Goal: Task Accomplishment & Management: Use online tool/utility

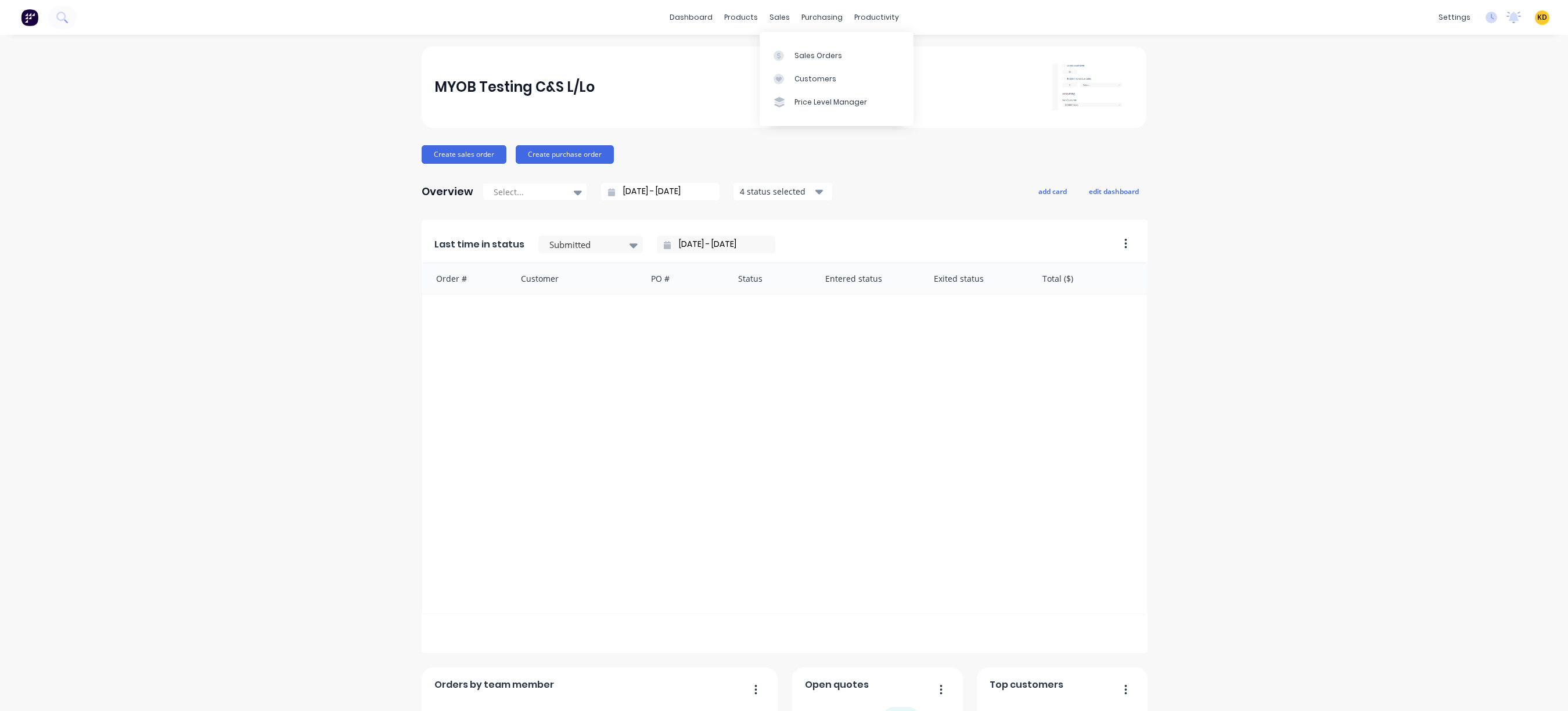
click at [1349, 162] on div "MYOB Testing C&S L/Lo Create sales order Create purchase order Overview Select.…" at bounding box center [784, 499] width 1568 height 905
click at [1405, 292] on div "Document templates" at bounding box center [1390, 289] width 82 height 10
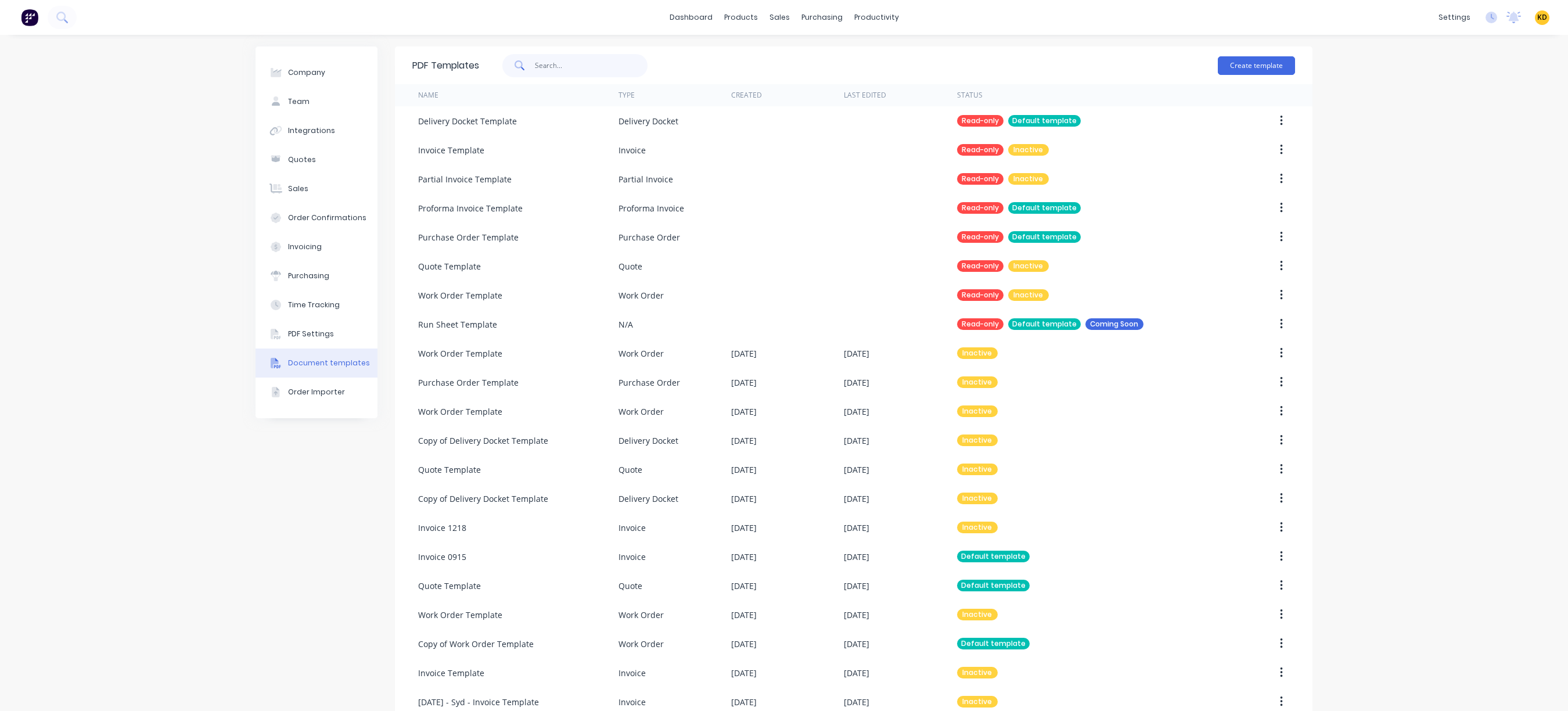
click at [548, 64] on input "text" at bounding box center [591, 65] width 113 height 23
type input "work order"
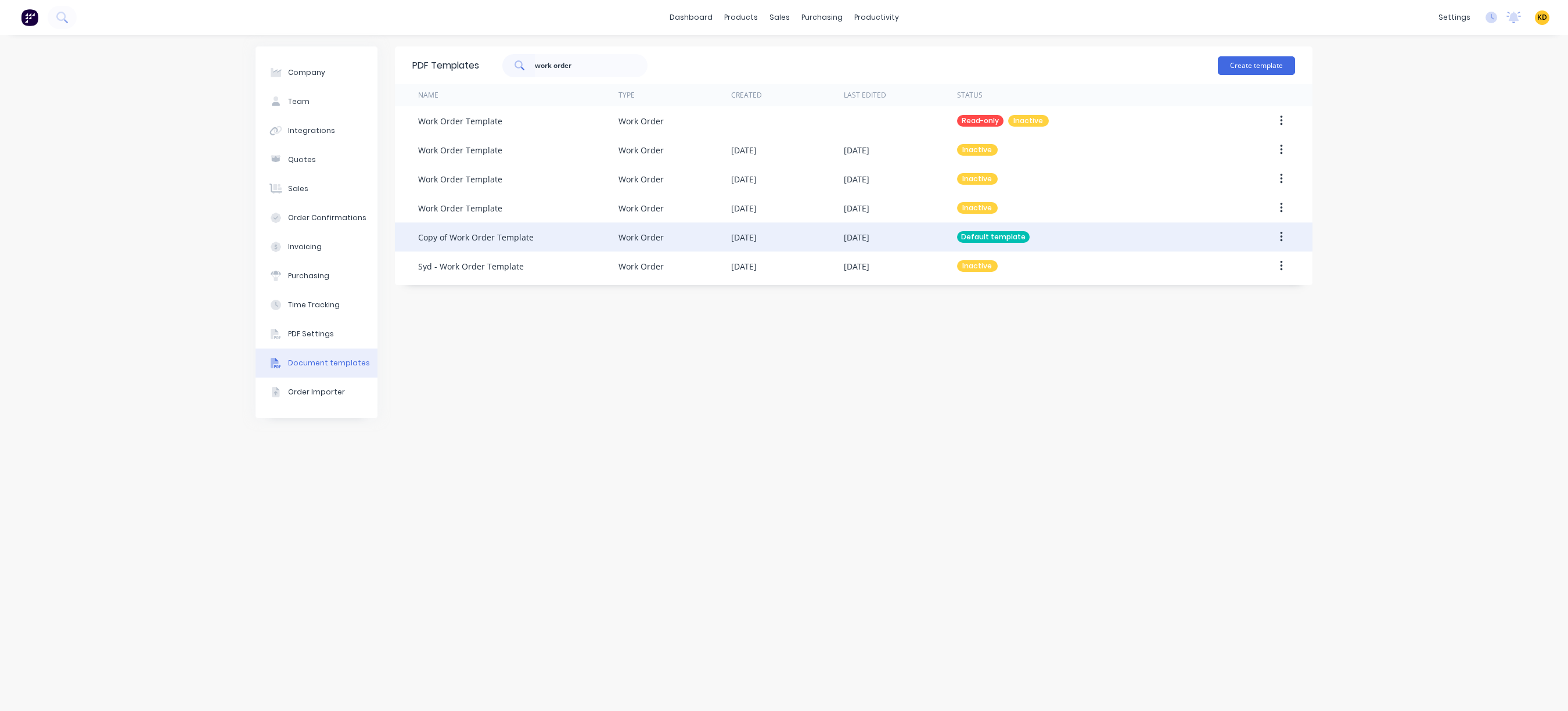
click at [1280, 233] on icon "button" at bounding box center [1281, 237] width 3 height 13
click at [1245, 261] on div "Edit" at bounding box center [1239, 268] width 89 height 17
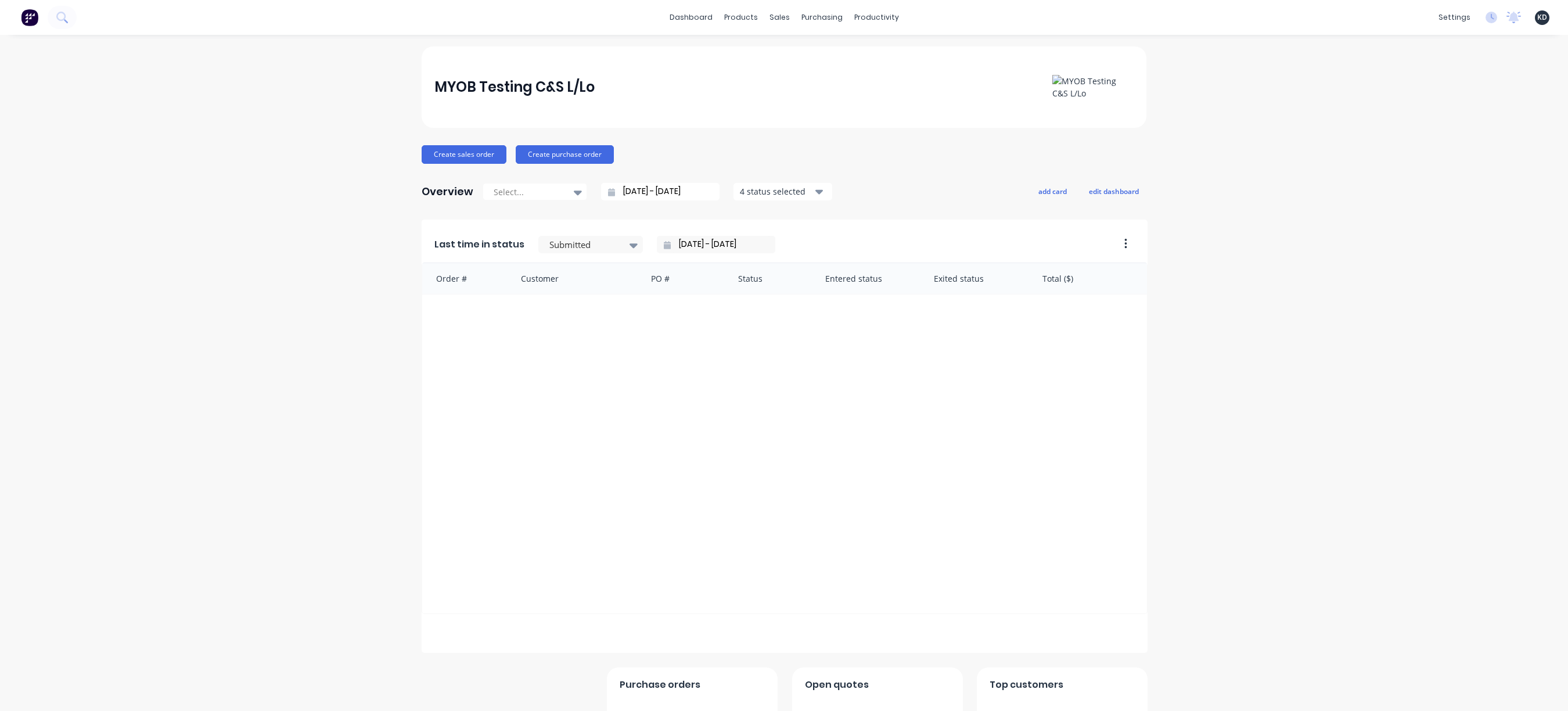
click at [320, 450] on div "MYOB Testing C&S L/Lo Create sales order Create purchase order Overview Select.…" at bounding box center [784, 424] width 1568 height 755
click at [1375, 282] on div "MYOB Testing C&S L/Lo Create sales order Create purchase order Overview Select.…" at bounding box center [784, 424] width 1568 height 755
click at [1408, 290] on div "Document templates" at bounding box center [1390, 289] width 82 height 10
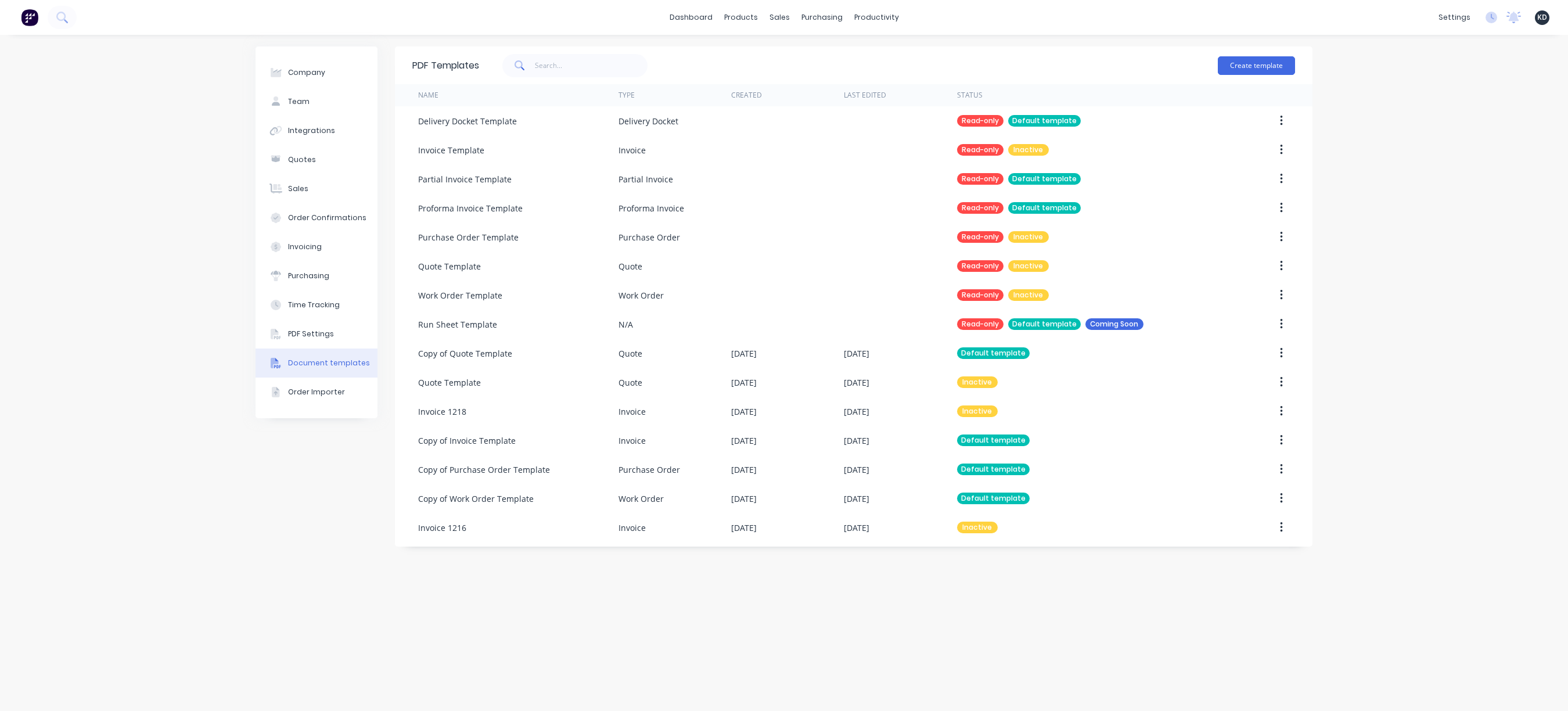
click at [1546, 228] on div "Company Team Integrations Quotes Sales Order Confirmations Invoicing Purchasing…" at bounding box center [784, 372] width 1568 height 676
click at [583, 70] on input "text" at bounding box center [591, 65] width 113 height 23
type input "w"
type input "work order"
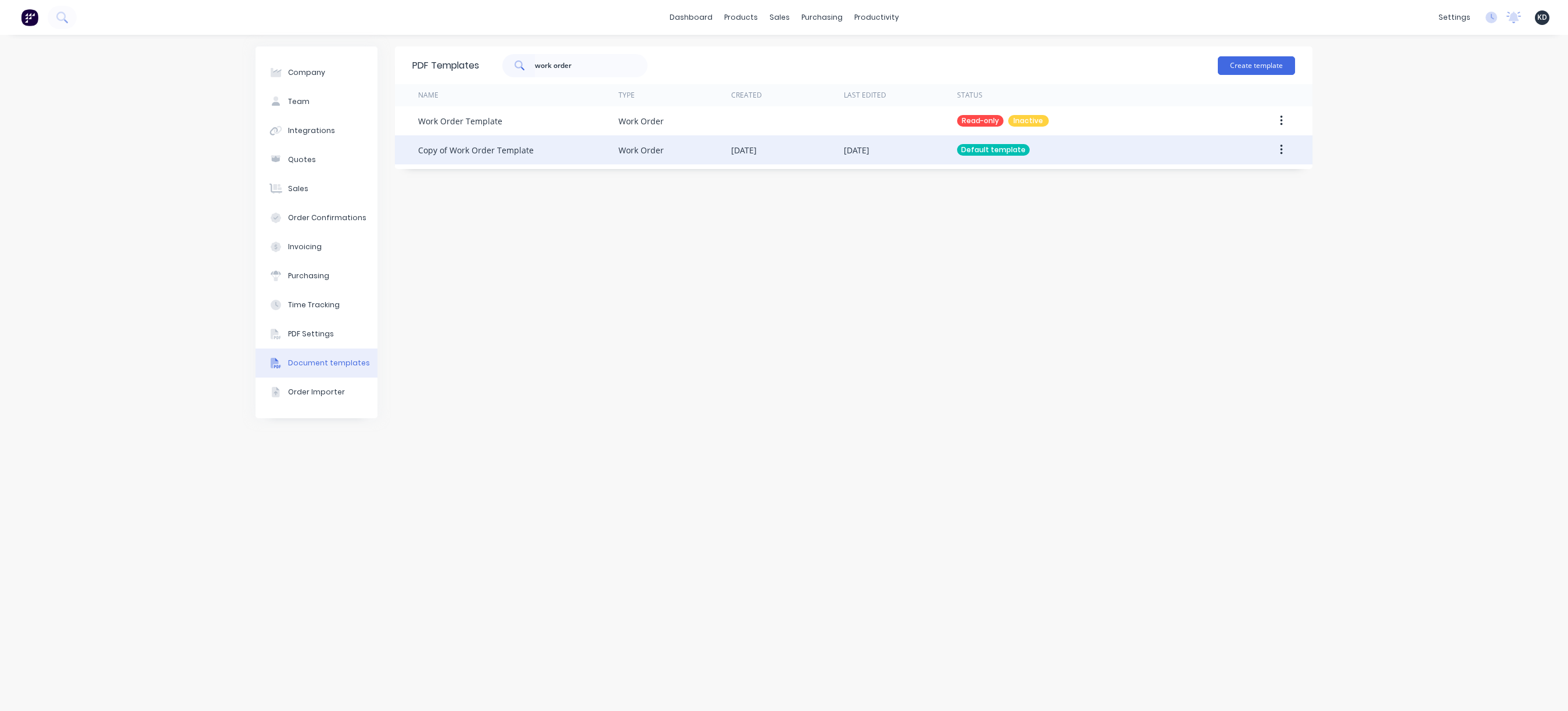
click at [1280, 150] on icon "button" at bounding box center [1281, 150] width 3 height 10
click at [1261, 176] on div "Edit" at bounding box center [1239, 180] width 89 height 17
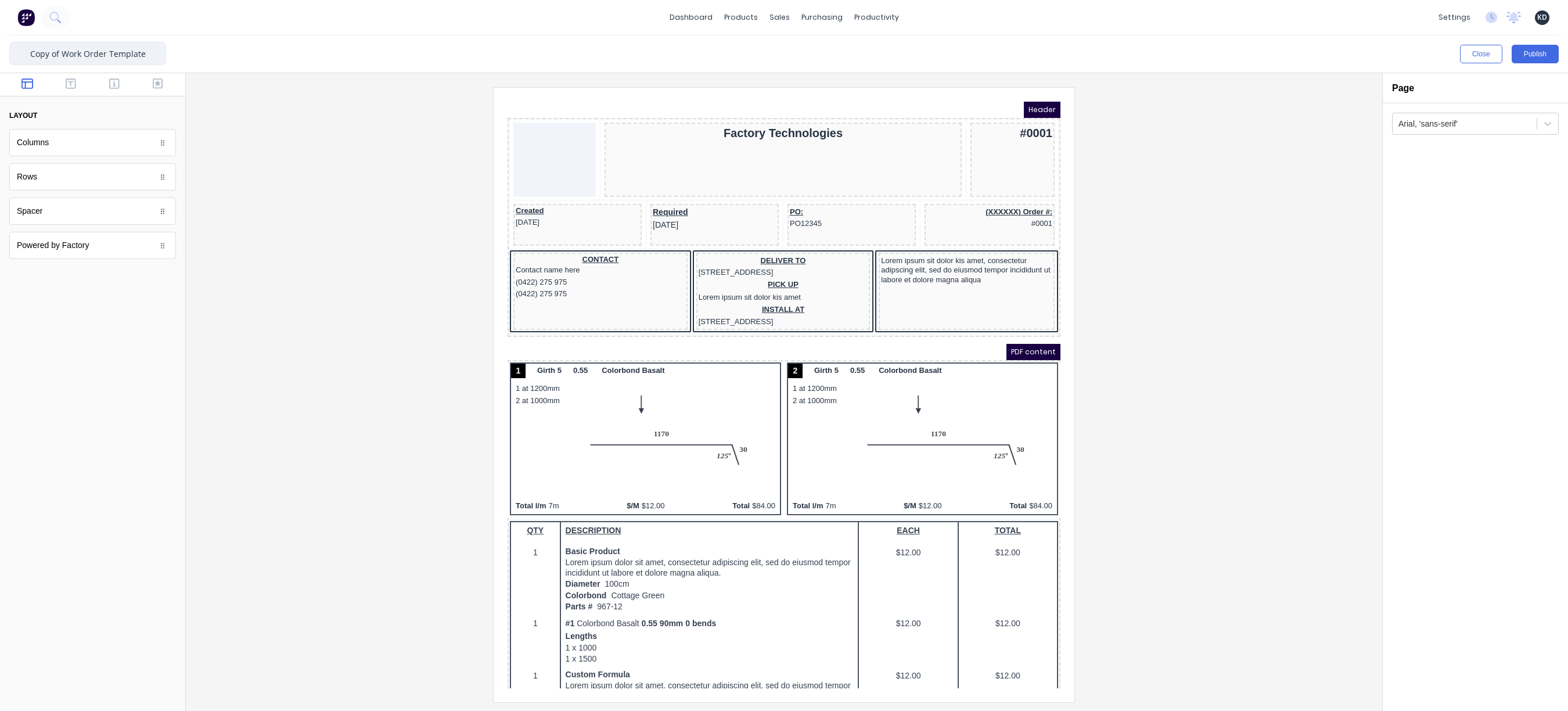
click at [59, 51] on input "Copy of Work Order Template" at bounding box center [87, 53] width 157 height 23
drag, startPoint x: 64, startPoint y: 52, endPoint x: -28, endPoint y: 43, distance: 92.4
click at [0, 43] on html "dashboard products sales purchasing productivity dashboard products Product Cat…" at bounding box center [784, 356] width 1568 height 711
type input "Work Order Oct 13"
click at [1517, 56] on button "Publish" at bounding box center [1535, 54] width 47 height 19
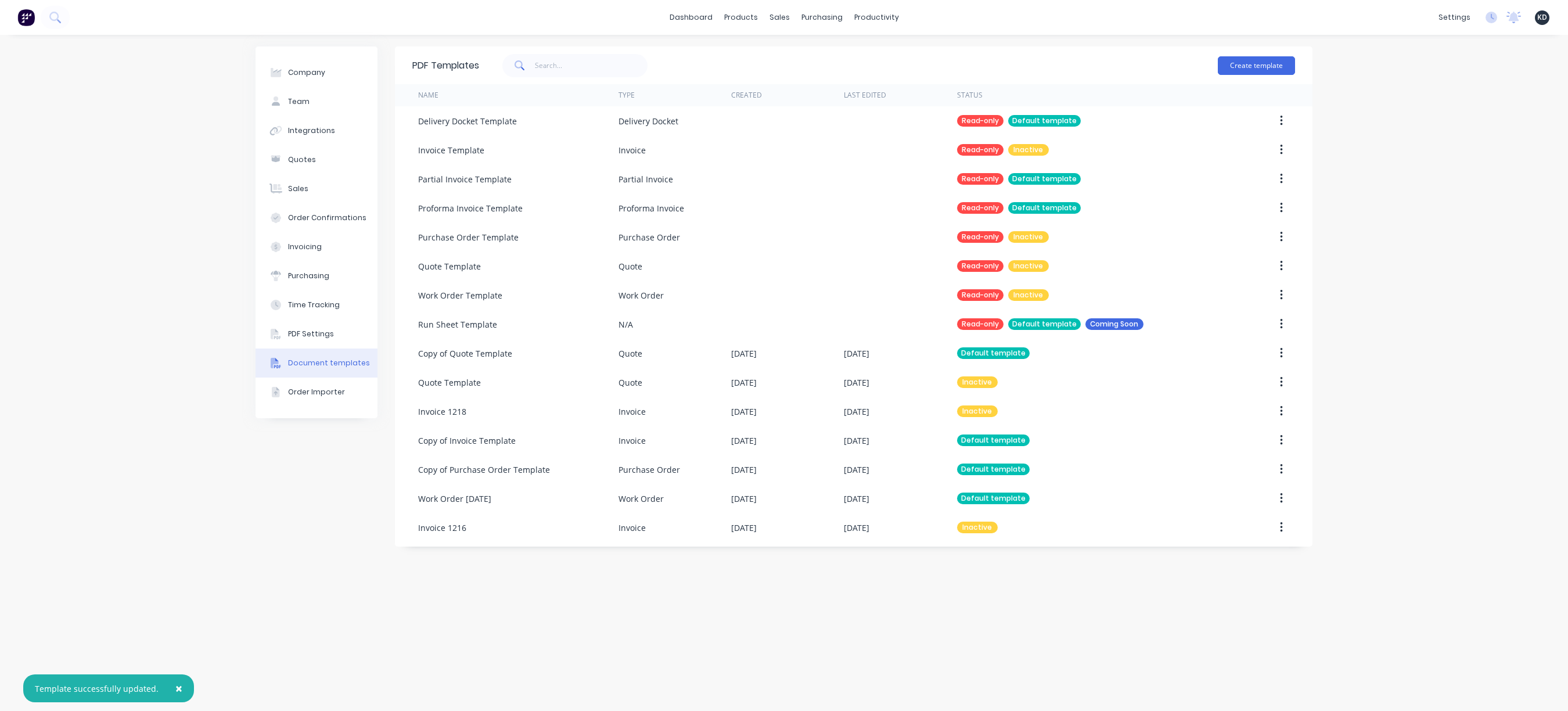
click at [1374, 161] on div "Company Team Integrations Quotes Sales Order Confirmations Invoicing Purchasing…" at bounding box center [784, 372] width 1568 height 676
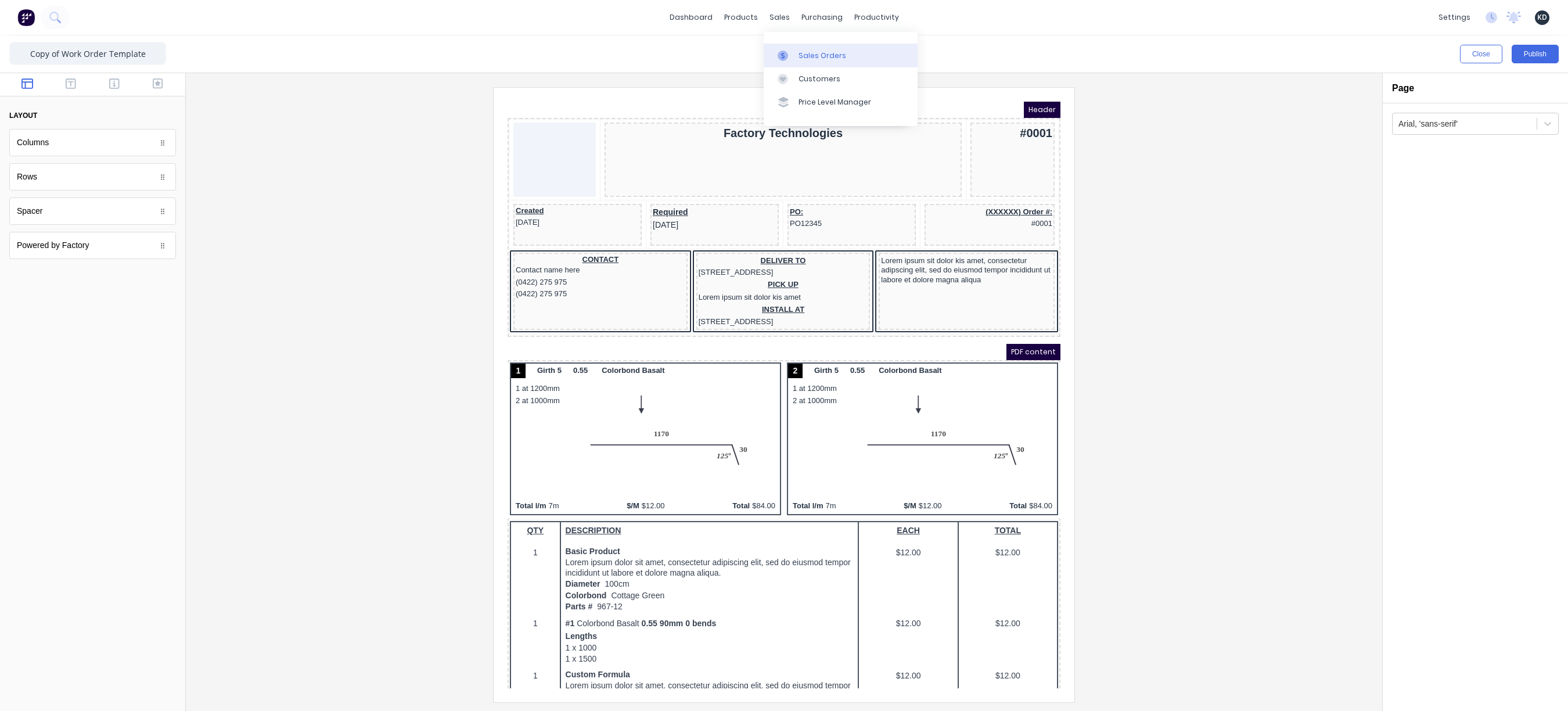
click at [829, 47] on link "Sales Orders" at bounding box center [841, 55] width 154 height 23
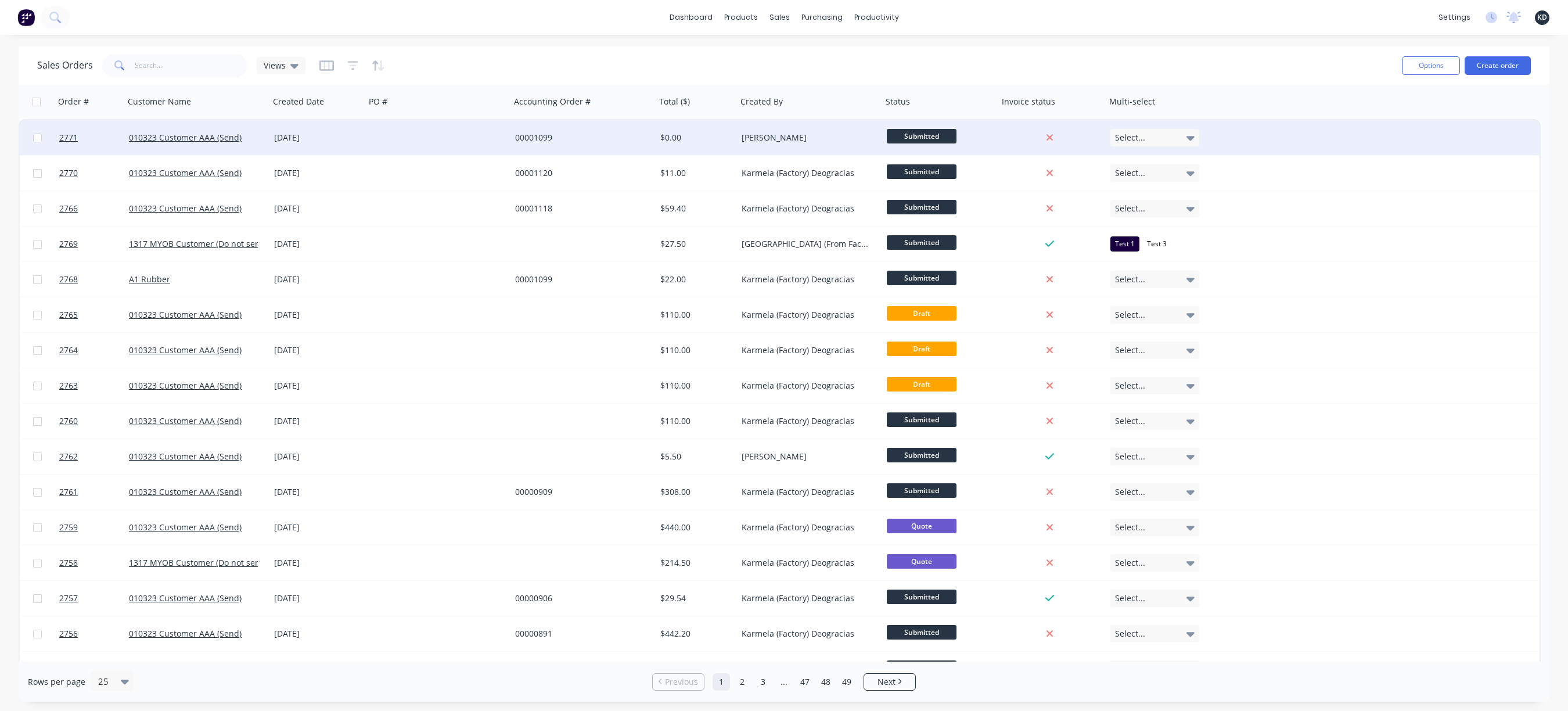
click at [381, 139] on div at bounding box center [438, 137] width 145 height 35
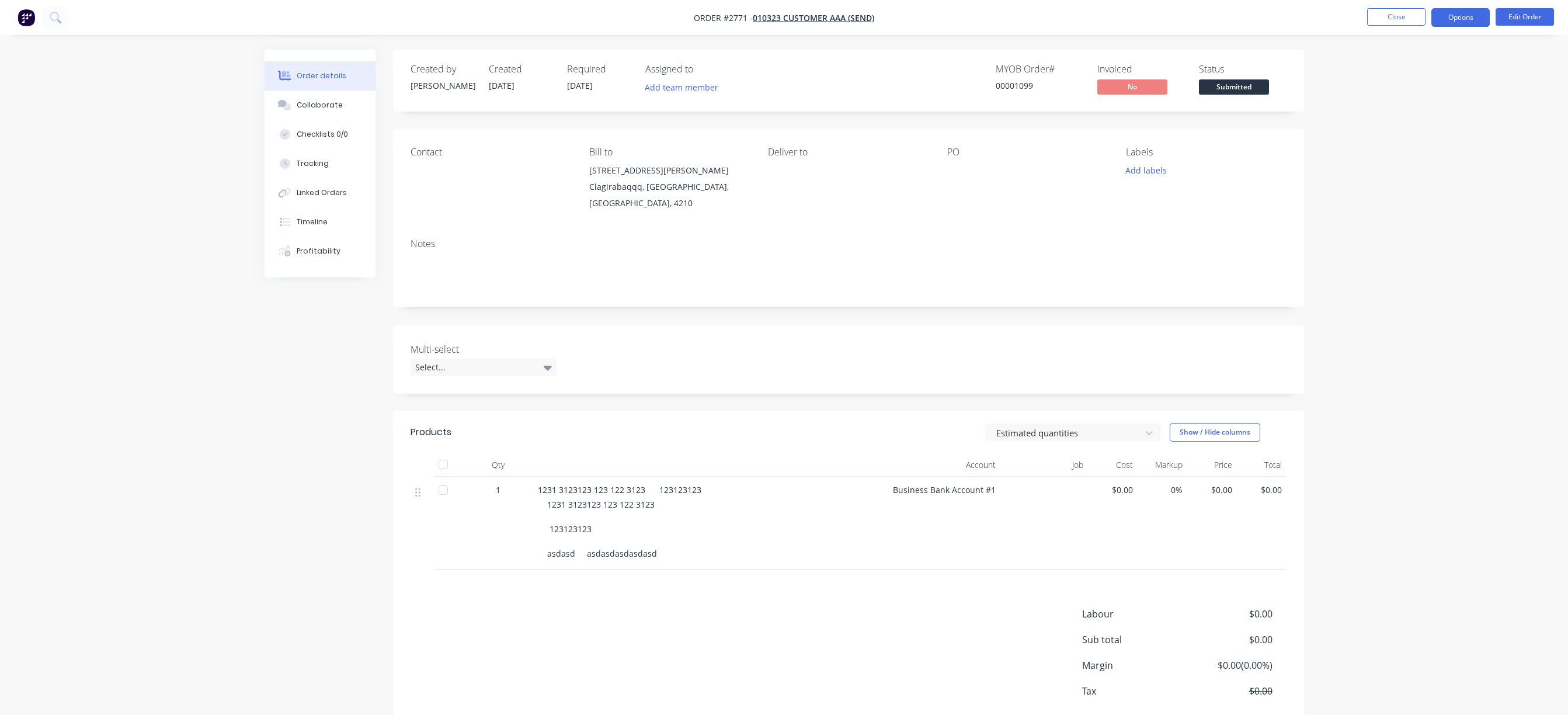
click at [1475, 12] on button "Options" at bounding box center [1460, 17] width 58 height 19
click at [1409, 141] on div "Work Order" at bounding box center [1425, 141] width 107 height 17
click at [1402, 88] on div "With pricing" at bounding box center [1425, 94] width 107 height 17
click at [1412, 142] on div "Work Order" at bounding box center [1425, 141] width 107 height 17
click at [1406, 97] on div "With pricing" at bounding box center [1425, 94] width 107 height 17
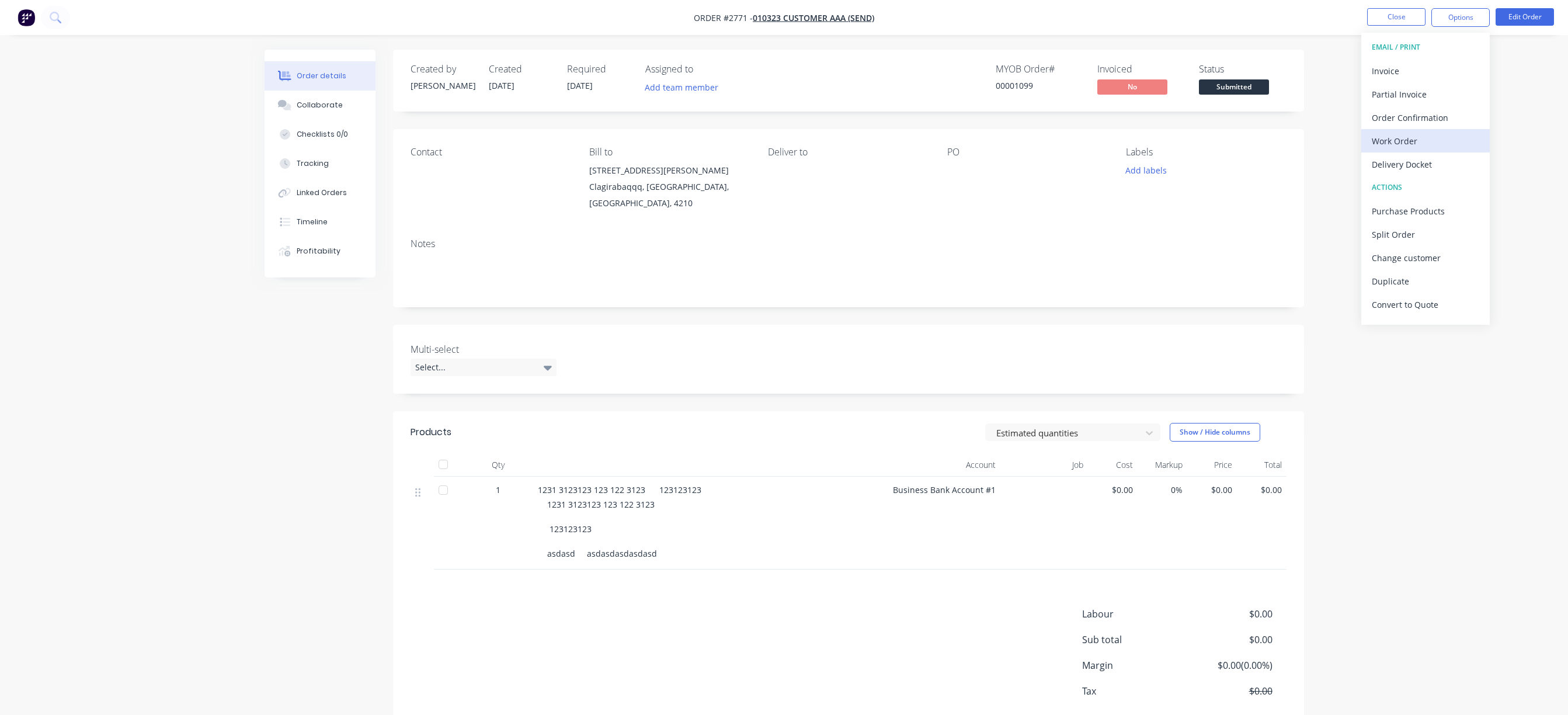
click at [1401, 131] on button "Work Order" at bounding box center [1425, 141] width 128 height 23
click at [1403, 119] on div "Without pricing" at bounding box center [1425, 117] width 107 height 17
click at [1417, 143] on div "Work Order" at bounding box center [1425, 141] width 107 height 17
click at [1418, 138] on div "Custom" at bounding box center [1425, 141] width 107 height 17
click at [1419, 79] on button "Back" at bounding box center [1425, 70] width 128 height 23
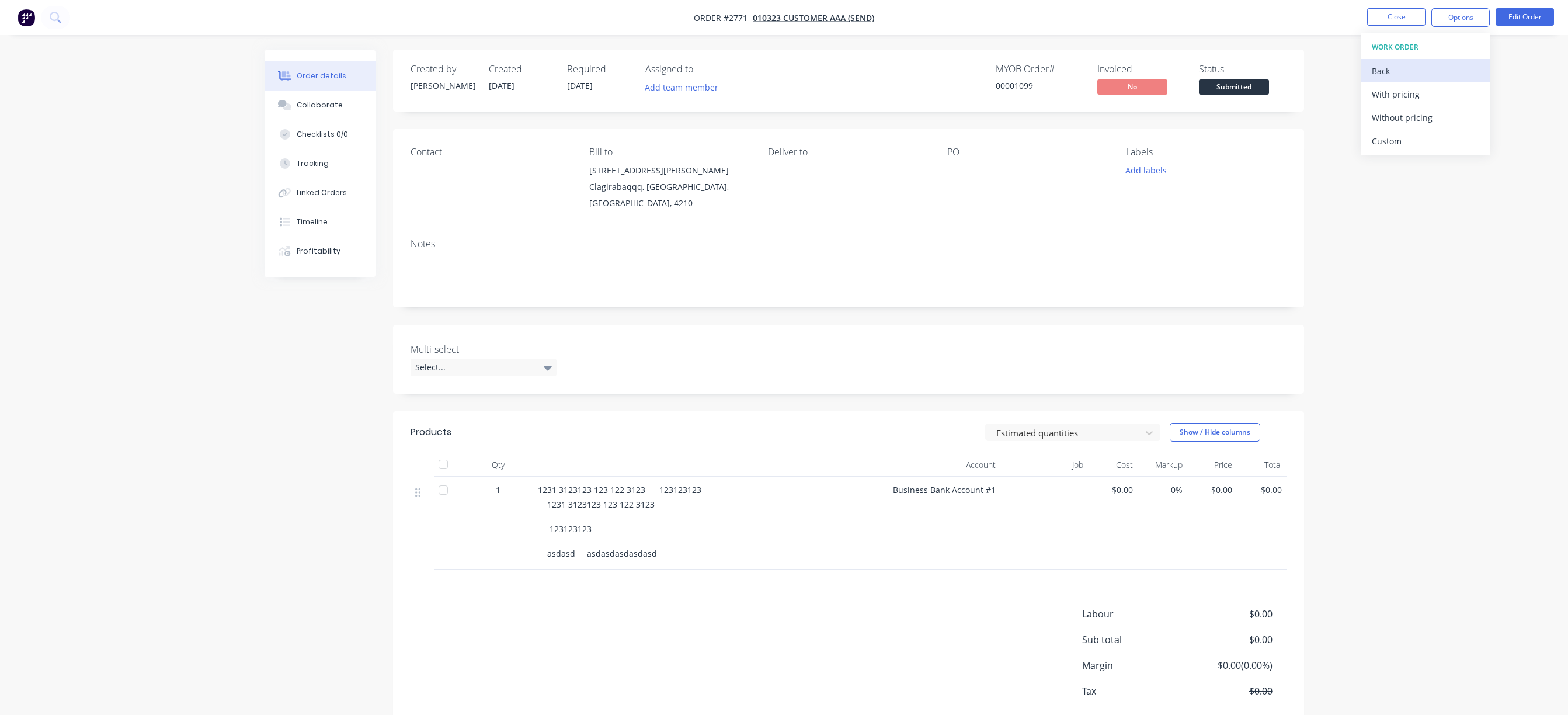
click at [1419, 79] on button "Back" at bounding box center [1425, 70] width 128 height 23
click at [1411, 139] on div "Work Order" at bounding box center [1425, 141] width 107 height 17
click at [1411, 139] on div "Custom" at bounding box center [1425, 141] width 107 height 17
click at [1411, 101] on div "With pricing" at bounding box center [1425, 94] width 107 height 17
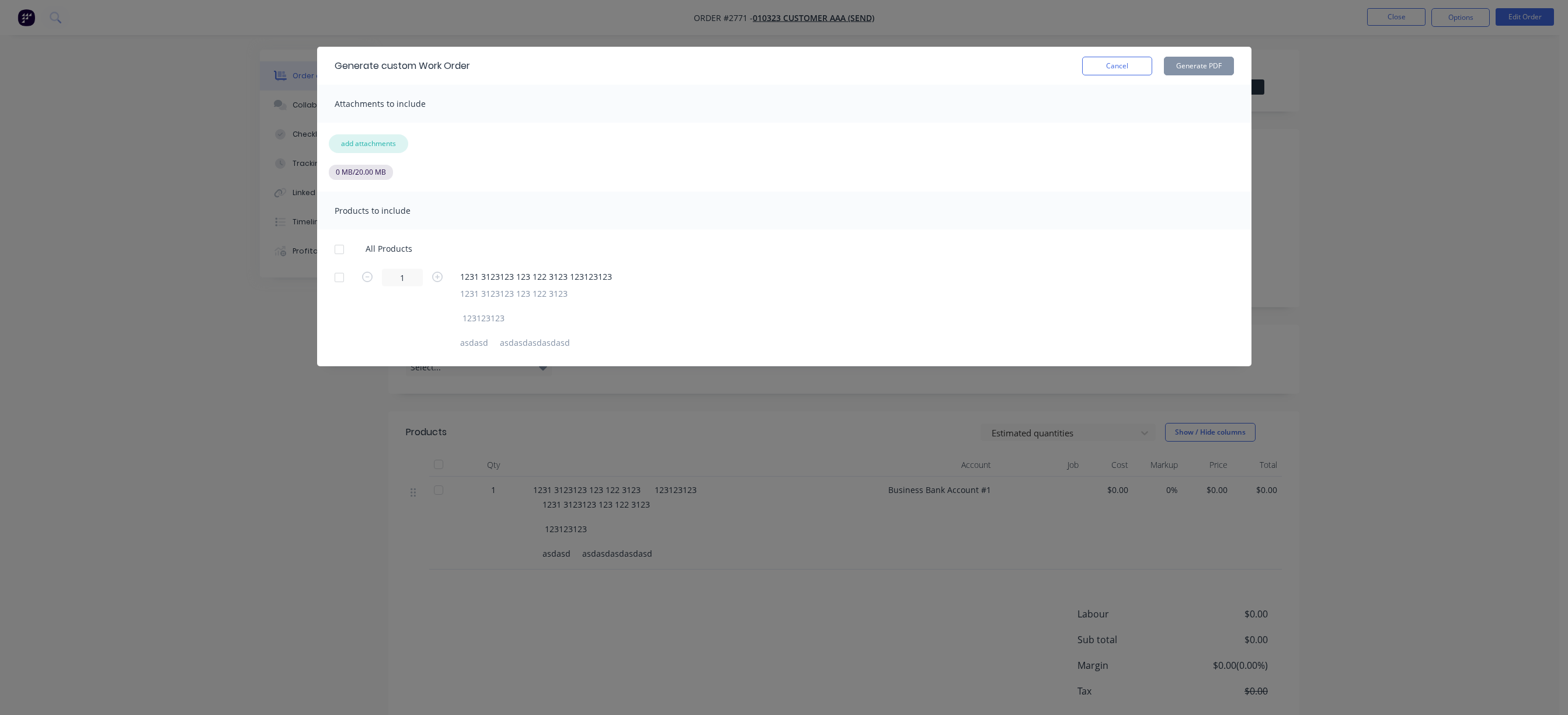
click at [365, 146] on button "add attachments" at bounding box center [368, 143] width 79 height 19
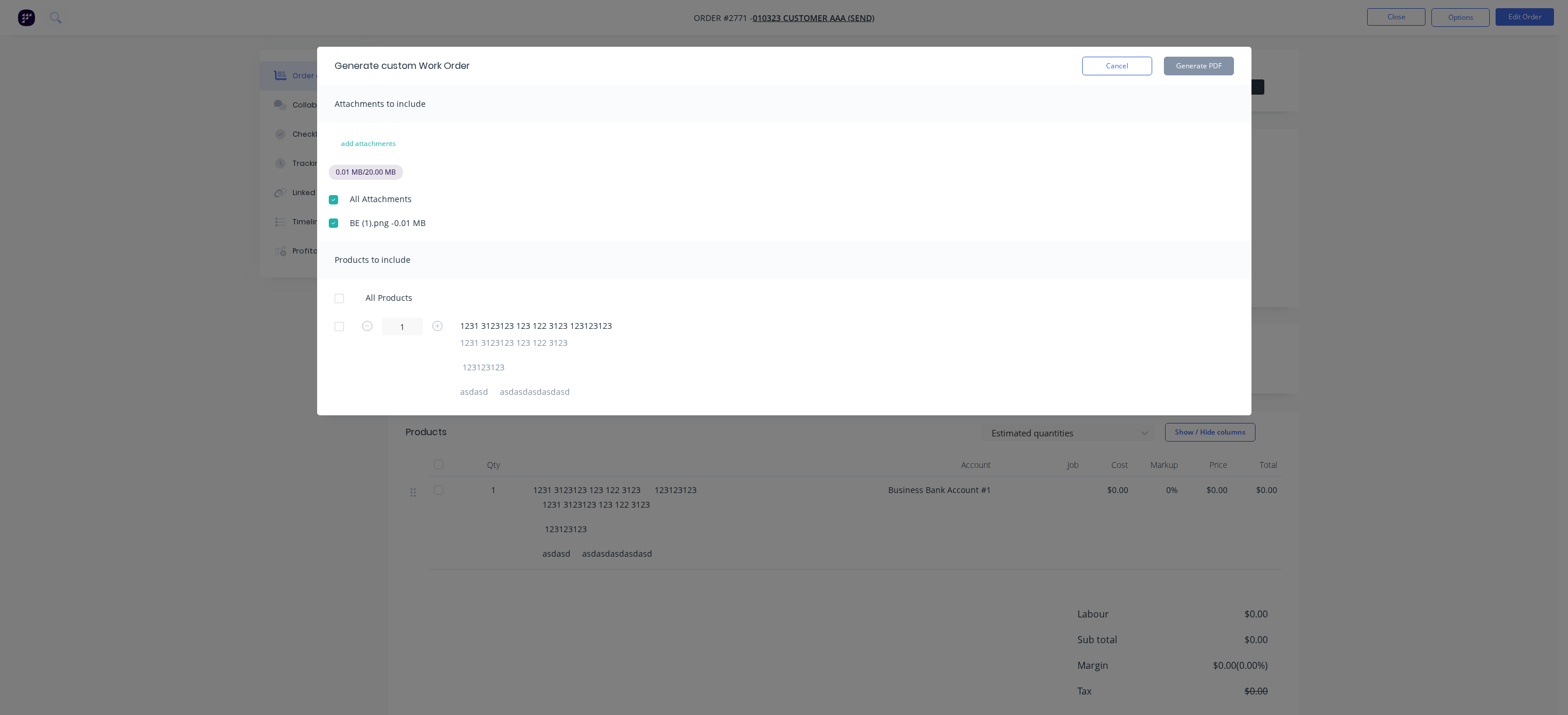
click at [340, 299] on div at bounding box center [339, 298] width 23 height 23
click at [1229, 66] on button "Generate PDF" at bounding box center [1198, 66] width 70 height 19
click at [1143, 64] on button "Cancel" at bounding box center [1117, 66] width 70 height 19
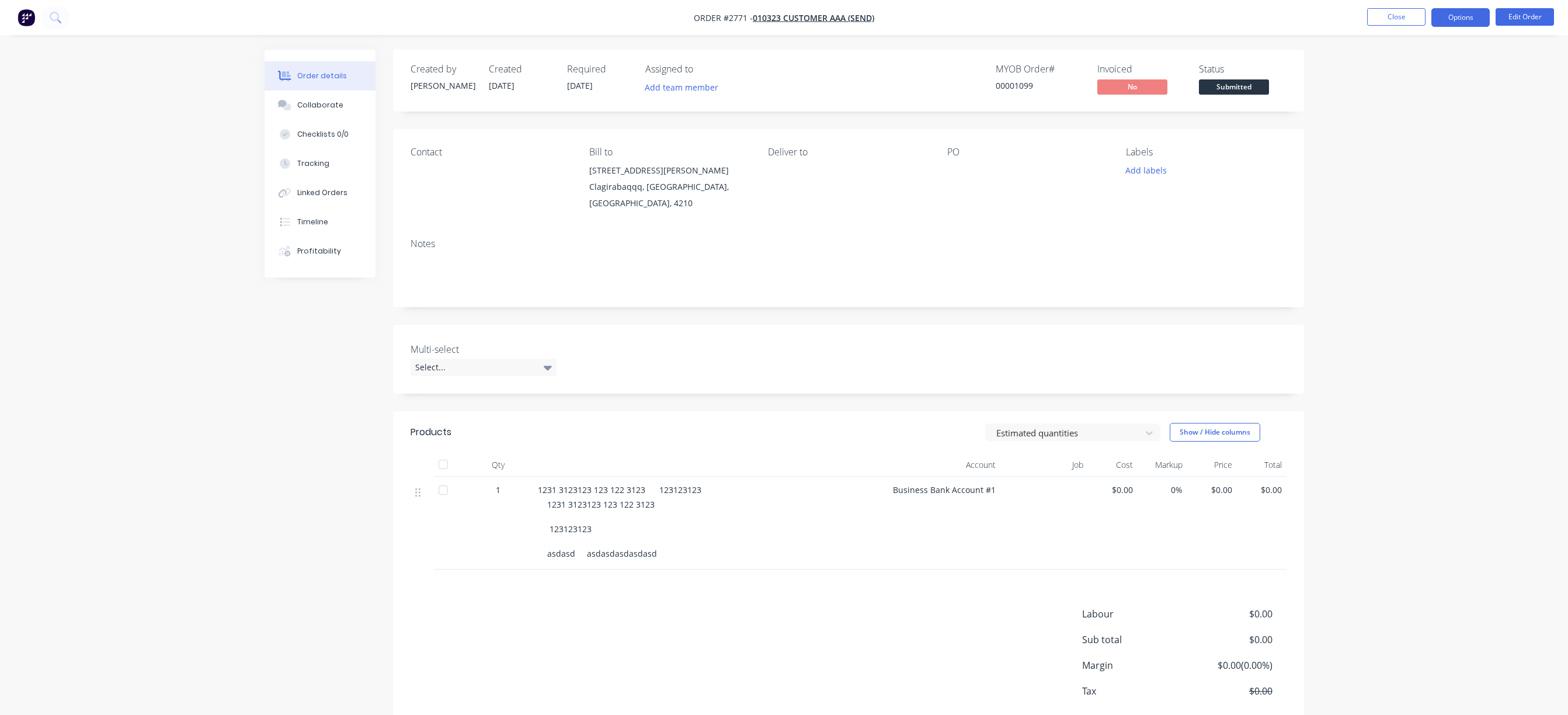
click at [1485, 19] on button "Options" at bounding box center [1460, 17] width 58 height 19
click at [1406, 141] on div "Work Order" at bounding box center [1425, 141] width 107 height 17
click at [1406, 141] on div "Custom" at bounding box center [1425, 141] width 107 height 17
click at [1407, 99] on div "With pricing" at bounding box center [1425, 94] width 107 height 17
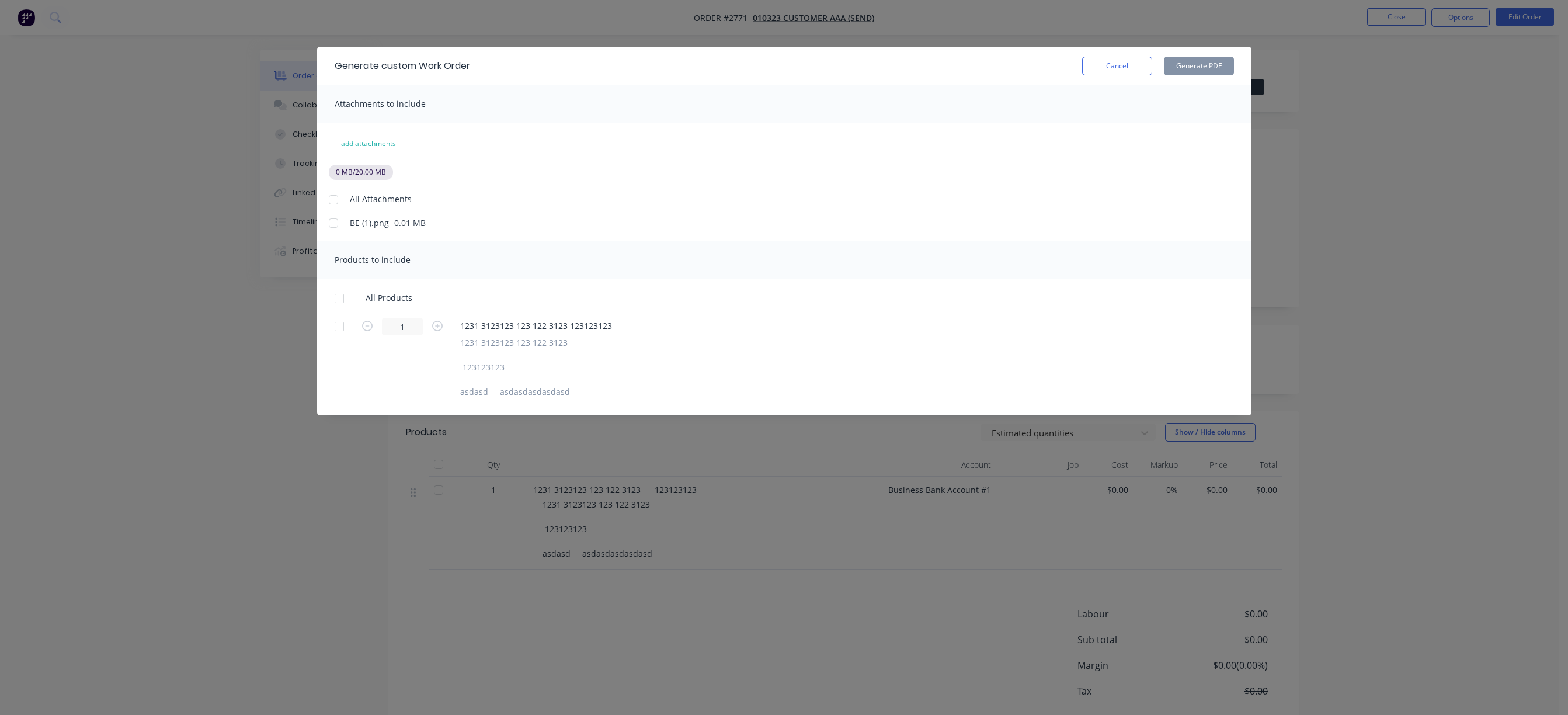
click at [333, 198] on div at bounding box center [334, 199] width 23 height 23
click at [337, 301] on div at bounding box center [339, 298] width 23 height 23
click at [1108, 64] on button "Cancel" at bounding box center [1117, 66] width 70 height 19
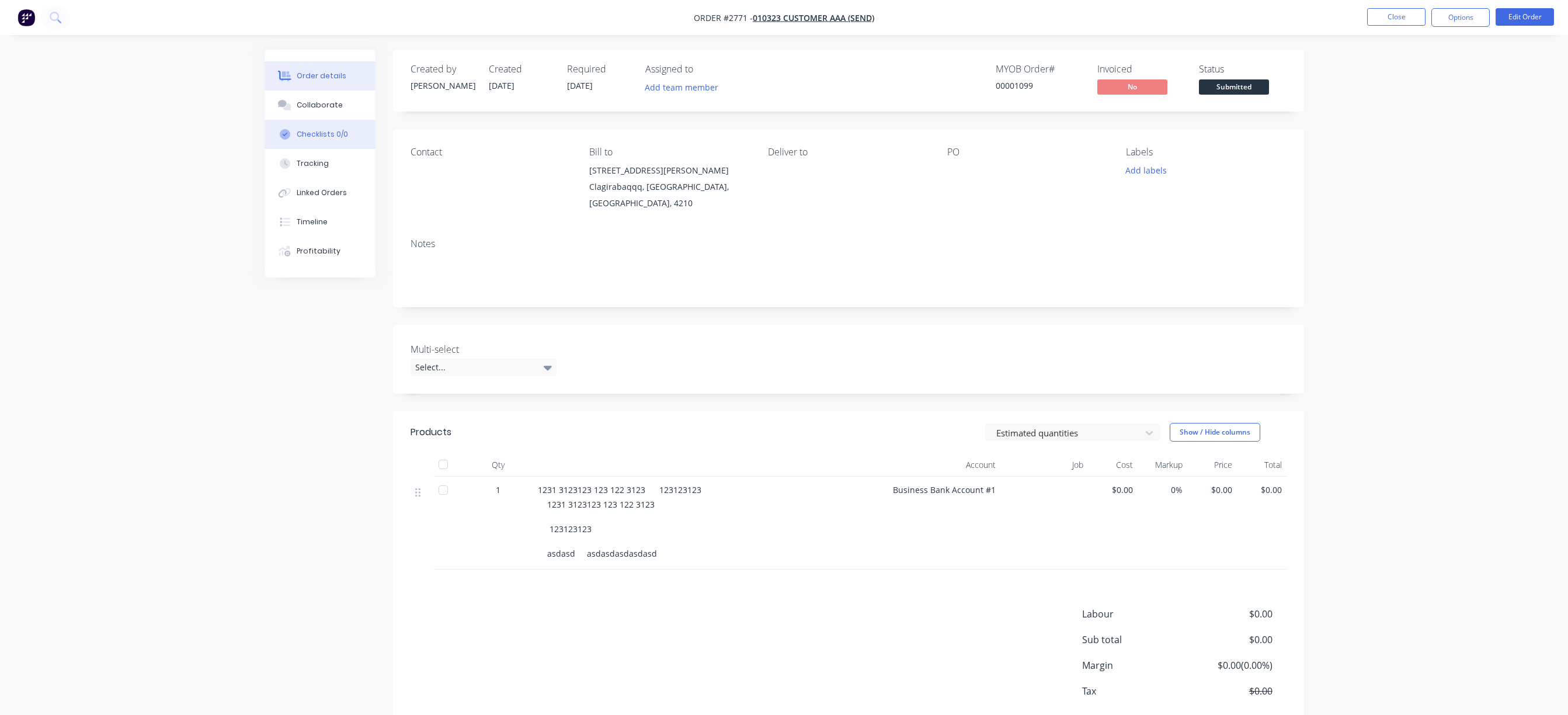
click at [314, 136] on div "Checklists 0/0" at bounding box center [323, 134] width 52 height 10
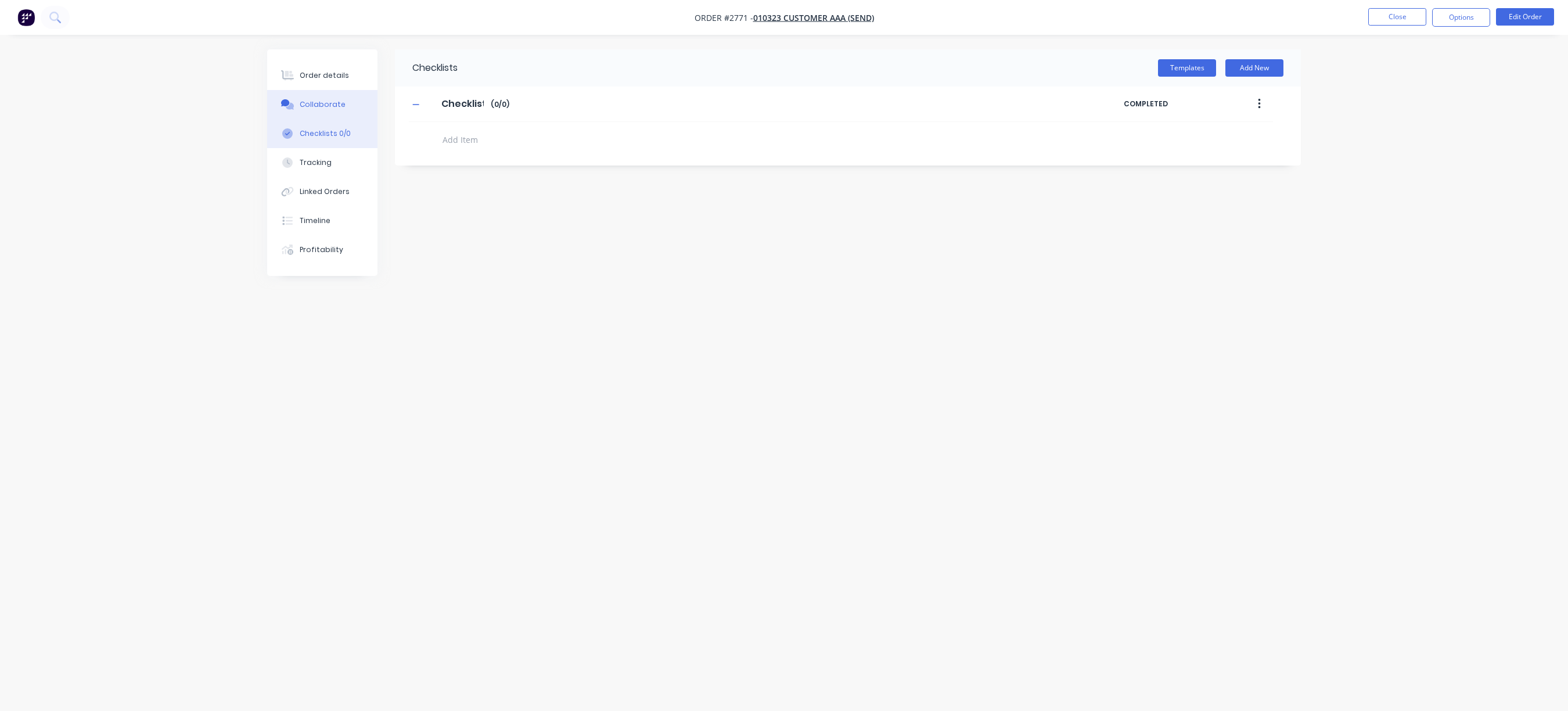
click at [316, 110] on button "Collaborate" at bounding box center [322, 104] width 110 height 29
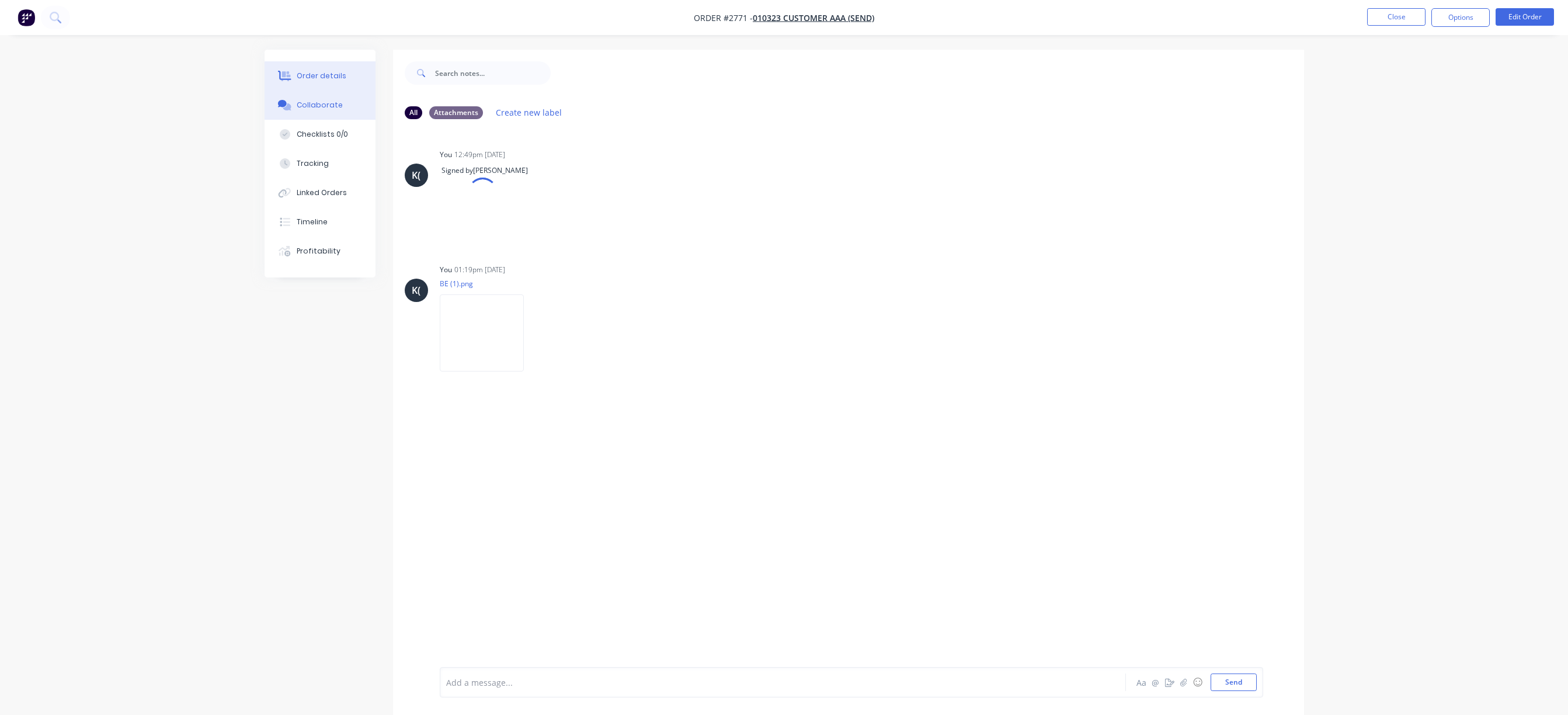
click at [322, 83] on button "Order details" at bounding box center [320, 76] width 111 height 29
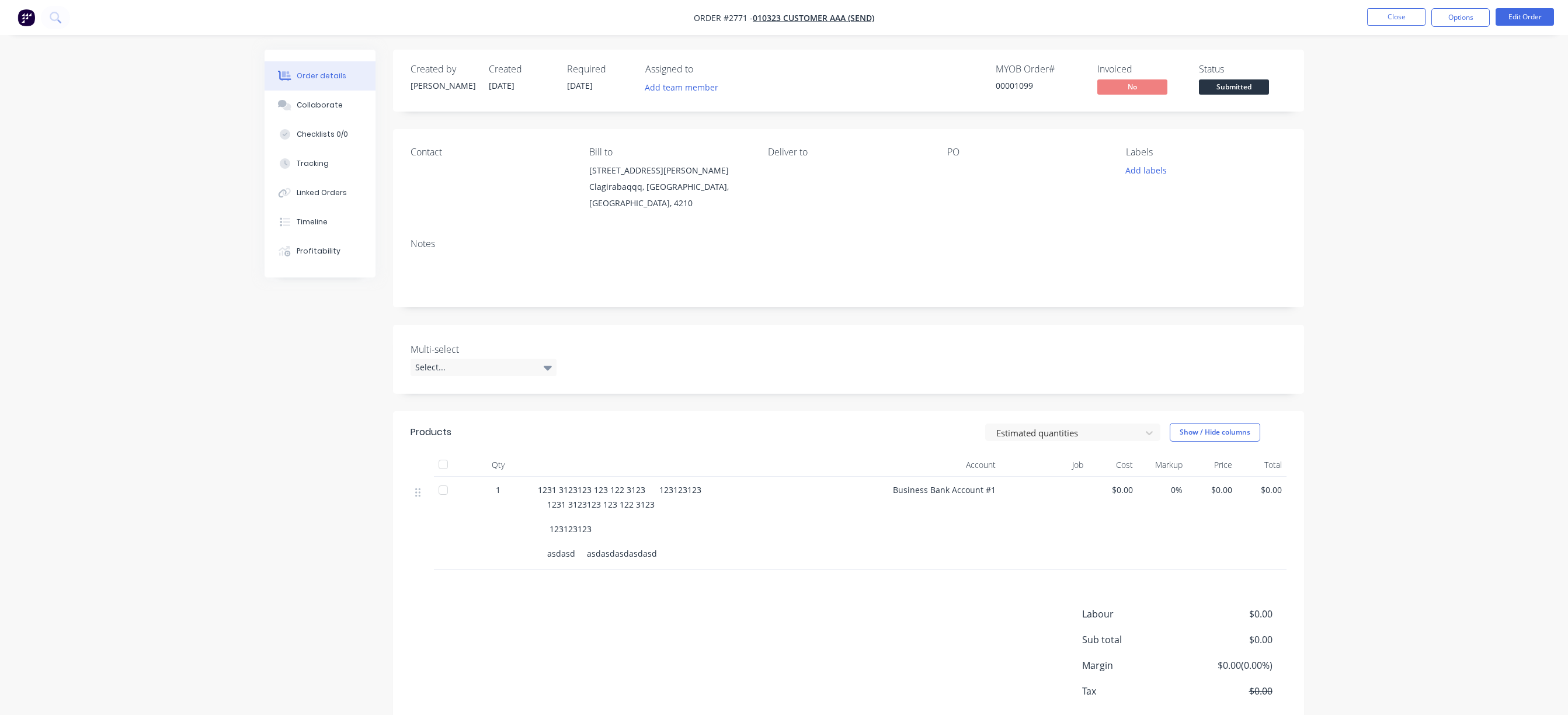
click at [1440, 119] on div "Order details Collaborate Checklists 0/0 Tracking Linked Orders Timeline Profit…" at bounding box center [784, 388] width 1568 height 777
click at [1476, 16] on button "Options" at bounding box center [1460, 17] width 58 height 19
click at [1409, 148] on div "Work Order" at bounding box center [1425, 141] width 107 height 17
click at [1411, 141] on div "Custom" at bounding box center [1425, 141] width 107 height 17
click at [1410, 98] on div "With pricing" at bounding box center [1425, 94] width 107 height 17
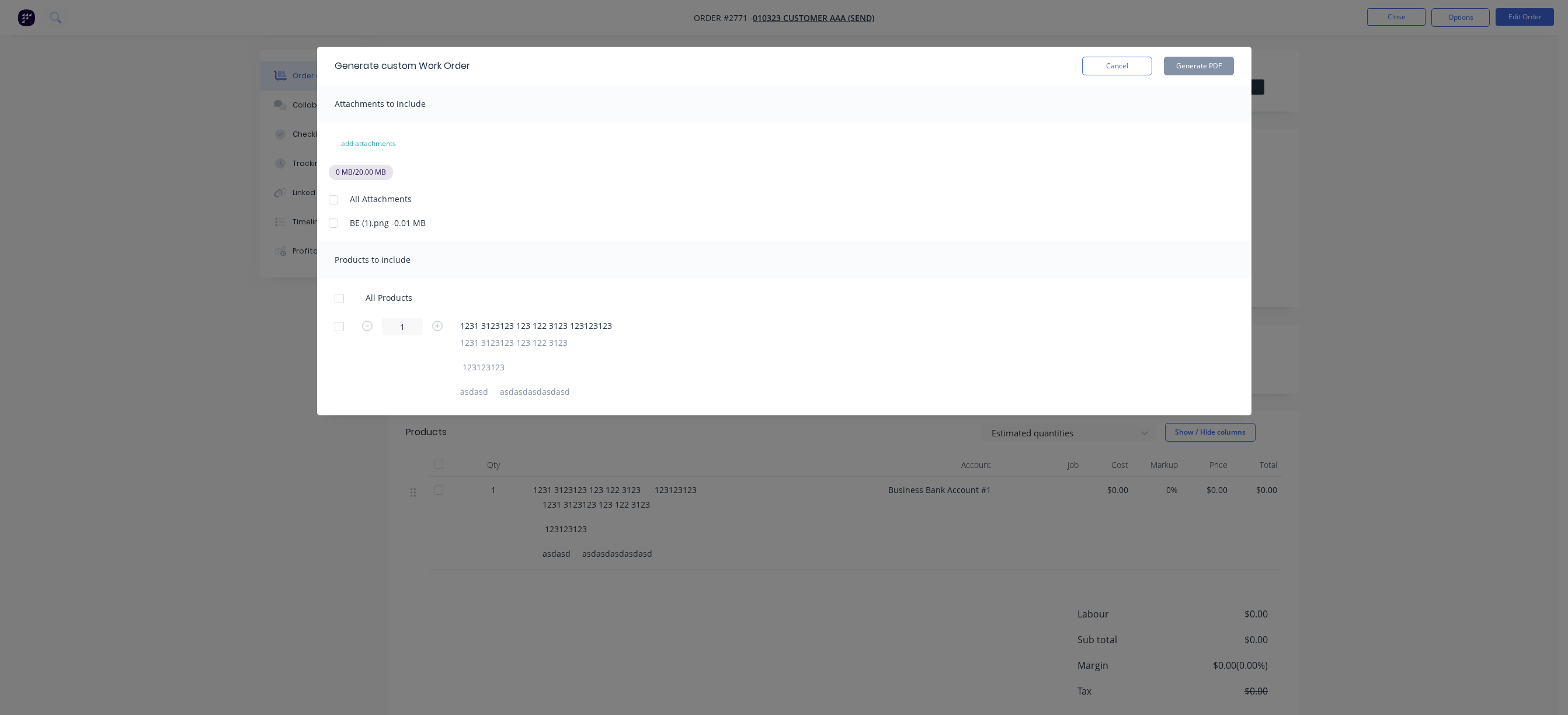
click at [327, 188] on div at bounding box center [334, 199] width 23 height 23
click at [335, 297] on div at bounding box center [339, 298] width 23 height 23
click at [1209, 63] on button "Generate PDF" at bounding box center [1198, 66] width 70 height 19
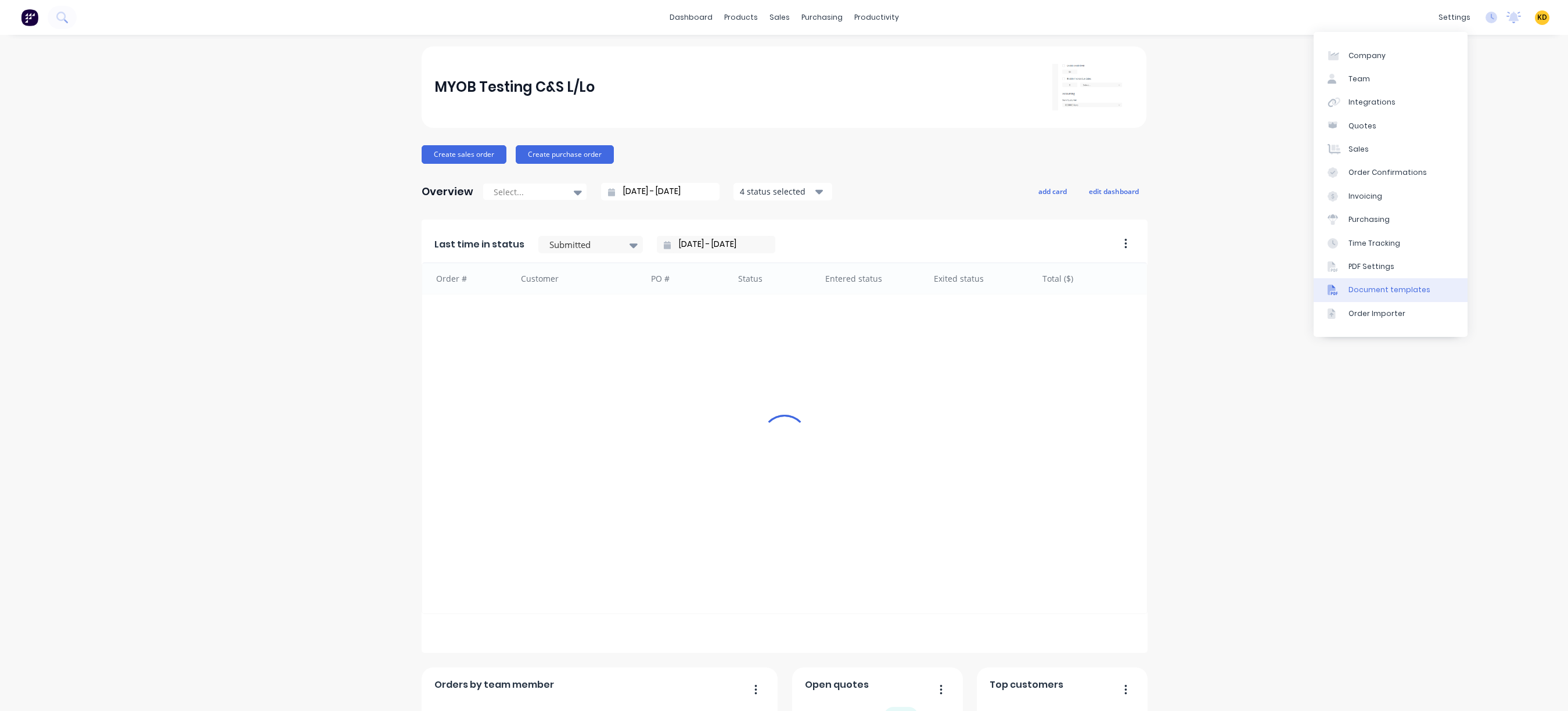
click at [1404, 289] on div "Document templates" at bounding box center [1390, 289] width 82 height 10
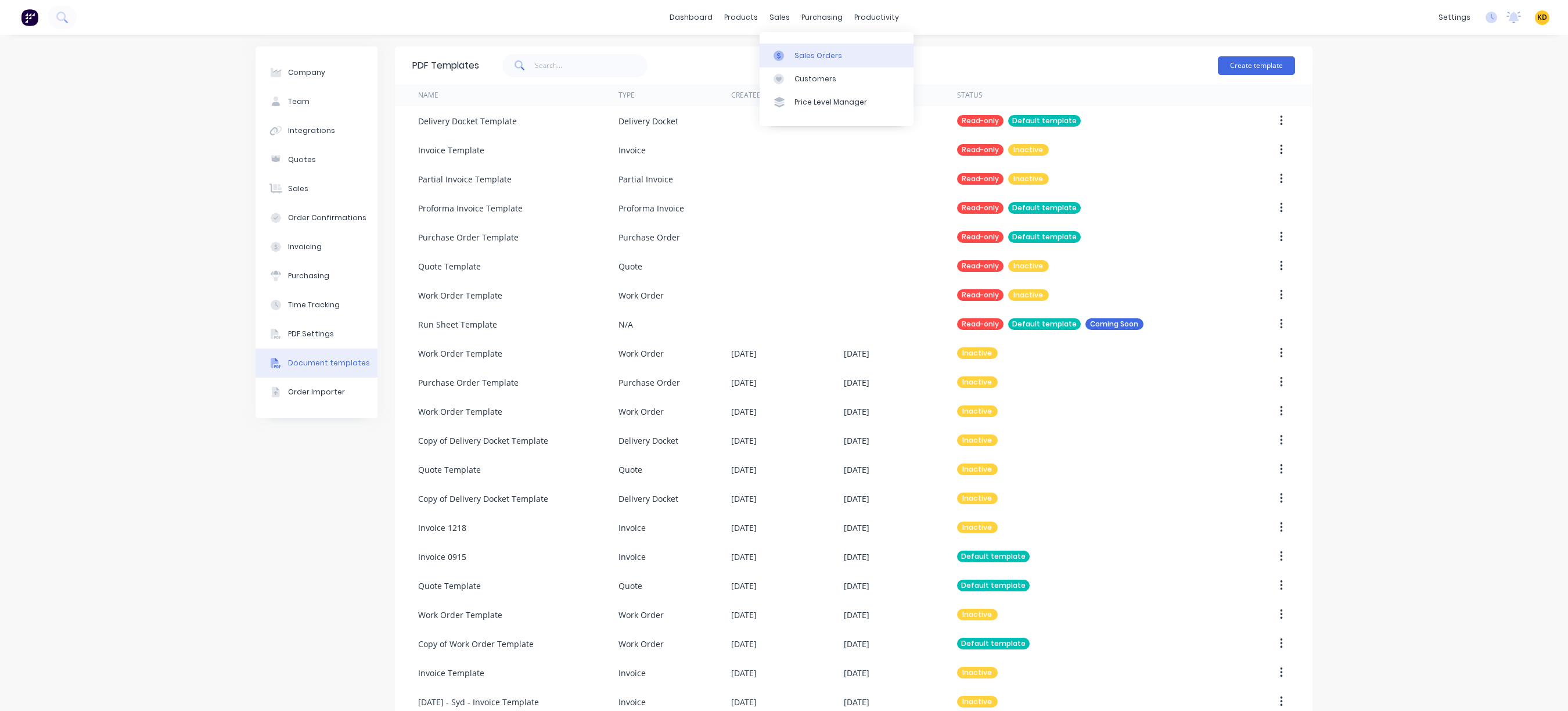
click at [809, 58] on div "Sales Orders" at bounding box center [818, 56] width 47 height 10
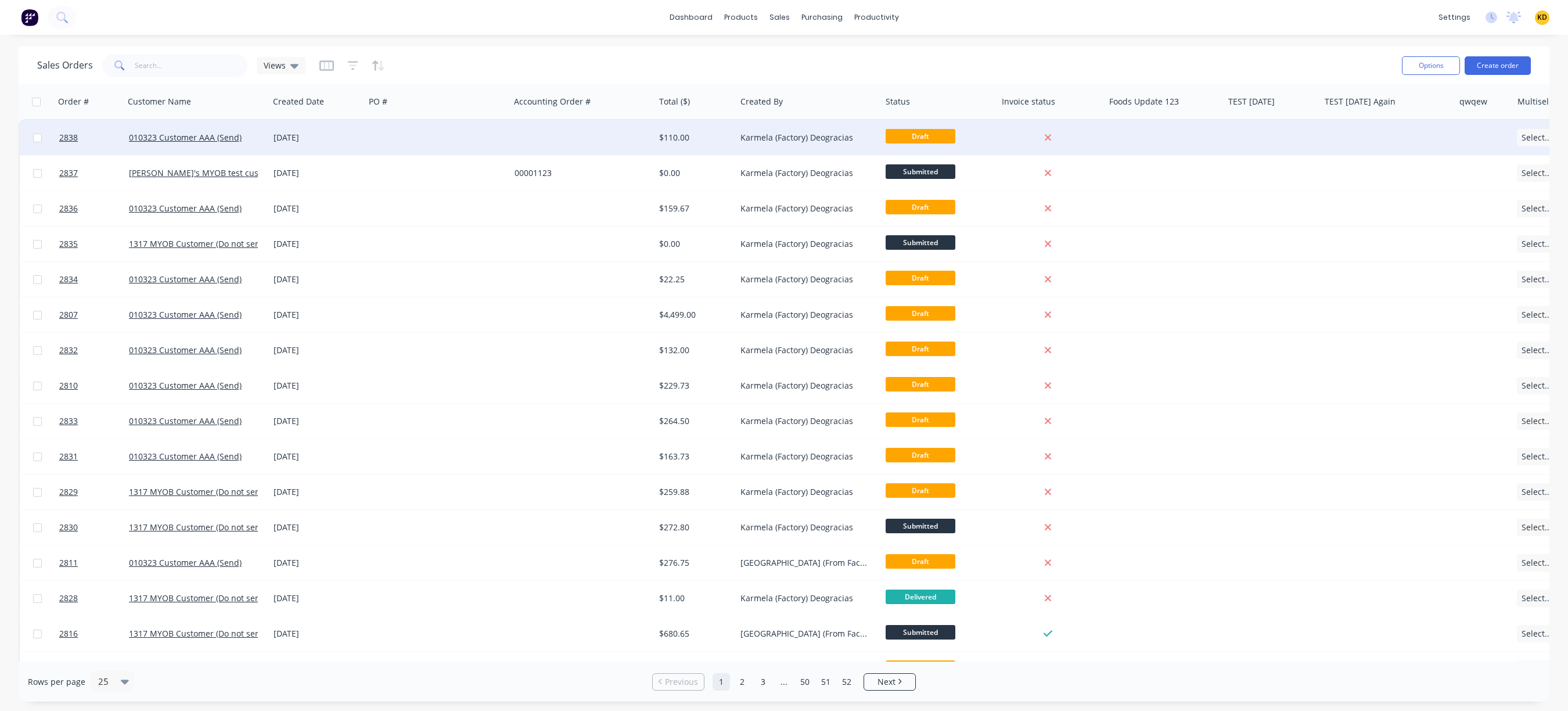
click at [336, 135] on div "[DATE]" at bounding box center [316, 137] width 87 height 12
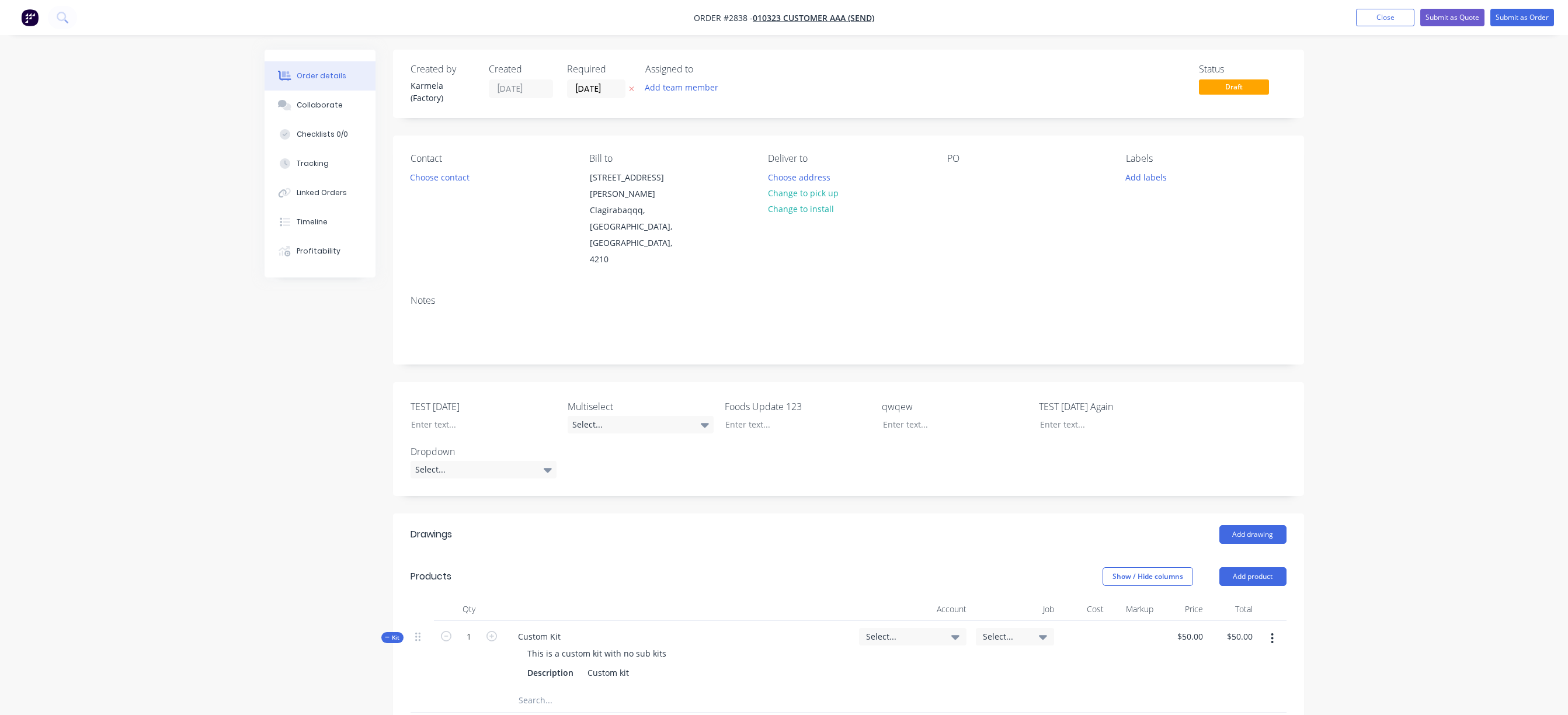
click at [1524, 30] on nav "Order #2838 - 010323 Customer AAA (Send) Add product Close Submit as Quote Subm…" at bounding box center [784, 17] width 1568 height 35
click at [1527, 21] on button "Submit as Order" at bounding box center [1522, 17] width 64 height 17
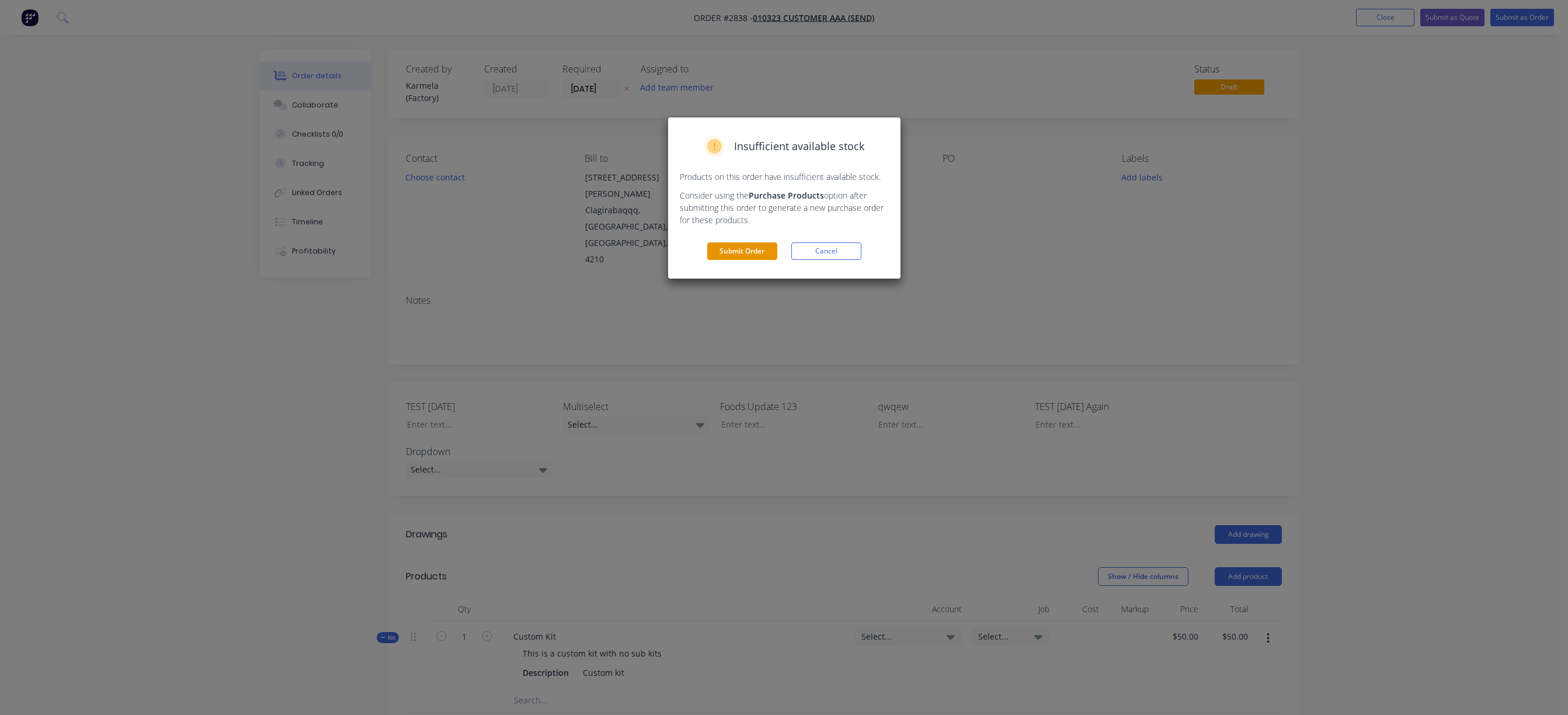
click at [721, 250] on button "Submit Order" at bounding box center [742, 251] width 70 height 17
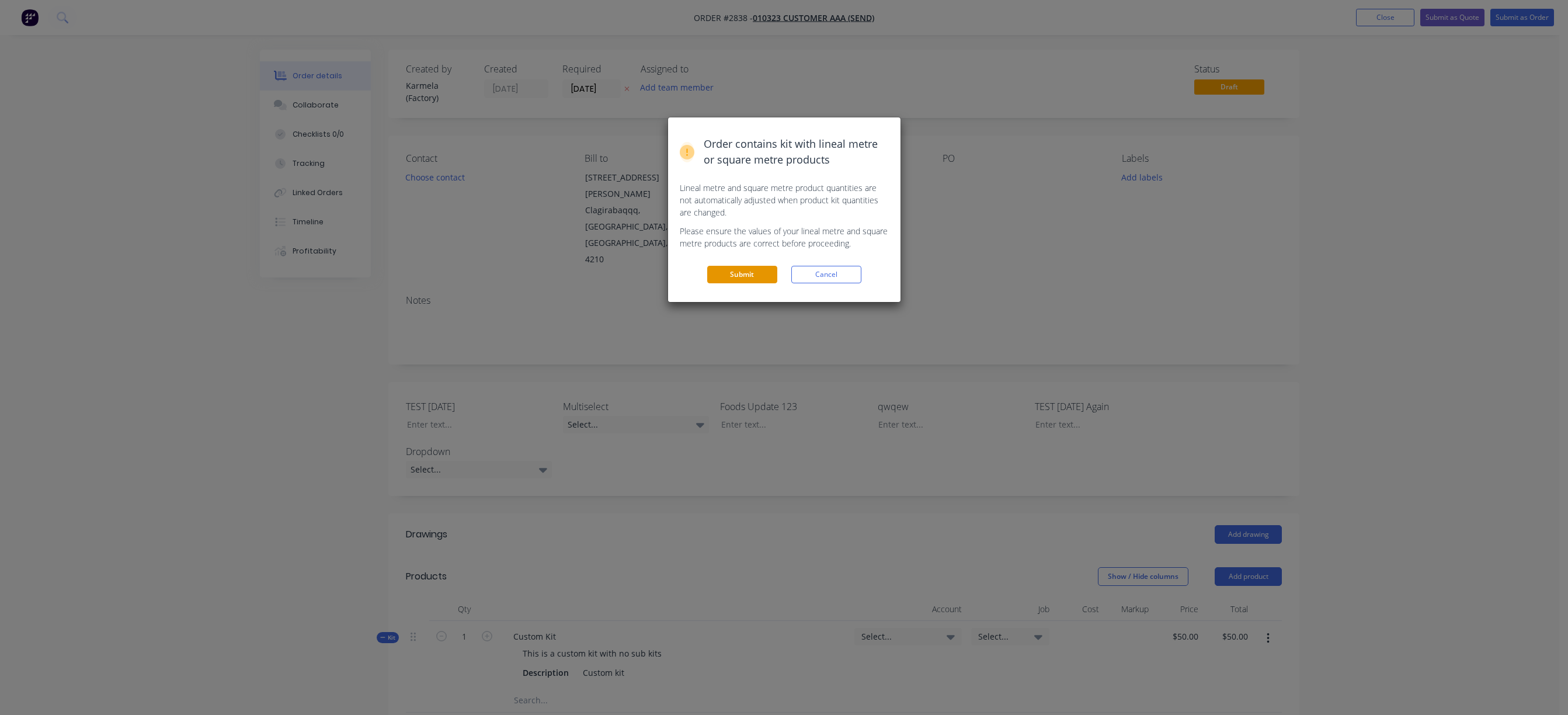
click at [732, 269] on button "Submit" at bounding box center [742, 274] width 70 height 17
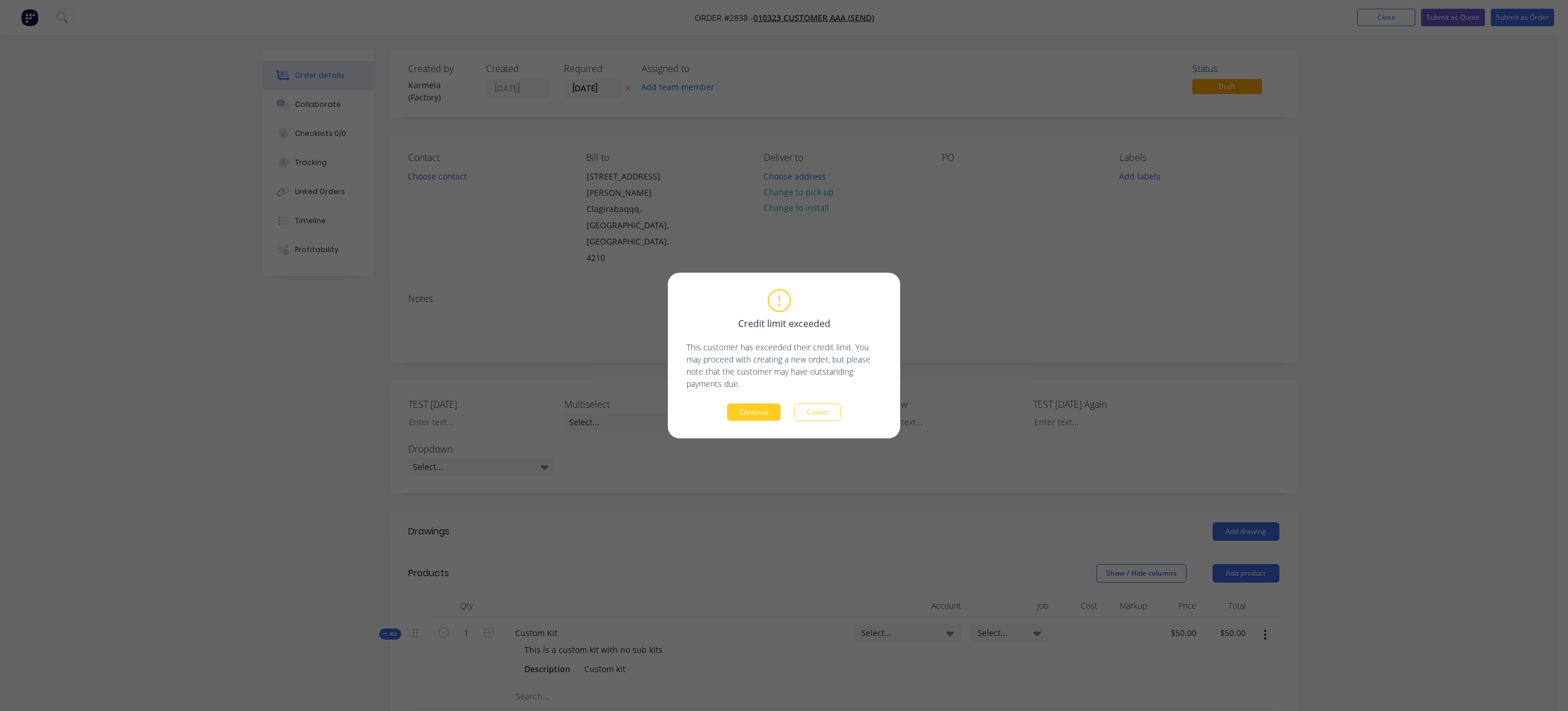
click at [747, 412] on button "Continue" at bounding box center [754, 412] width 53 height 17
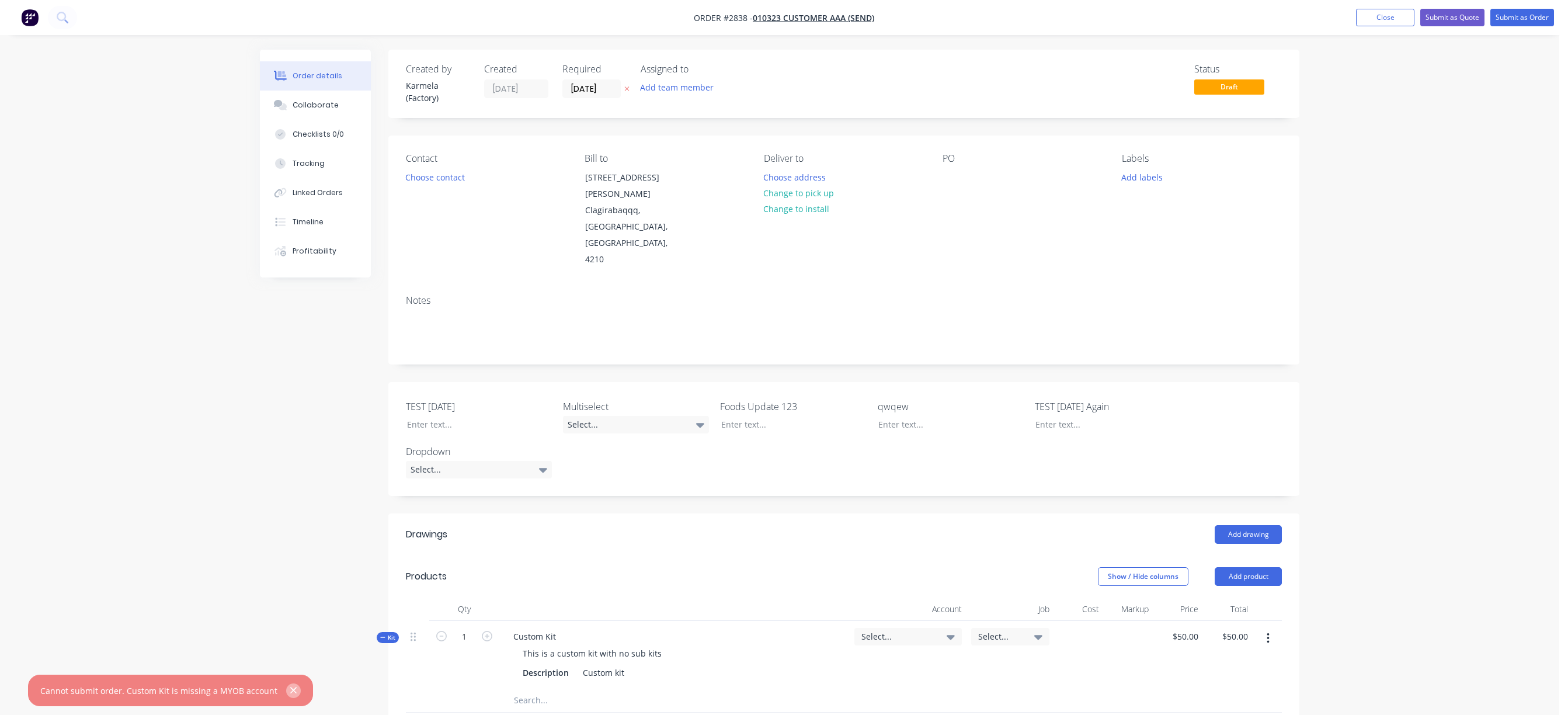
click at [290, 688] on icon "button" at bounding box center [294, 690] width 6 height 6
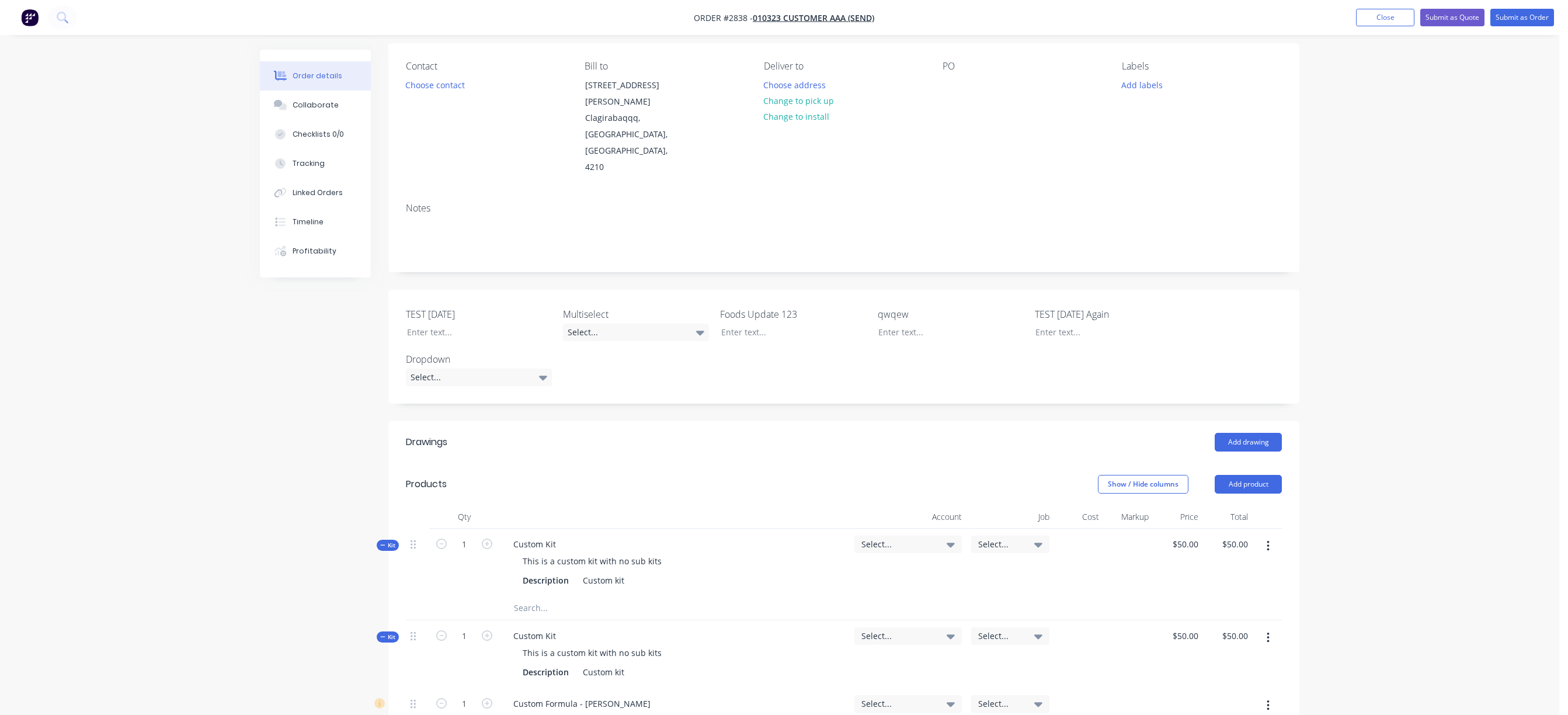
scroll to position [350, 0]
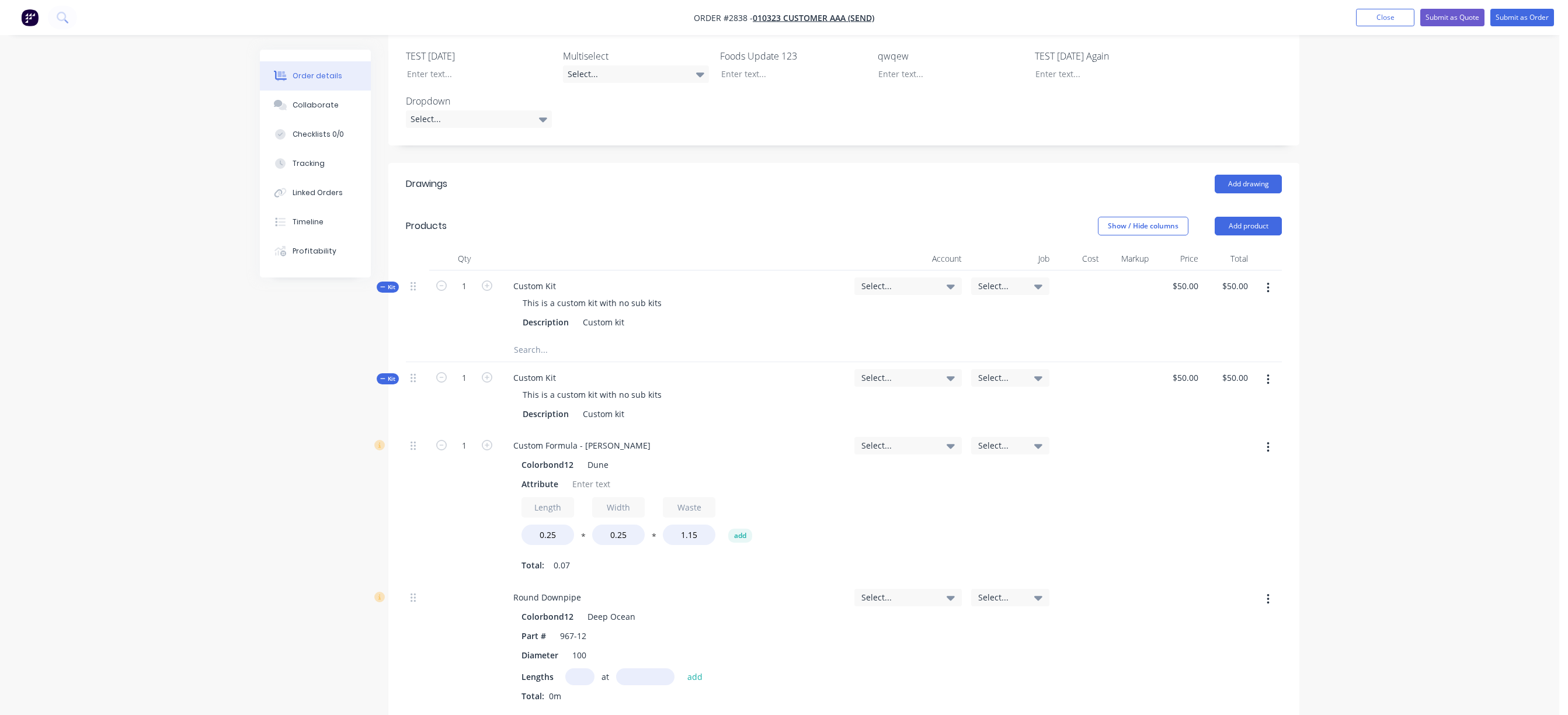
click at [892, 270] on div "Select..." at bounding box center [908, 304] width 117 height 68
click at [894, 279] on span "Select..." at bounding box center [898, 285] width 74 height 12
click at [808, 369] on div at bounding box center [810, 381] width 23 height 23
click at [862, 416] on div "1-1110 / Business Bank Account #1" at bounding box center [879, 427] width 163 height 23
click at [1469, 279] on div "Order details Collaborate Checklists 0/0 Tracking Linked Orders Timeline Profit…" at bounding box center [779, 359] width 1559 height 1420
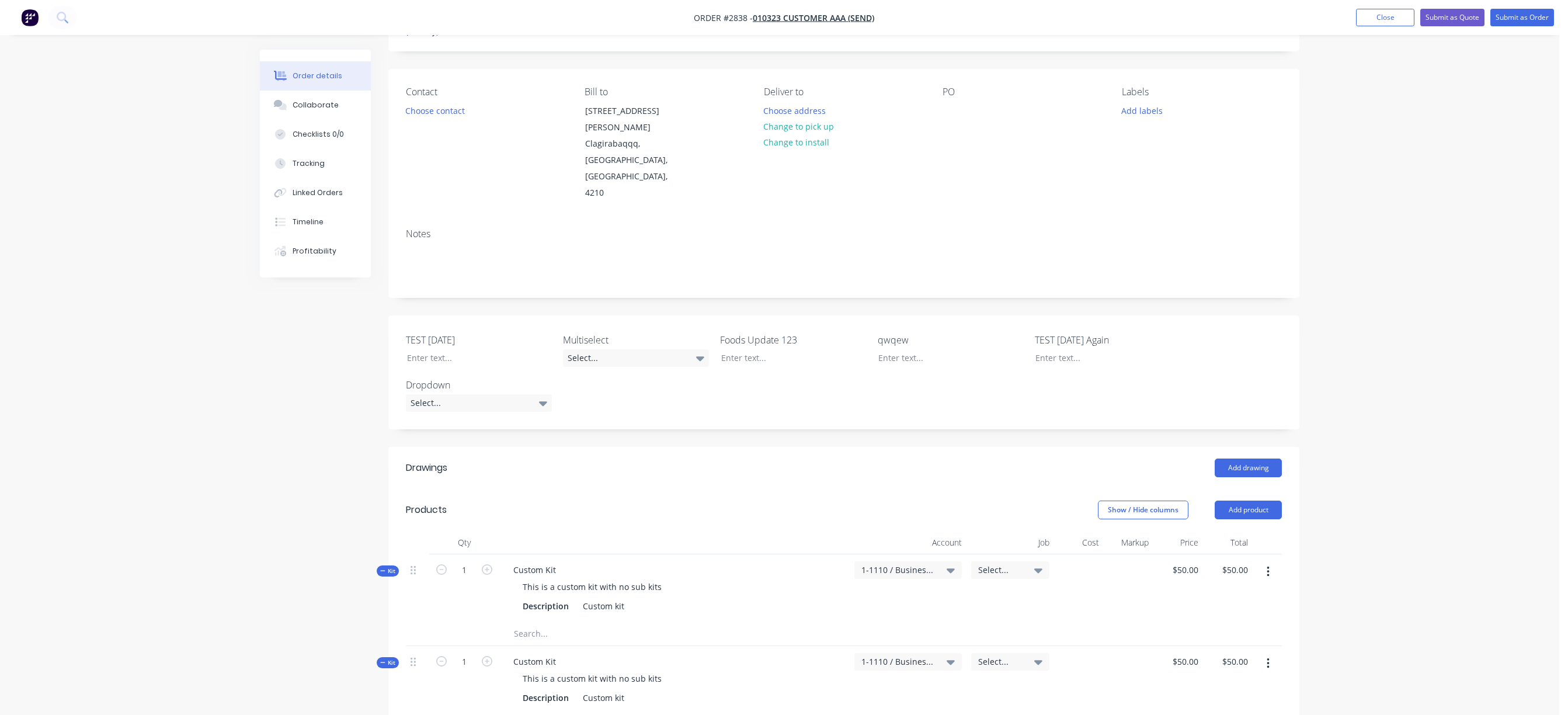
scroll to position [0, 0]
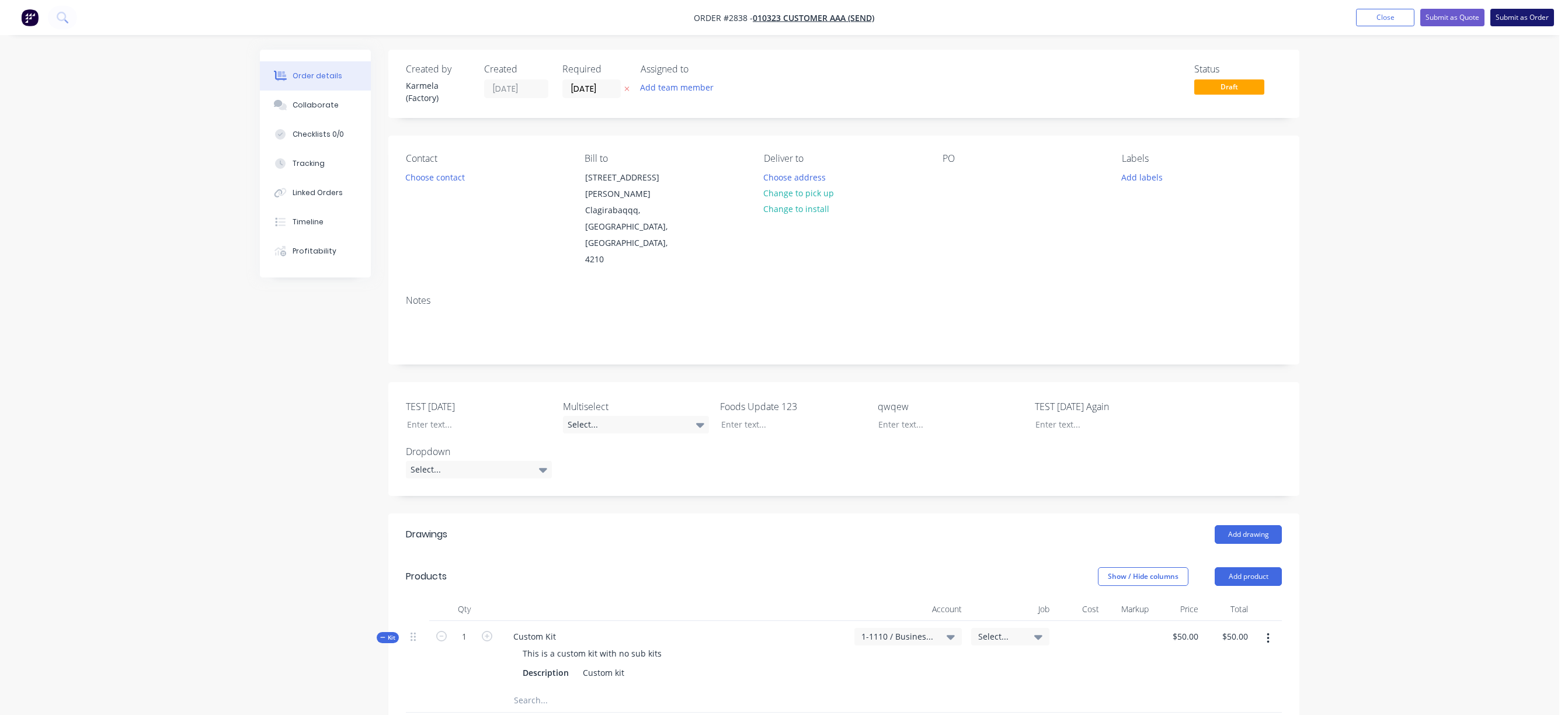
click at [1516, 19] on button "Submit as Order" at bounding box center [1522, 17] width 64 height 17
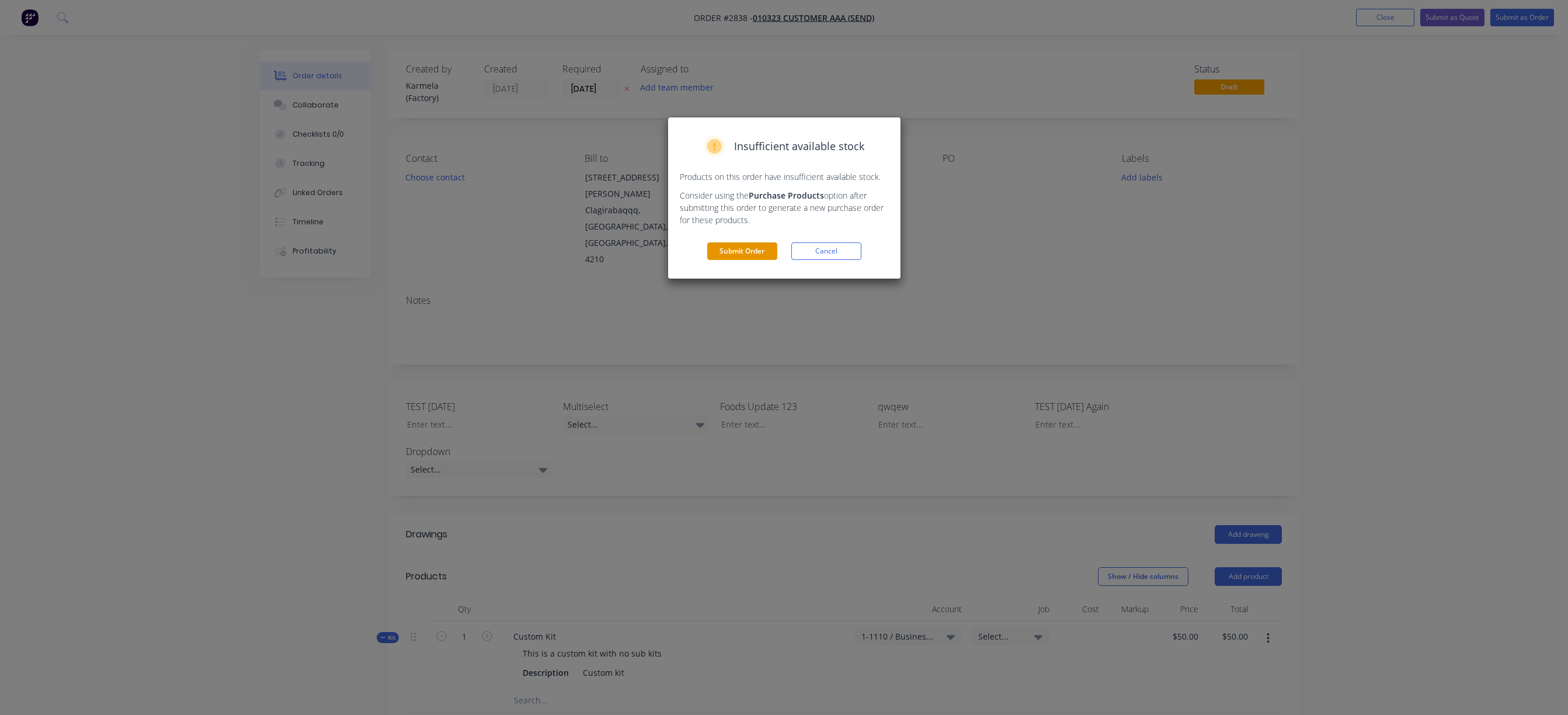
click at [759, 255] on button "Submit Order" at bounding box center [742, 251] width 70 height 17
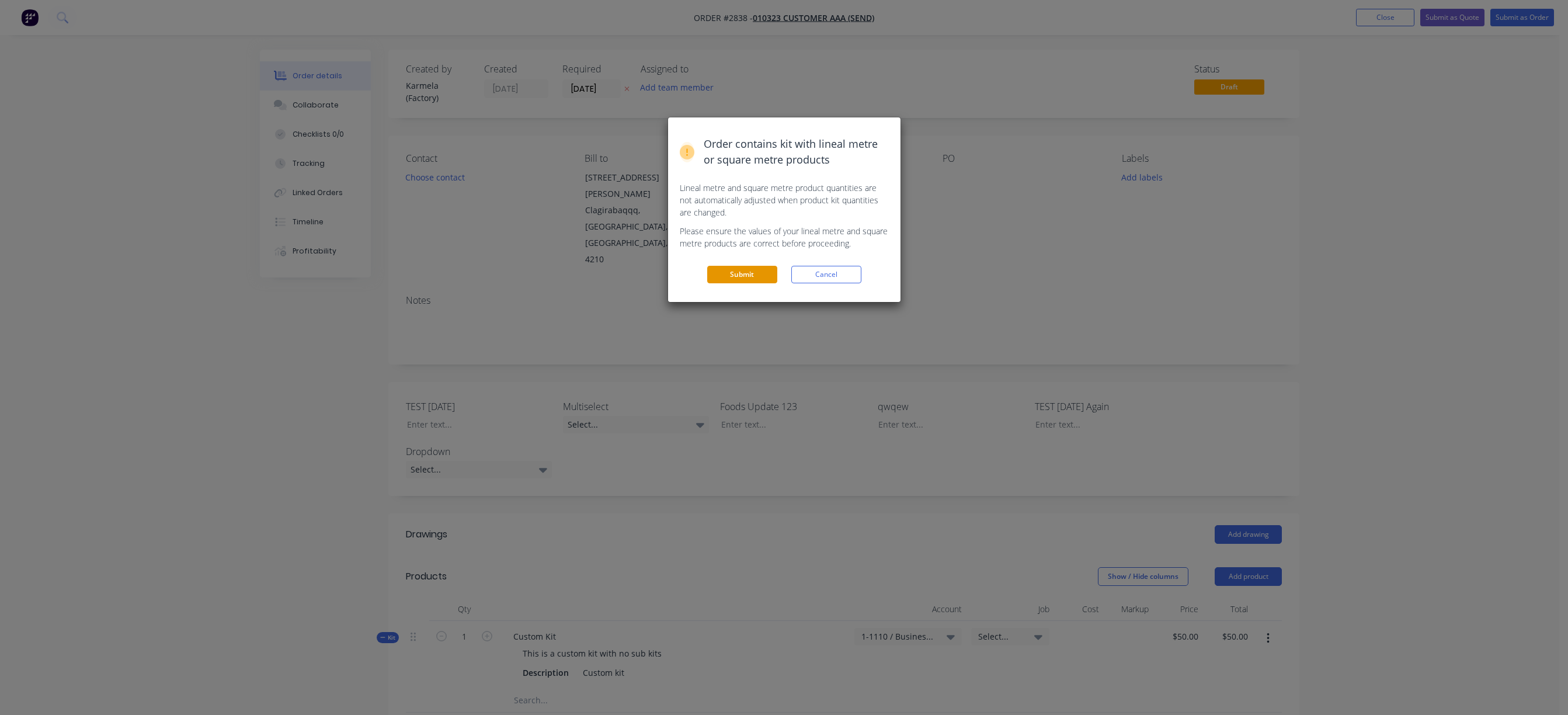
click at [758, 272] on button "Submit" at bounding box center [742, 274] width 70 height 17
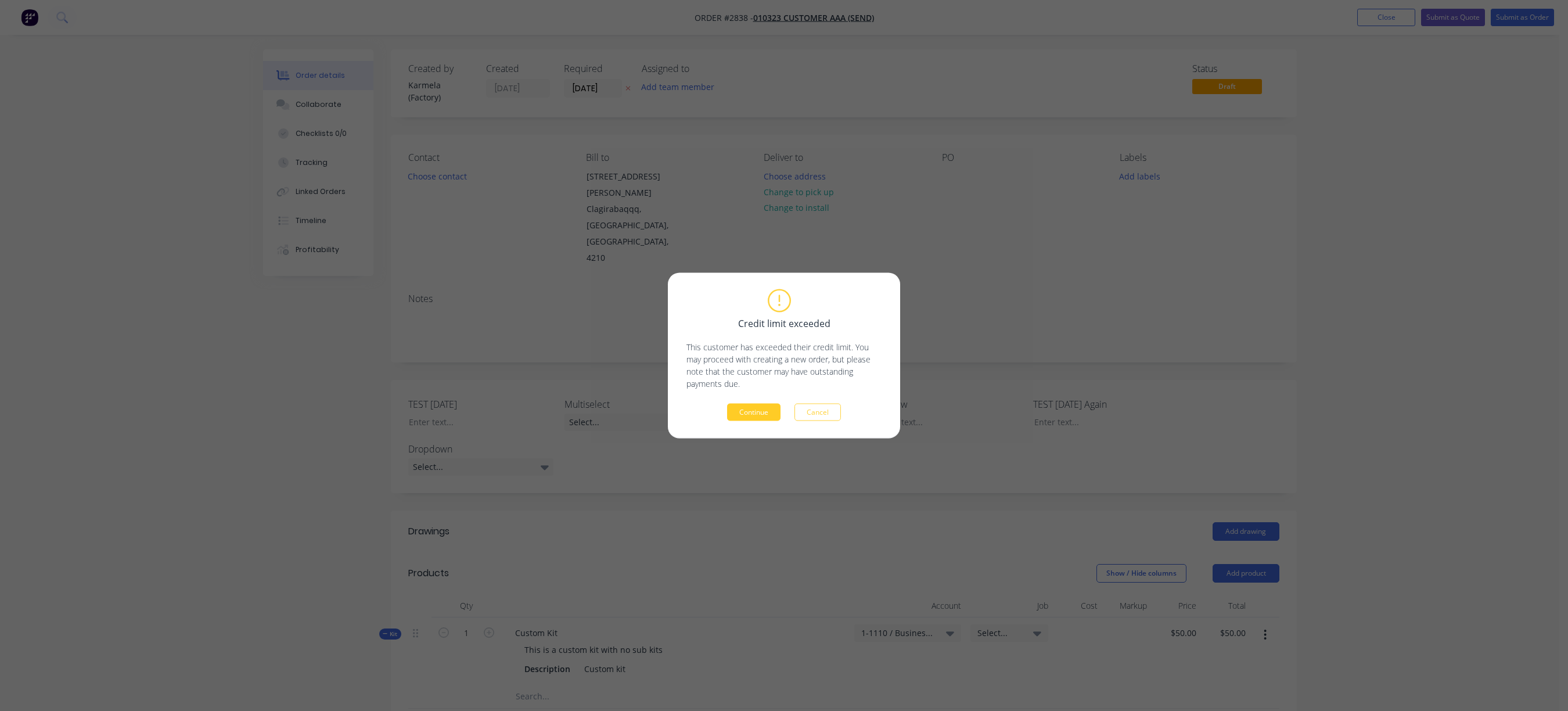
click at [754, 410] on button "Continue" at bounding box center [754, 412] width 53 height 17
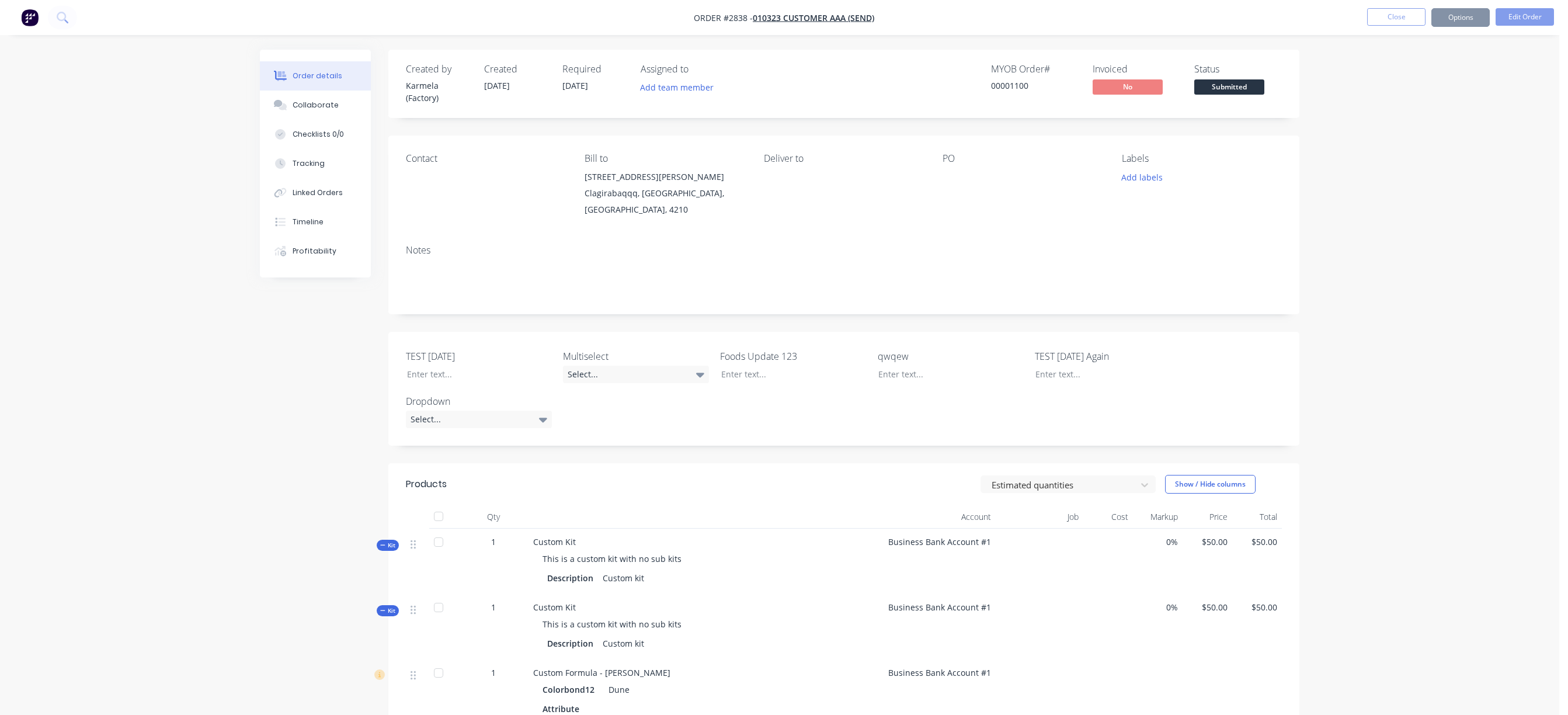
click at [1444, 168] on div "Order details Collaborate Checklists 0/0 Tracking Linked Orders Timeline Profit…" at bounding box center [779, 564] width 1559 height 1128
click at [1465, 15] on button "Options" at bounding box center [1460, 17] width 58 height 19
click at [1416, 143] on div "Work Order" at bounding box center [1425, 141] width 107 height 17
click at [1410, 131] on button "Custom" at bounding box center [1425, 141] width 128 height 23
click at [1418, 96] on div "With pricing" at bounding box center [1425, 94] width 107 height 17
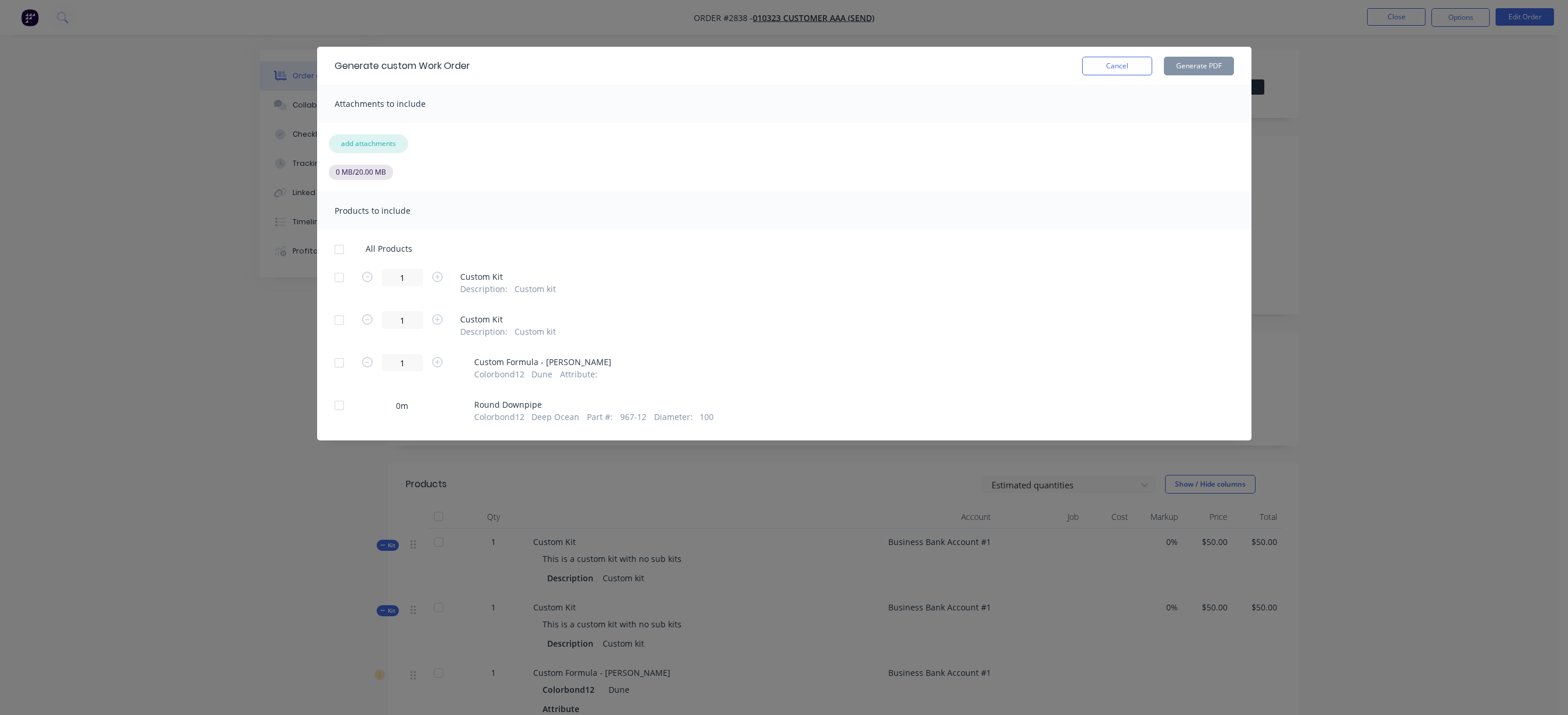
click at [367, 141] on button "add attachments" at bounding box center [368, 143] width 79 height 19
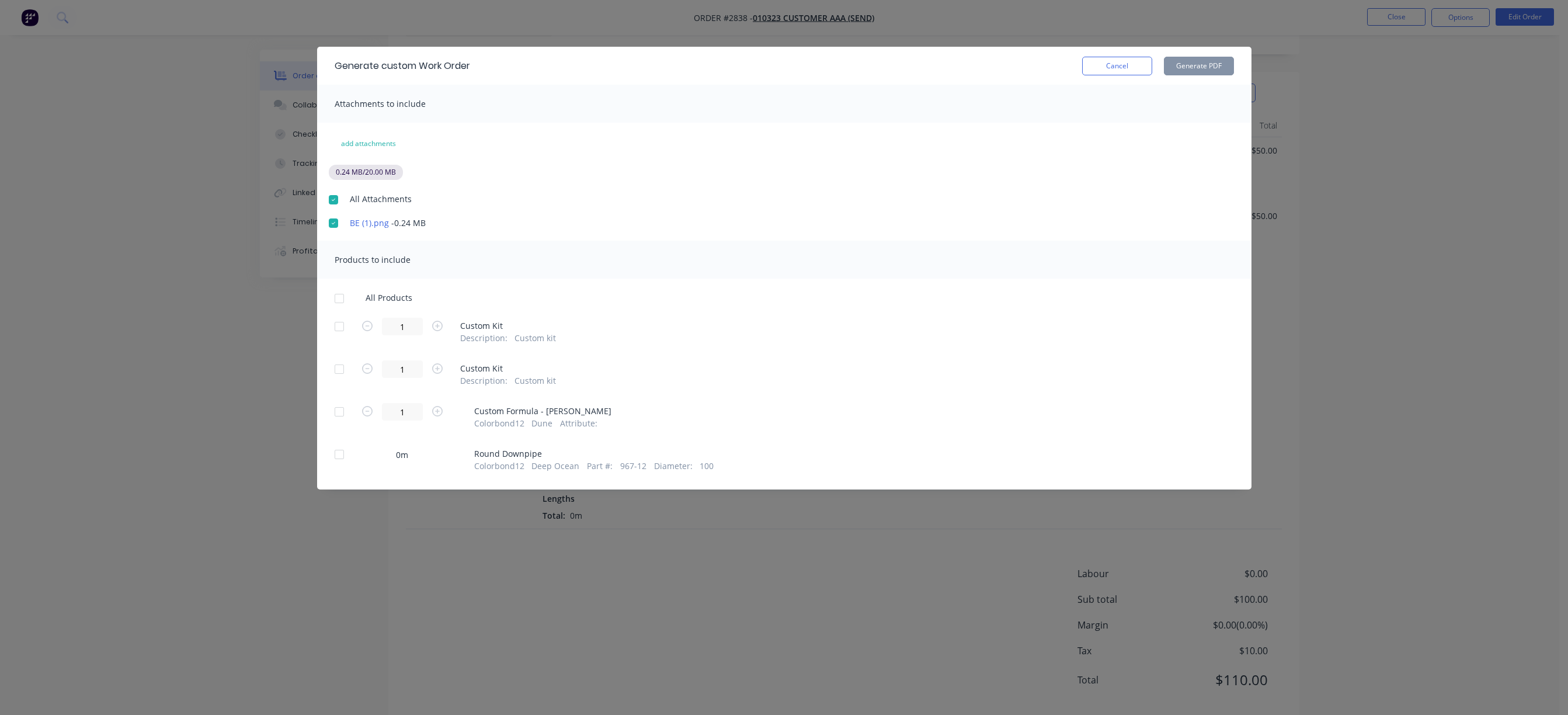
scroll to position [414, 0]
click at [338, 450] on div at bounding box center [339, 454] width 23 height 23
click at [339, 419] on div at bounding box center [339, 412] width 23 height 23
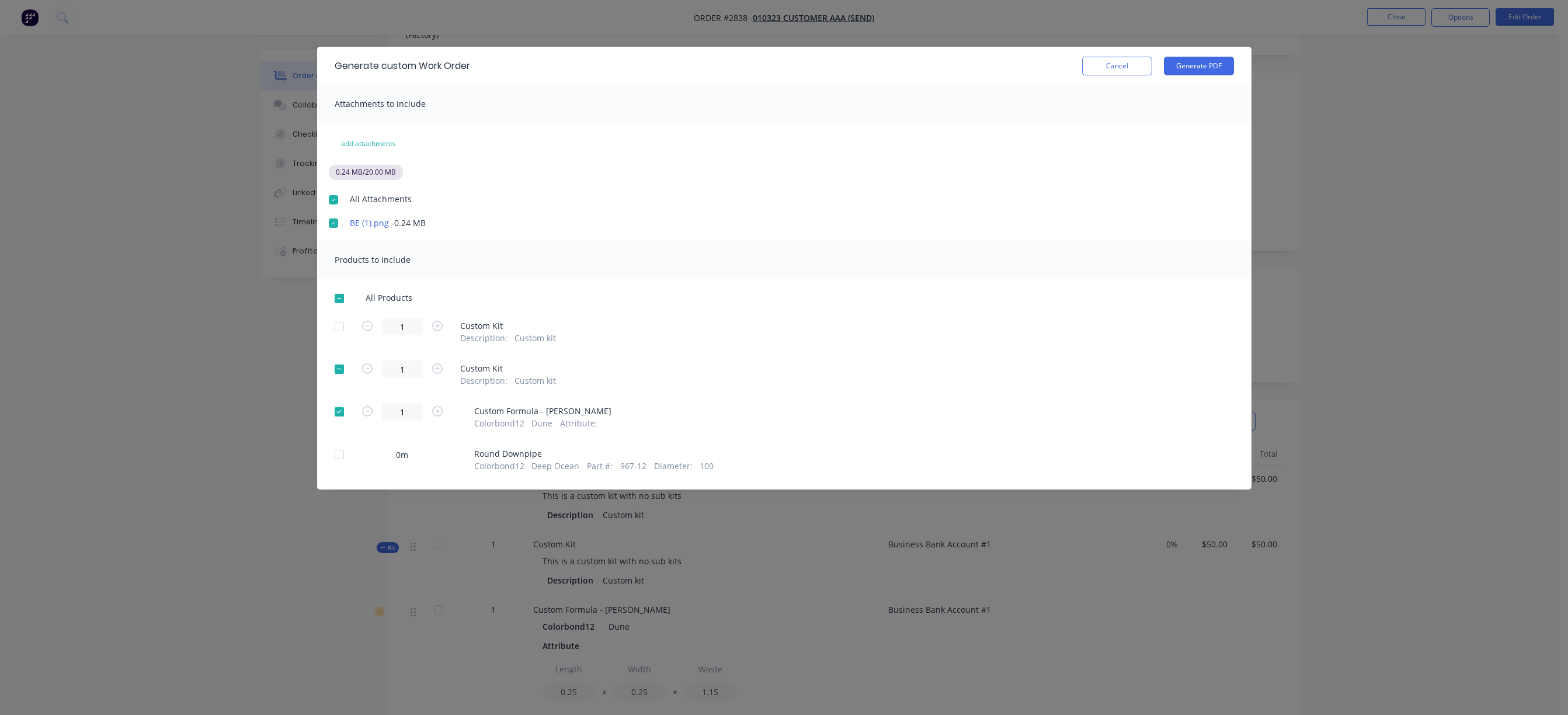
click at [339, 410] on div at bounding box center [339, 412] width 23 height 23
click at [337, 458] on div at bounding box center [339, 454] width 23 height 23
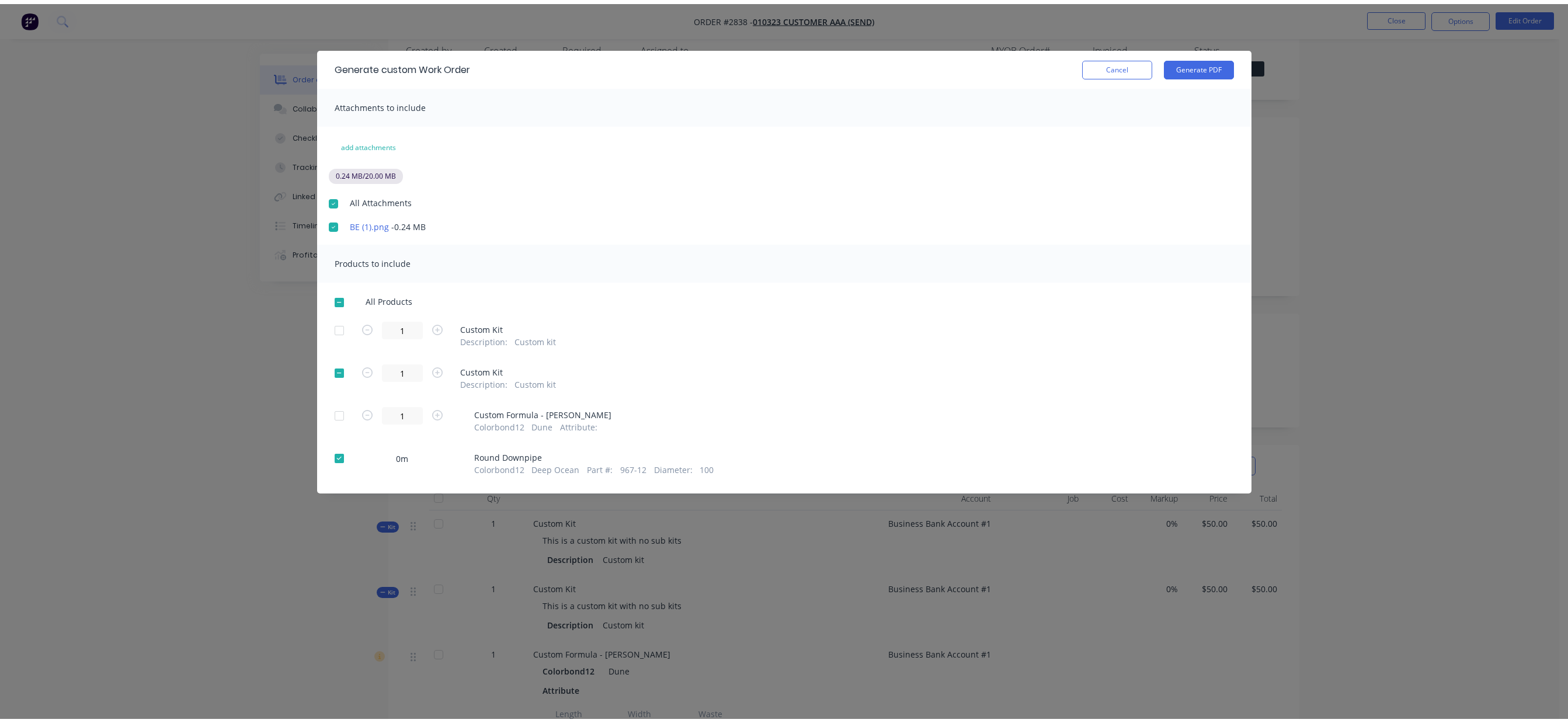
scroll to position [0, 0]
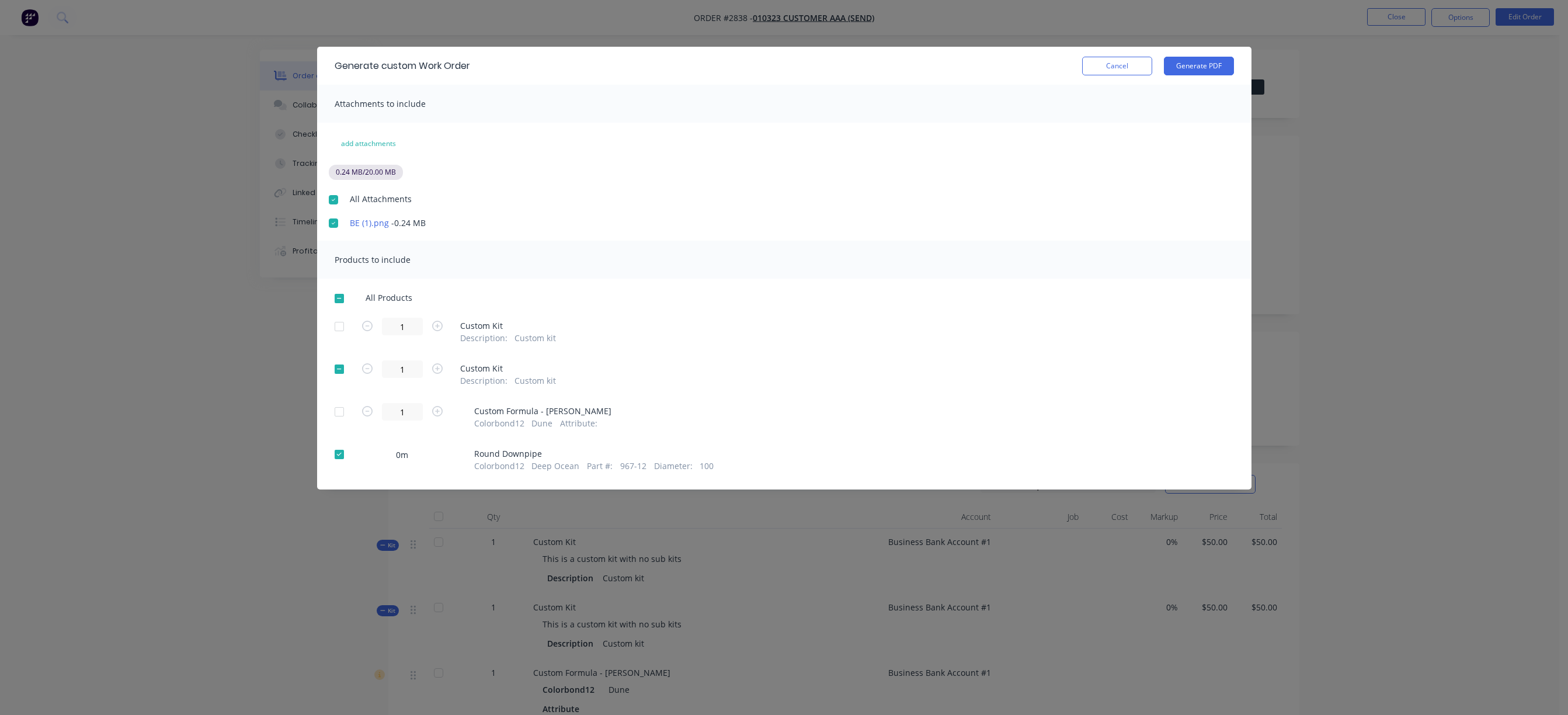
click at [343, 449] on div at bounding box center [339, 454] width 23 height 23
click at [339, 454] on div at bounding box center [339, 454] width 23 height 23
click at [1211, 53] on div "Generate custom Work Order Cancel Generate PDF" at bounding box center [784, 65] width 934 height 38
click at [1207, 61] on button "Generate PDF" at bounding box center [1198, 66] width 70 height 19
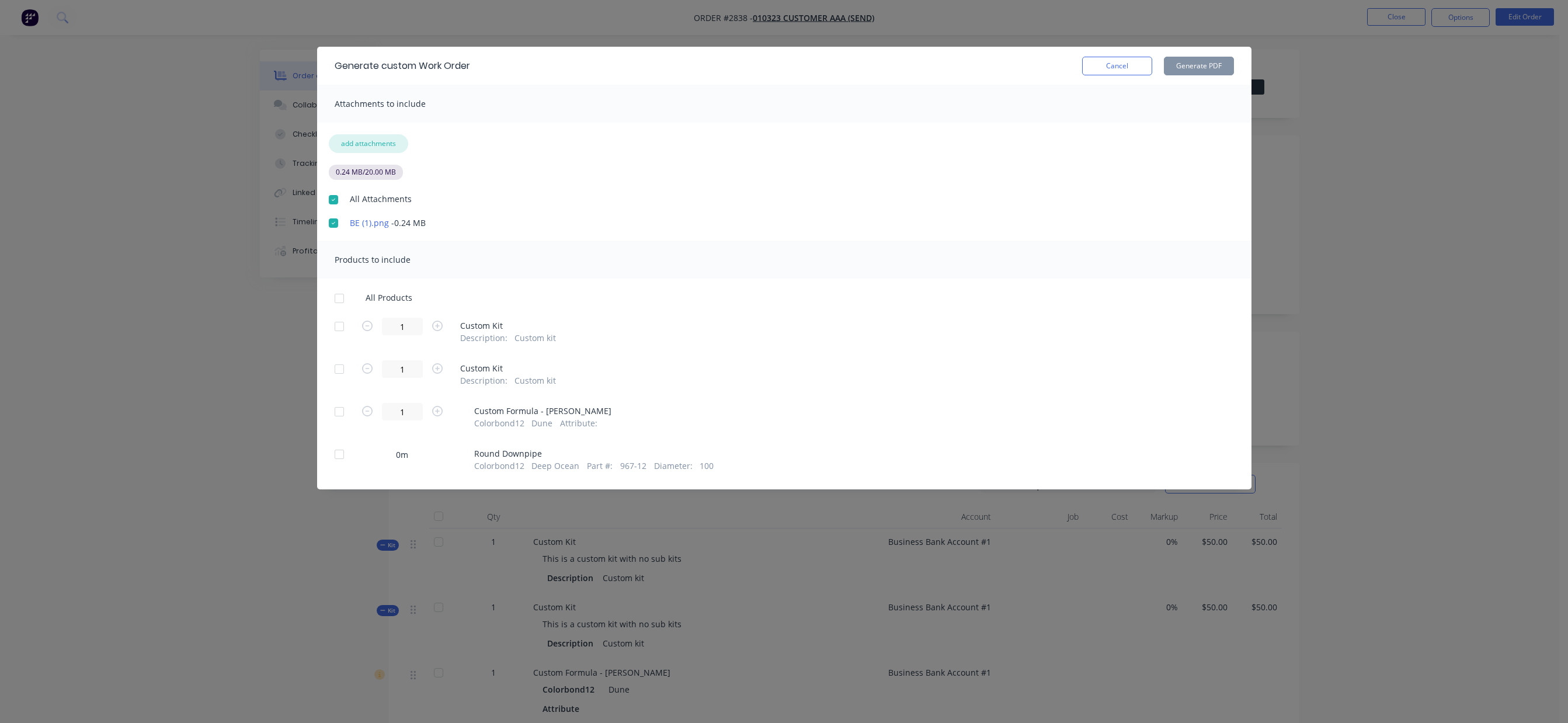
click at [358, 142] on button "add attachments" at bounding box center [368, 143] width 79 height 19
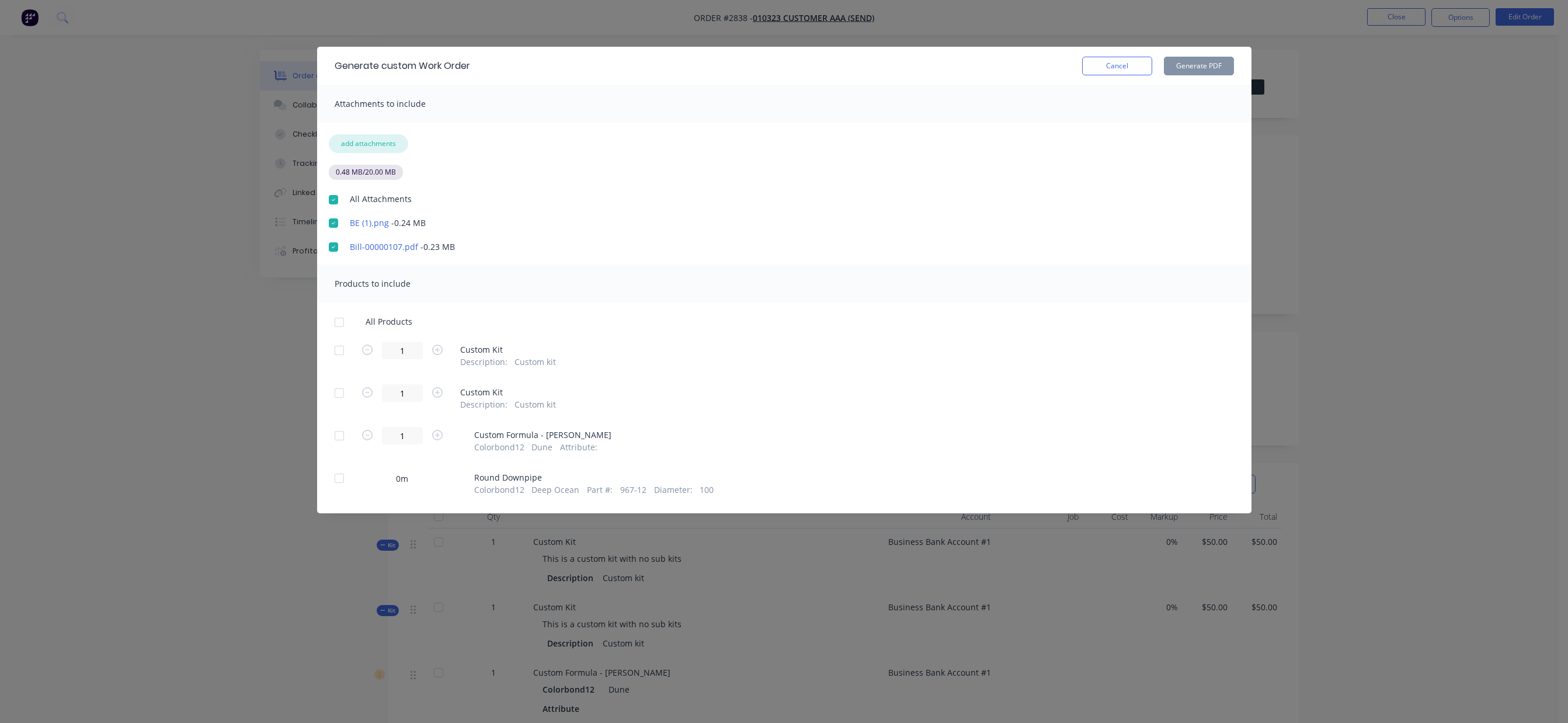
click at [369, 145] on button "add attachments" at bounding box center [368, 143] width 79 height 19
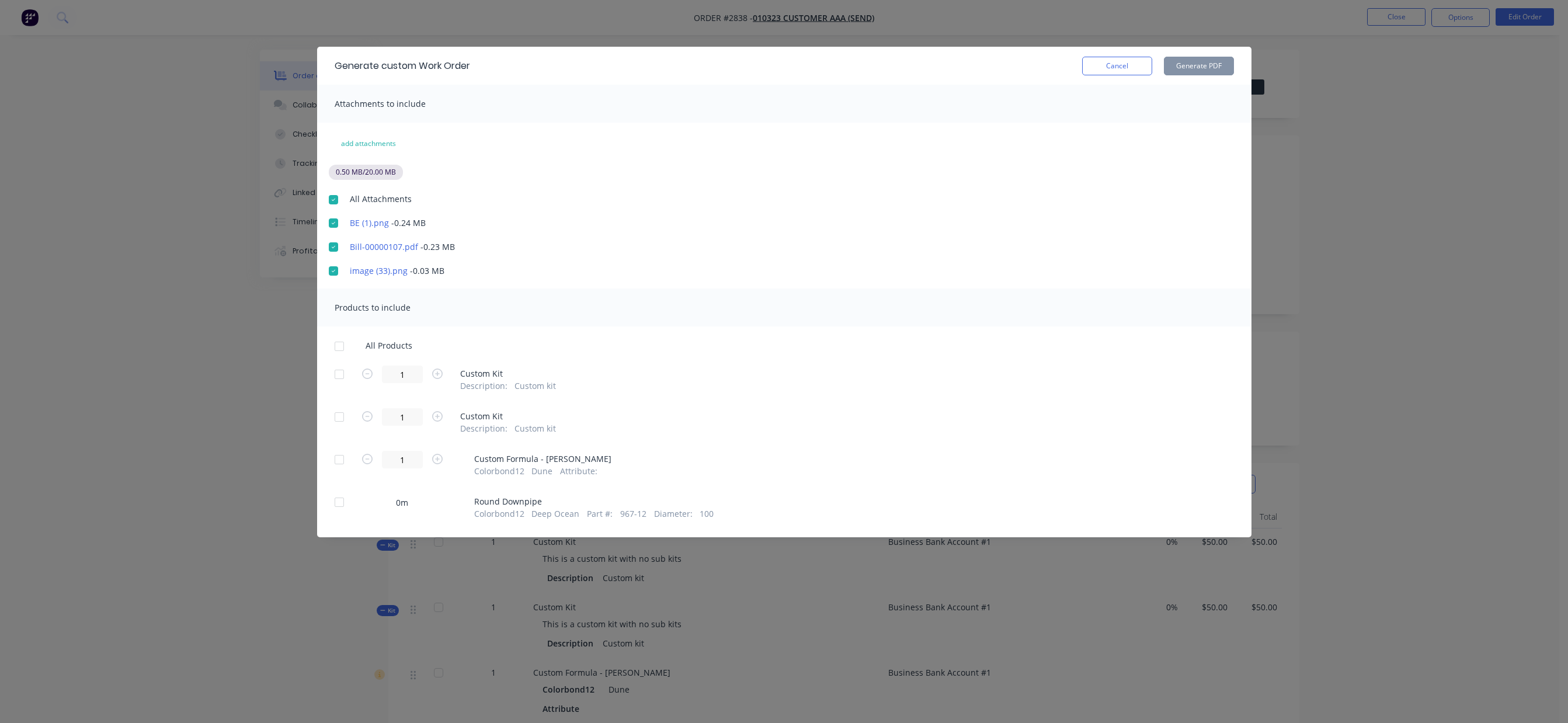
click at [756, 65] on div "Cancel Generate PDF" at bounding box center [852, 66] width 764 height 19
click at [341, 347] on div at bounding box center [339, 346] width 23 height 23
click at [1208, 69] on button "Generate PDF" at bounding box center [1198, 66] width 70 height 19
click at [1138, 66] on button "Cancel" at bounding box center [1117, 66] width 70 height 19
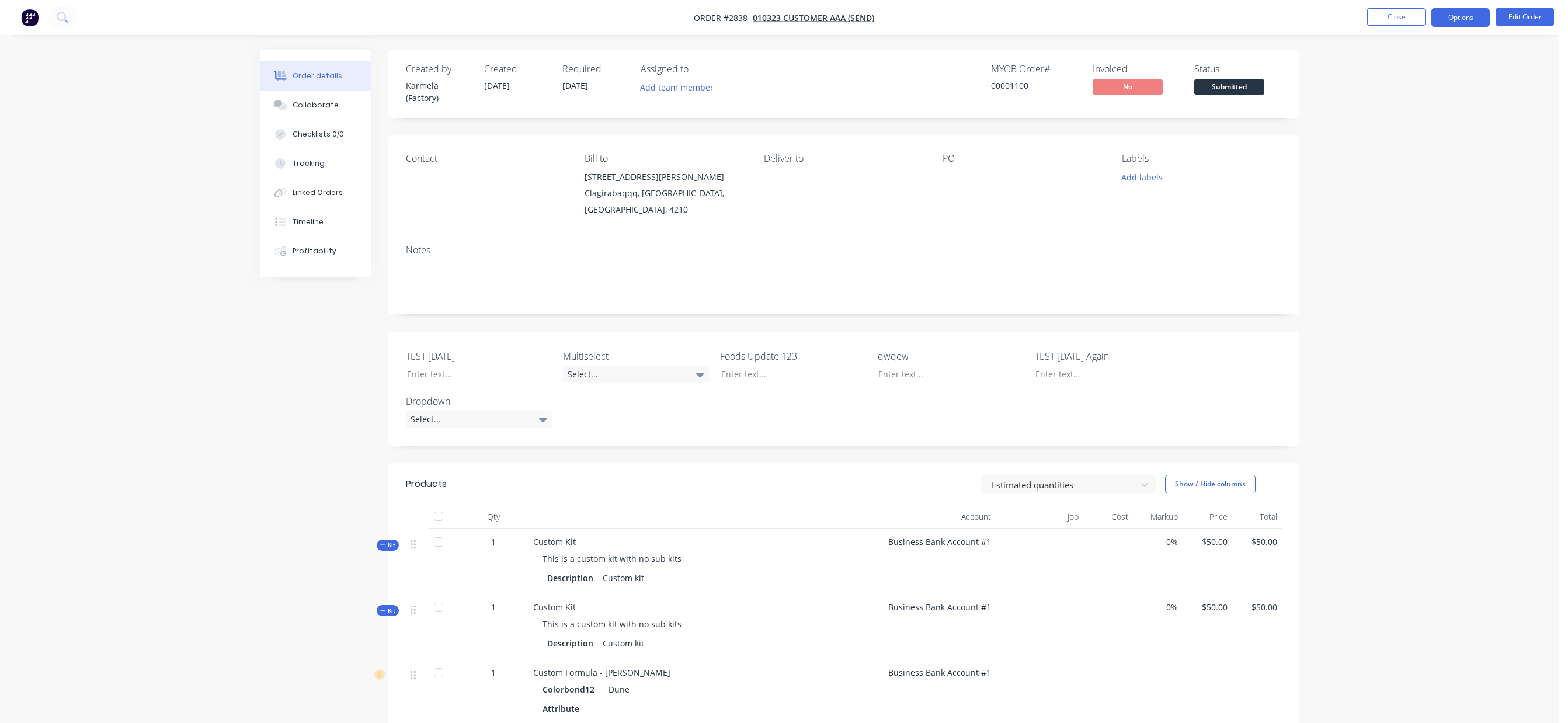
click at [1445, 13] on button "Options" at bounding box center [1460, 17] width 58 height 19
click at [1433, 136] on div "Work Order" at bounding box center [1425, 141] width 107 height 17
drag, startPoint x: 1431, startPoint y: 145, endPoint x: 1428, endPoint y: 122, distance: 23.2
click at [1430, 145] on div "Custom" at bounding box center [1425, 141] width 107 height 17
click at [1421, 97] on div "With pricing" at bounding box center [1425, 94] width 107 height 17
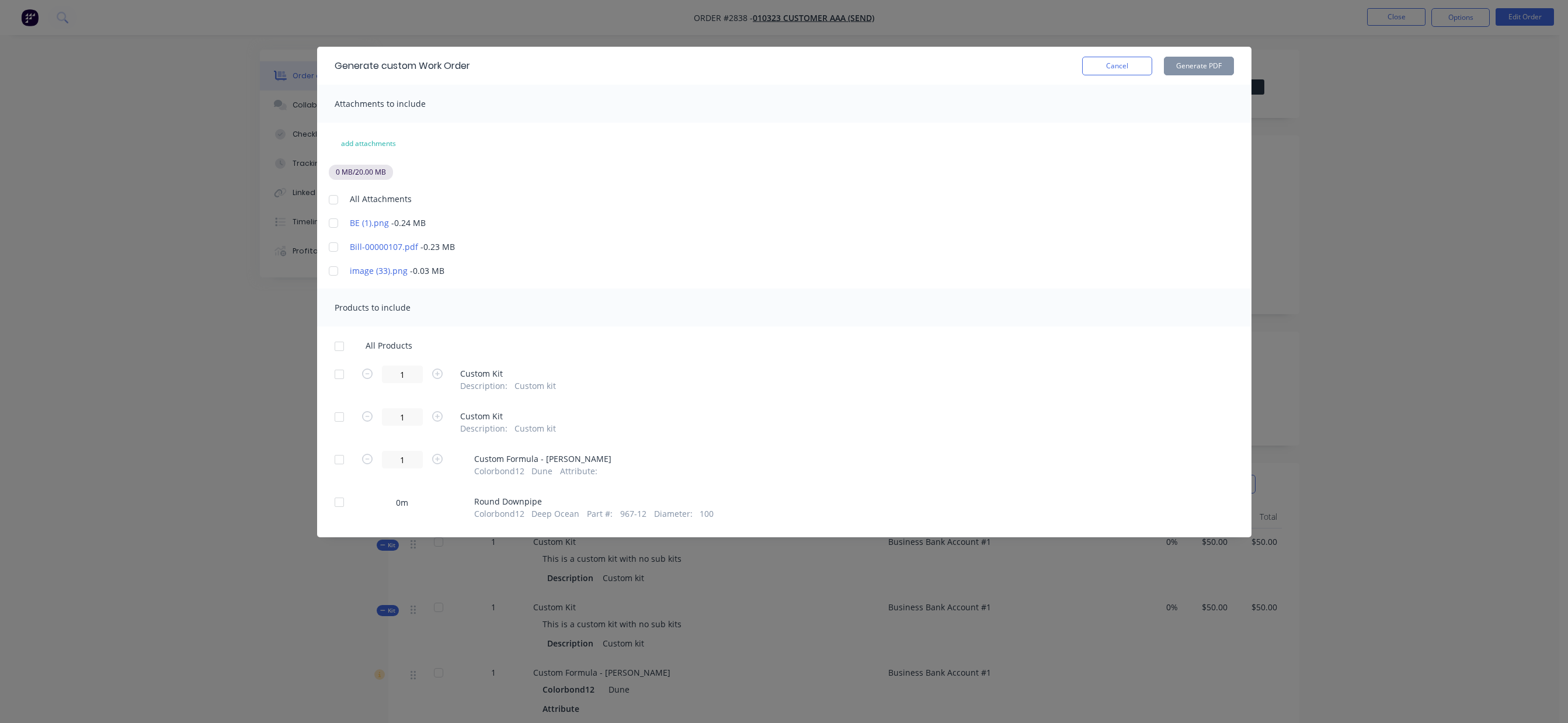
click at [1152, 69] on div "Cancel Generate PDF" at bounding box center [1158, 66] width 152 height 19
click at [1140, 67] on button "Cancel" at bounding box center [1117, 66] width 70 height 19
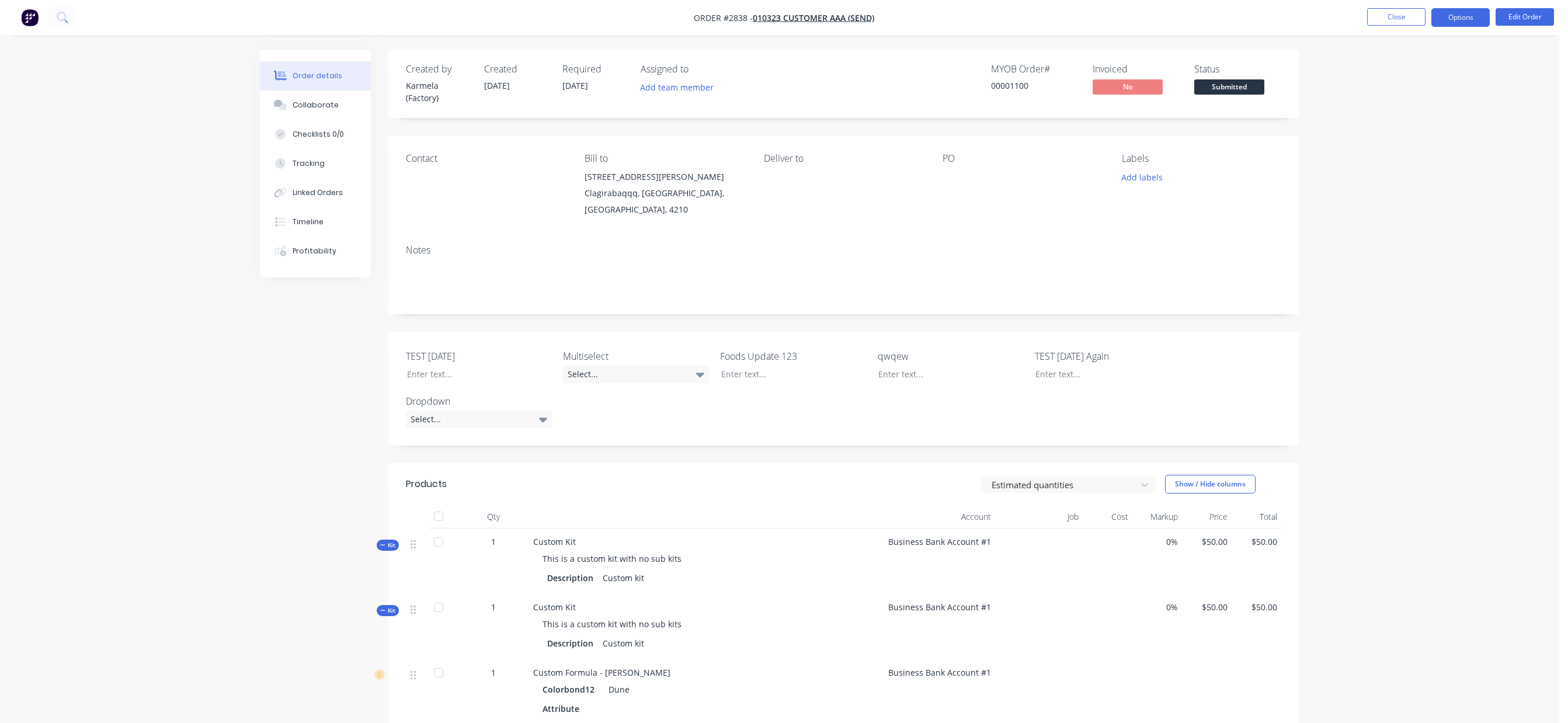
click at [1458, 18] on button "Options" at bounding box center [1460, 17] width 58 height 19
click at [247, 369] on div "Order details Collaborate Checklists 0/0 Tracking Linked Orders Timeline Profit…" at bounding box center [779, 564] width 1559 height 1128
click at [1452, 291] on div "Order details Collaborate Checklists 0/0 Tracking Linked Orders Timeline Profit…" at bounding box center [779, 564] width 1559 height 1128
drag, startPoint x: 253, startPoint y: 491, endPoint x: 325, endPoint y: 448, distance: 83.9
click at [253, 491] on div "Order details Collaborate Checklists 0/0 Tracking Linked Orders Timeline Profit…" at bounding box center [779, 589] width 1063 height 1079
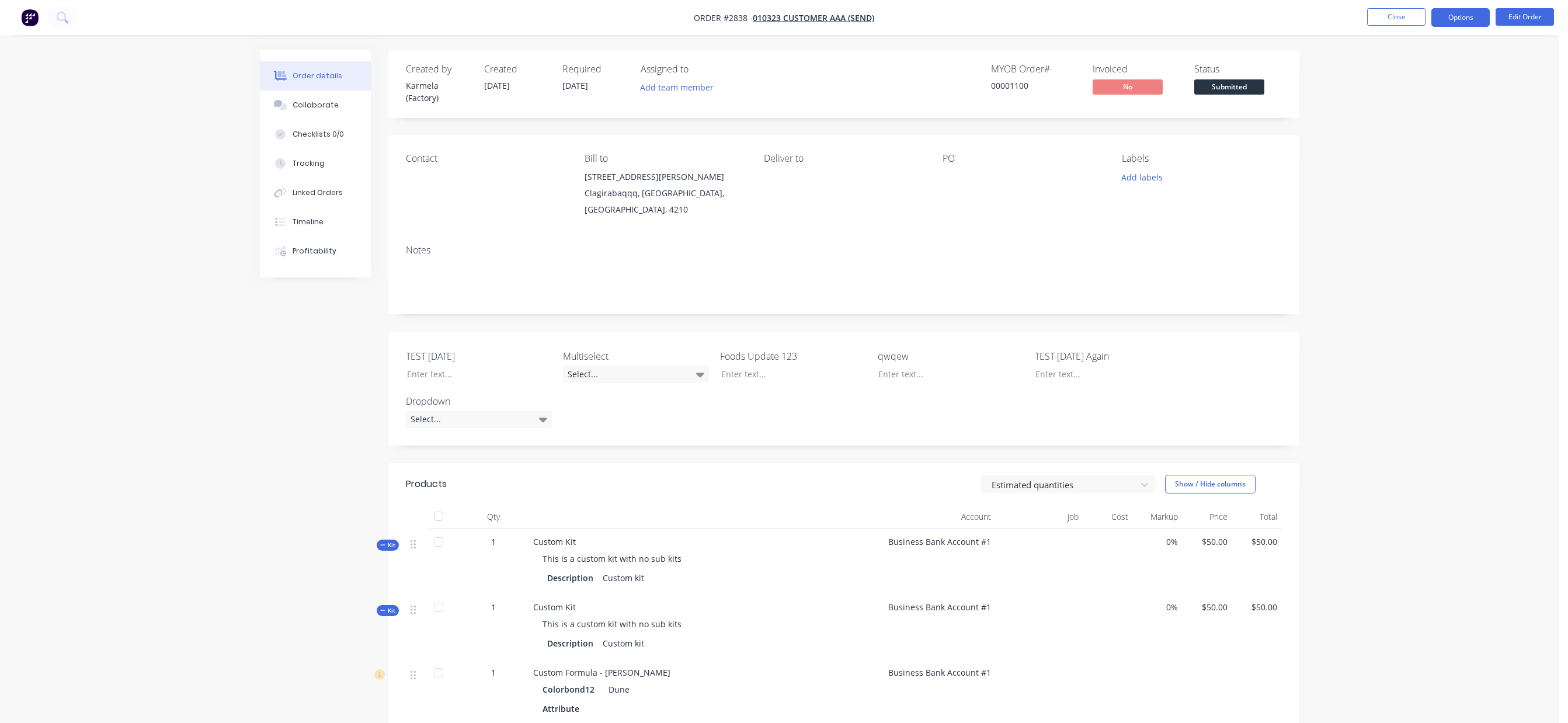
click at [1465, 19] on button "Options" at bounding box center [1460, 17] width 58 height 19
click at [1397, 99] on div "Partial Invoice" at bounding box center [1425, 94] width 107 height 17
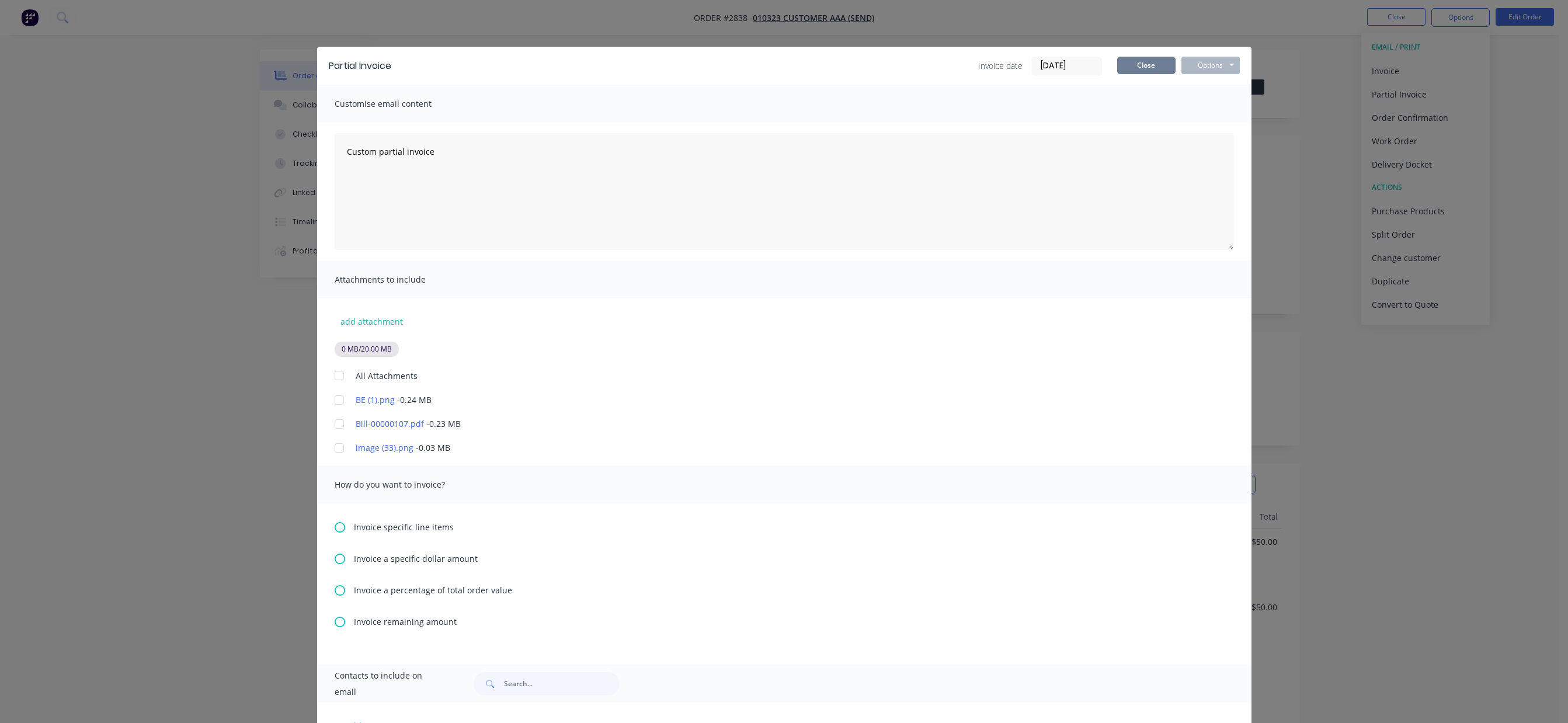
drag, startPoint x: 1151, startPoint y: 67, endPoint x: 1199, endPoint y: 56, distance: 49.2
click at [1155, 65] on button "Close" at bounding box center [1146, 65] width 58 height 17
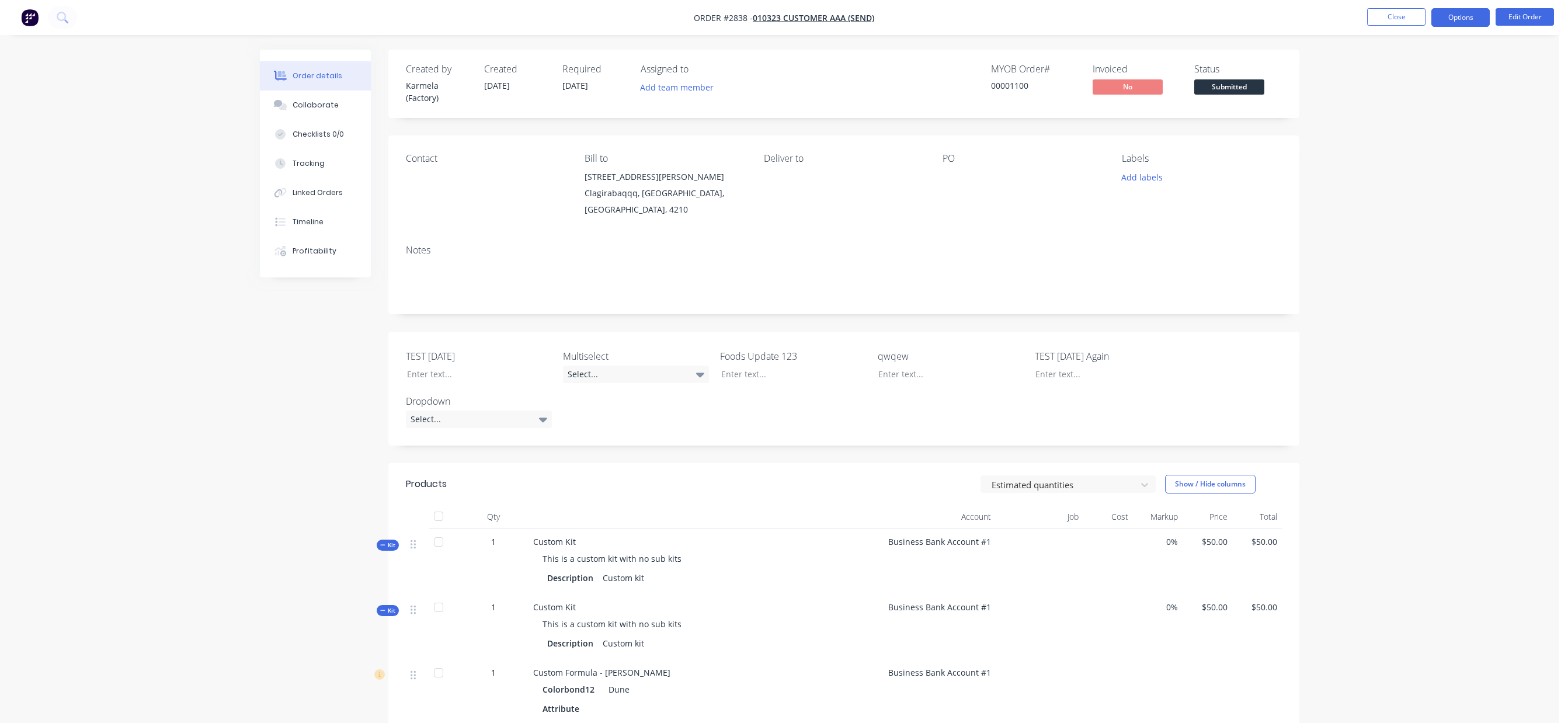
click at [1444, 22] on button "Options" at bounding box center [1460, 17] width 58 height 19
click at [1423, 135] on div "Work Order" at bounding box center [1425, 141] width 107 height 17
click at [1422, 141] on div "Custom" at bounding box center [1425, 141] width 107 height 17
click at [1430, 94] on div "With pricing" at bounding box center [1425, 94] width 107 height 17
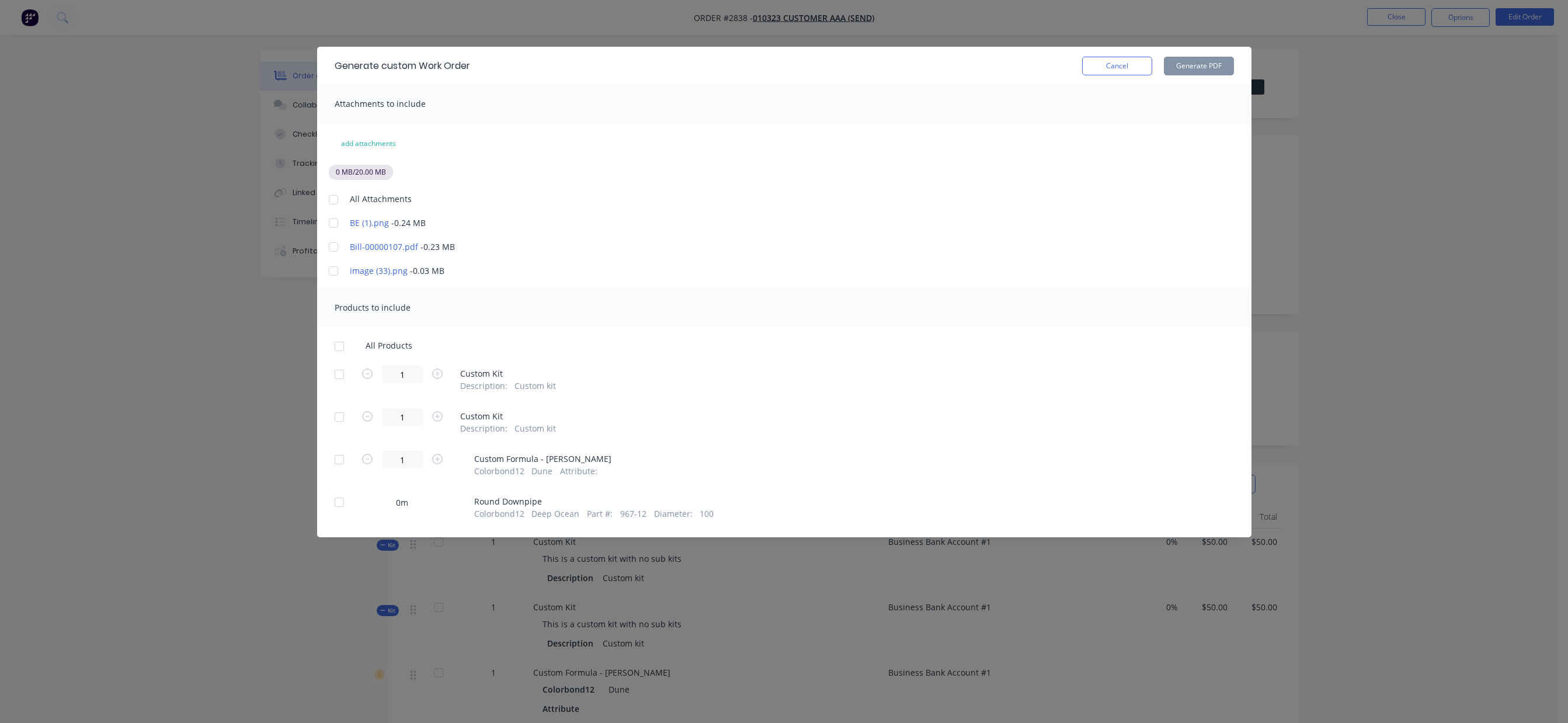
click at [328, 196] on div at bounding box center [334, 199] width 23 height 23
click at [338, 345] on div at bounding box center [339, 346] width 23 height 23
click at [1124, 66] on button "Cancel" at bounding box center [1117, 66] width 70 height 19
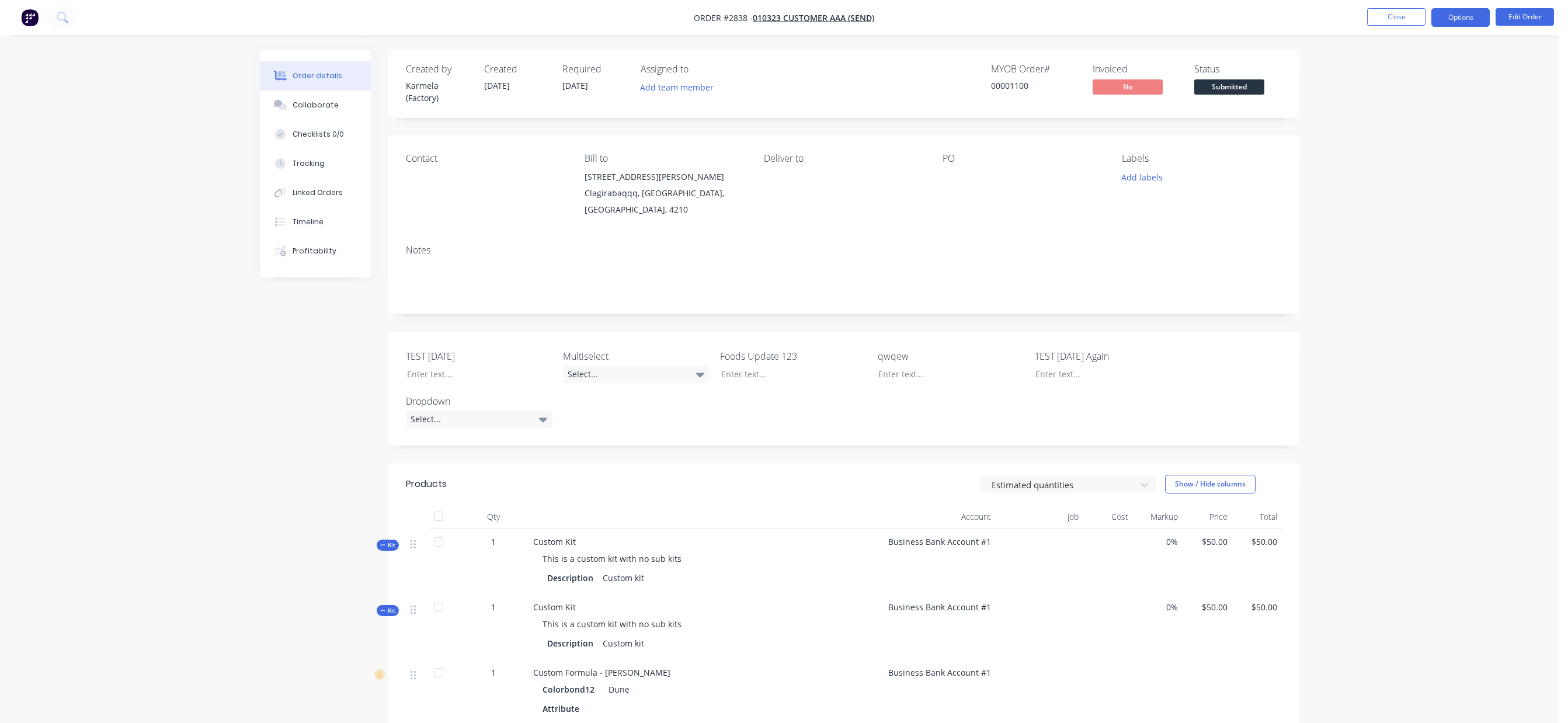
click at [1452, 24] on button "Options" at bounding box center [1460, 17] width 58 height 19
click at [1431, 143] on div "Work Order" at bounding box center [1425, 141] width 107 height 17
click at [1431, 143] on div "Custom" at bounding box center [1425, 141] width 107 height 17
click at [1433, 120] on div "Without pricing" at bounding box center [1425, 117] width 107 height 17
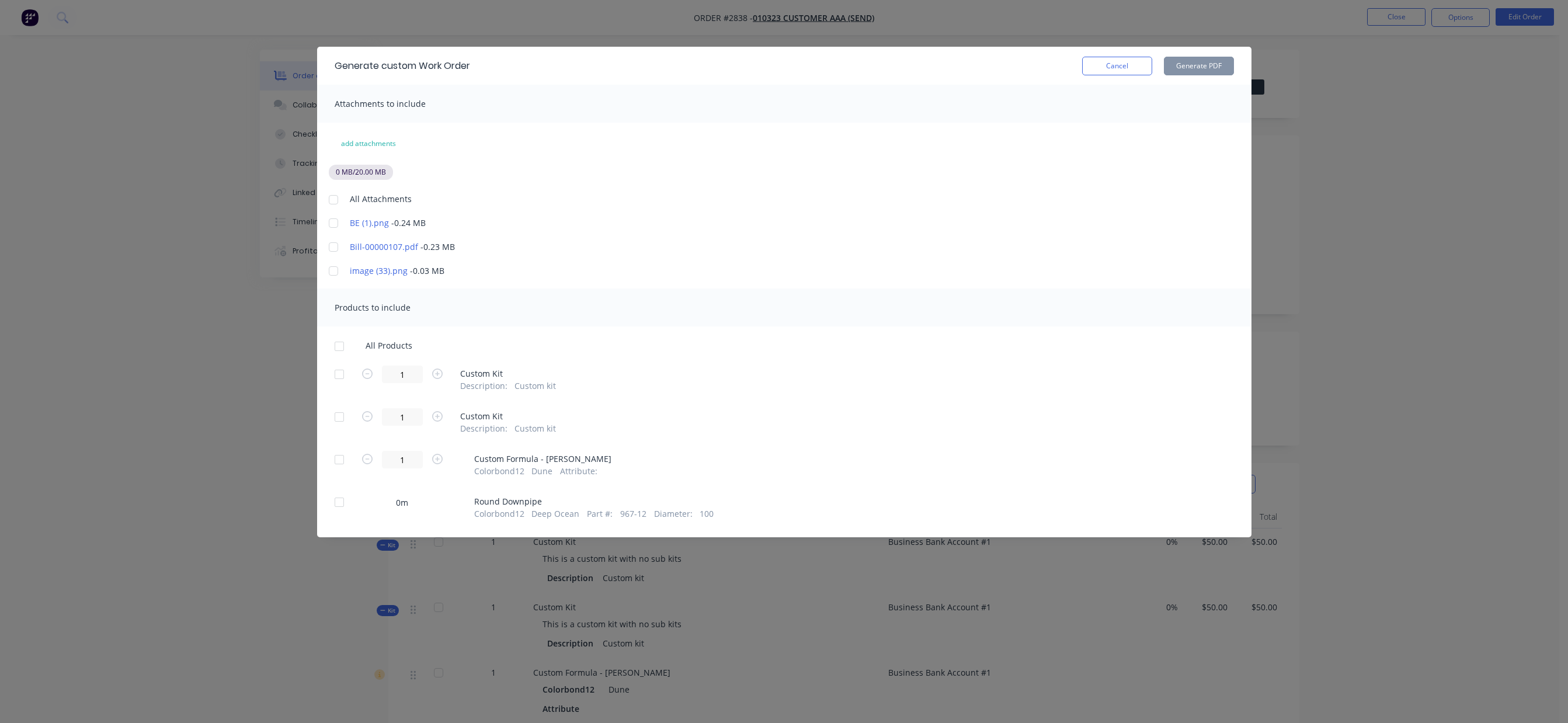
click at [329, 202] on div at bounding box center [334, 199] width 23 height 23
click at [340, 350] on div at bounding box center [339, 346] width 23 height 23
click at [1189, 68] on button "Generate PDF" at bounding box center [1198, 66] width 70 height 19
click at [1101, 62] on button "Cancel" at bounding box center [1117, 66] width 70 height 19
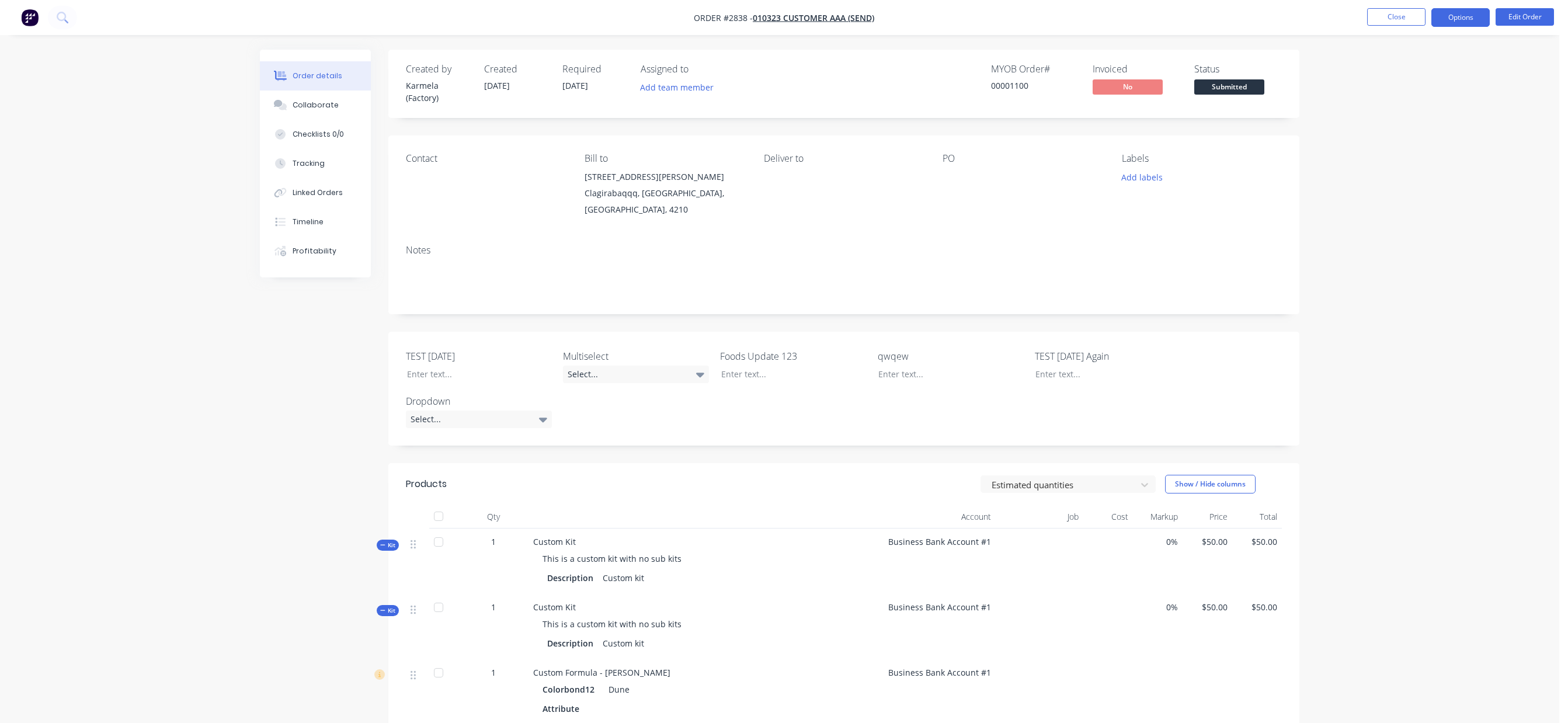
click at [1473, 17] on button "Options" at bounding box center [1460, 17] width 58 height 19
click at [1441, 163] on div "Delivery Docket" at bounding box center [1425, 165] width 107 height 17
click at [1412, 139] on div "Custom" at bounding box center [1425, 141] width 107 height 17
click at [1409, 97] on div "With pricing" at bounding box center [1425, 94] width 107 height 17
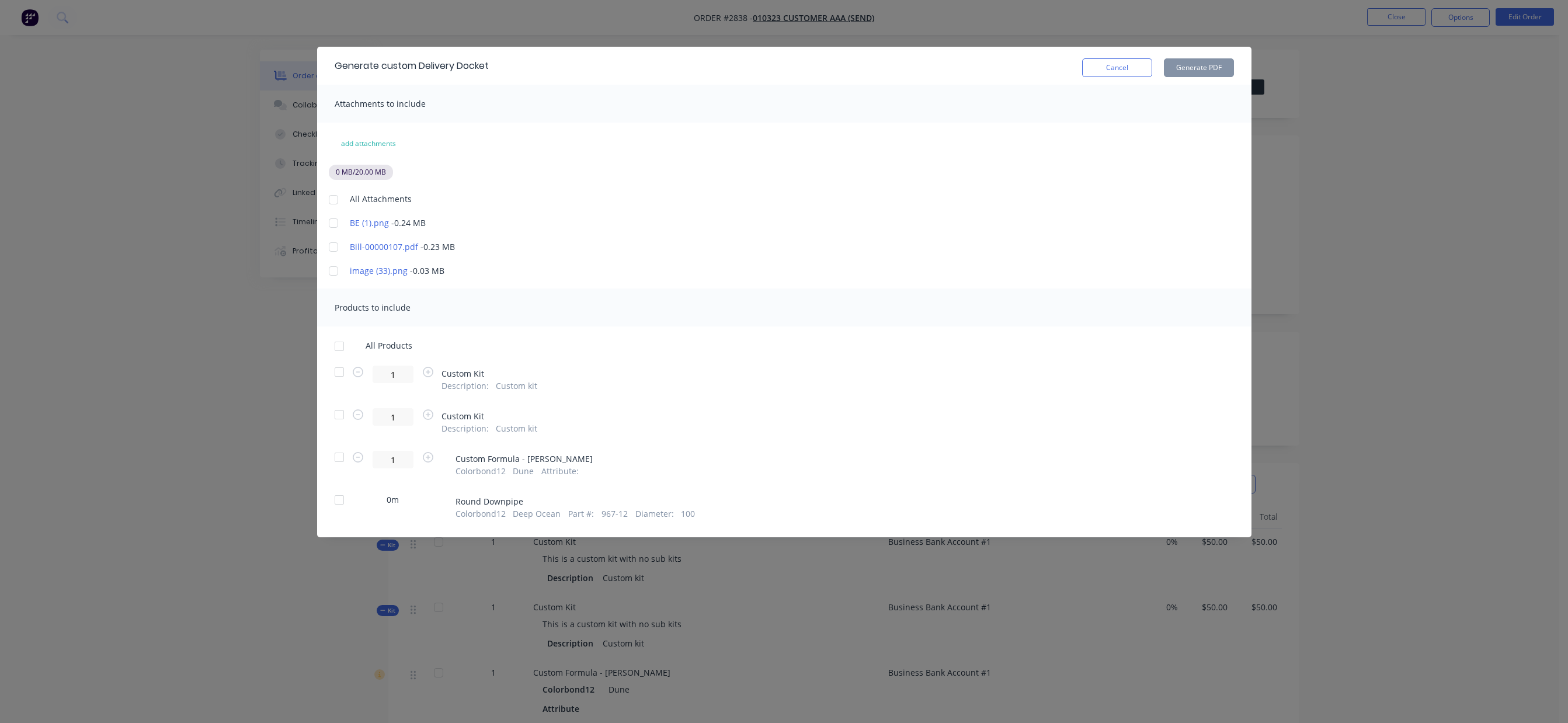
click at [334, 194] on div at bounding box center [334, 199] width 23 height 23
click at [336, 342] on div at bounding box center [339, 346] width 23 height 23
click at [1200, 75] on button "Generate PDF" at bounding box center [1198, 67] width 70 height 19
click at [1120, 62] on button "Cancel" at bounding box center [1117, 67] width 70 height 19
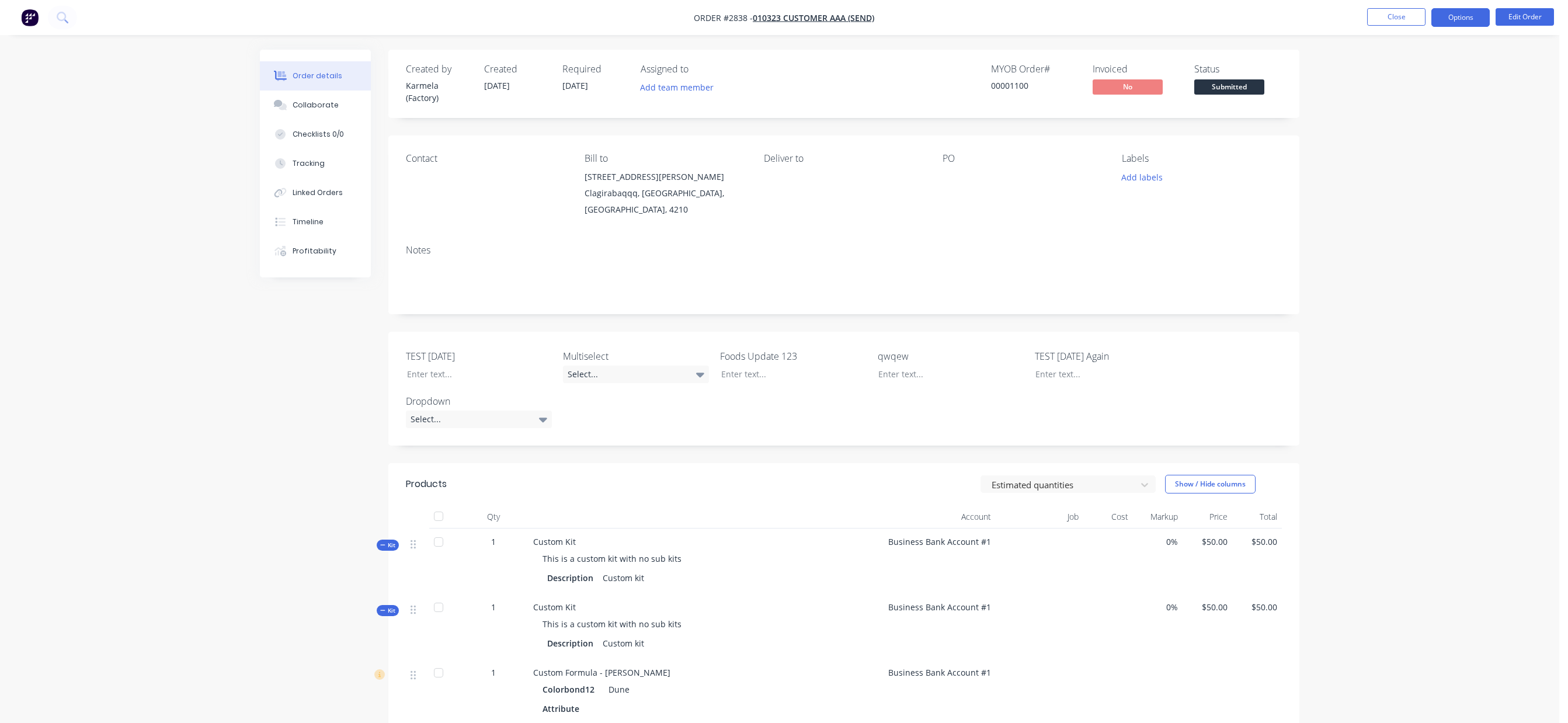
click at [1465, 12] on button "Options" at bounding box center [1460, 17] width 58 height 19
click at [1412, 167] on div "Delivery Docket" at bounding box center [1425, 165] width 107 height 17
drag, startPoint x: 1415, startPoint y: 138, endPoint x: 1416, endPoint y: 116, distance: 22.0
click at [1415, 138] on div "Custom" at bounding box center [1425, 141] width 107 height 17
click at [1420, 116] on div "Without pricing" at bounding box center [1425, 117] width 107 height 17
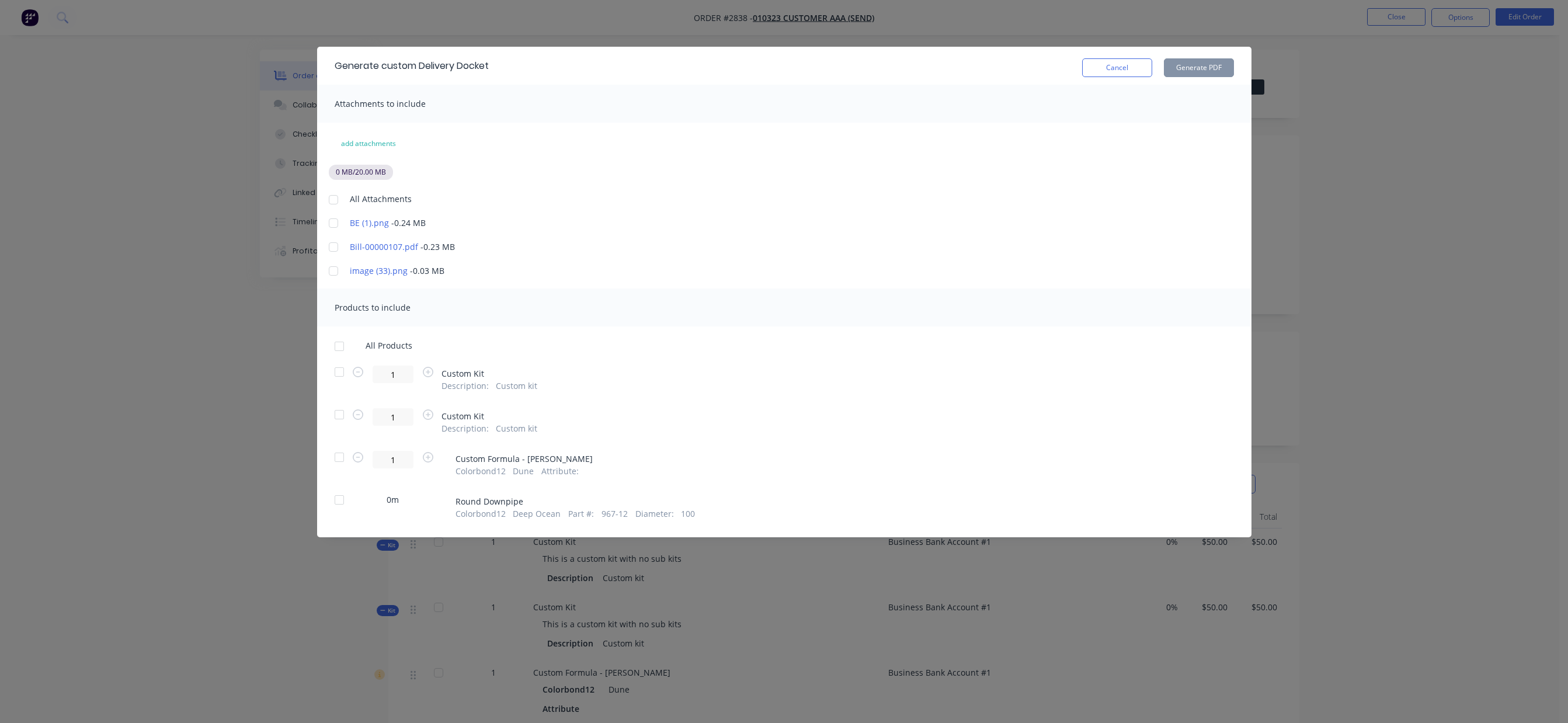
click at [332, 196] on div at bounding box center [334, 199] width 23 height 23
click at [337, 346] on div at bounding box center [339, 346] width 23 height 23
click at [1194, 65] on button "Generate PDF" at bounding box center [1198, 67] width 70 height 19
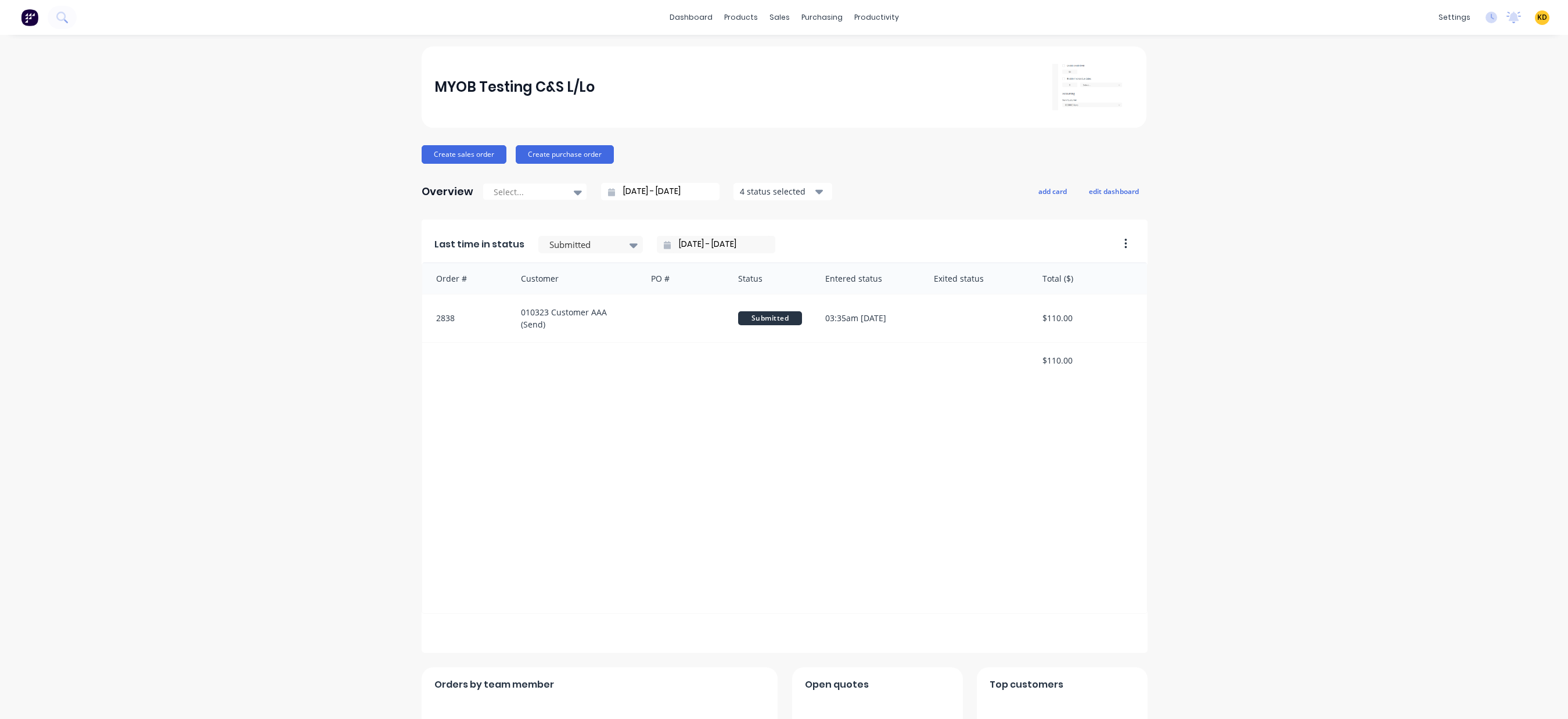
click at [257, 339] on div "MYOB Testing C&S L/Lo Create sales order Create purchase order Overview Select.…" at bounding box center [784, 499] width 1568 height 905
click at [284, 245] on div "MYOB Testing C&S L/Lo Create sales order Create purchase order Overview Select.…" at bounding box center [784, 499] width 1568 height 905
click at [823, 51] on div "Sales Orders" at bounding box center [818, 56] width 47 height 10
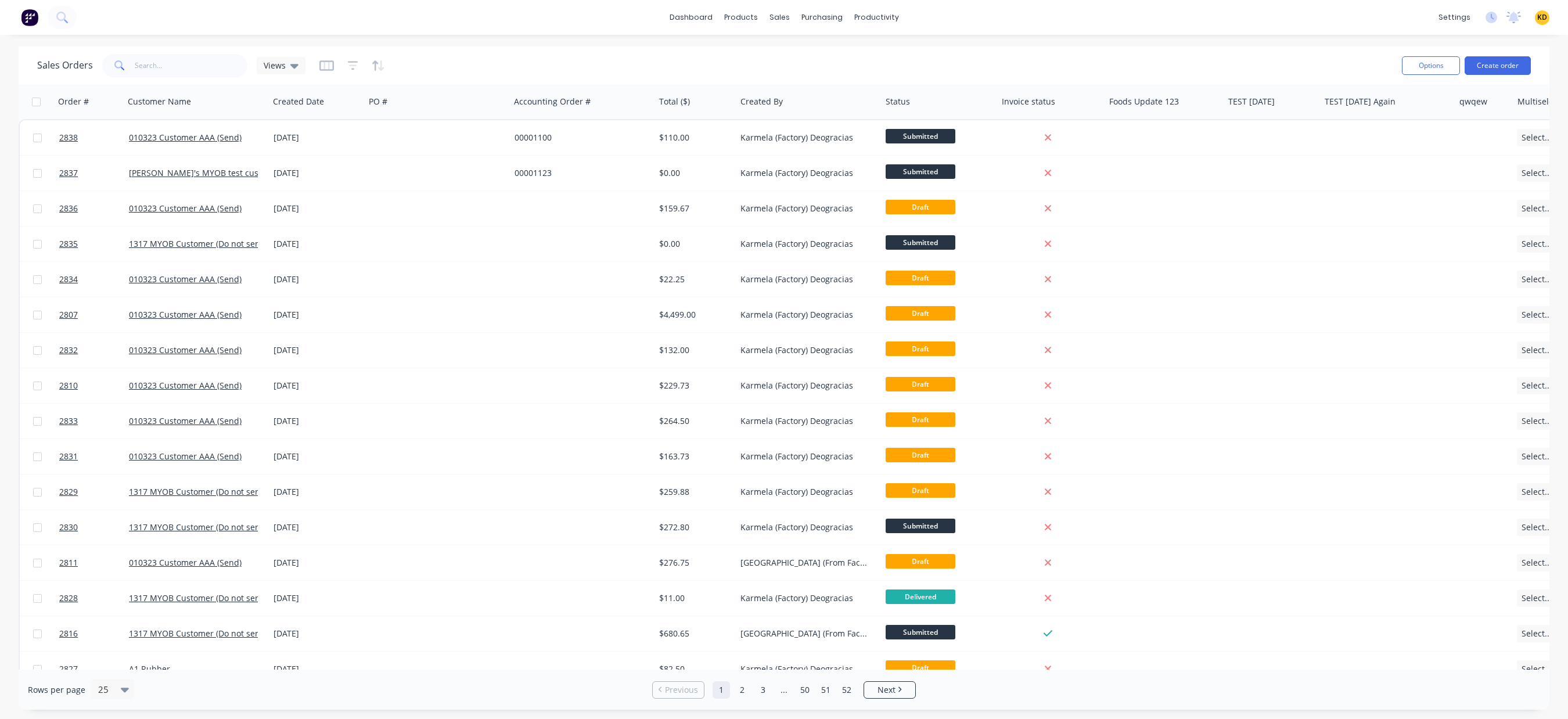
click at [832, 78] on div "Sales Orders Views" at bounding box center [715, 65] width 1356 height 28
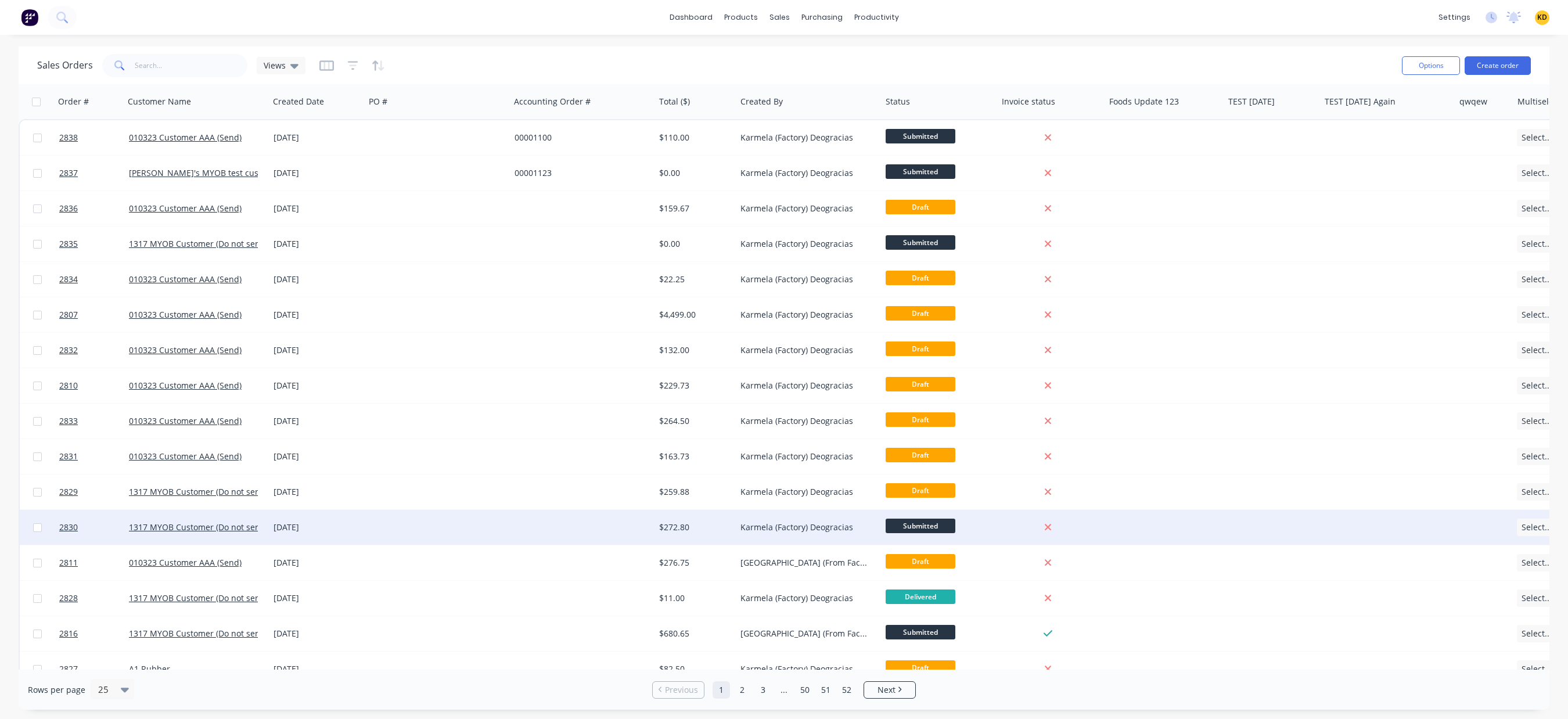
click at [487, 533] on div at bounding box center [437, 527] width 145 height 35
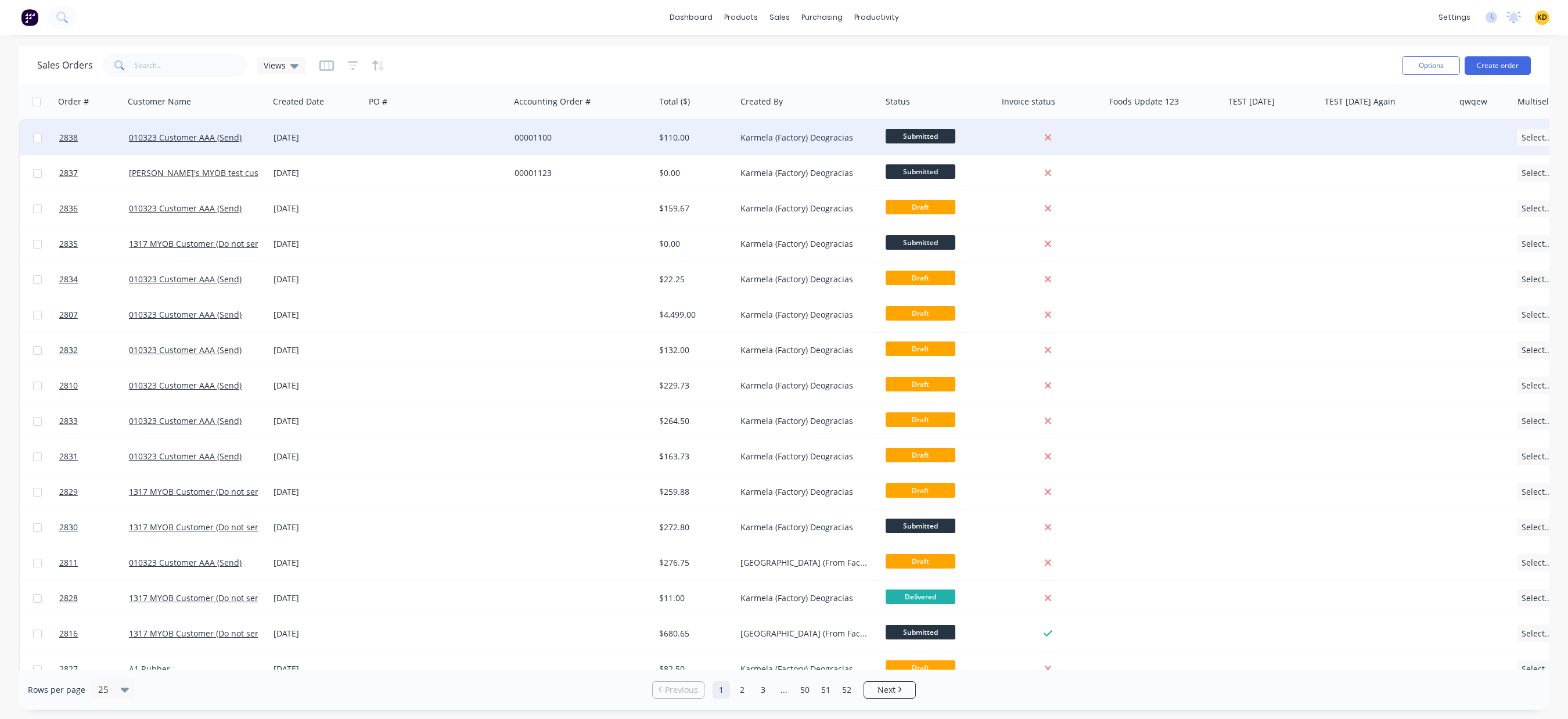
click at [431, 134] on div at bounding box center [437, 137] width 145 height 35
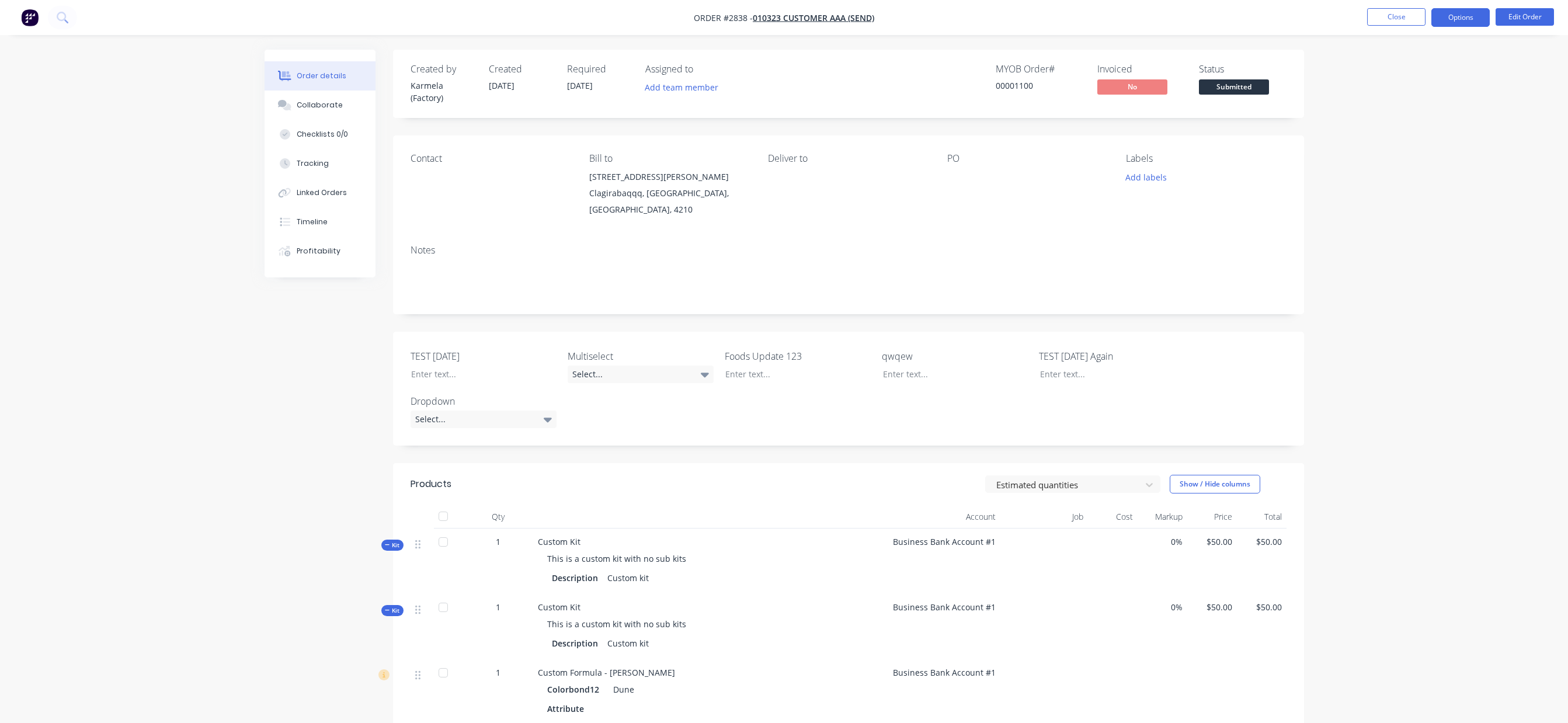
click at [1464, 15] on button "Options" at bounding box center [1460, 17] width 58 height 19
click at [1431, 139] on div "Work Order" at bounding box center [1425, 141] width 107 height 17
click at [1417, 136] on div "Custom" at bounding box center [1425, 141] width 107 height 17
click at [1406, 92] on div "With pricing" at bounding box center [1425, 94] width 107 height 17
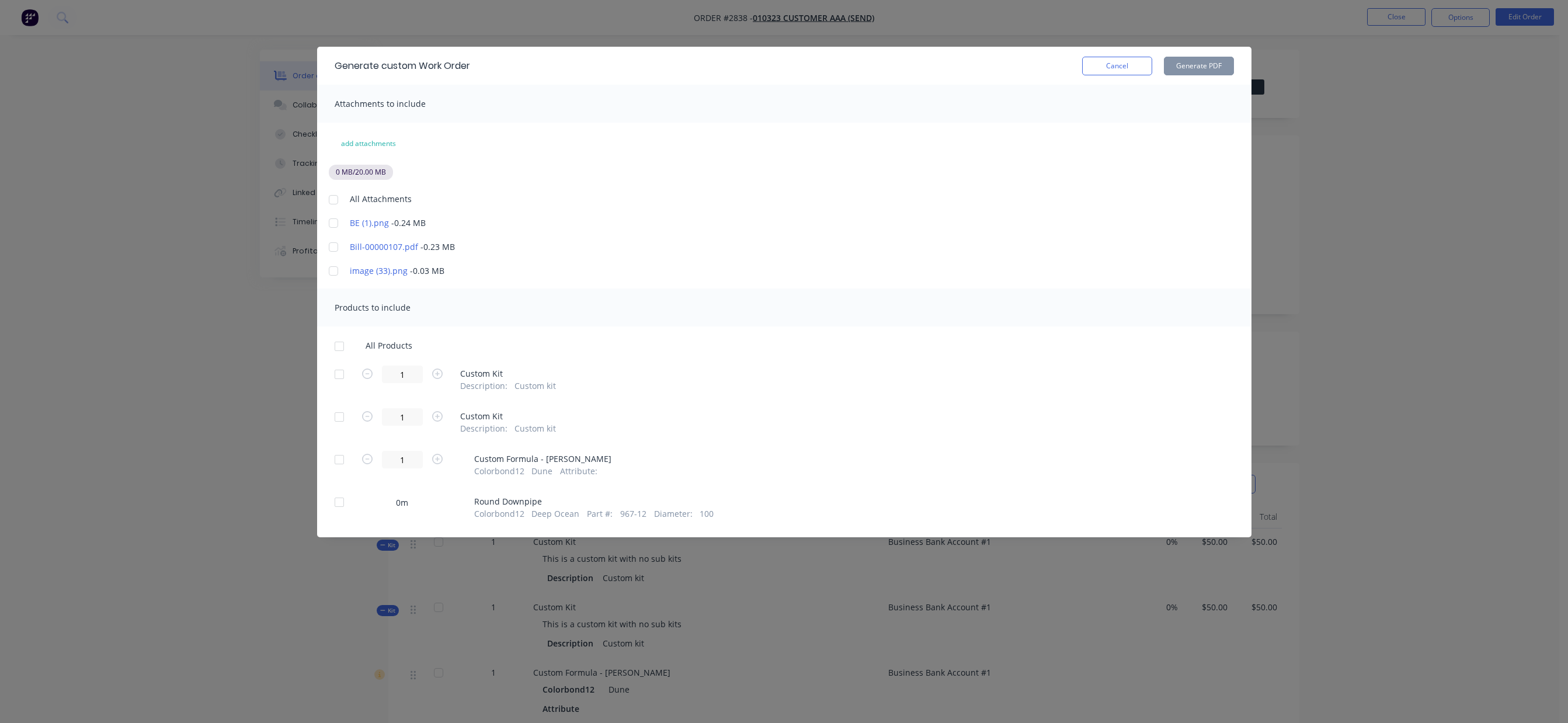
click at [330, 203] on div at bounding box center [334, 199] width 23 height 23
click at [341, 343] on div at bounding box center [339, 346] width 23 height 23
click at [1184, 68] on button "Generate PDF" at bounding box center [1198, 66] width 70 height 19
click at [1121, 66] on button "Cancel" at bounding box center [1117, 66] width 70 height 19
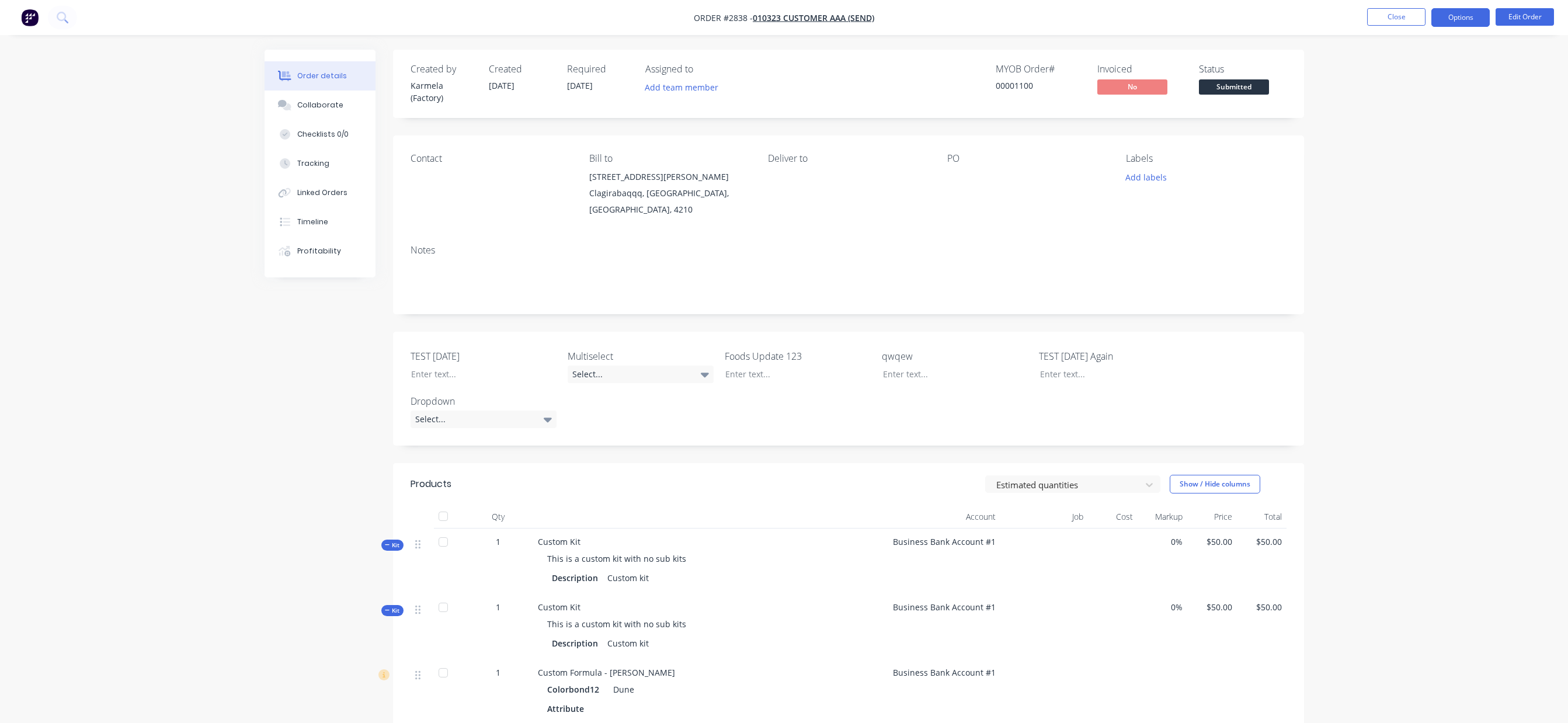
click at [1461, 8] on button "Options" at bounding box center [1460, 17] width 58 height 19
click at [1429, 156] on div "Delivery Docket" at bounding box center [1425, 165] width 107 height 17
click at [1423, 145] on div "Custom" at bounding box center [1425, 141] width 107 height 17
click at [1420, 83] on button "With pricing" at bounding box center [1425, 94] width 128 height 23
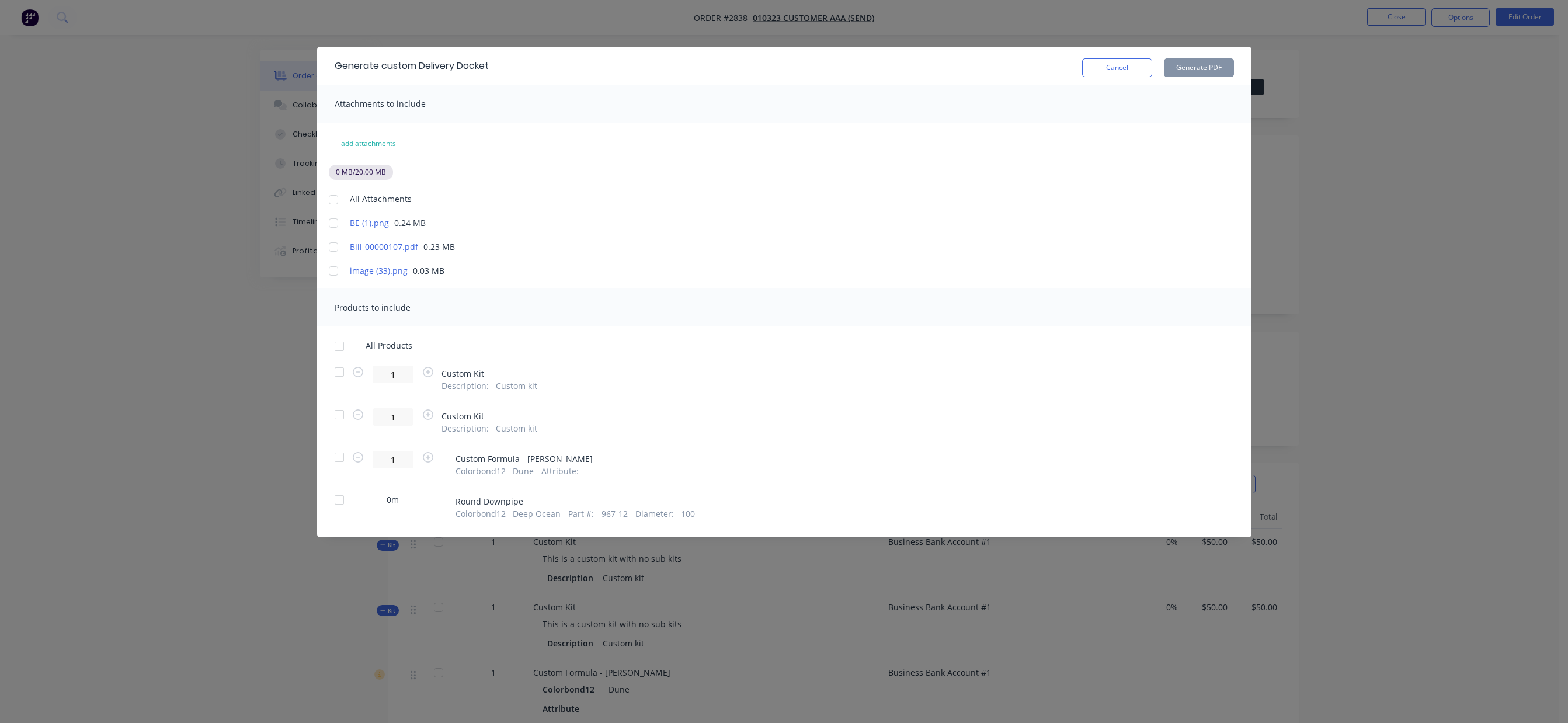
click at [334, 198] on div at bounding box center [334, 199] width 23 height 23
click at [339, 343] on div at bounding box center [339, 346] width 23 height 23
click at [1206, 71] on button "Generate PDF" at bounding box center [1198, 67] width 70 height 19
click at [1127, 64] on button "Cancel" at bounding box center [1117, 67] width 70 height 19
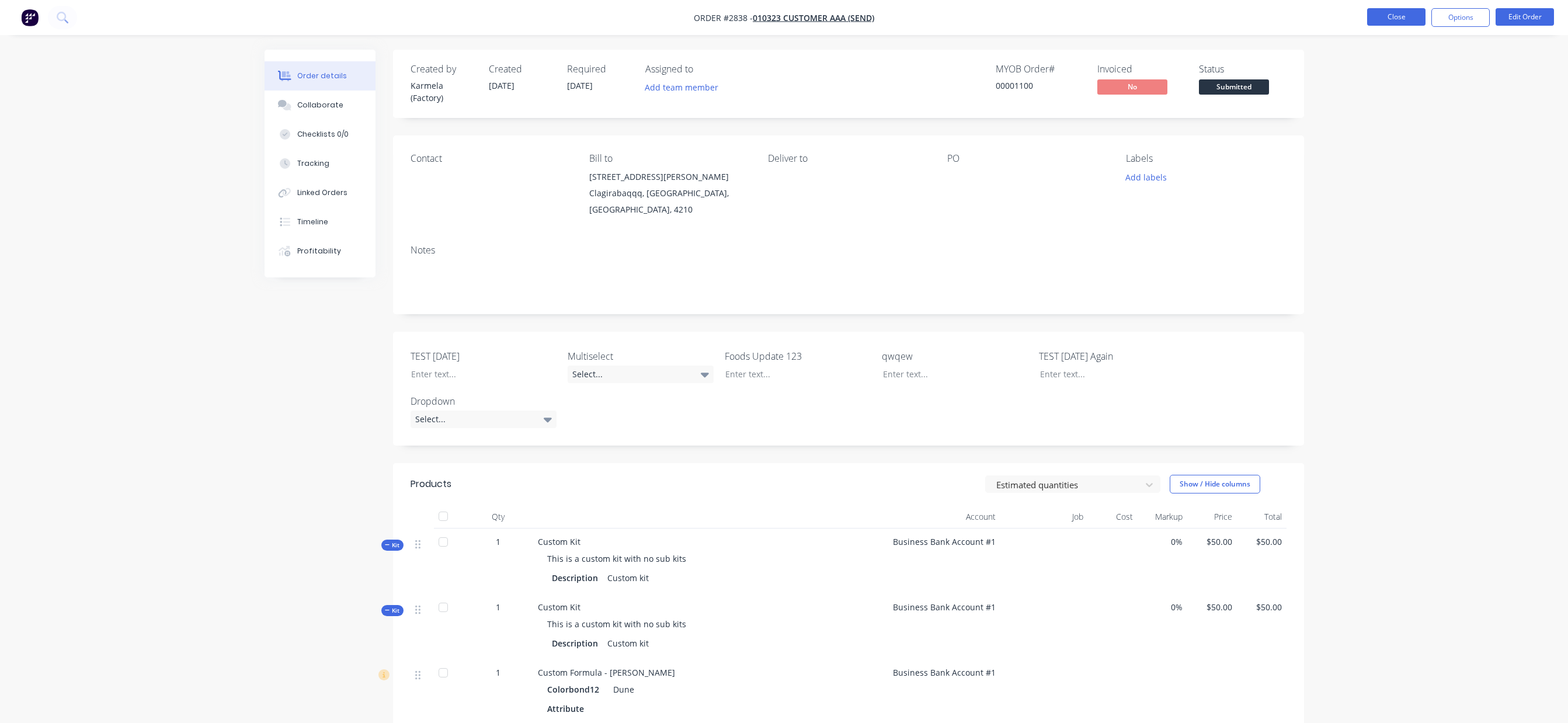
click at [1378, 22] on button "Close" at bounding box center [1396, 17] width 58 height 17
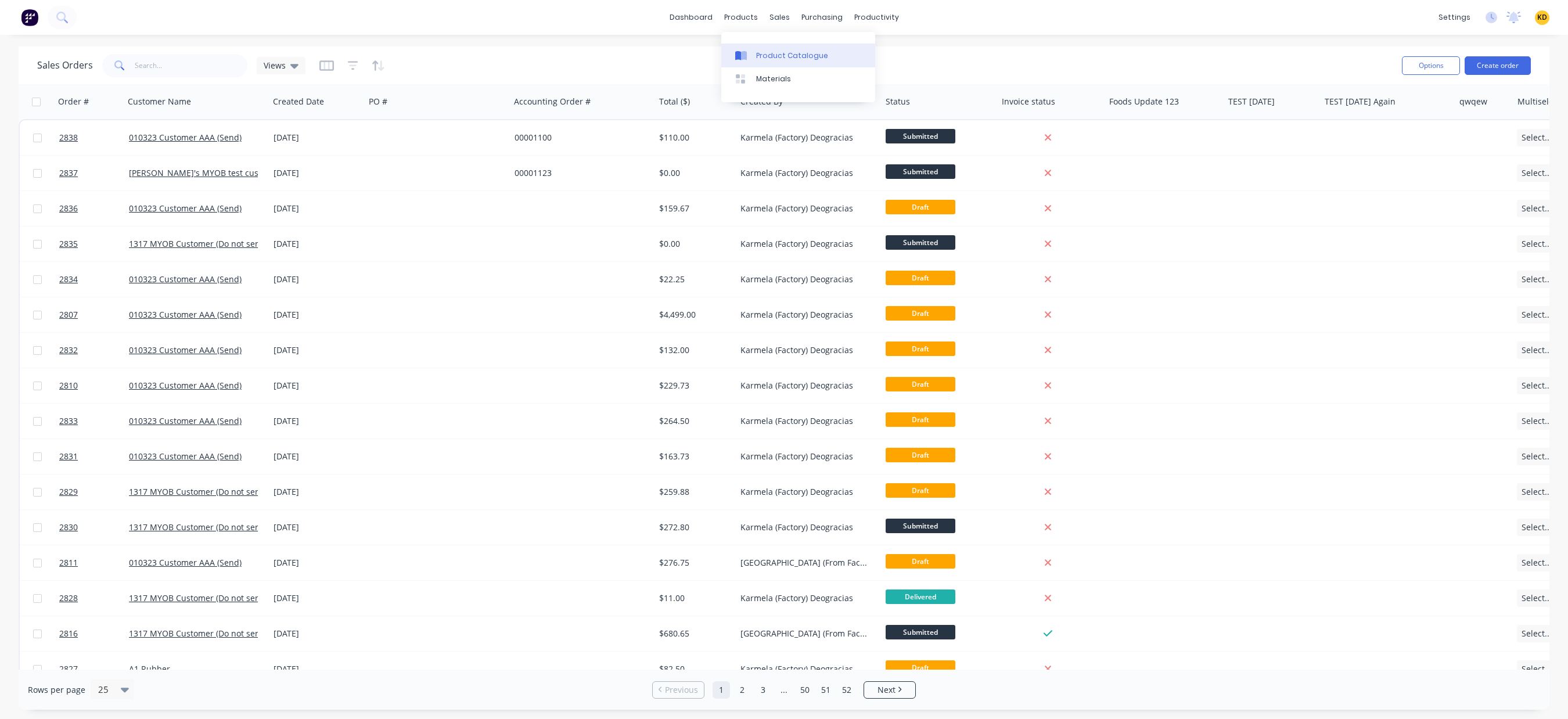
click at [772, 51] on div "Product Catalogue" at bounding box center [792, 56] width 72 height 10
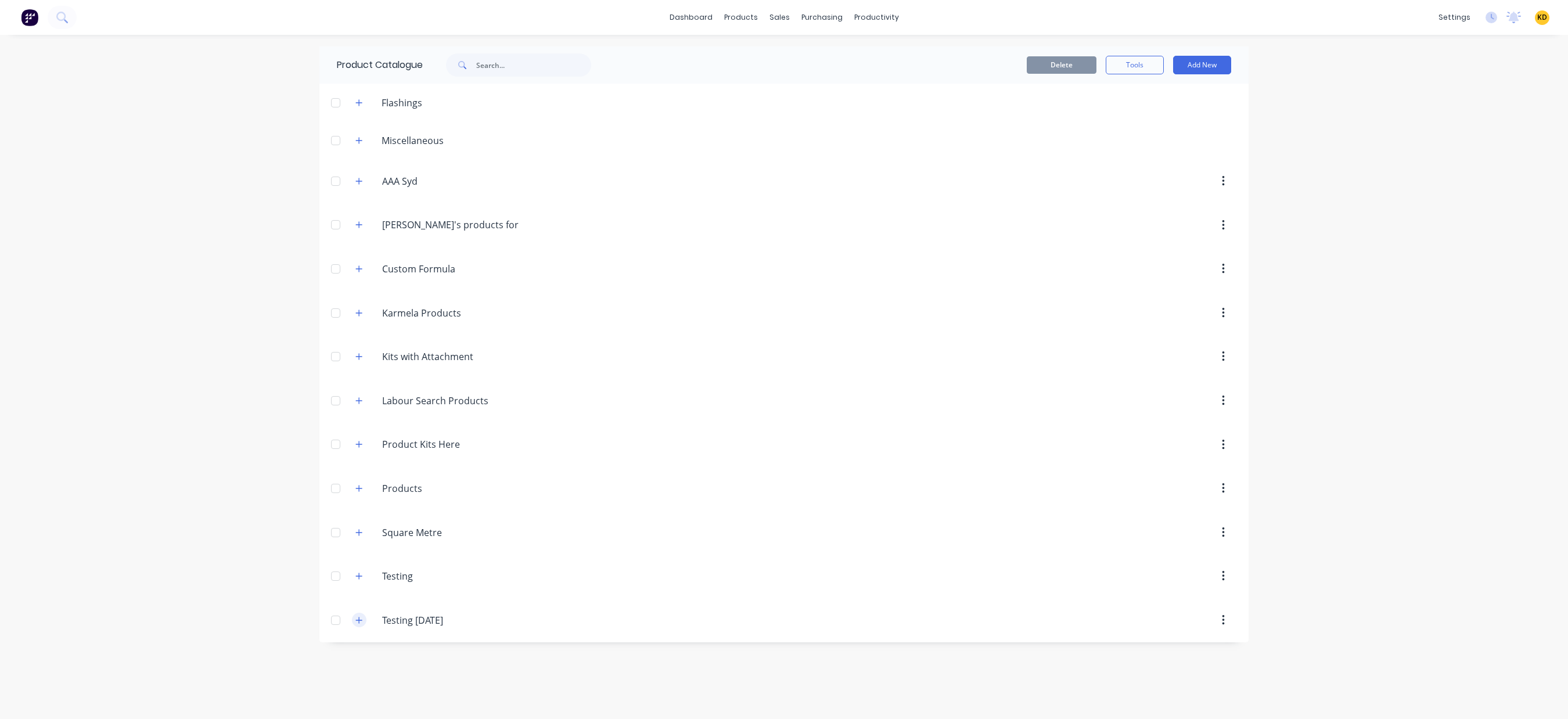
click at [360, 623] on icon "button" at bounding box center [359, 620] width 7 height 8
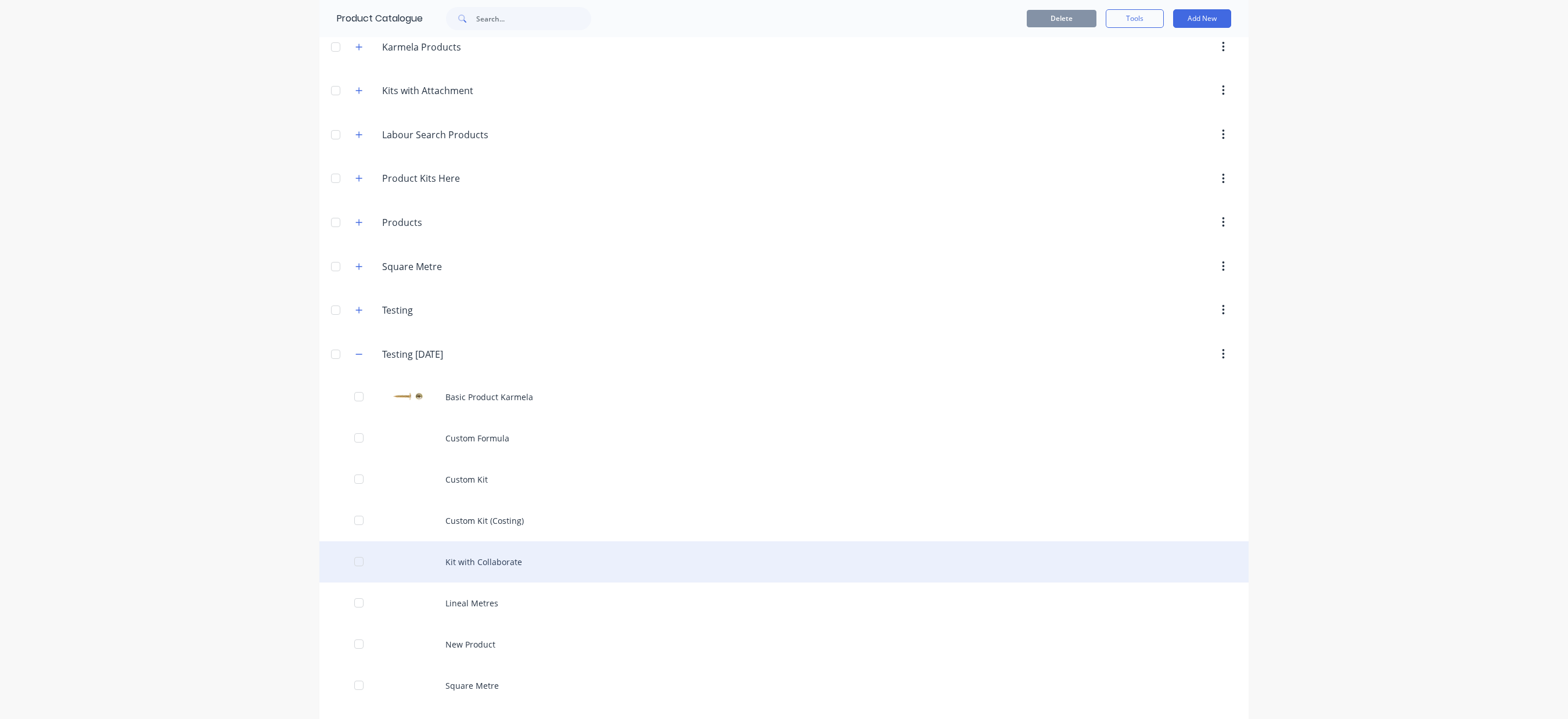
scroll to position [347, 0]
click at [476, 565] on div "New Product" at bounding box center [784, 563] width 929 height 41
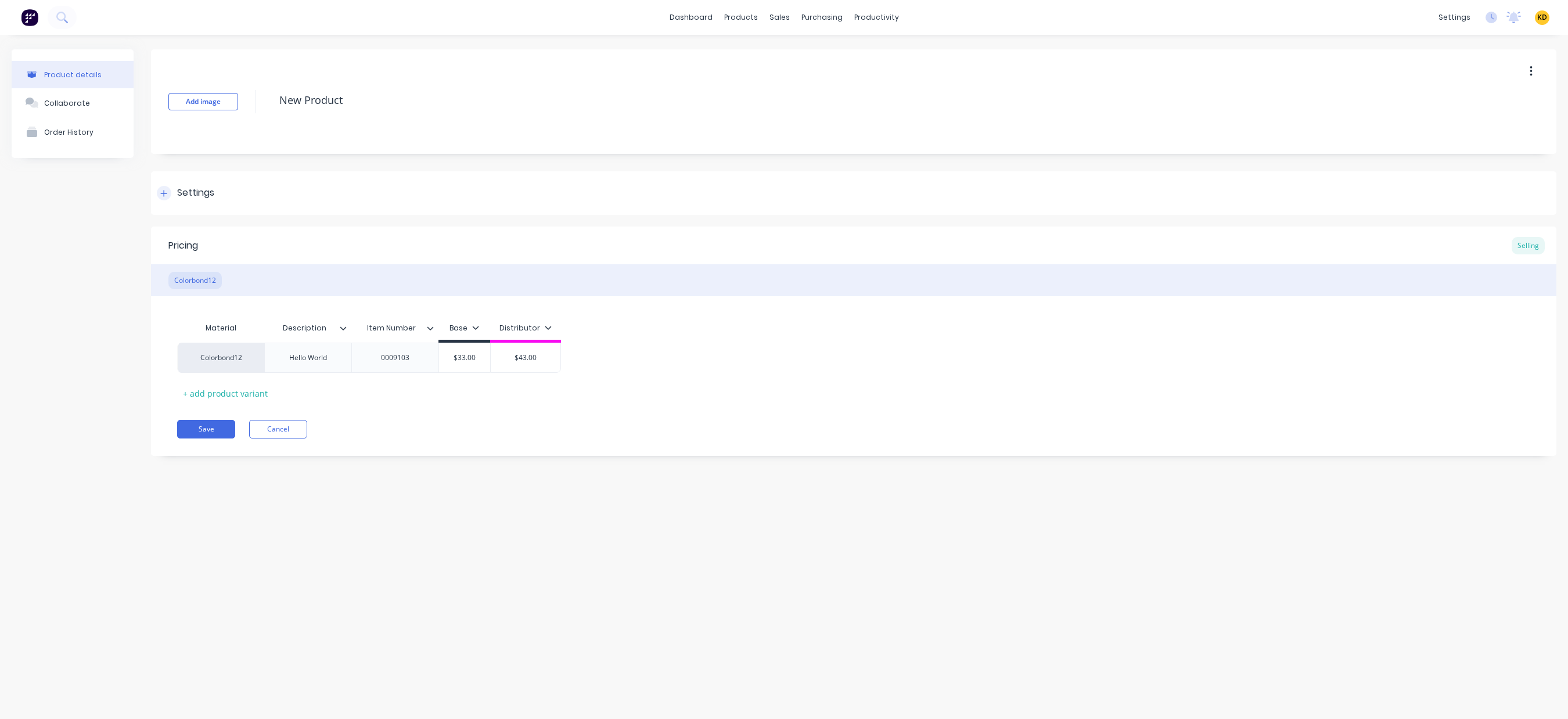
click at [223, 211] on div "Settings" at bounding box center [854, 193] width 1406 height 44
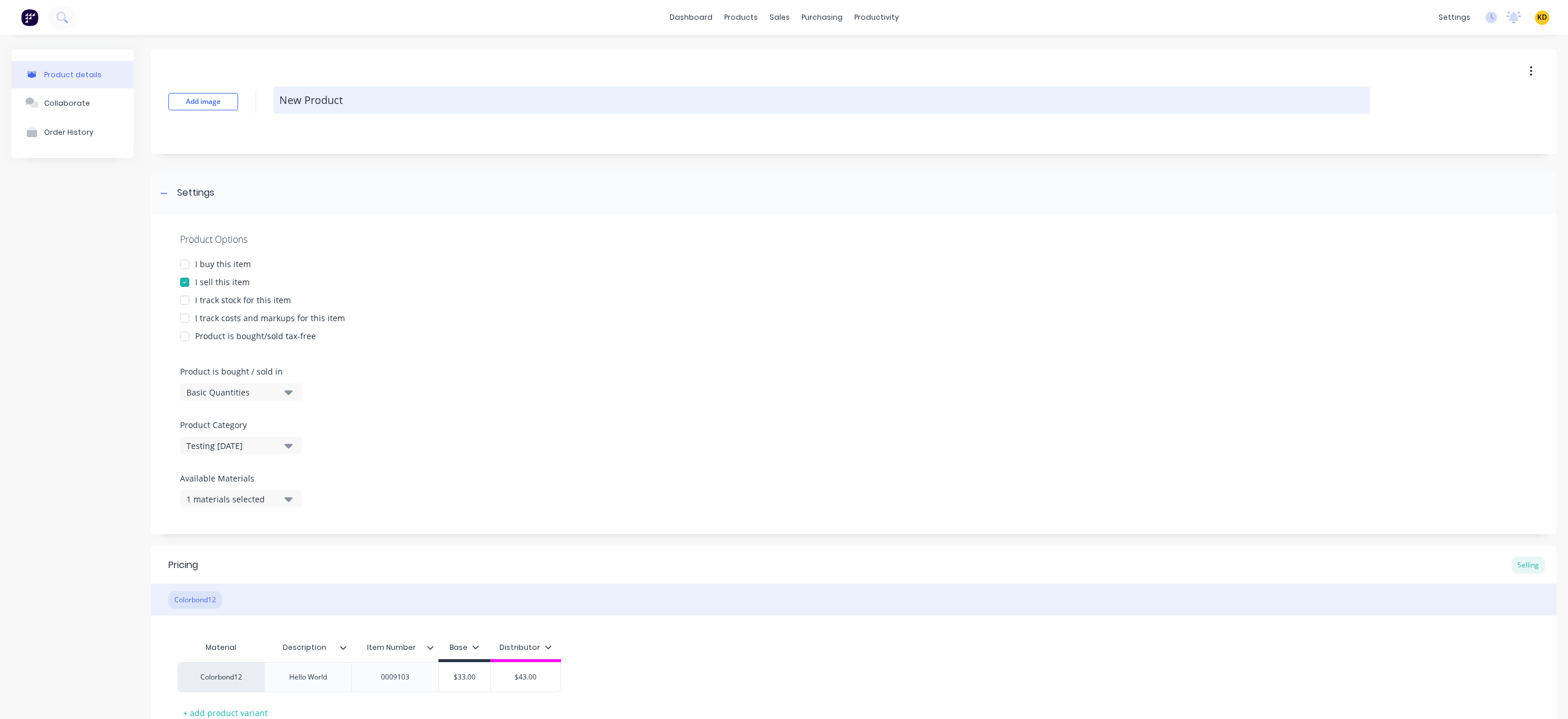
click at [398, 97] on textarea "New Product" at bounding box center [822, 100] width 1096 height 28
type textarea "x"
type textarea "New Product"
type textarea "x"
type textarea "New Product I"
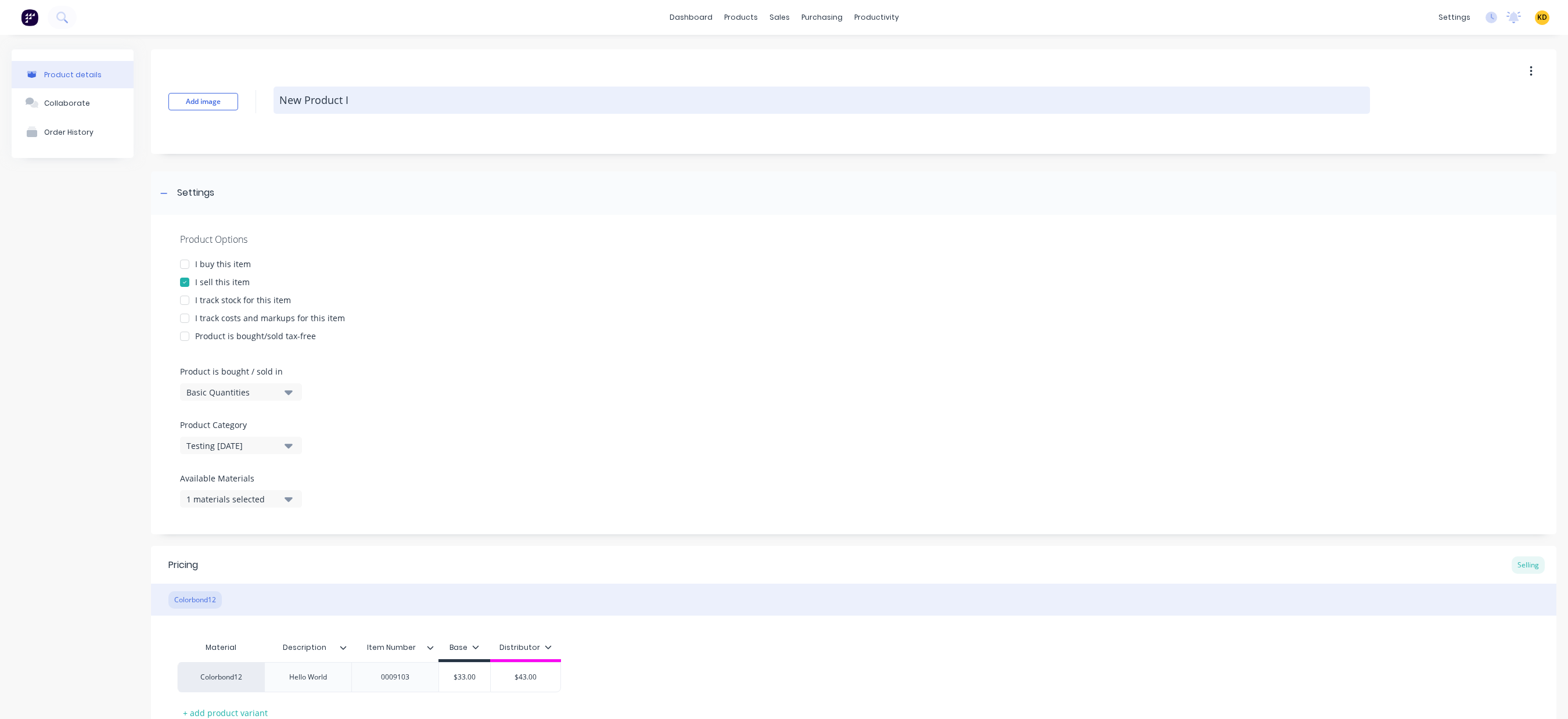
type textarea "x"
type textarea "New Product Inv"
type textarea "x"
type textarea "New Product Invb"
type textarea "x"
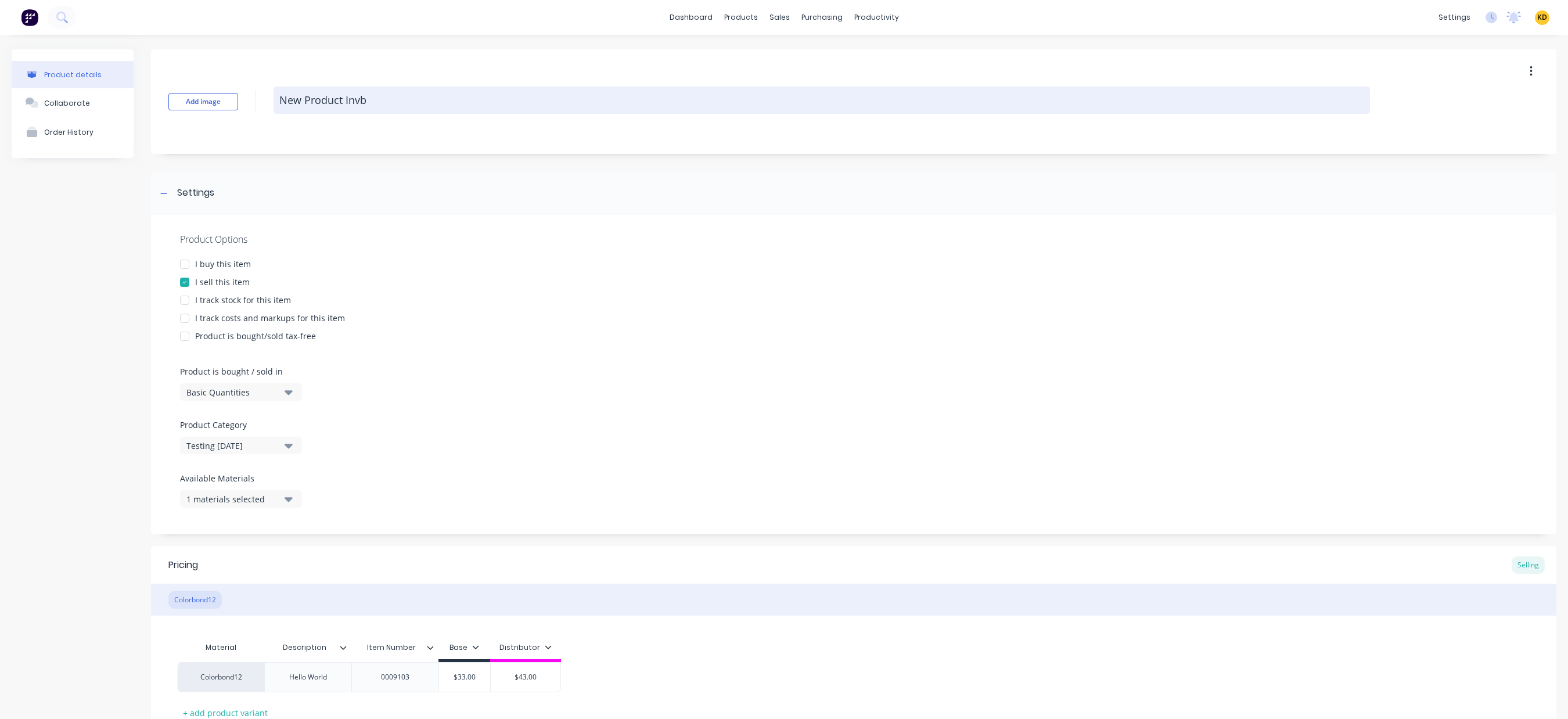
type textarea "New Product Invbe"
type textarea "x"
type textarea "New Product Invb"
type textarea "x"
type textarea "New Product Inv"
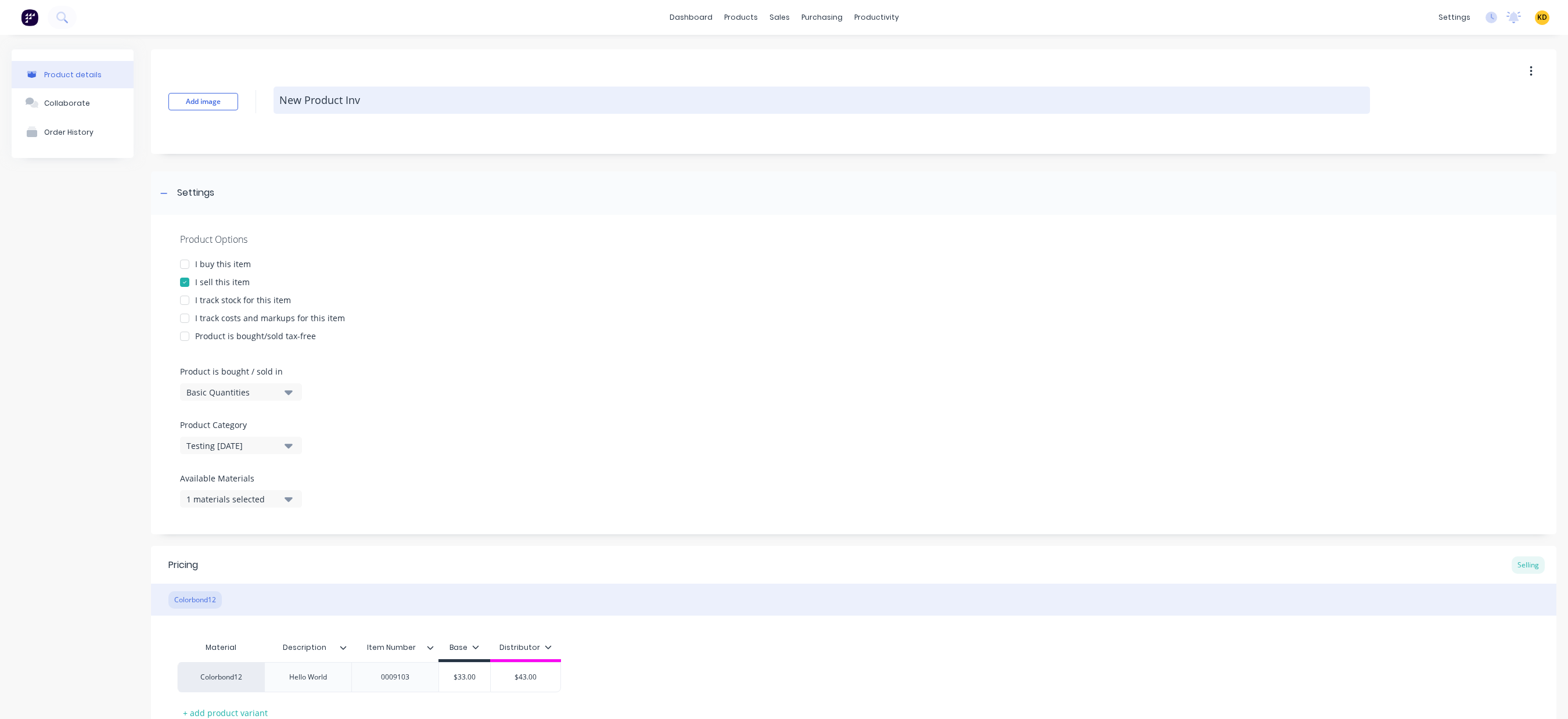
type textarea "x"
type textarea "New Product Inve"
type textarea "x"
type textarea "New Product Invent"
type textarea "x"
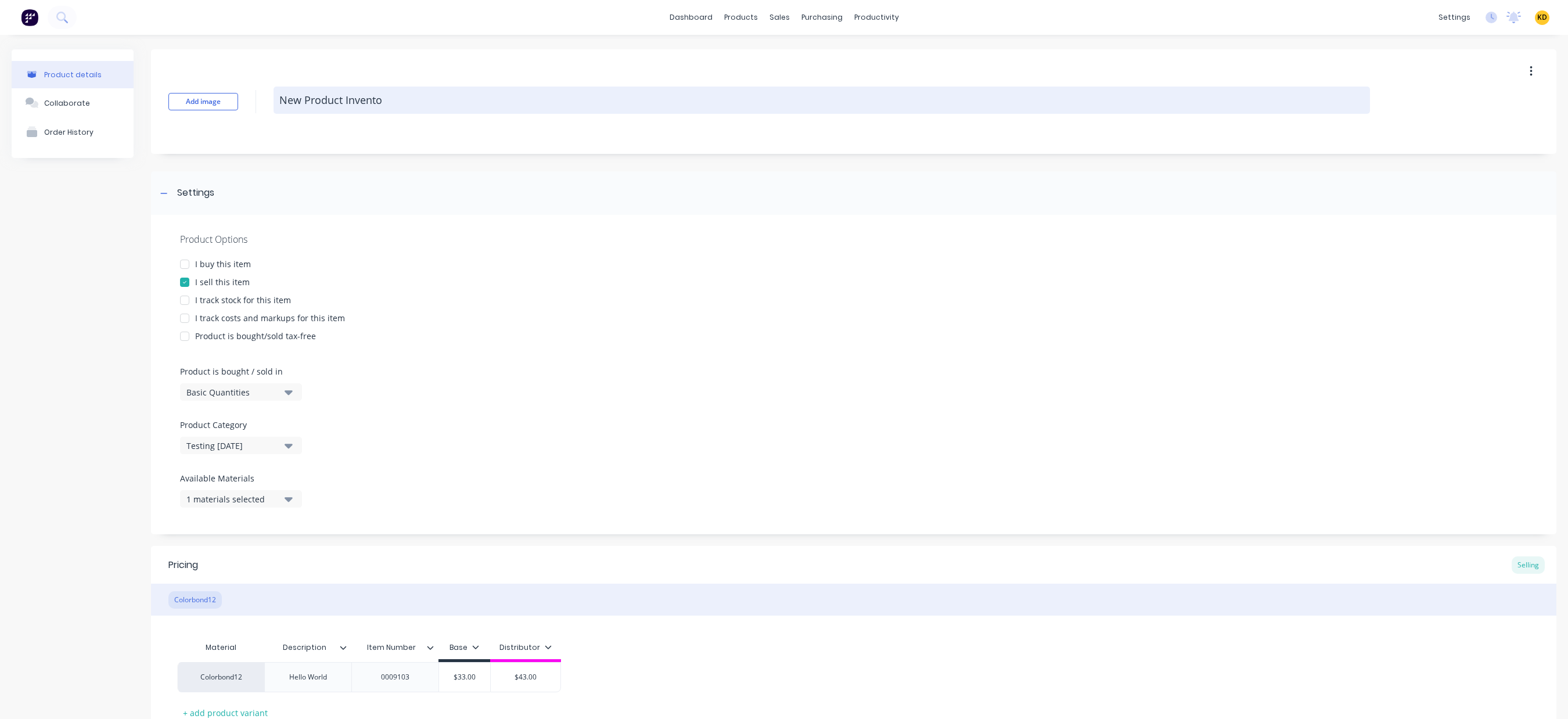
type textarea "New Product Inventor"
type textarea "x"
type textarea "New Product Inventory"
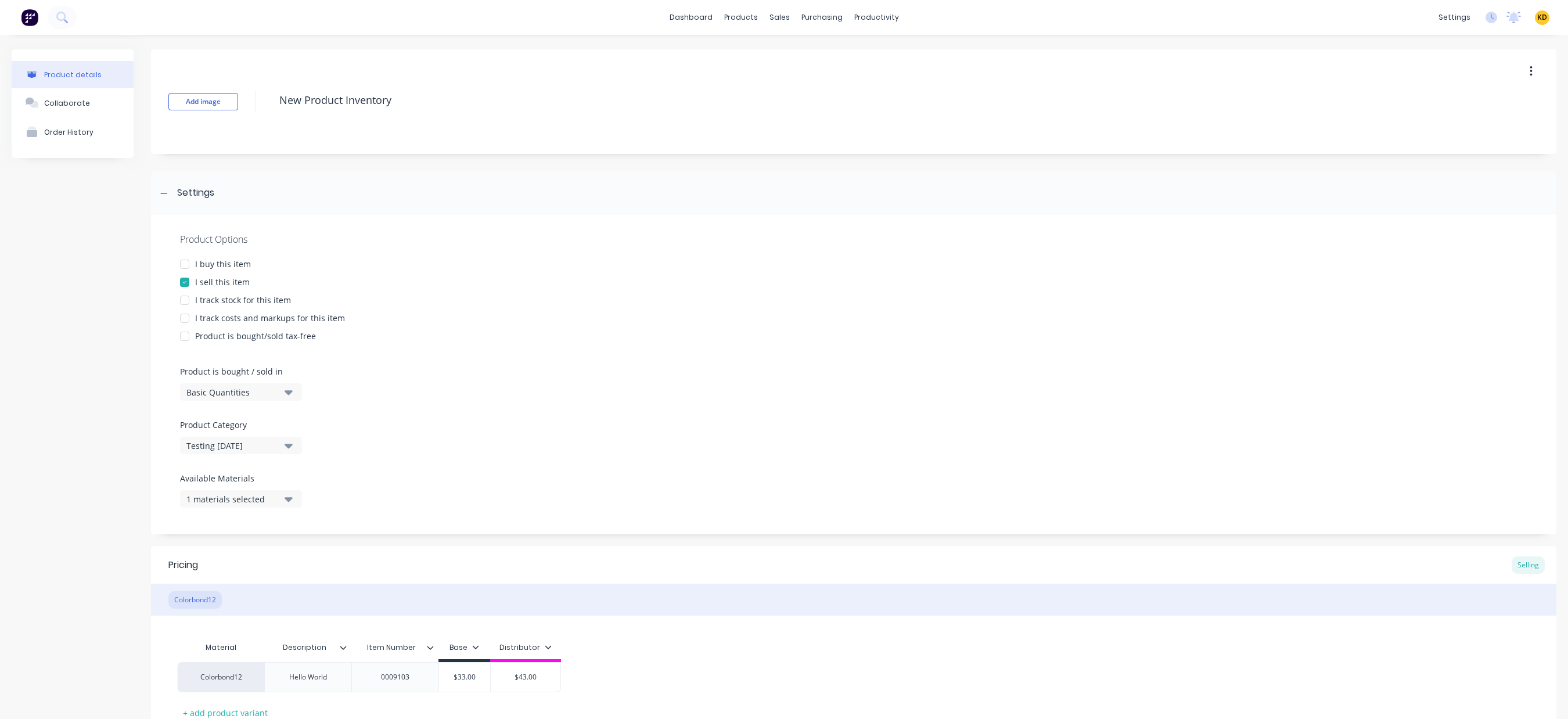
click at [180, 304] on div at bounding box center [185, 300] width 23 height 23
type textarea "x"
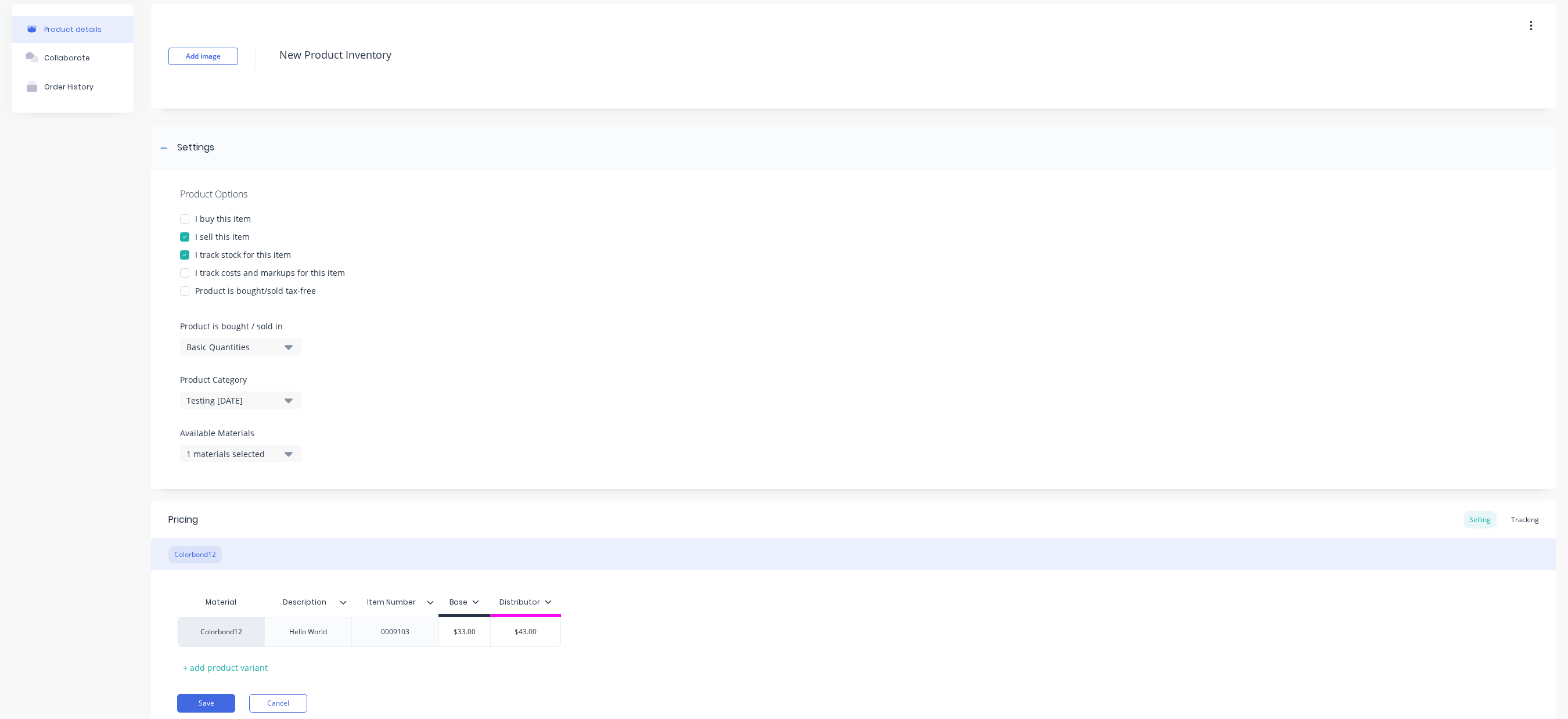
scroll to position [89, 0]
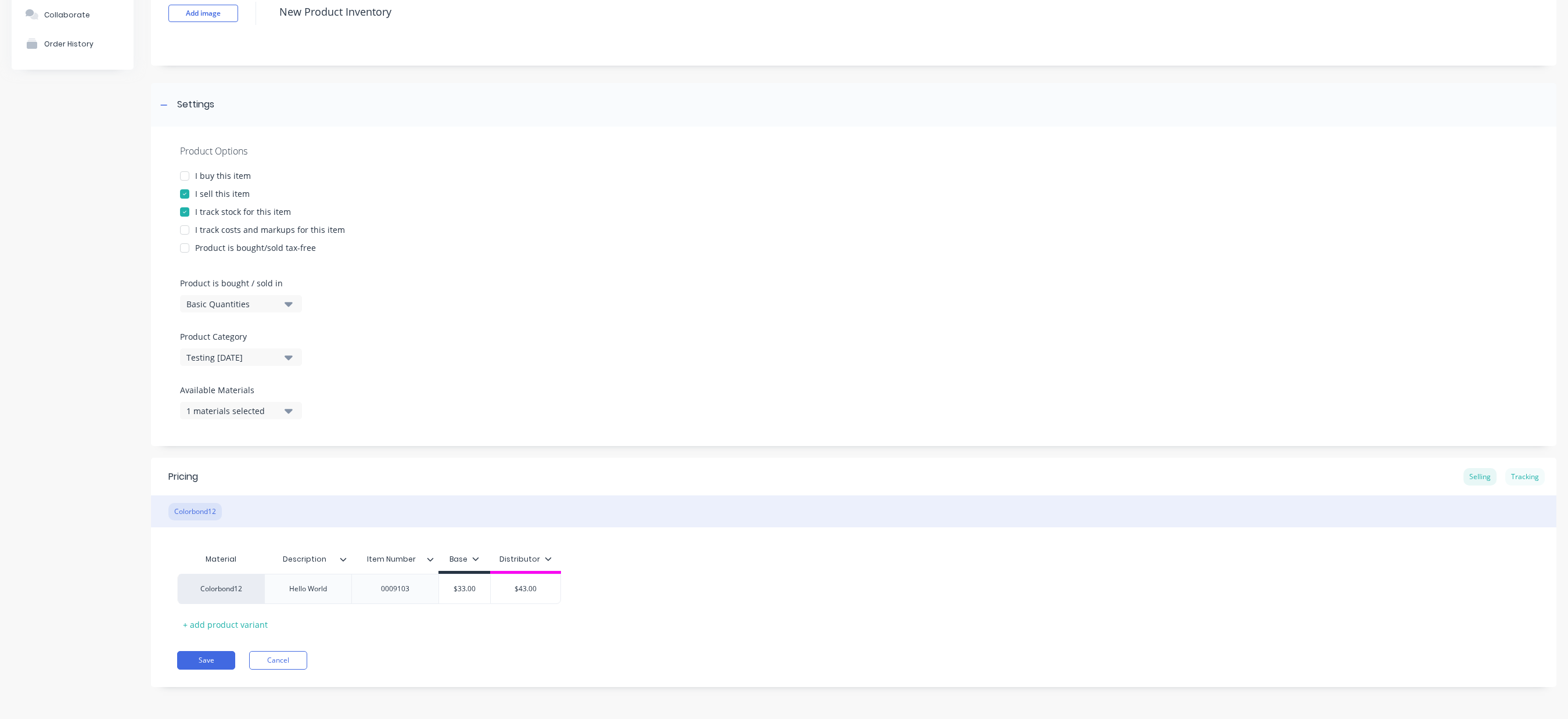
type textarea "New Product Inventory"
type textarea "x"
type textarea "New Product Inventory"
click at [1528, 471] on div "Tracking" at bounding box center [1525, 476] width 40 height 17
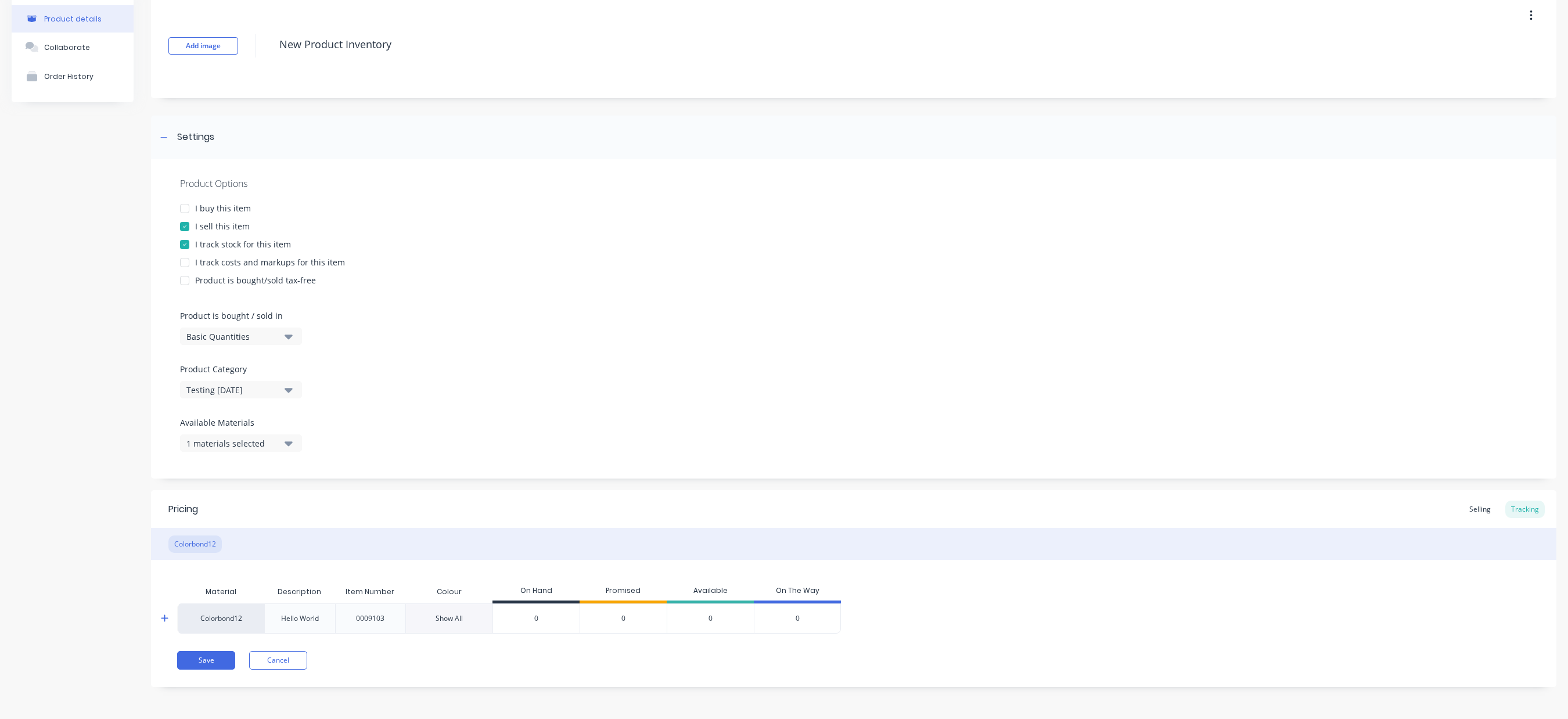
click at [556, 620] on input "0" at bounding box center [536, 619] width 87 height 10
click at [162, 616] on icon at bounding box center [165, 618] width 8 height 9
click at [549, 620] on input "0" at bounding box center [536, 619] width 87 height 10
type input "0100"
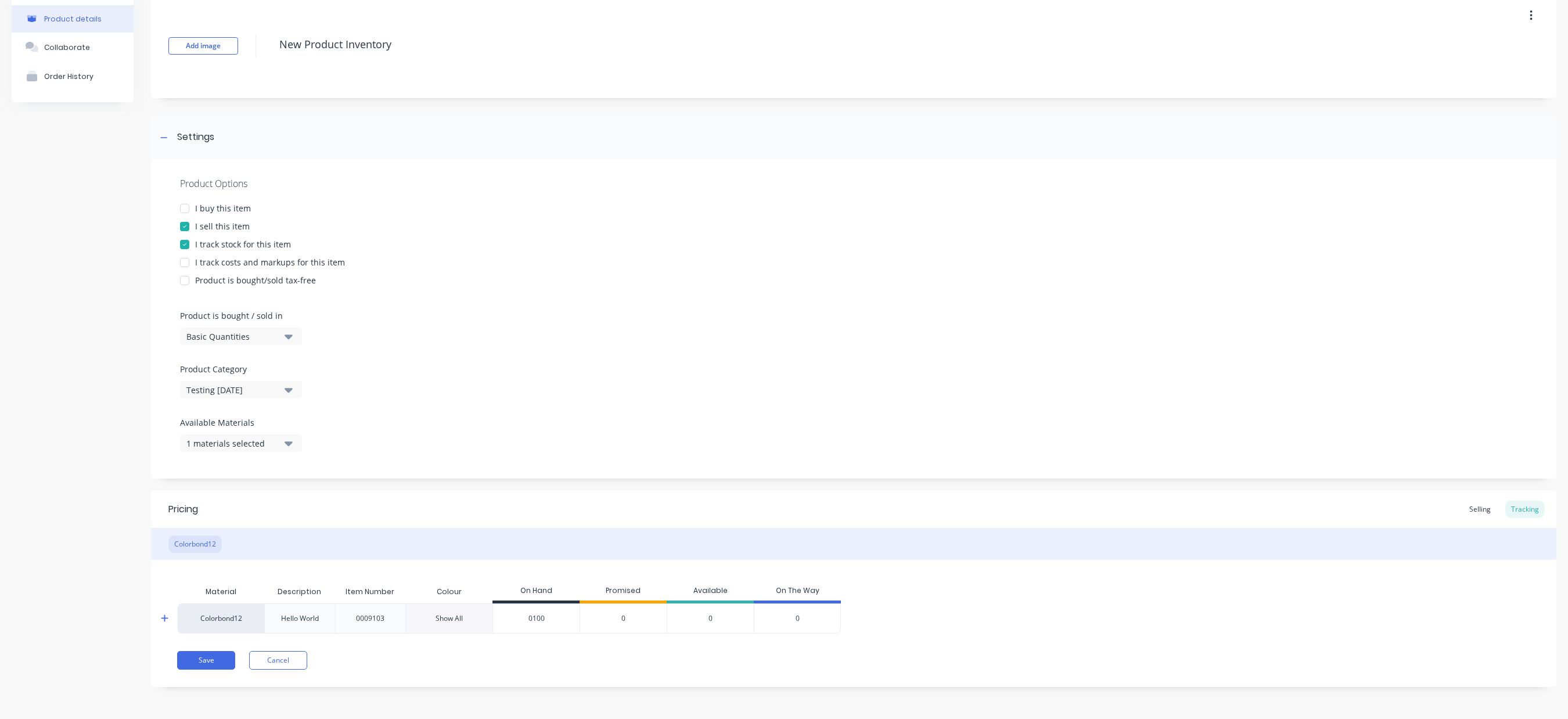
type textarea "x"
click at [549, 619] on input "0100" at bounding box center [536, 619] width 87 height 10
type input "1"
type textarea "x"
type input "100"
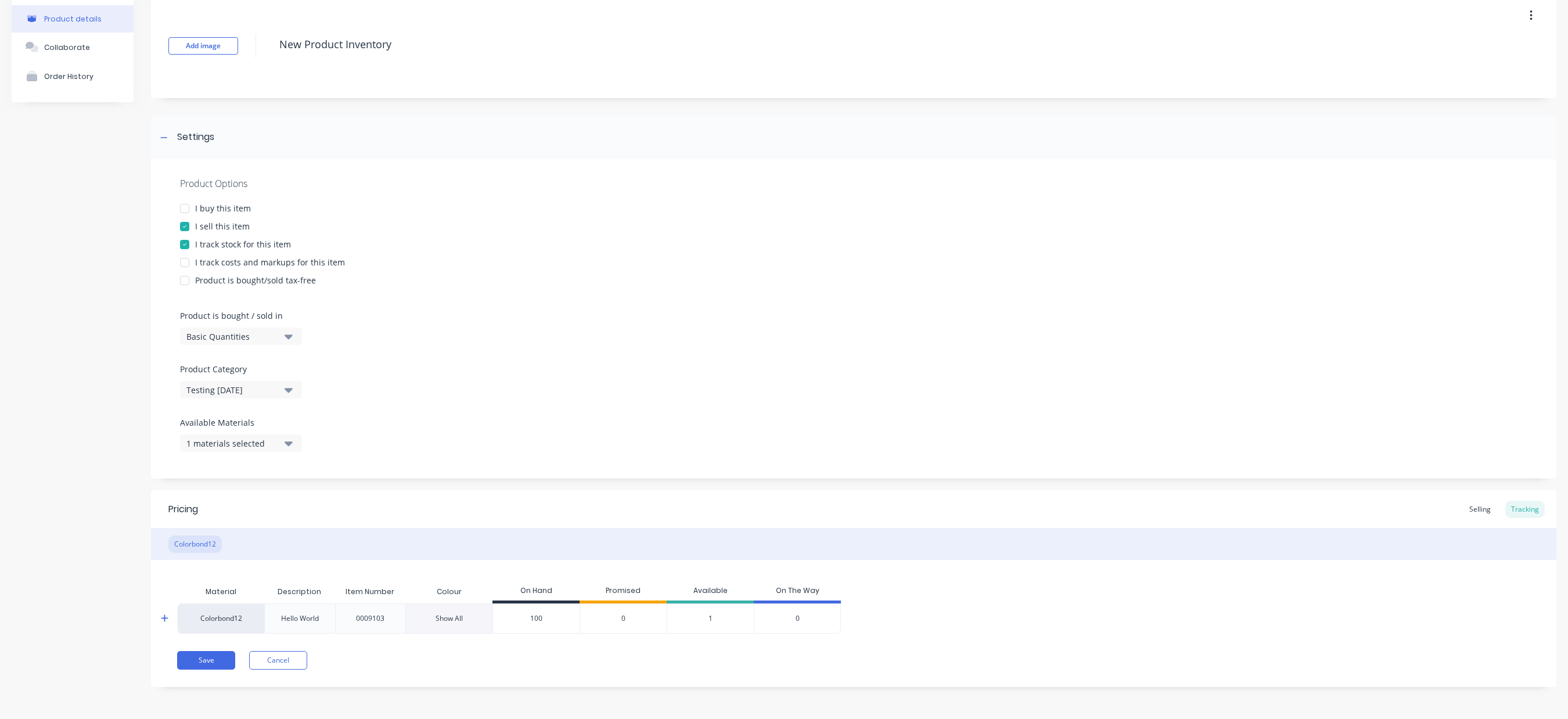
type textarea "x"
type input "100"
click at [131, 600] on div "Product details Collaborate Order History" at bounding box center [73, 349] width 122 height 711
click at [223, 660] on button "Save" at bounding box center [206, 660] width 58 height 19
type textarea "x"
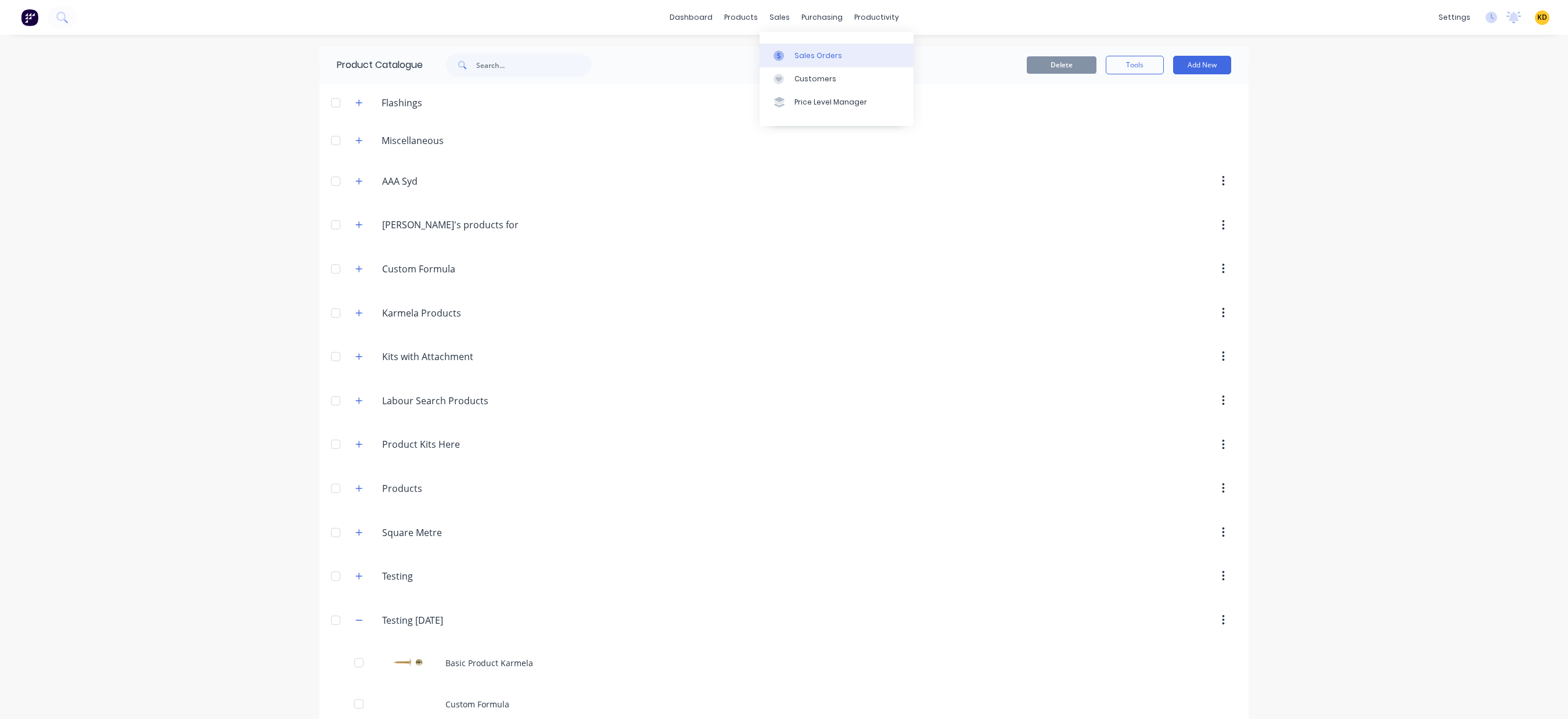
click at [807, 51] on div "Sales Orders" at bounding box center [818, 56] width 47 height 10
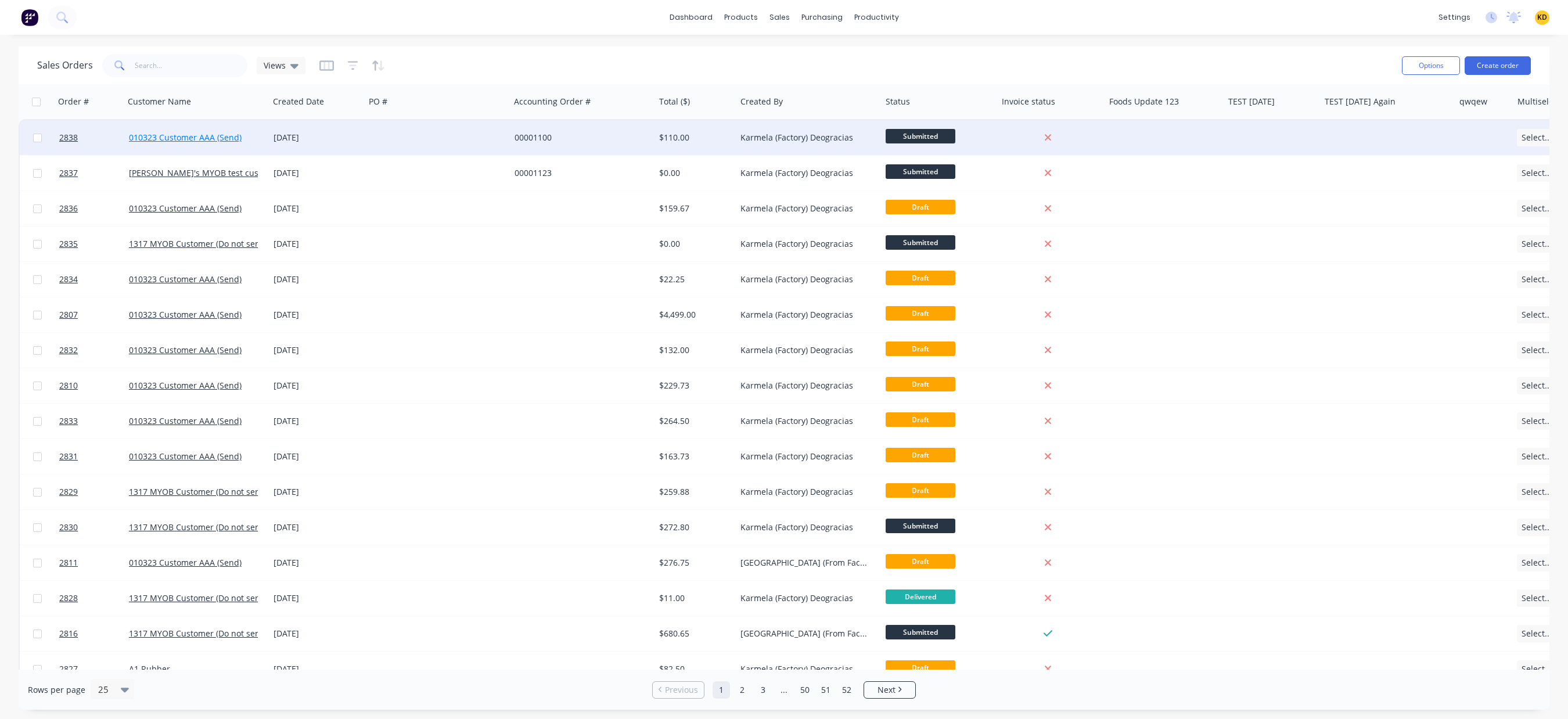
click at [151, 132] on link "010323 Customer AAA (Send)" at bounding box center [185, 137] width 113 height 11
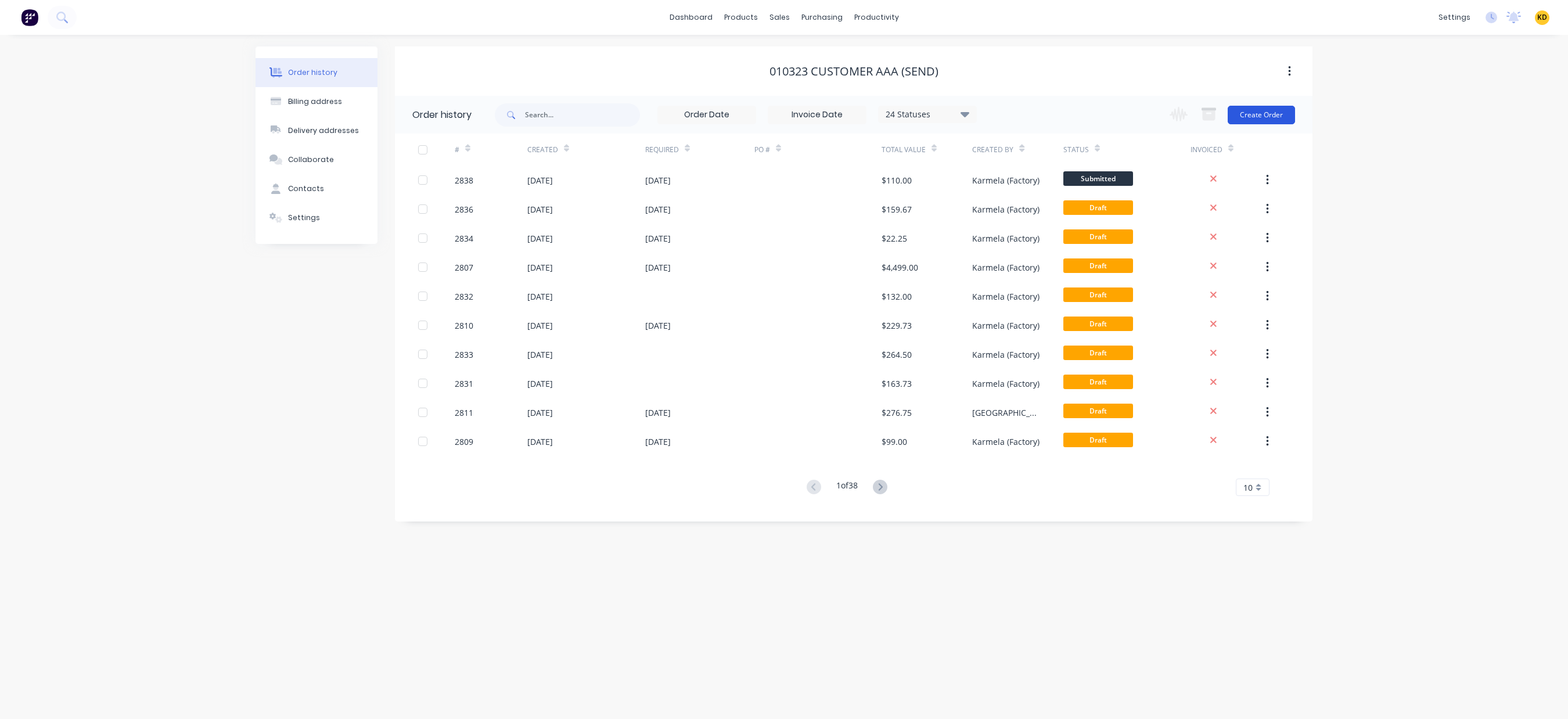
click at [1262, 116] on button "Create Order" at bounding box center [1261, 115] width 67 height 19
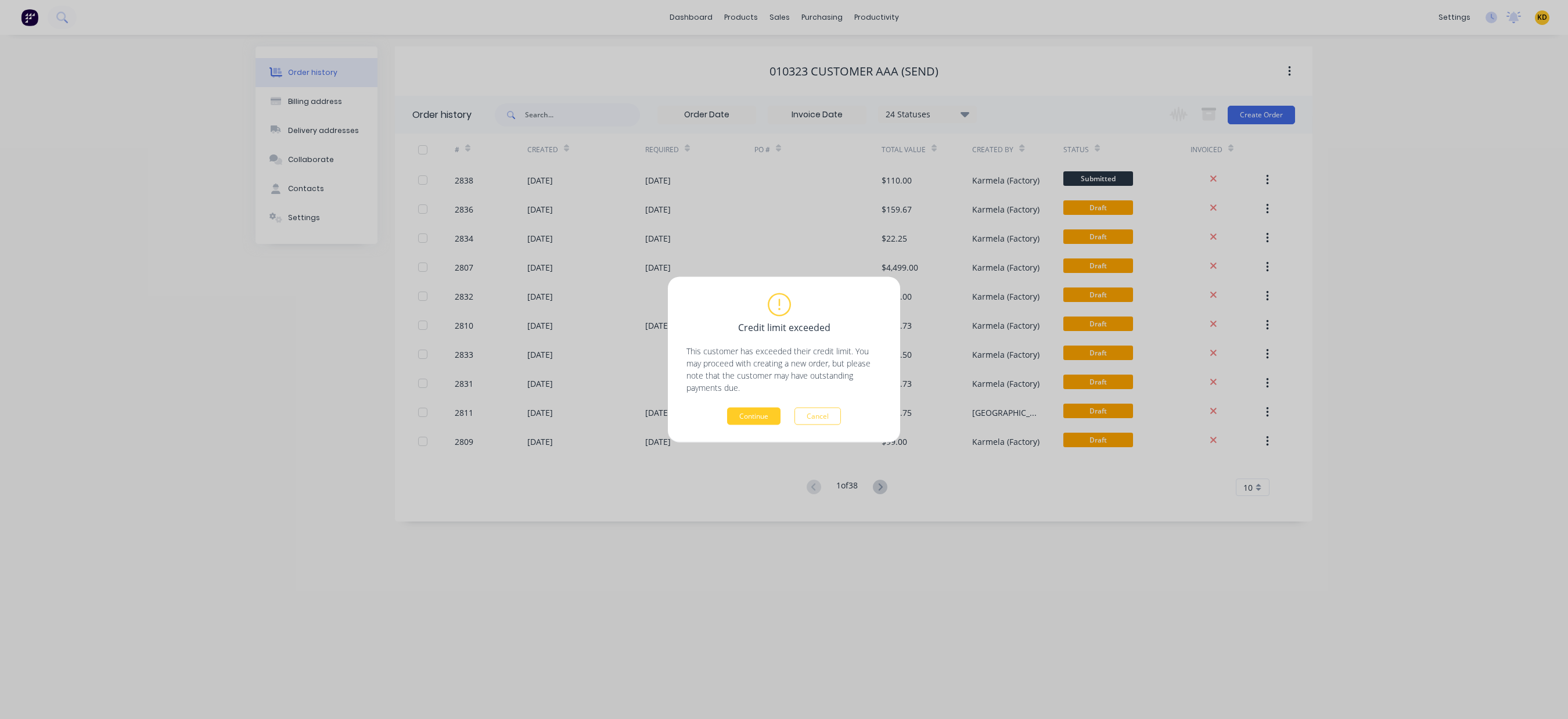
click at [761, 416] on button "Continue" at bounding box center [754, 416] width 53 height 17
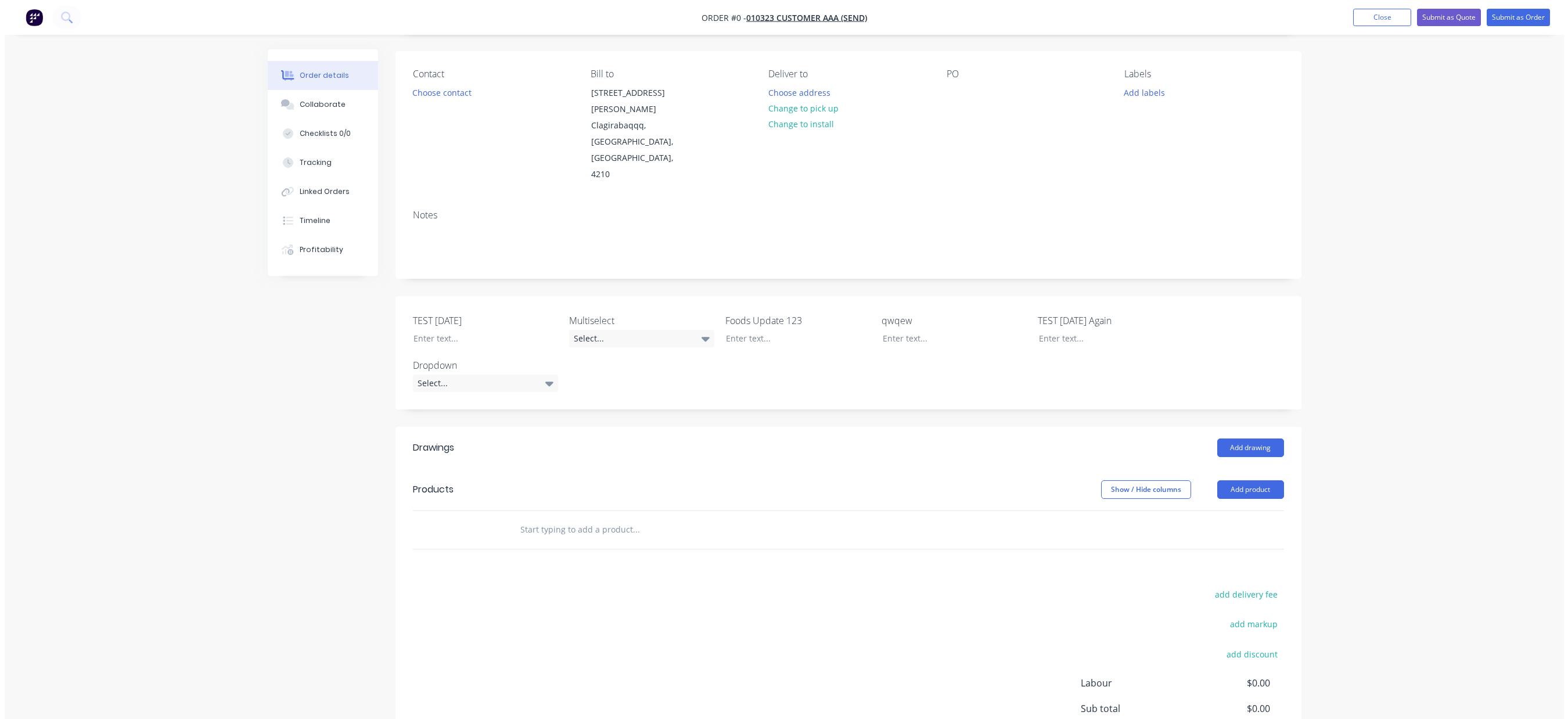
scroll to position [178, 0]
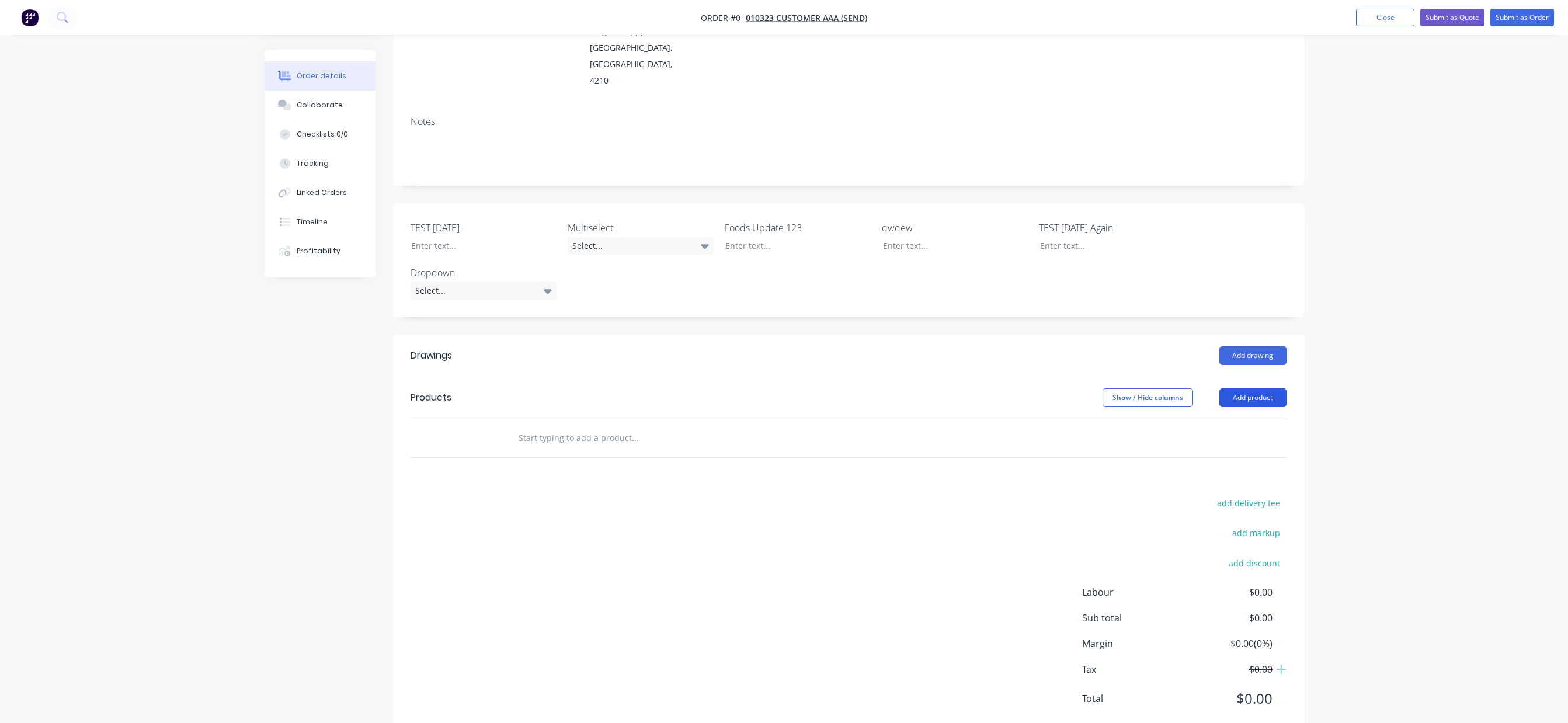
click at [1260, 389] on button "Add product" at bounding box center [1252, 398] width 67 height 19
click at [1254, 419] on div "Product catalogue" at bounding box center [1231, 427] width 90 height 17
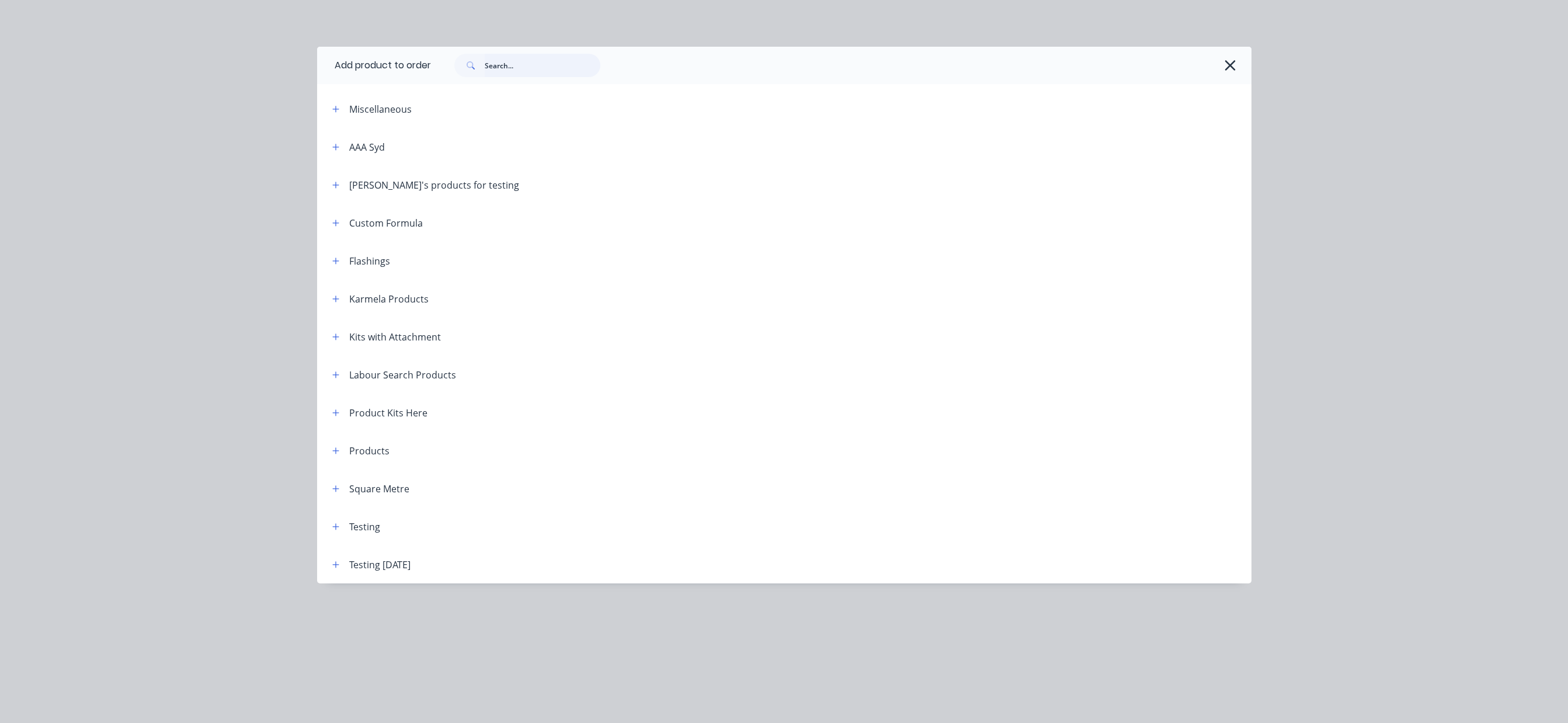
click at [511, 66] on input "text" at bounding box center [542, 65] width 116 height 23
type input "new product"
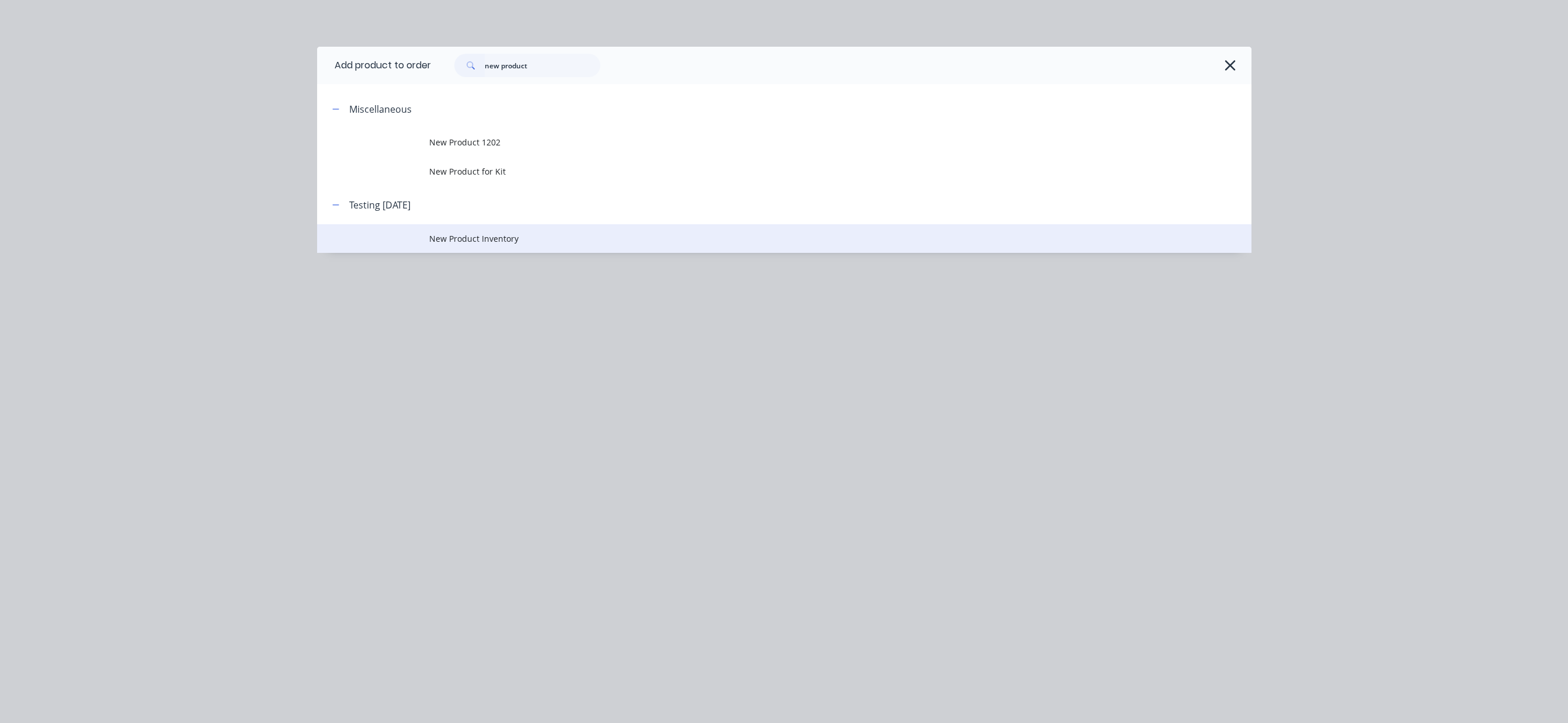
click at [460, 243] on span "New Product Inventory" at bounding box center [758, 238] width 658 height 12
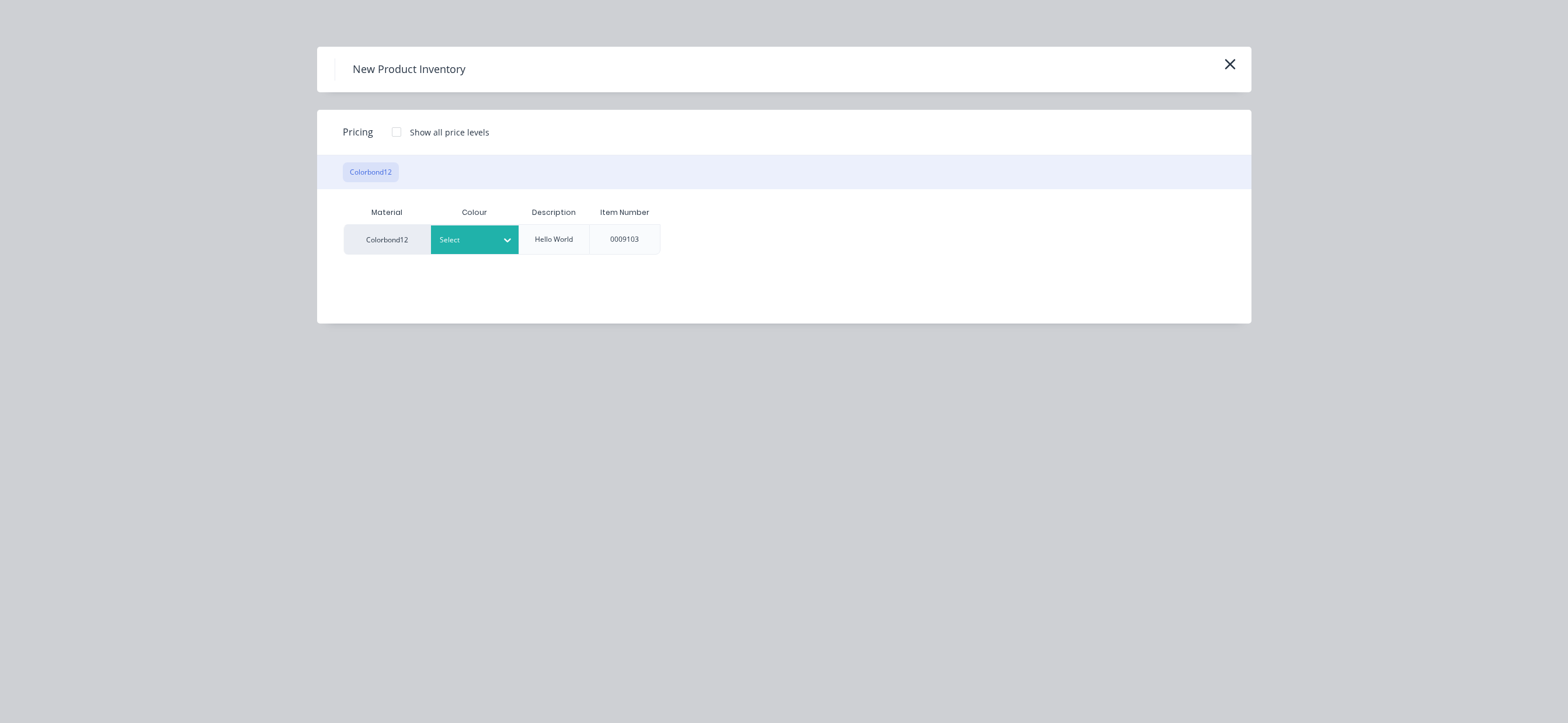
click at [465, 249] on div "Select" at bounding box center [475, 239] width 88 height 28
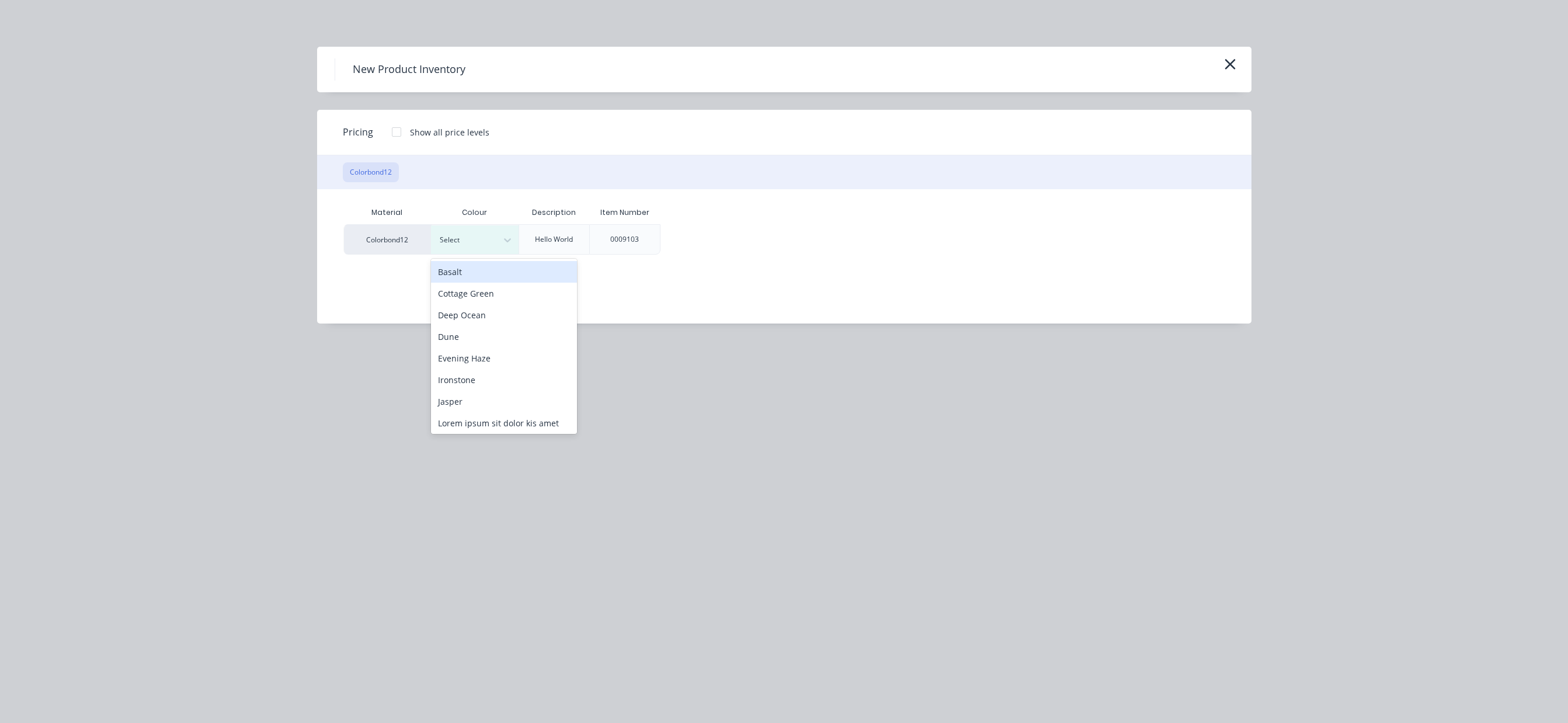
click at [476, 274] on div "Basalt" at bounding box center [504, 271] width 146 height 21
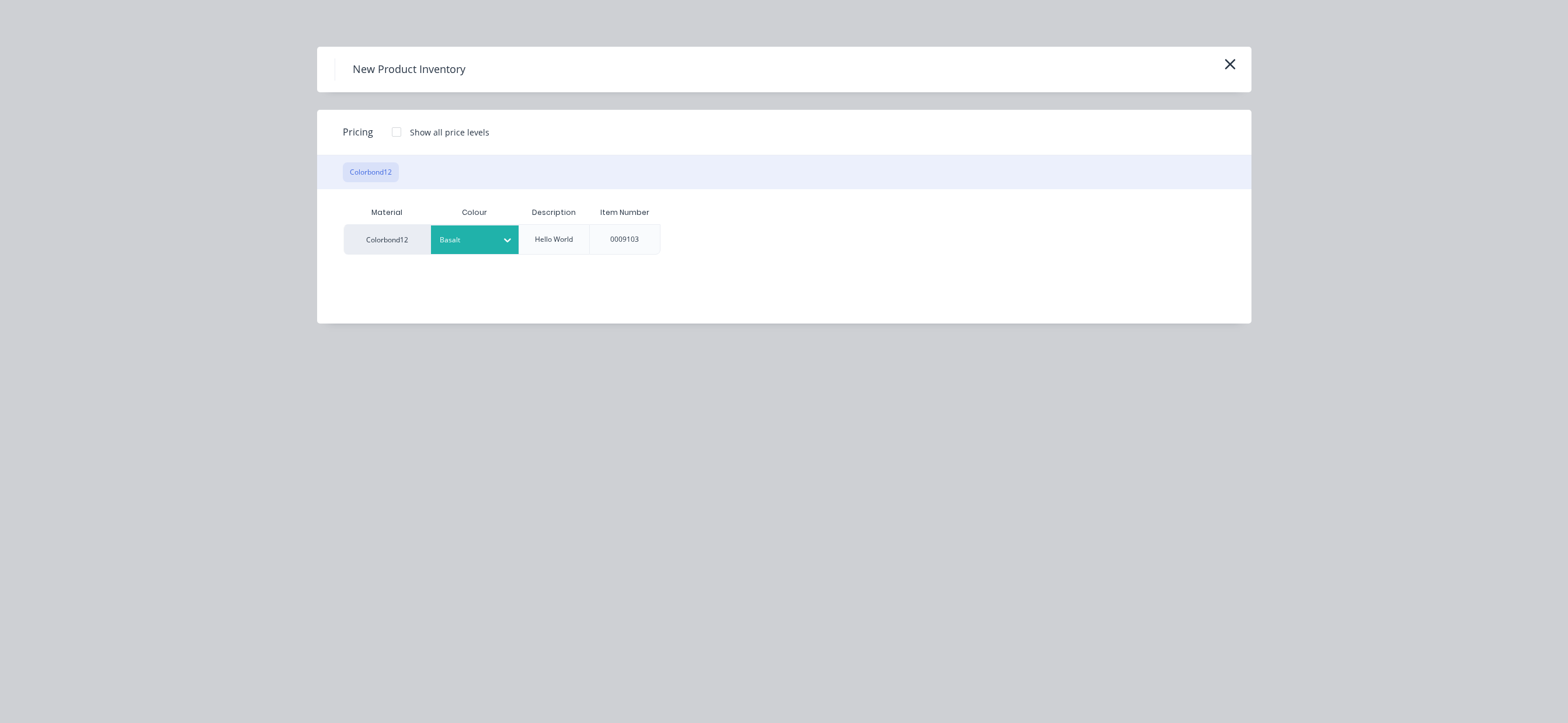
click at [396, 130] on div at bounding box center [396, 132] width 23 height 23
click at [653, 236] on div "0009103" at bounding box center [625, 239] width 71 height 30
click at [684, 236] on div "$33.00" at bounding box center [687, 239] width 52 height 29
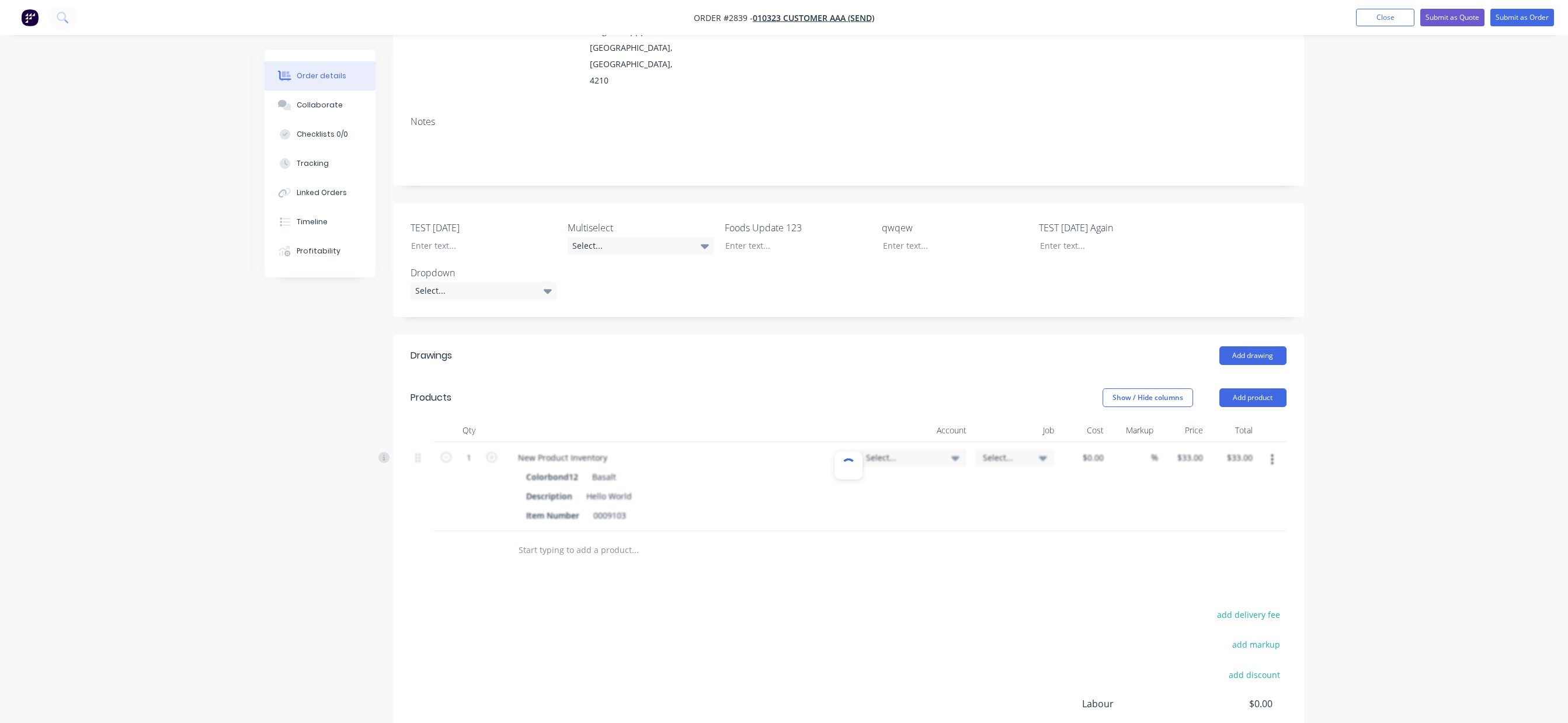
click at [183, 434] on div "Order details Collaborate Checklists 0/0 Tracking Linked Orders Timeline Profit…" at bounding box center [784, 344] width 1568 height 1046
click at [470, 449] on input "1" at bounding box center [468, 458] width 30 height 17
type input "20"
type input "$660.00"
click at [339, 482] on div "Created by Karmela (Factory) Created 13/10/25 Required 13/10/25 Assigned to Add…" at bounding box center [784, 369] width 1040 height 997
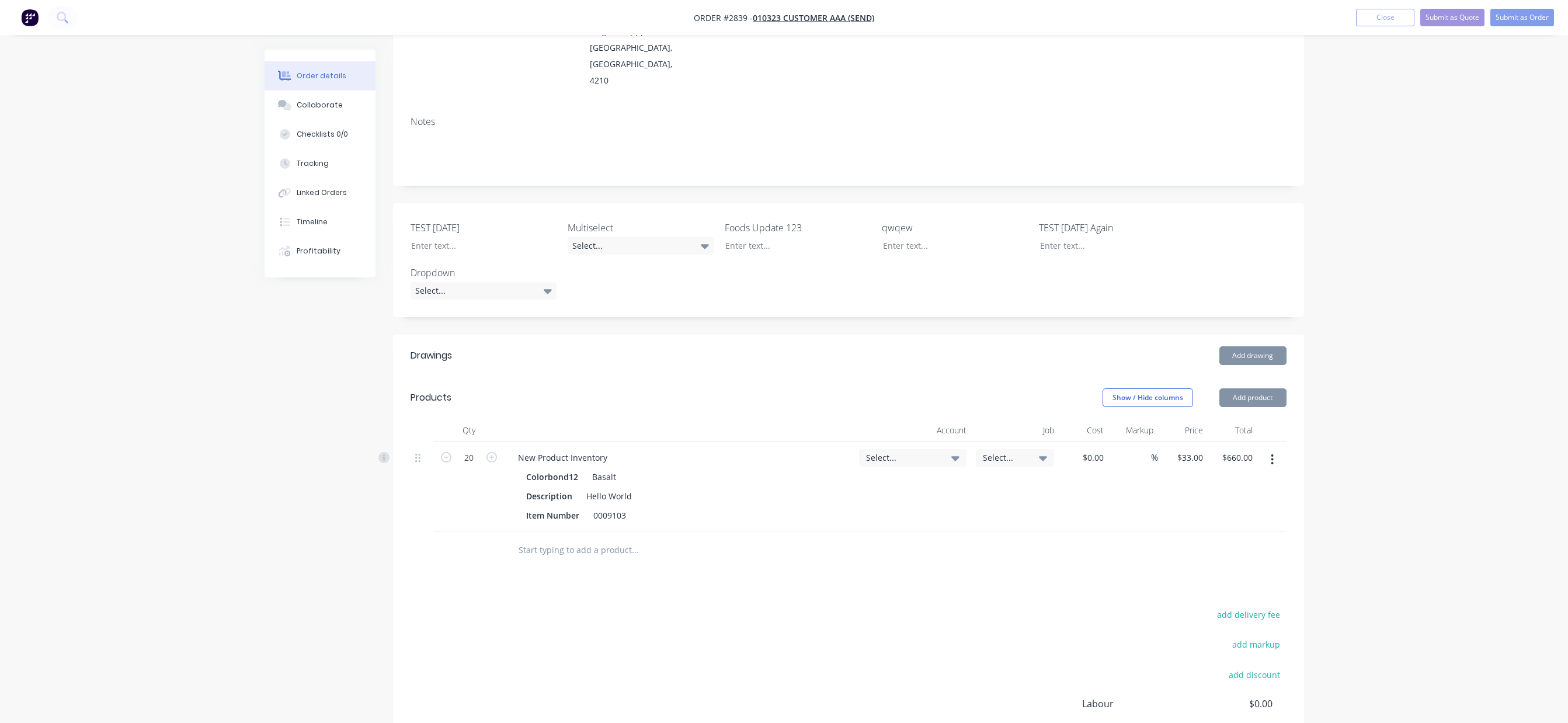
click at [1488, 199] on div "Order details Collaborate Checklists 0/0 Tracking Linked Orders Timeline Profit…" at bounding box center [784, 344] width 1568 height 1046
click at [1522, 22] on button "Submit as Order" at bounding box center [1522, 17] width 64 height 17
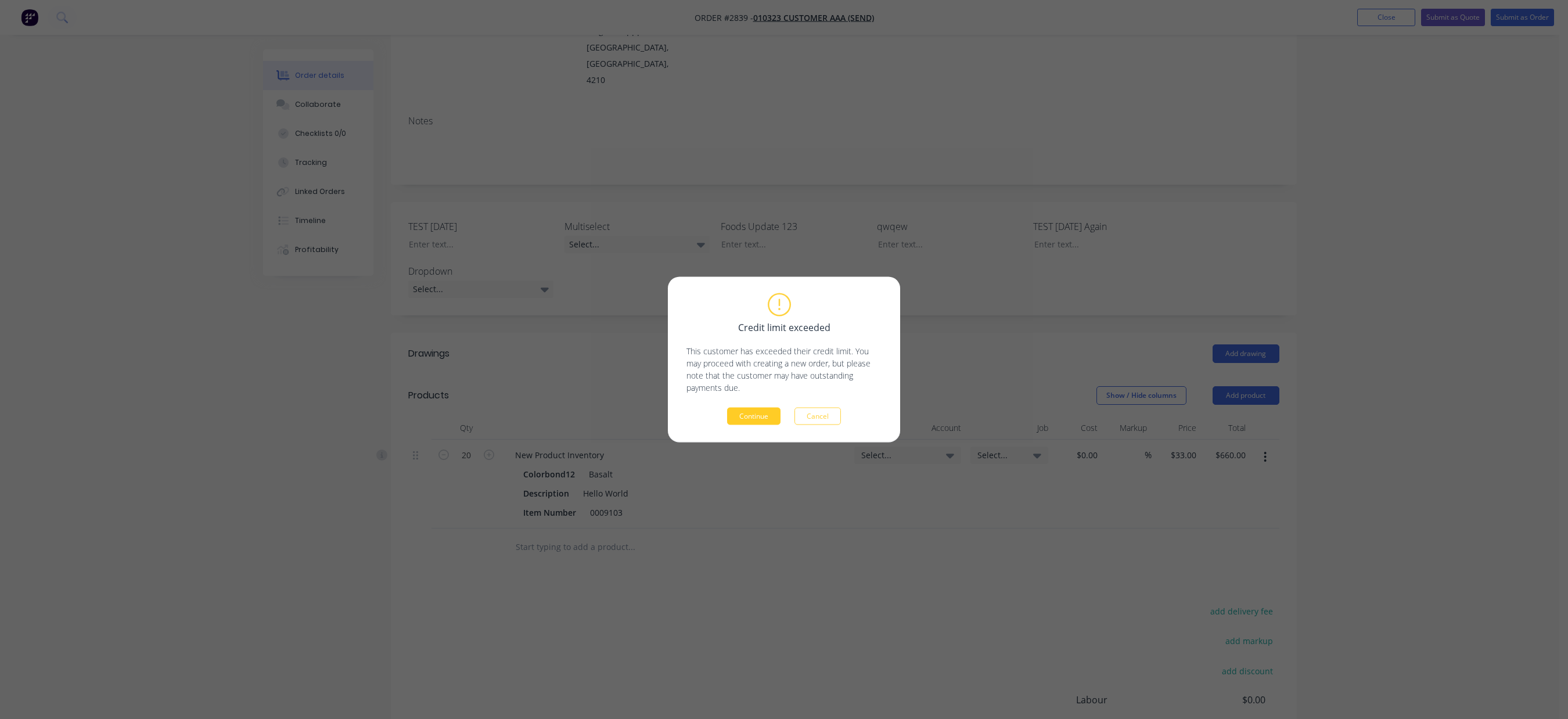
click at [761, 413] on button "Continue" at bounding box center [754, 416] width 53 height 17
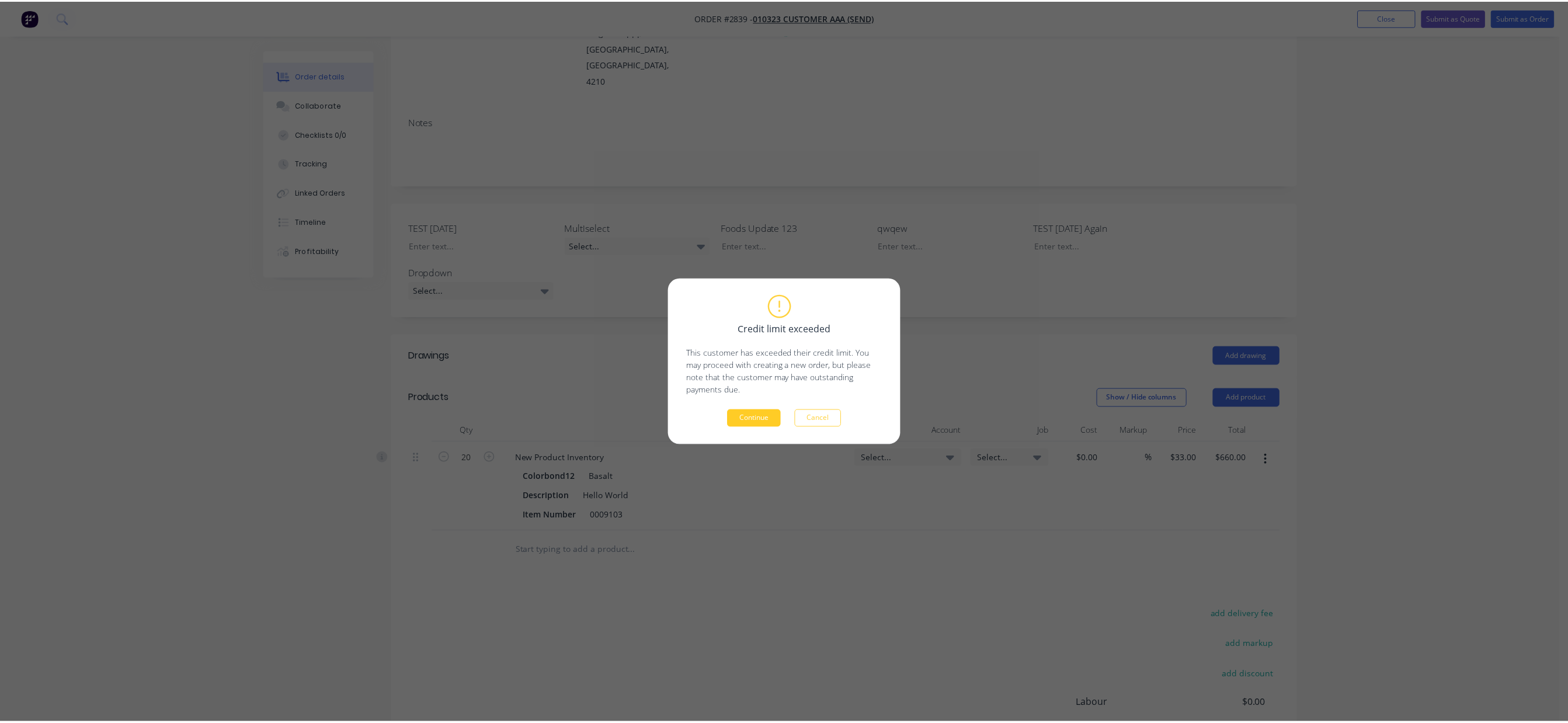
scroll to position [98, 0]
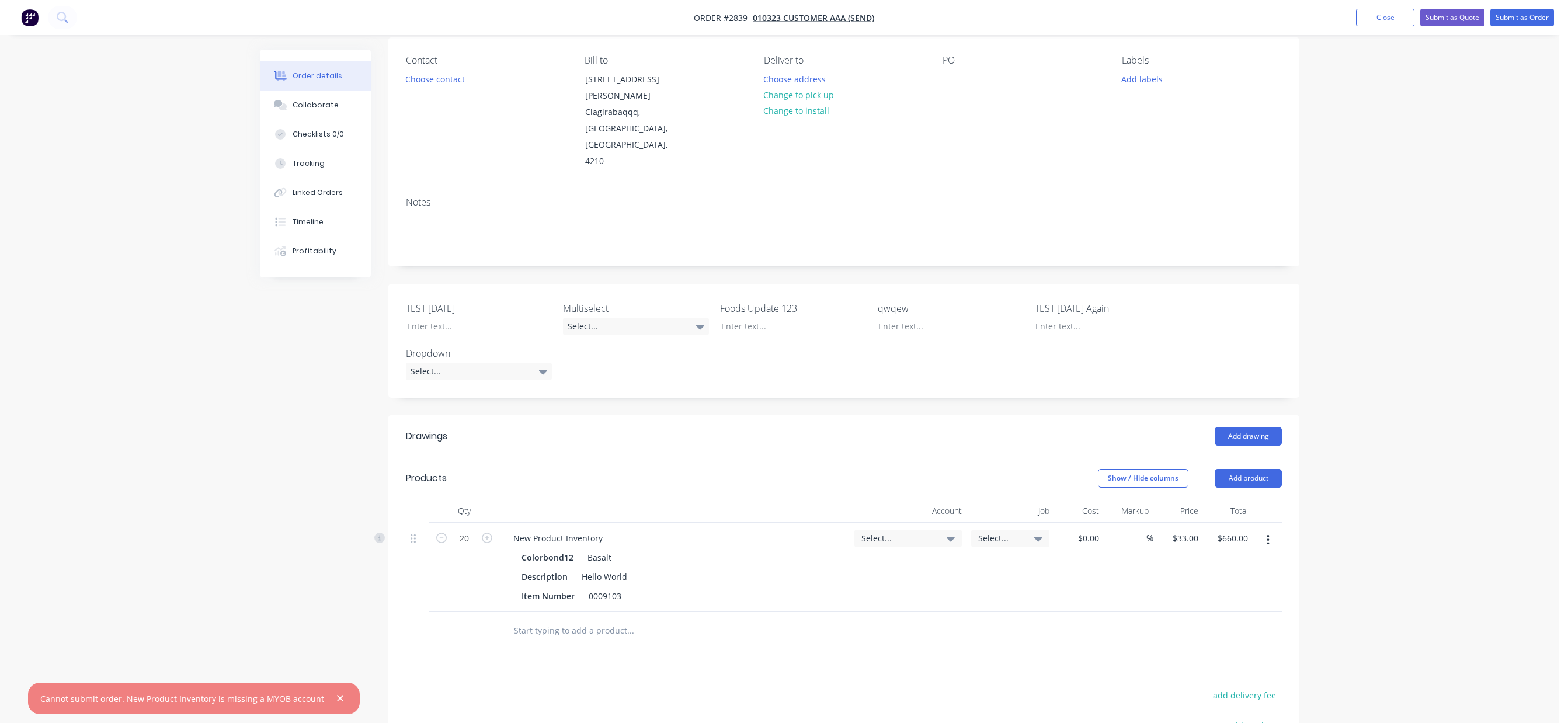
click at [938, 533] on div "Select..." at bounding box center [908, 538] width 94 height 10
click at [893, 668] on div "1-1110 / Business Bank Account #1" at bounding box center [879, 680] width 163 height 23
click at [1527, 23] on button "Submit as Order" at bounding box center [1522, 17] width 64 height 17
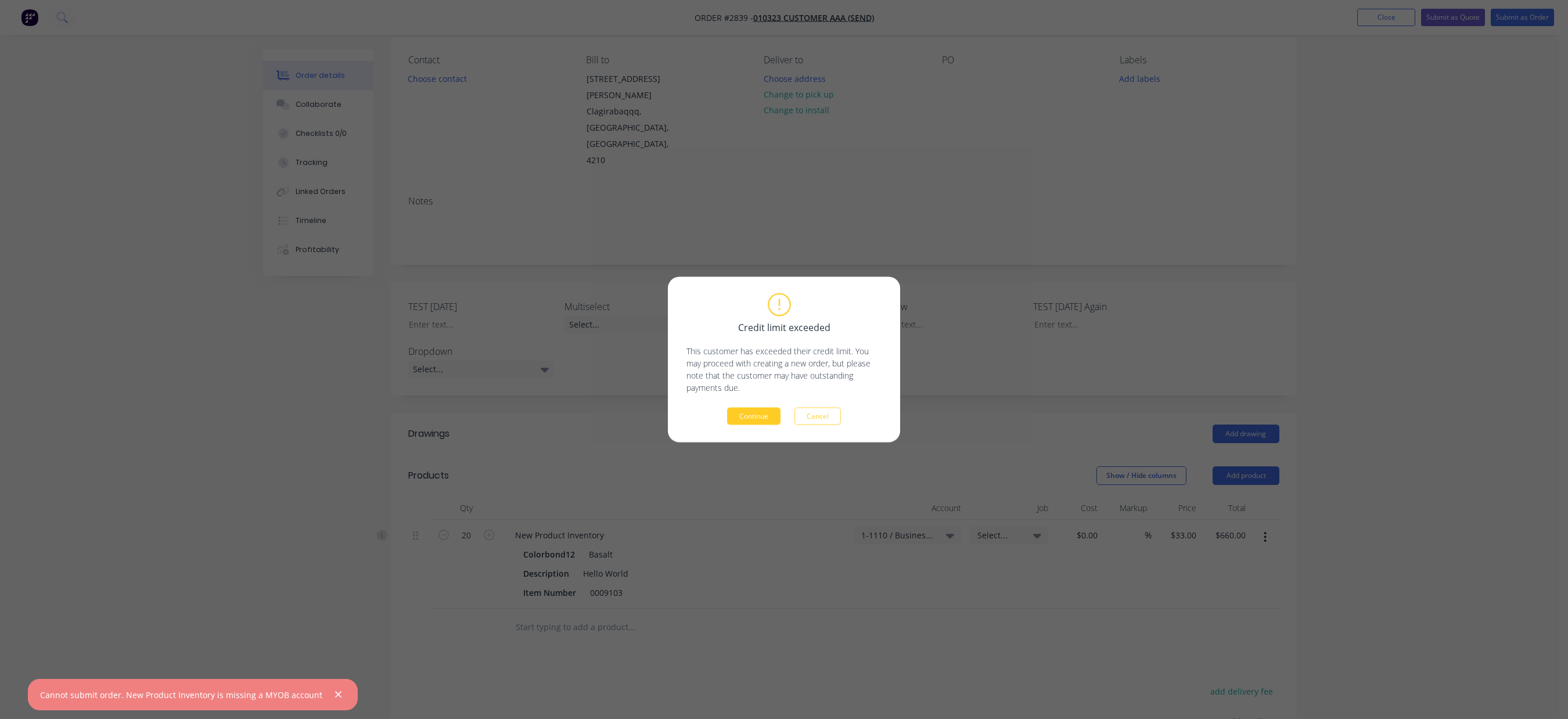
click at [746, 419] on button "Continue" at bounding box center [754, 416] width 53 height 17
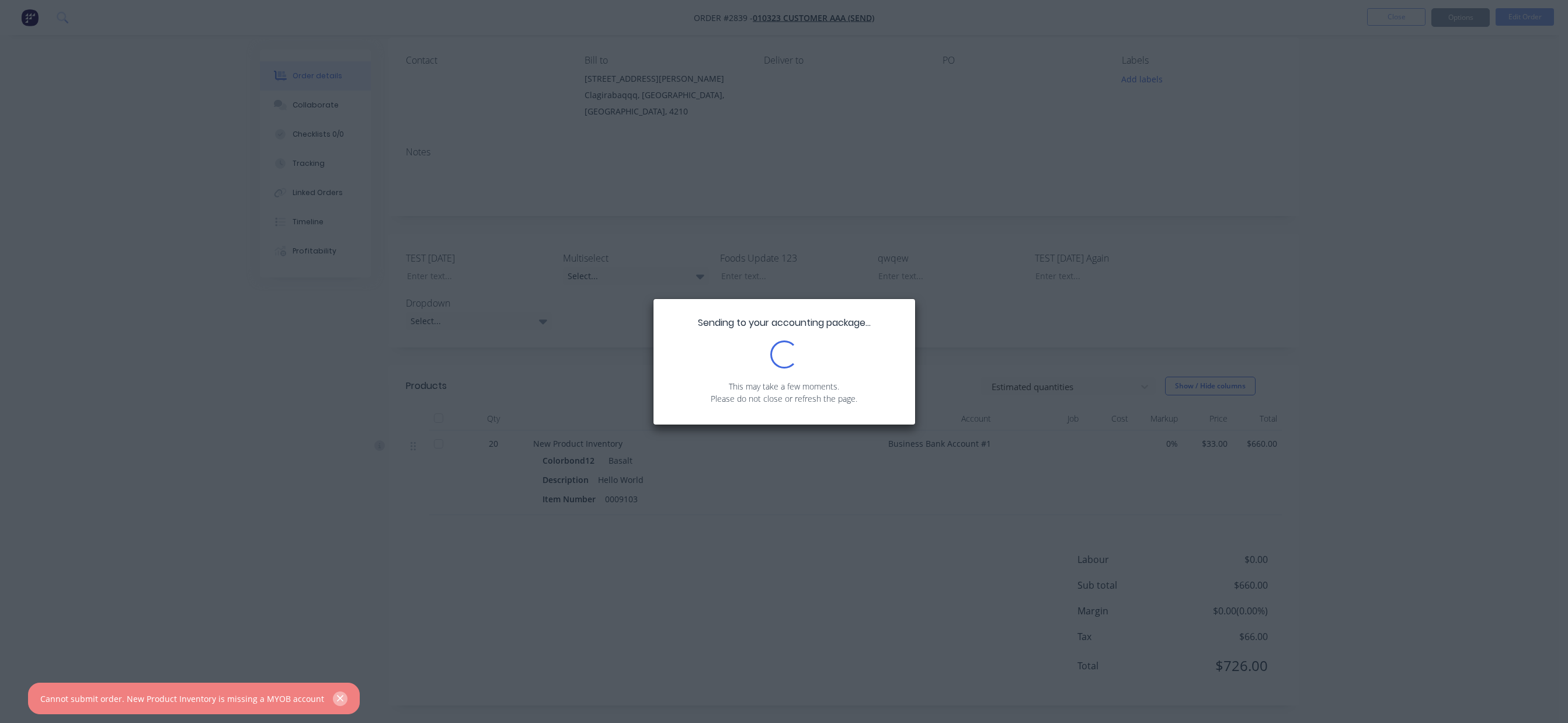
click at [336, 701] on icon "button" at bounding box center [340, 698] width 8 height 10
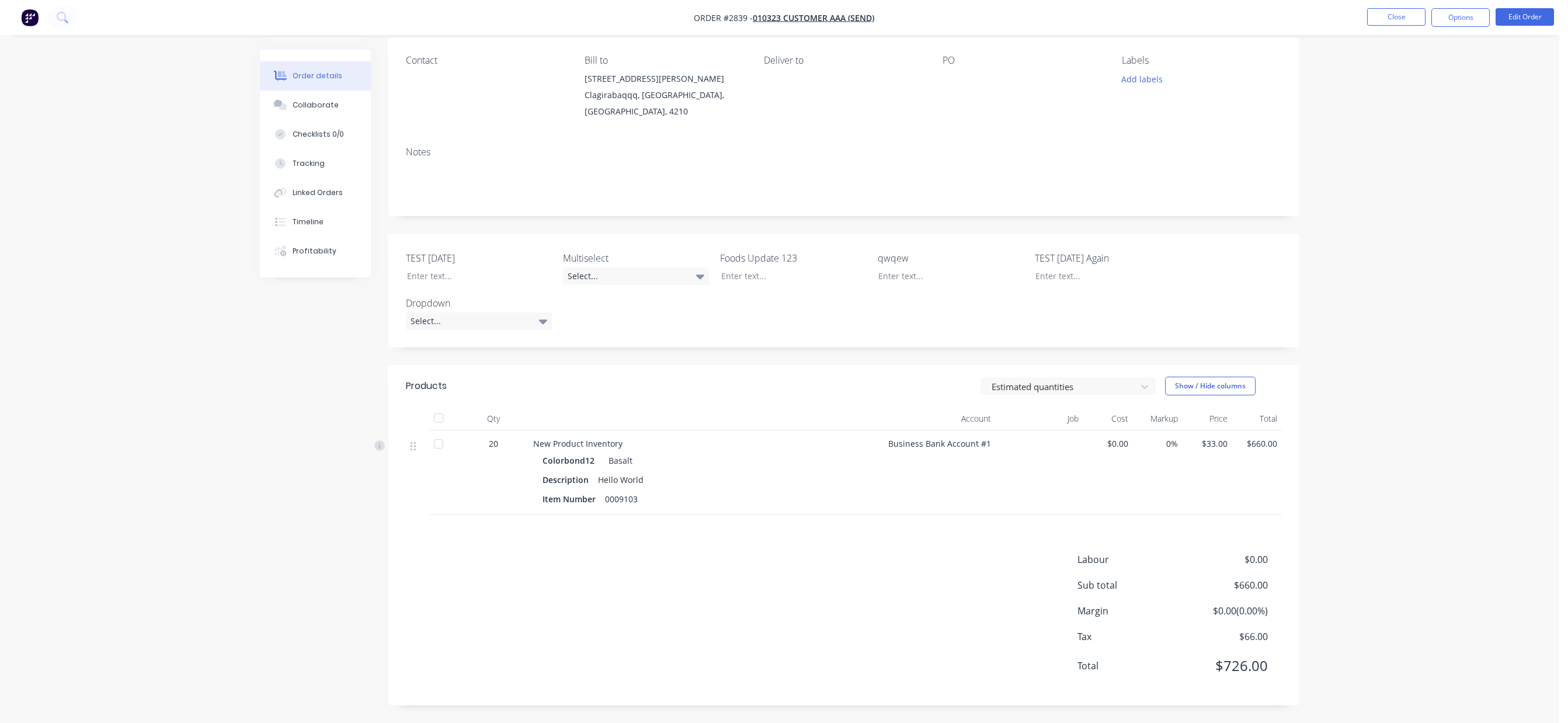
click at [1421, 324] on div "Order details Collaborate Checklists 0/0 Tracking Linked Orders Timeline Profit…" at bounding box center [779, 312] width 1559 height 821
click at [1041, 386] on div at bounding box center [1060, 386] width 140 height 15
click at [1396, 376] on div "Order details Collaborate Checklists 0/0 Tracking Linked Orders Timeline Profit…" at bounding box center [779, 312] width 1559 height 821
click at [1521, 21] on button "Edit Order" at bounding box center [1524, 17] width 58 height 17
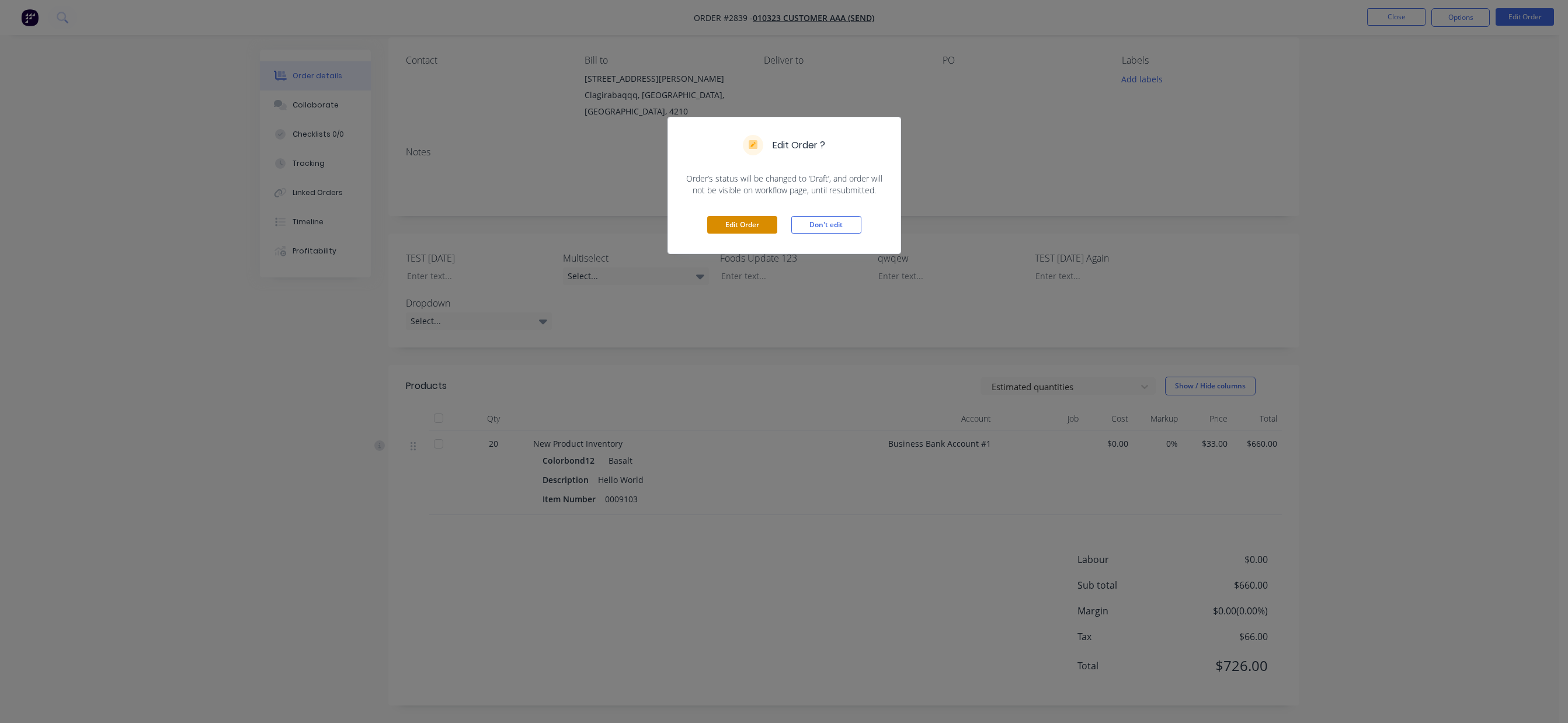
click at [750, 229] on button "Edit Order" at bounding box center [742, 225] width 70 height 17
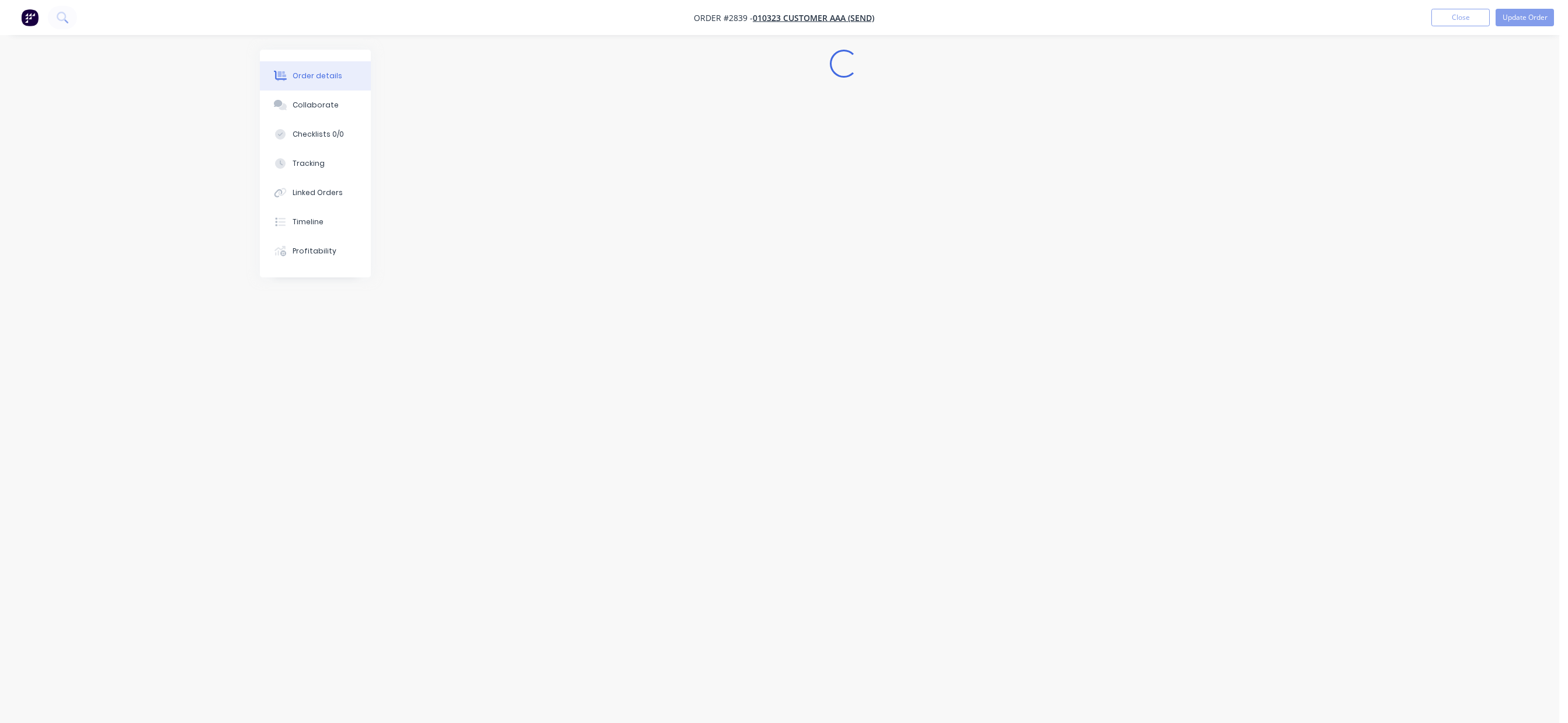
scroll to position [0, 0]
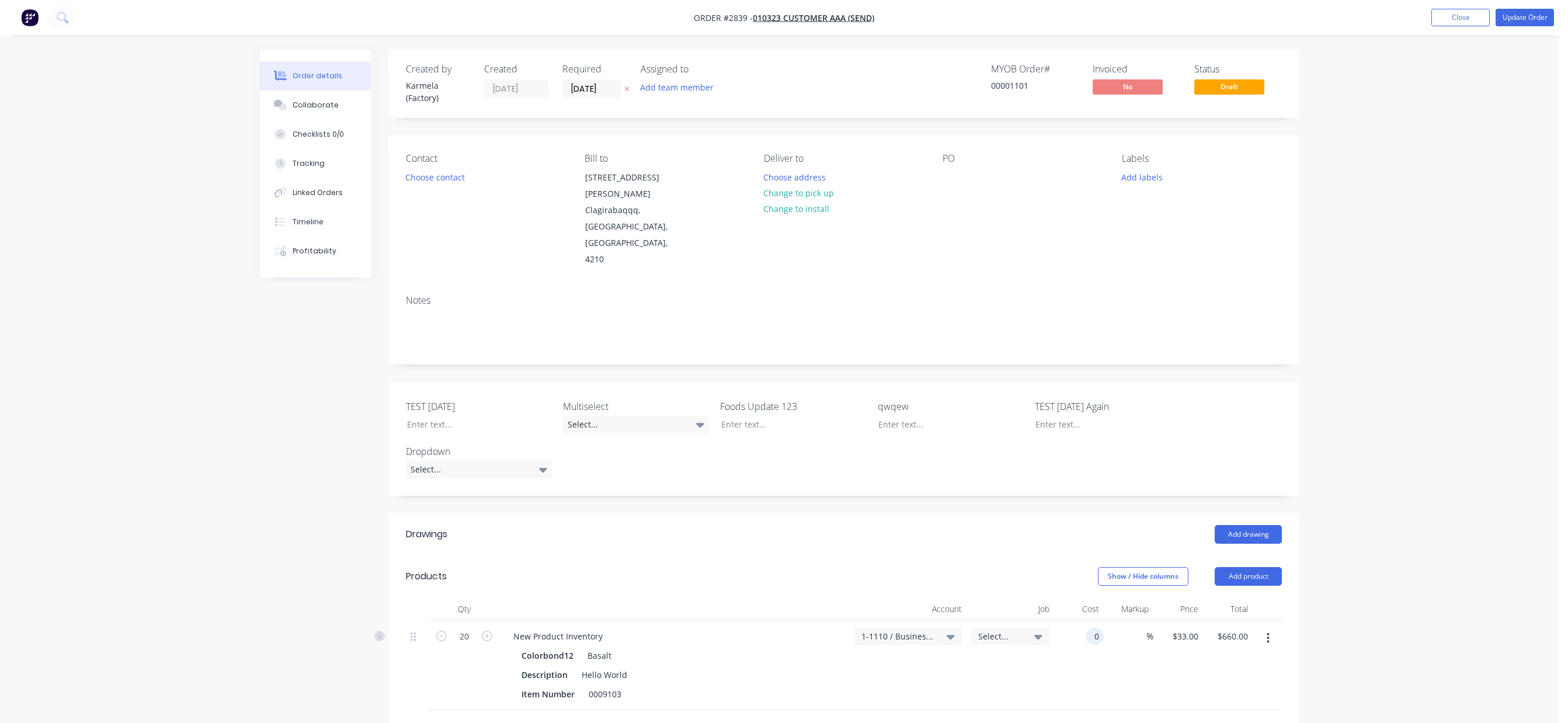
click at [1094, 628] on input "0" at bounding box center [1096, 636] width 14 height 17
type input "$10.00"
type input "$200.00"
type input "100"
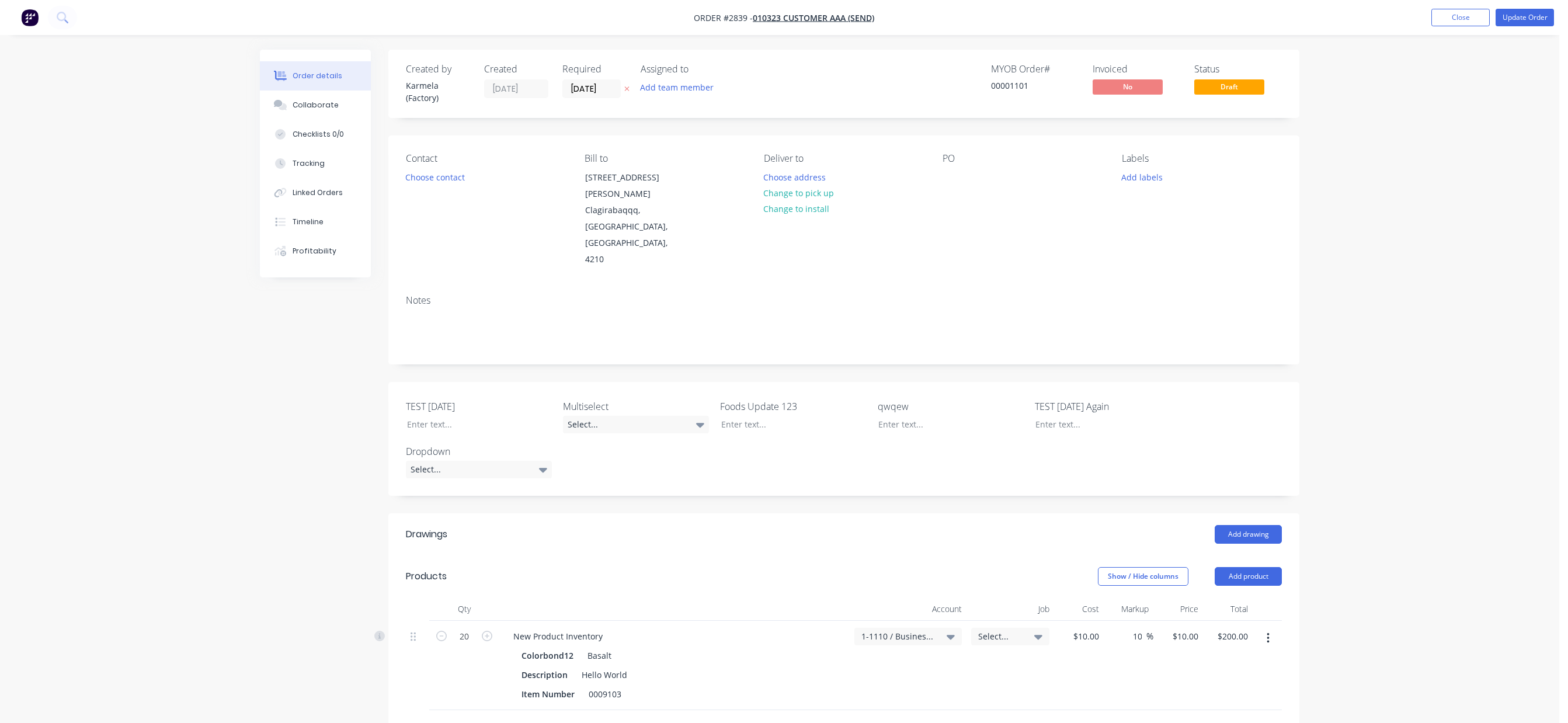
type input "20"
type input "$400.00"
type input "$20.00"
click at [1423, 445] on div "Order details Collaborate Checklists 0/0 Tracking Linked Orders Timeline Profit…" at bounding box center [779, 523] width 1559 height 1046
click at [230, 513] on div "Order details Collaborate Checklists 0/0 Tracking Linked Orders Timeline Profit…" at bounding box center [779, 523] width 1559 height 1046
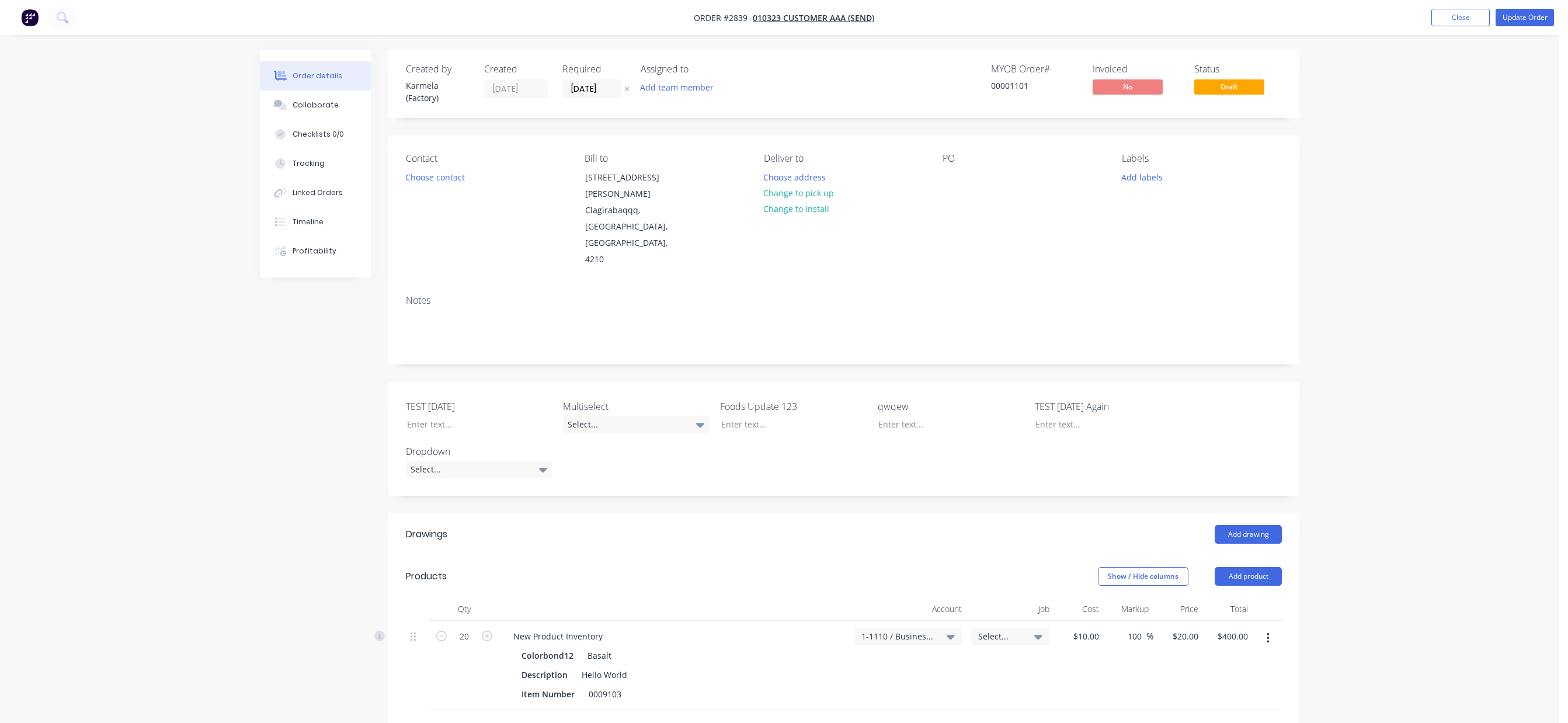
click at [187, 500] on div "Order details Collaborate Checklists 0/0 Tracking Linked Orders Timeline Profit…" at bounding box center [779, 523] width 1559 height 1046
click at [189, 456] on div "Order details Collaborate Checklists 0/0 Tracking Linked Orders Timeline Profit…" at bounding box center [779, 523] width 1559 height 1046
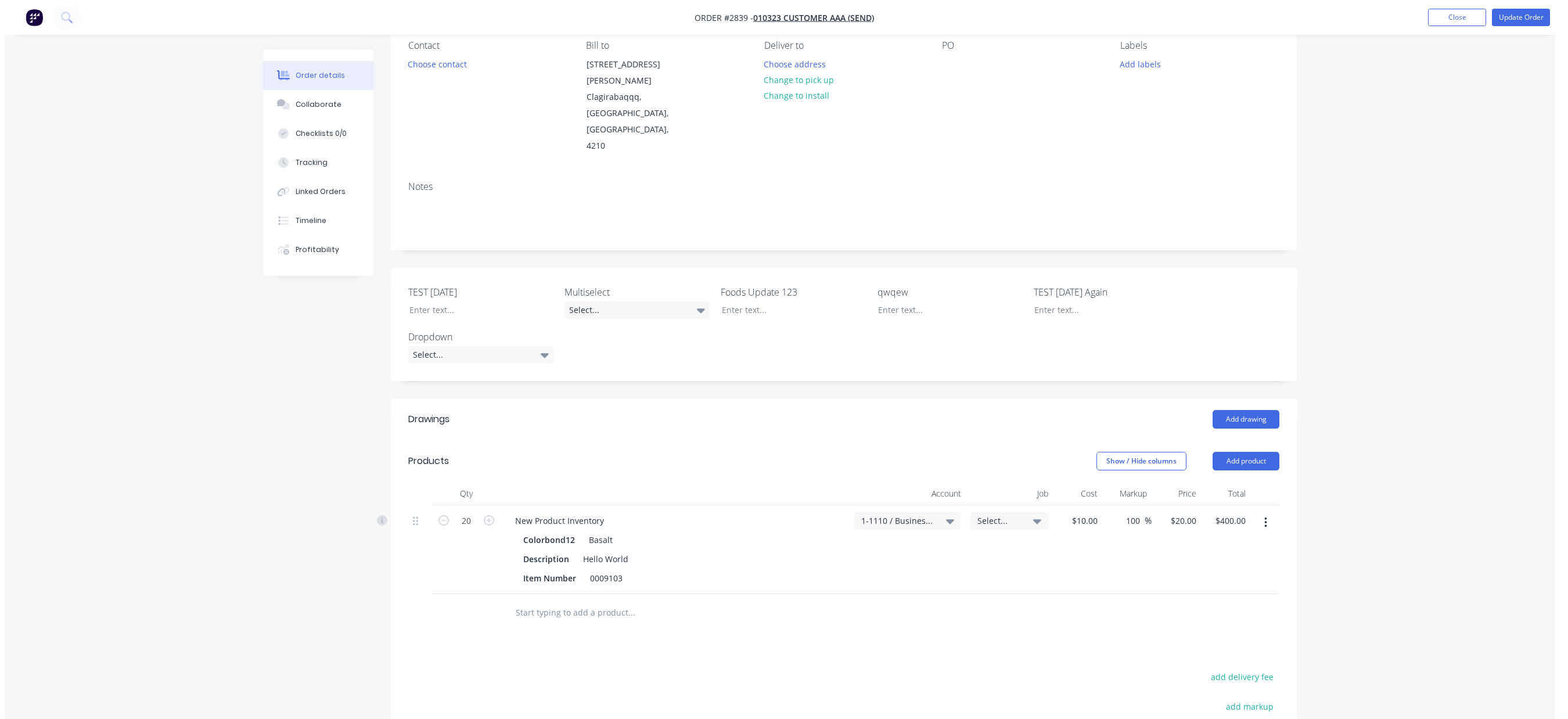
scroll to position [289, 0]
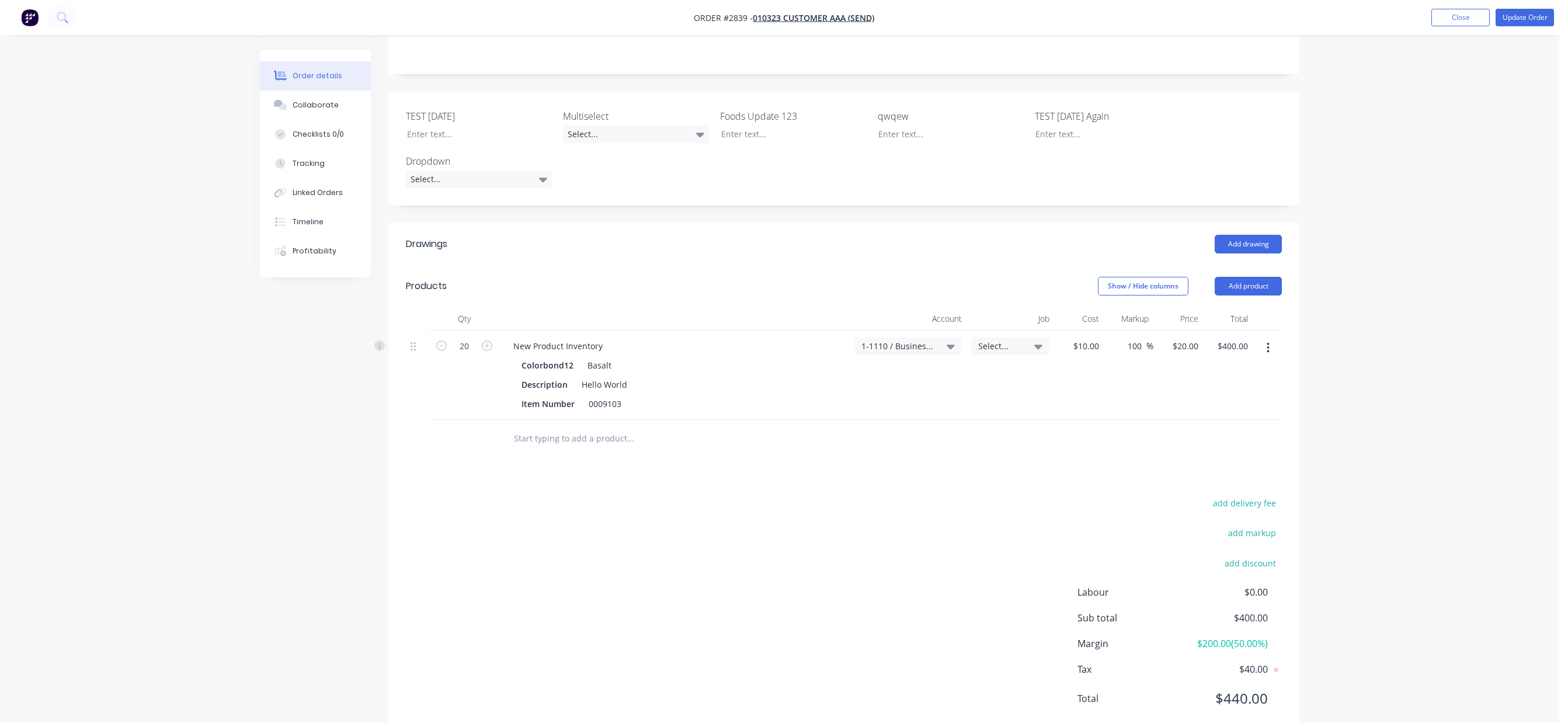
click at [1334, 387] on div "Order details Collaborate Checklists 0/0 Tracking Linked Orders Timeline Profit…" at bounding box center [779, 232] width 1559 height 1046
click at [1536, 15] on button "Update Order" at bounding box center [1524, 17] width 58 height 17
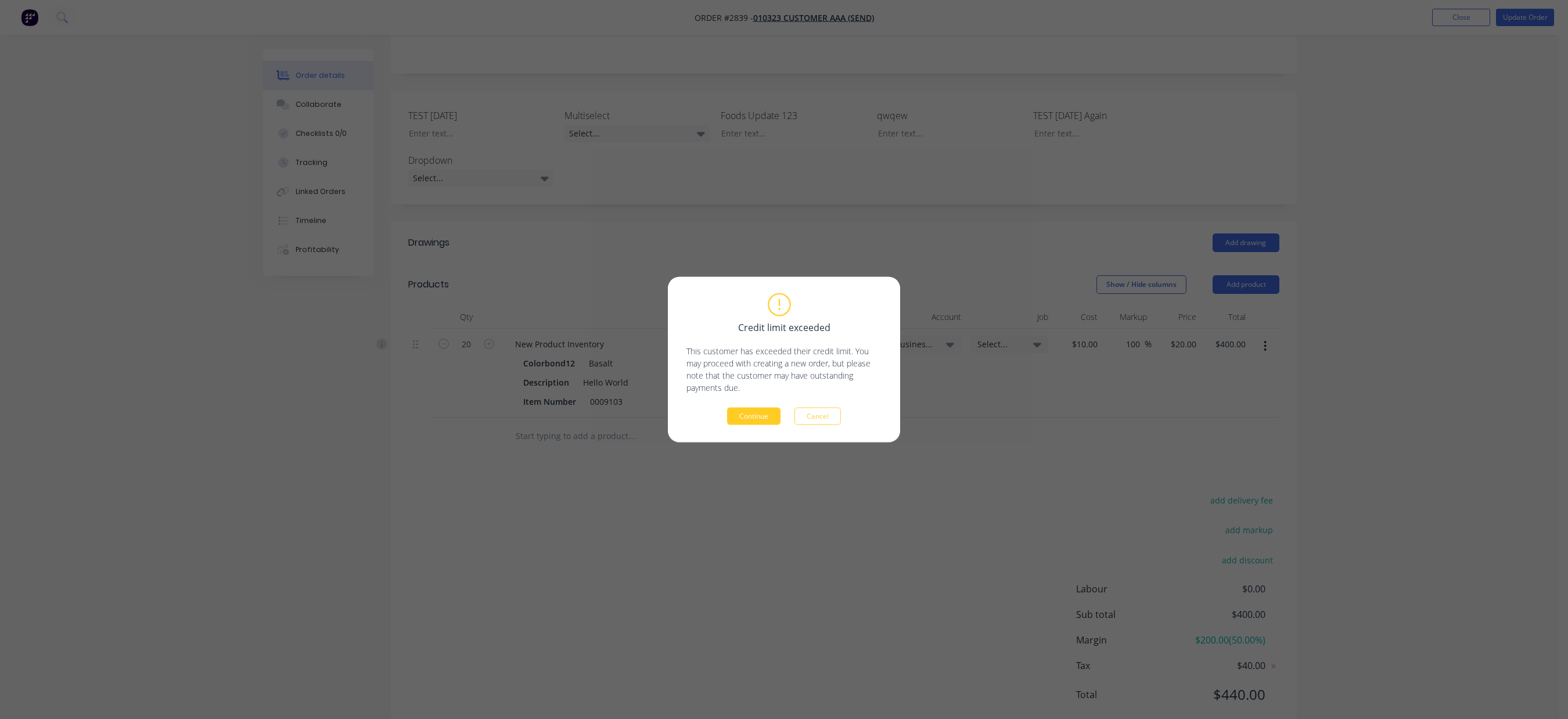
click at [770, 417] on button "Continue" at bounding box center [754, 416] width 53 height 17
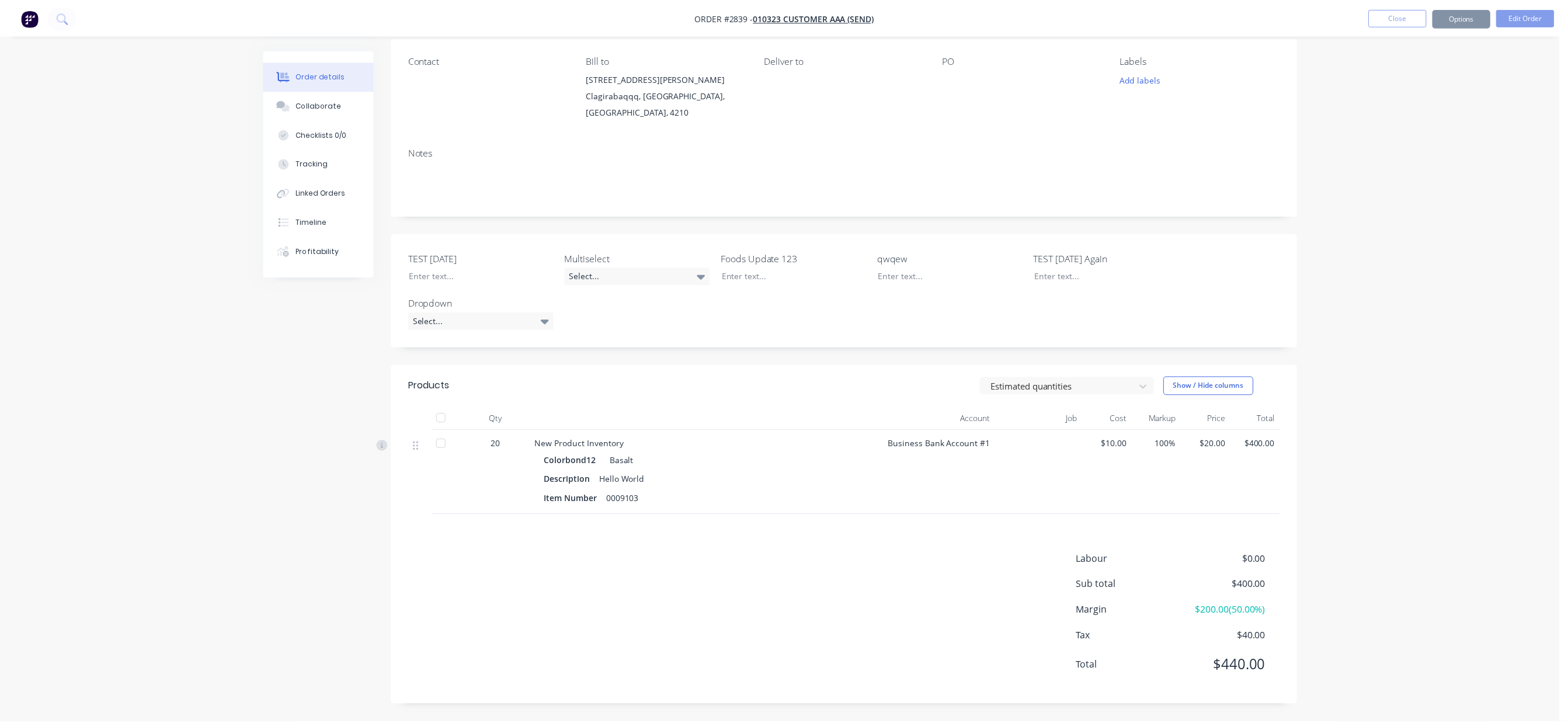
scroll to position [98, 0]
click at [1078, 383] on div at bounding box center [1060, 386] width 140 height 15
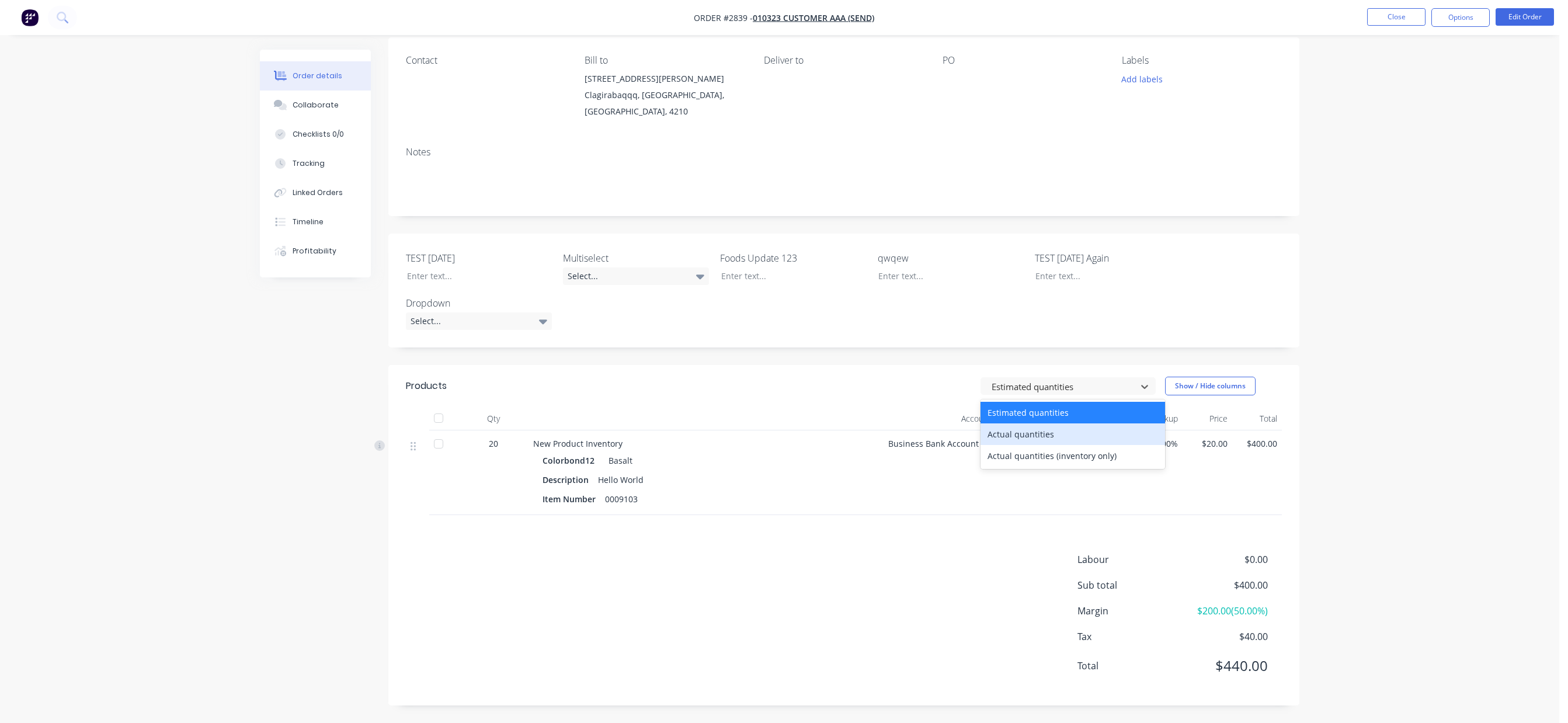
click at [1052, 442] on div "Actual quantities" at bounding box center [1072, 434] width 185 height 21
click at [498, 444] on input "20" at bounding box center [493, 446] width 30 height 17
click at [1365, 444] on div "Order details Collaborate Checklists 0/0 Tracking Linked Orders Timeline Profit…" at bounding box center [779, 312] width 1559 height 821
click at [1086, 379] on div at bounding box center [1060, 386] width 140 height 15
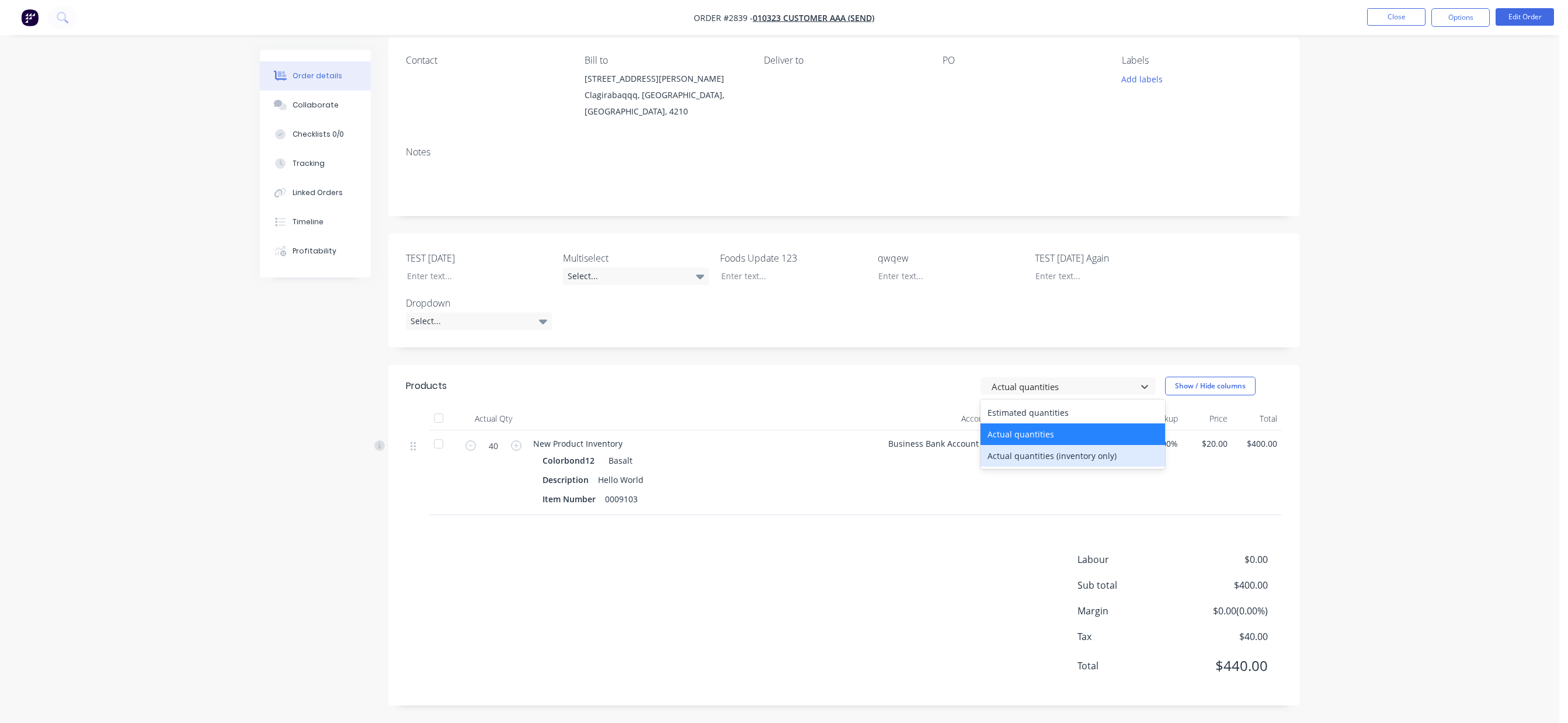
click at [1039, 451] on div "Actual quantities (inventory only)" at bounding box center [1072, 456] width 185 height 21
click at [488, 445] on input "0" at bounding box center [493, 446] width 30 height 17
type input "25"
click at [656, 588] on div "Labour $0.00 Sub total $400.00 Margin $0.00 ( 0.00 %) Tax $40.00 Total $440.00" at bounding box center [843, 620] width 876 height 136
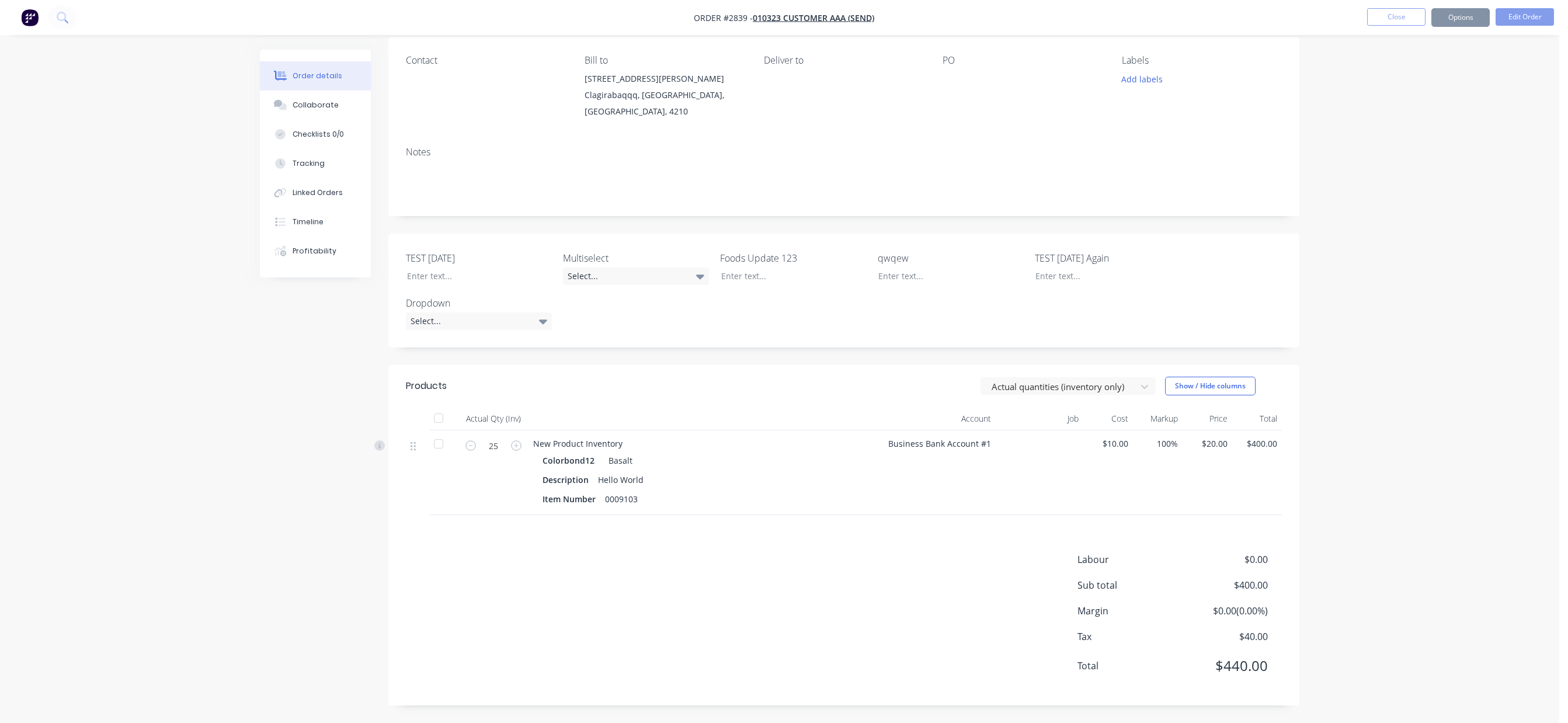
click at [1560, 288] on body "Order #2839 - 010323 Customer AAA (Send) Close Options Edit Order Order details…" at bounding box center [784, 312] width 1568 height 821
click at [774, 614] on div "Labour $0.00 Sub total $400.00 Margin $0.00 ( 0.00 %) Tax $40.00 Total $440.00" at bounding box center [843, 620] width 876 height 136
click at [1430, 173] on div "Order details Collaborate Checklists 0/0 Tracking Linked Orders Timeline Profit…" at bounding box center [779, 312] width 1559 height 821
click at [1409, 20] on button "Close" at bounding box center [1396, 17] width 58 height 17
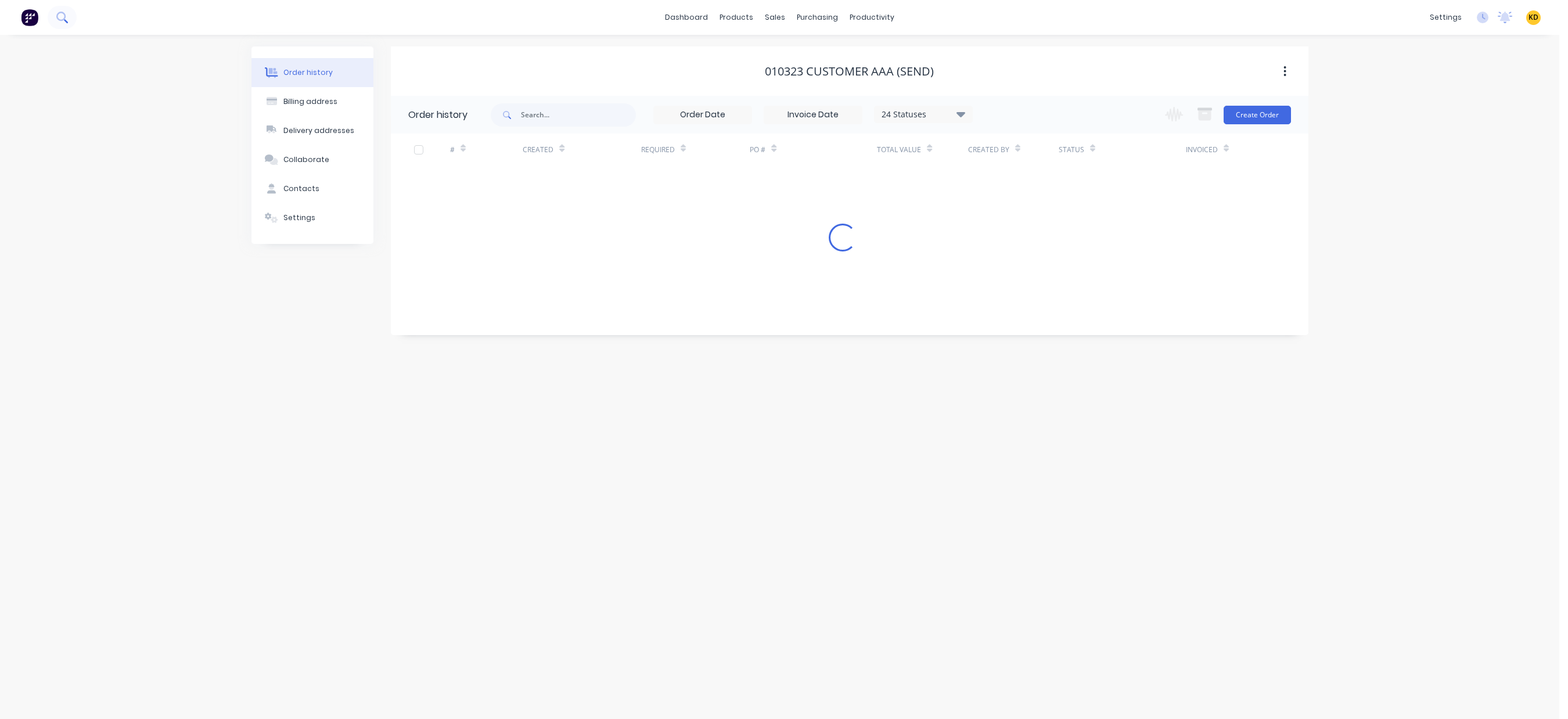
click at [65, 17] on icon at bounding box center [62, 17] width 11 height 11
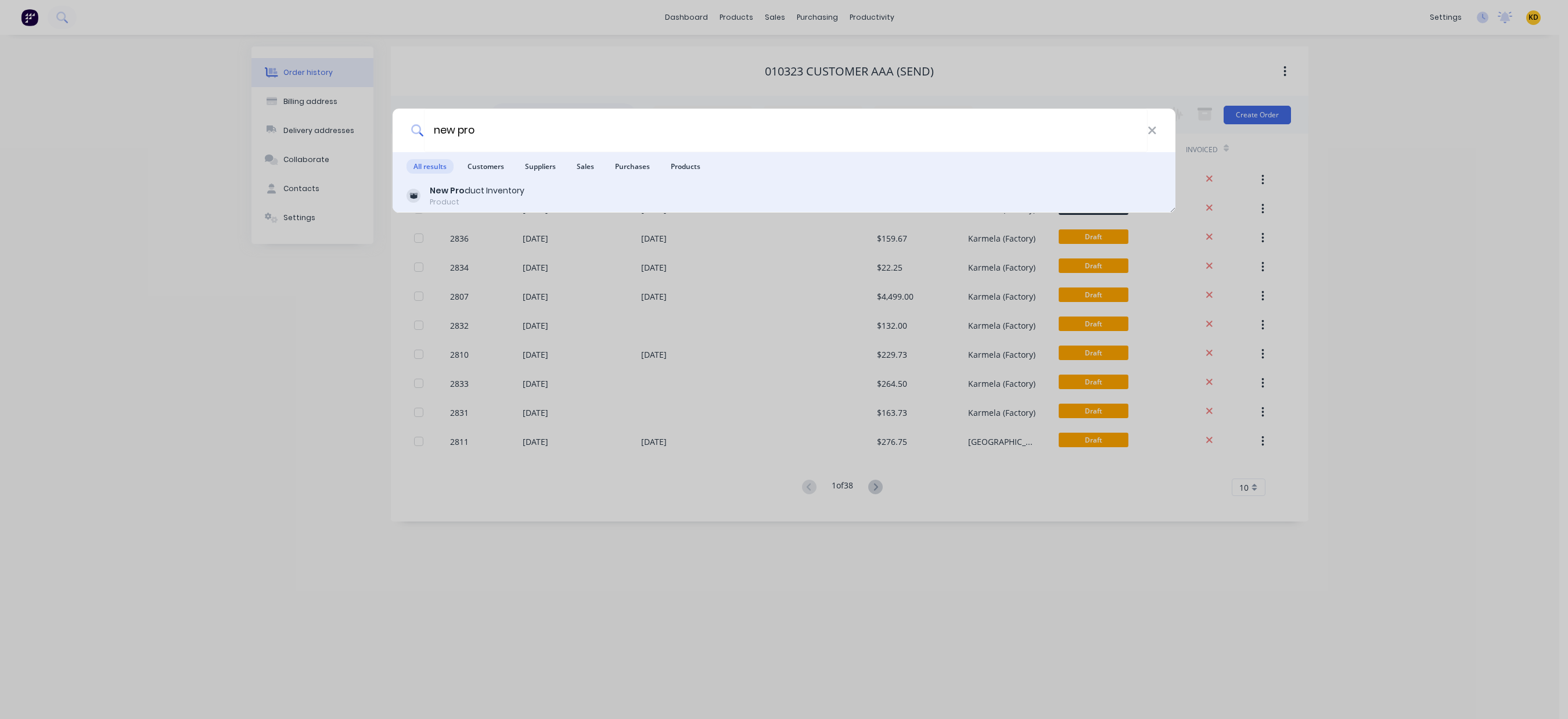
type input "new pro"
click at [473, 187] on div "New Pro duct Inventory" at bounding box center [477, 191] width 94 height 12
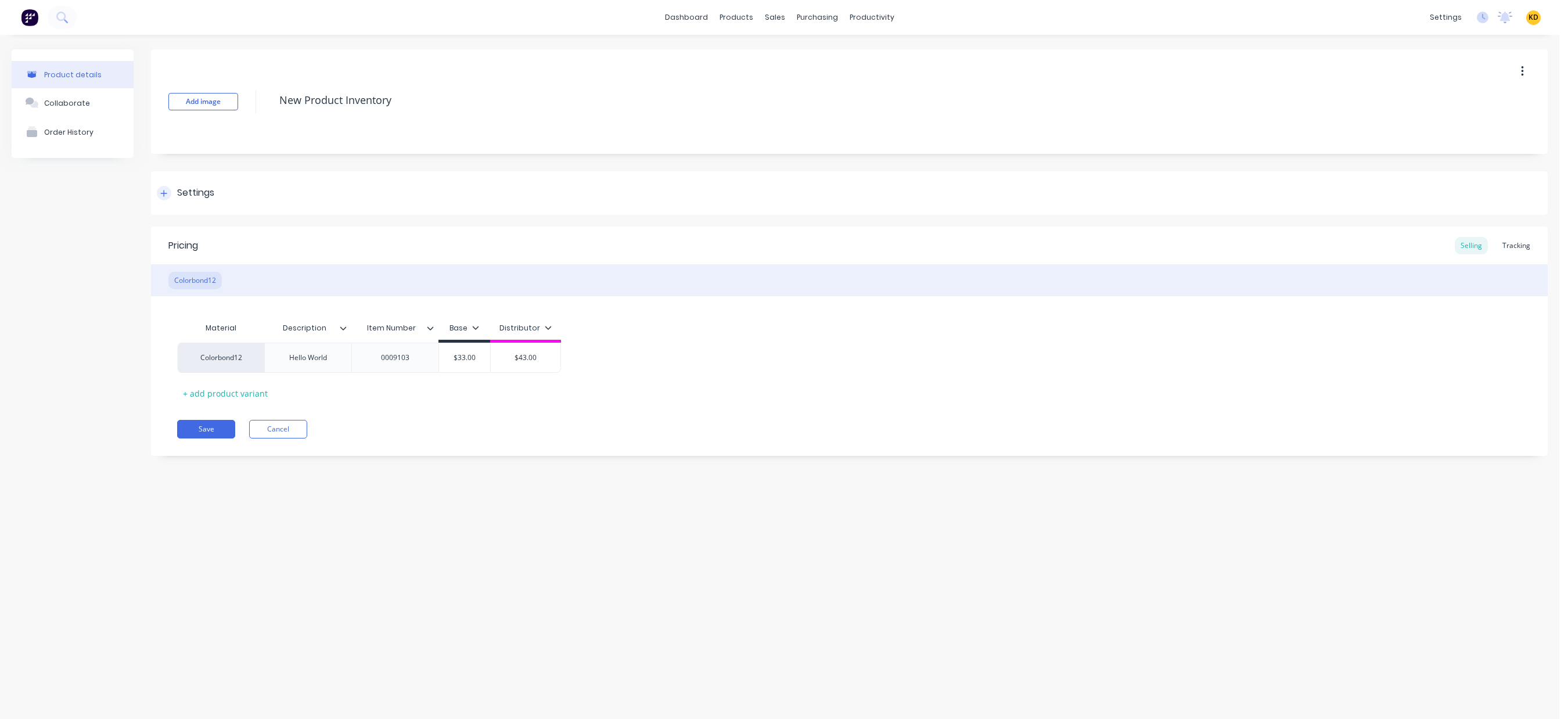
type textarea "x"
click at [1522, 245] on div "Tracking" at bounding box center [1517, 245] width 40 height 17
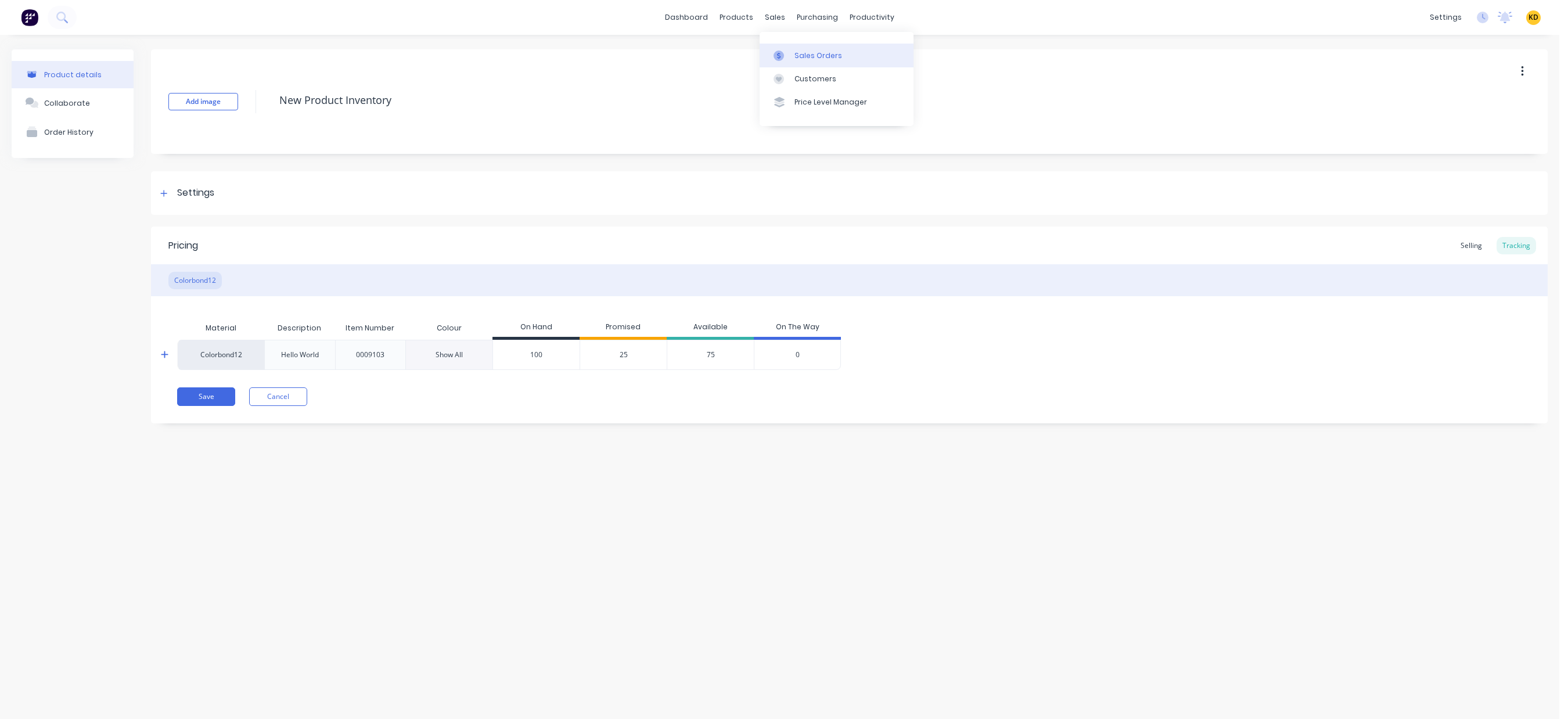
click at [808, 51] on div "Sales Orders" at bounding box center [818, 56] width 47 height 10
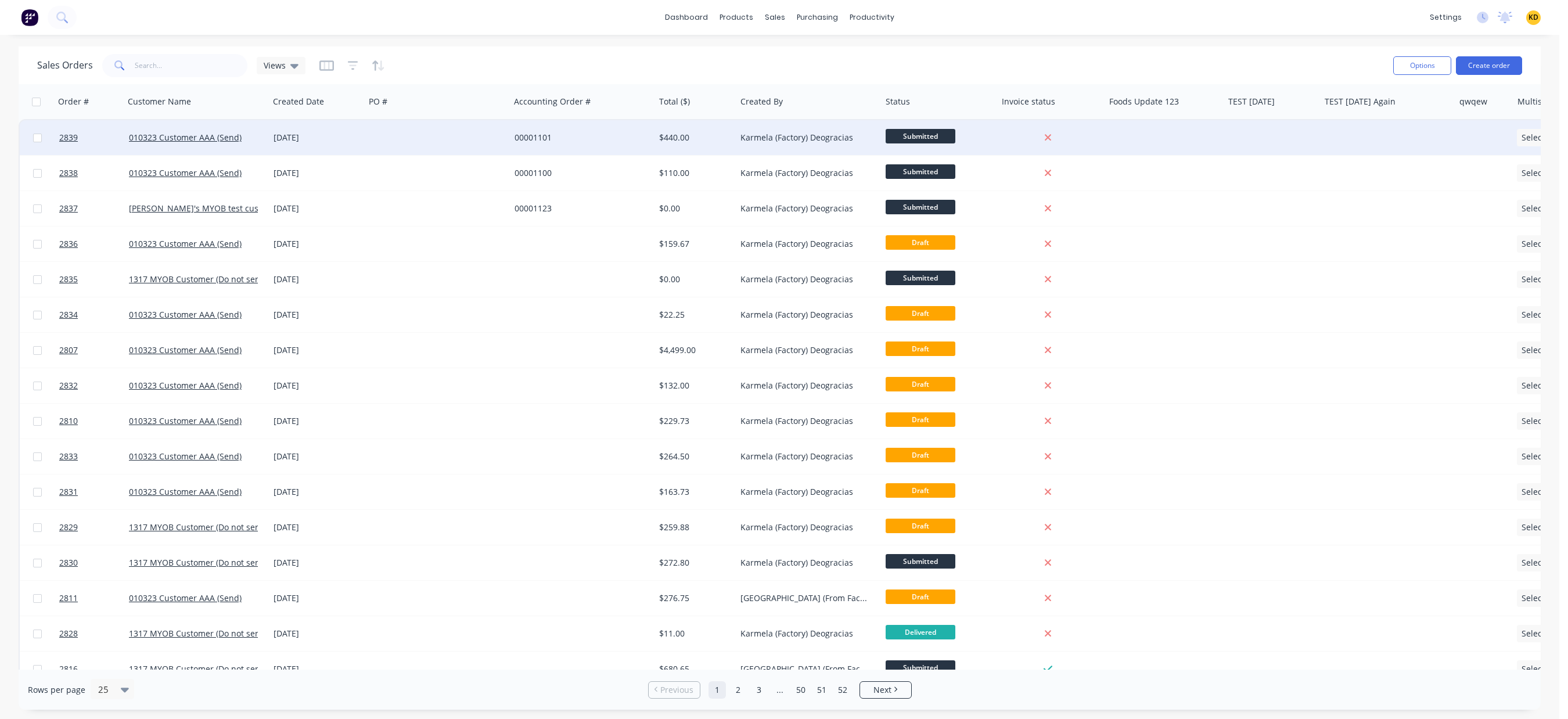
click at [612, 149] on div "00001101" at bounding box center [582, 137] width 145 height 35
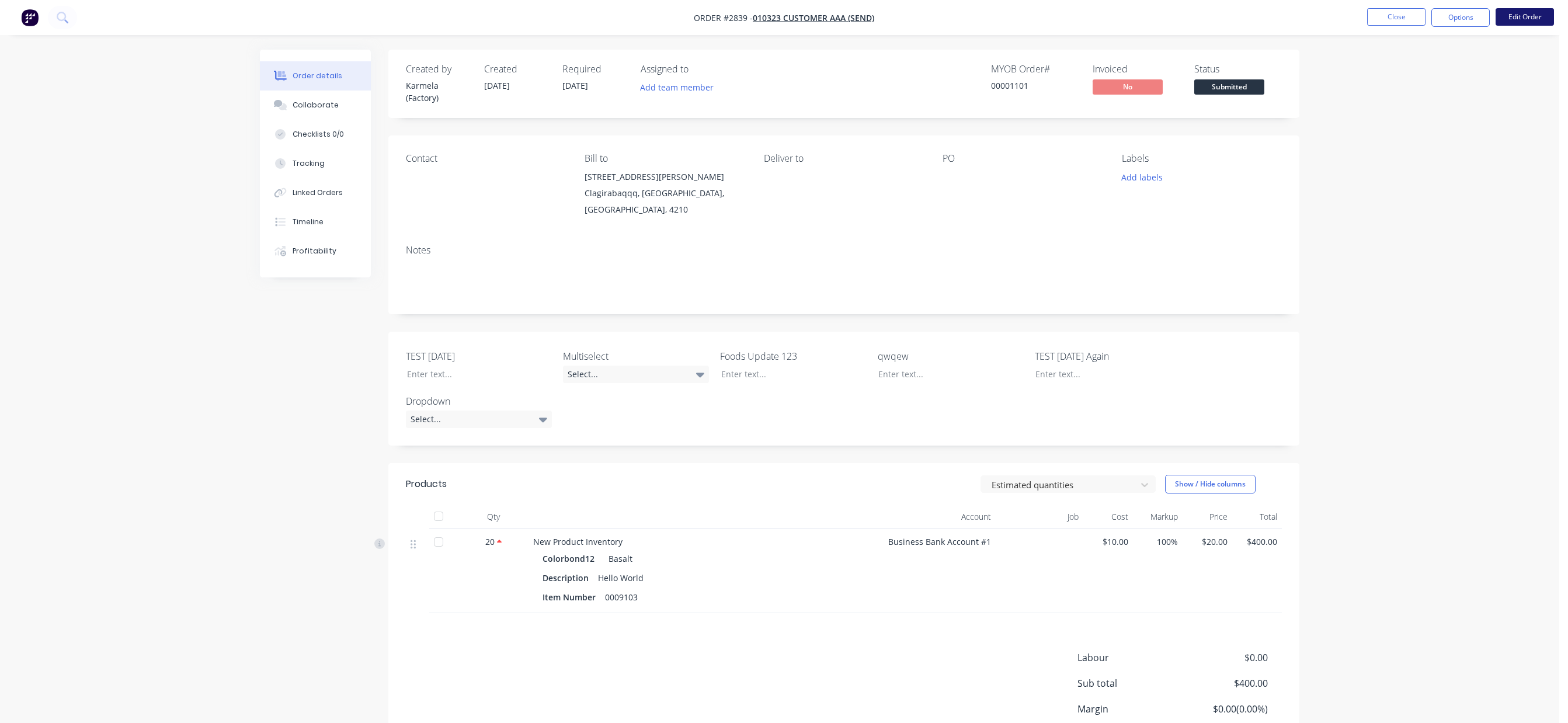
click at [1525, 10] on button "Edit Order" at bounding box center [1524, 17] width 58 height 17
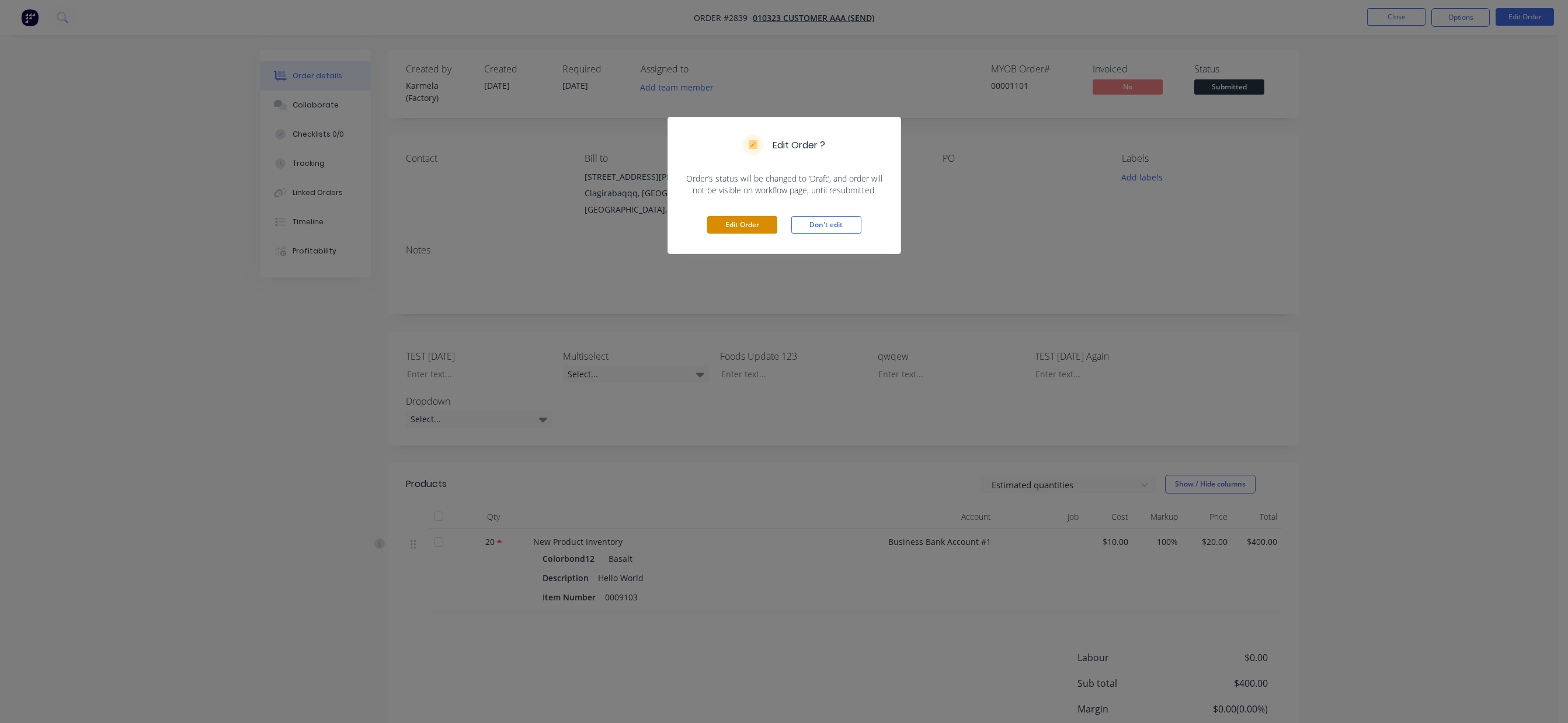
click at [734, 225] on button "Edit Order" at bounding box center [742, 225] width 70 height 17
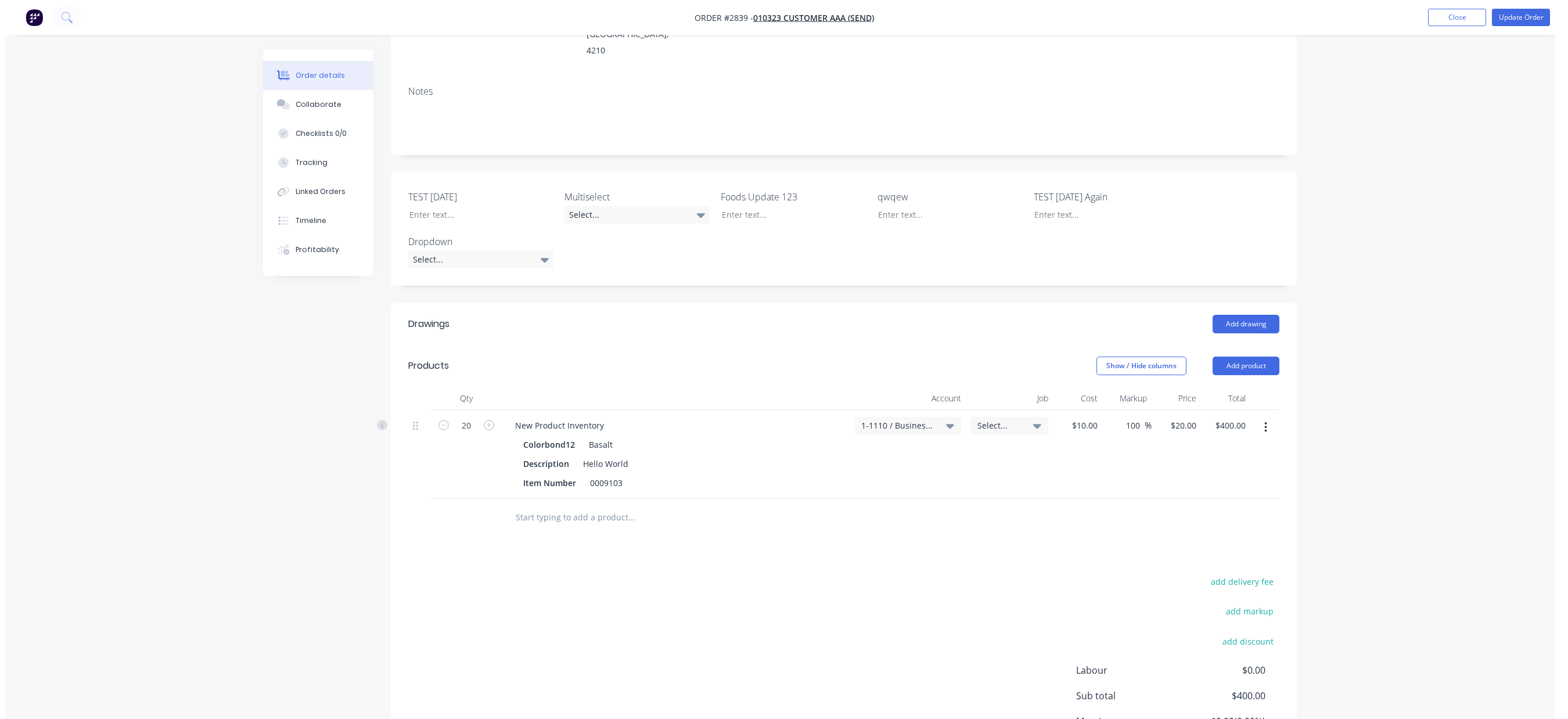
scroll to position [209, 0]
click at [1524, 21] on button "Update Order" at bounding box center [1516, 17] width 58 height 17
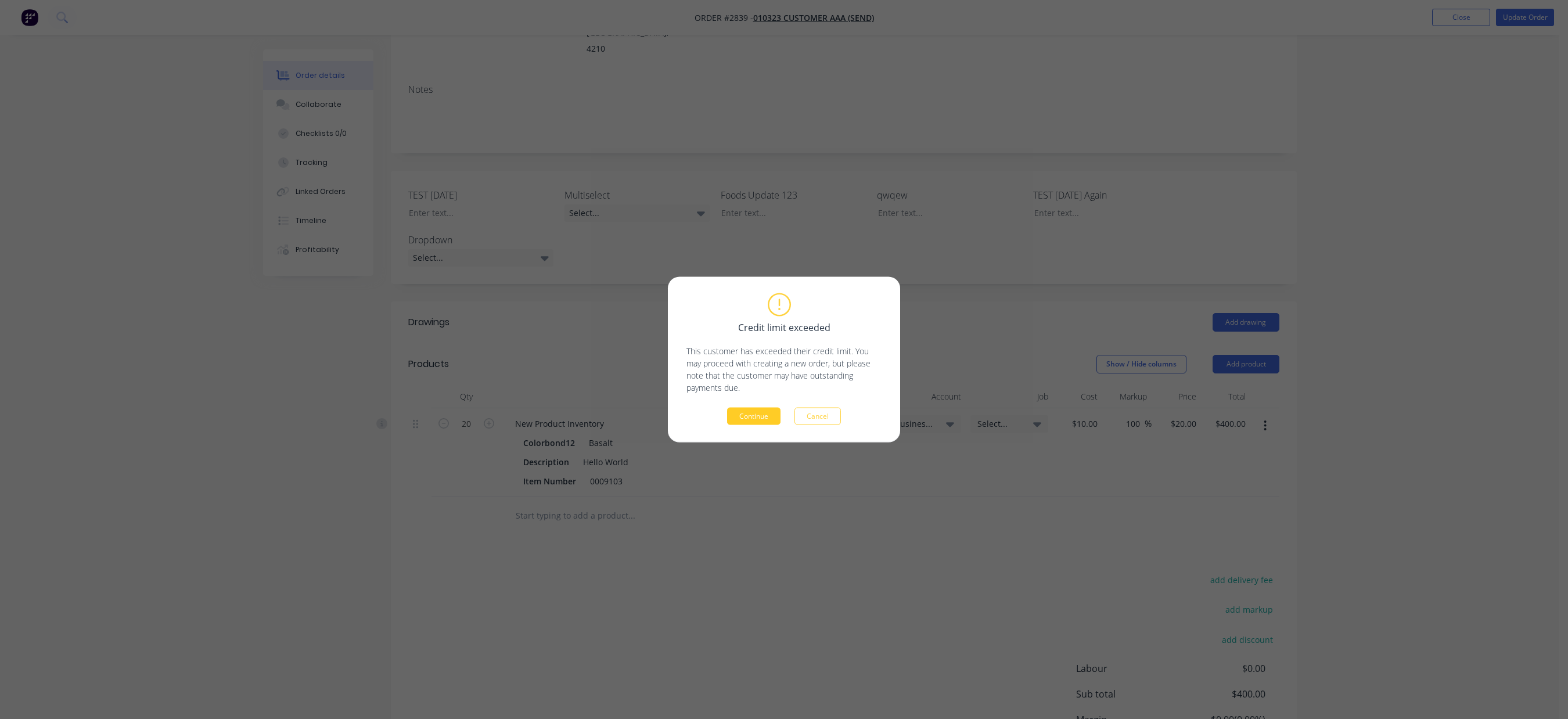
click at [761, 411] on button "Continue" at bounding box center [754, 416] width 53 height 17
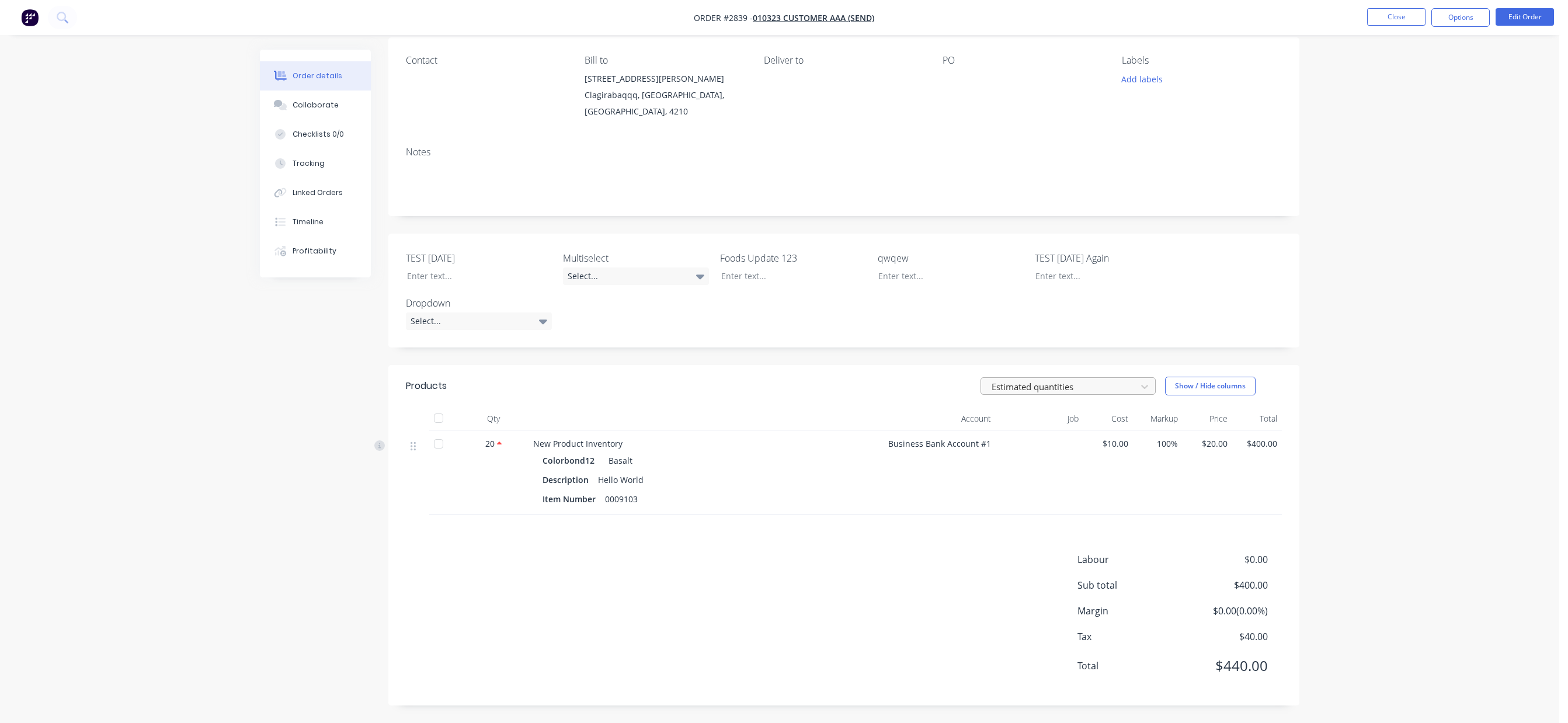
click at [1043, 389] on div at bounding box center [1060, 386] width 140 height 15
click at [1036, 454] on div "Actual quantities (inventory only)" at bounding box center [1072, 456] width 185 height 21
click at [498, 447] on input "25" at bounding box center [493, 446] width 30 height 17
type input "10"
click at [500, 607] on div "Labour $0.00 Sub total $400.00 Margin $0.00 ( 0.00 %) Tax $40.00 Total $440.00" at bounding box center [843, 620] width 876 height 136
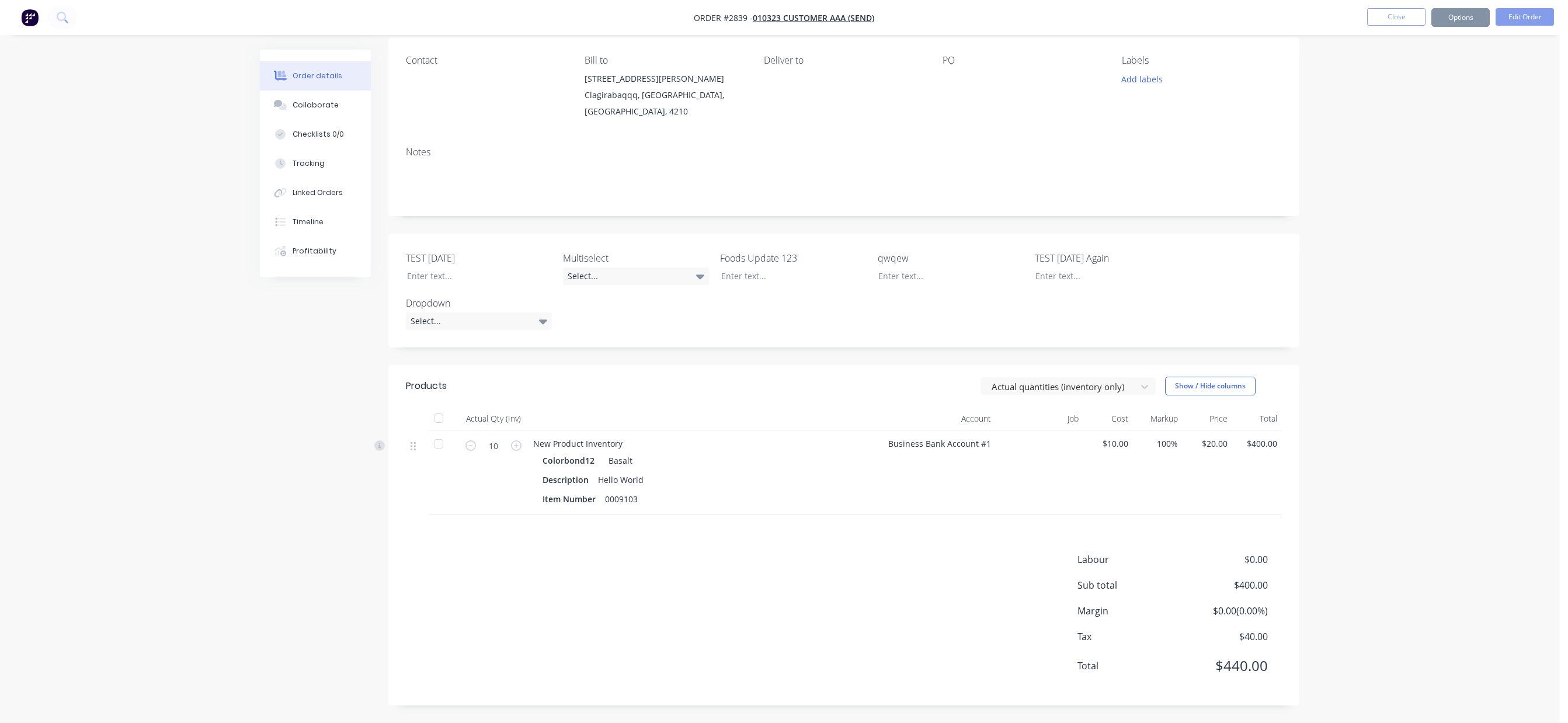
click at [1465, 316] on div "Order details Collaborate Checklists 0/0 Tracking Linked Orders Timeline Profit…" at bounding box center [779, 312] width 1559 height 821
click at [1431, 232] on div "Order details Collaborate Checklists 0/0 Tracking Linked Orders Timeline Profit…" at bounding box center [779, 312] width 1559 height 821
click at [1470, 54] on div "Order details Collaborate Checklists 0/0 Tracking Linked Orders Timeline Profit…" at bounding box center [779, 312] width 1559 height 821
click at [74, 25] on button at bounding box center [62, 17] width 29 height 23
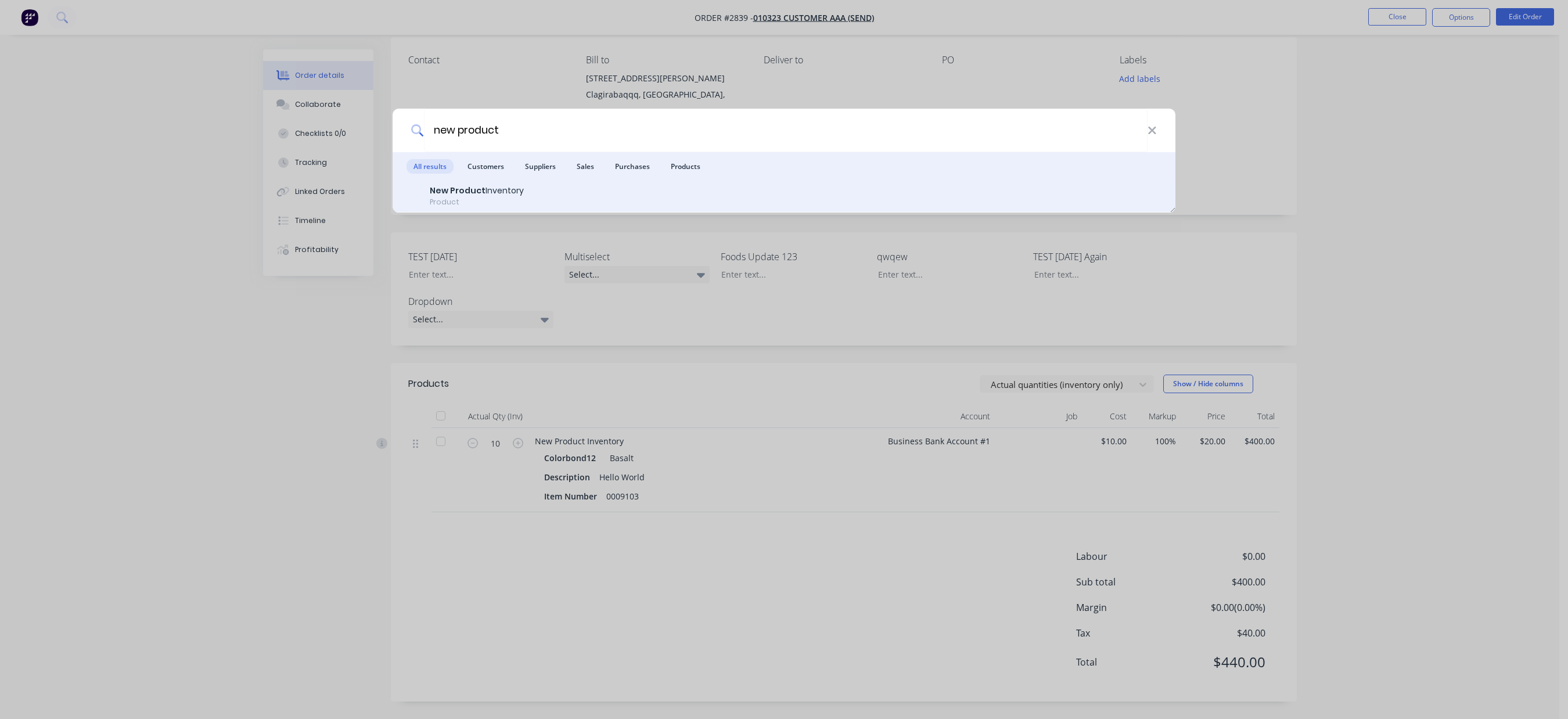
type input "new product"
click at [532, 193] on div "New Product Inventory Product" at bounding box center [784, 196] width 755 height 22
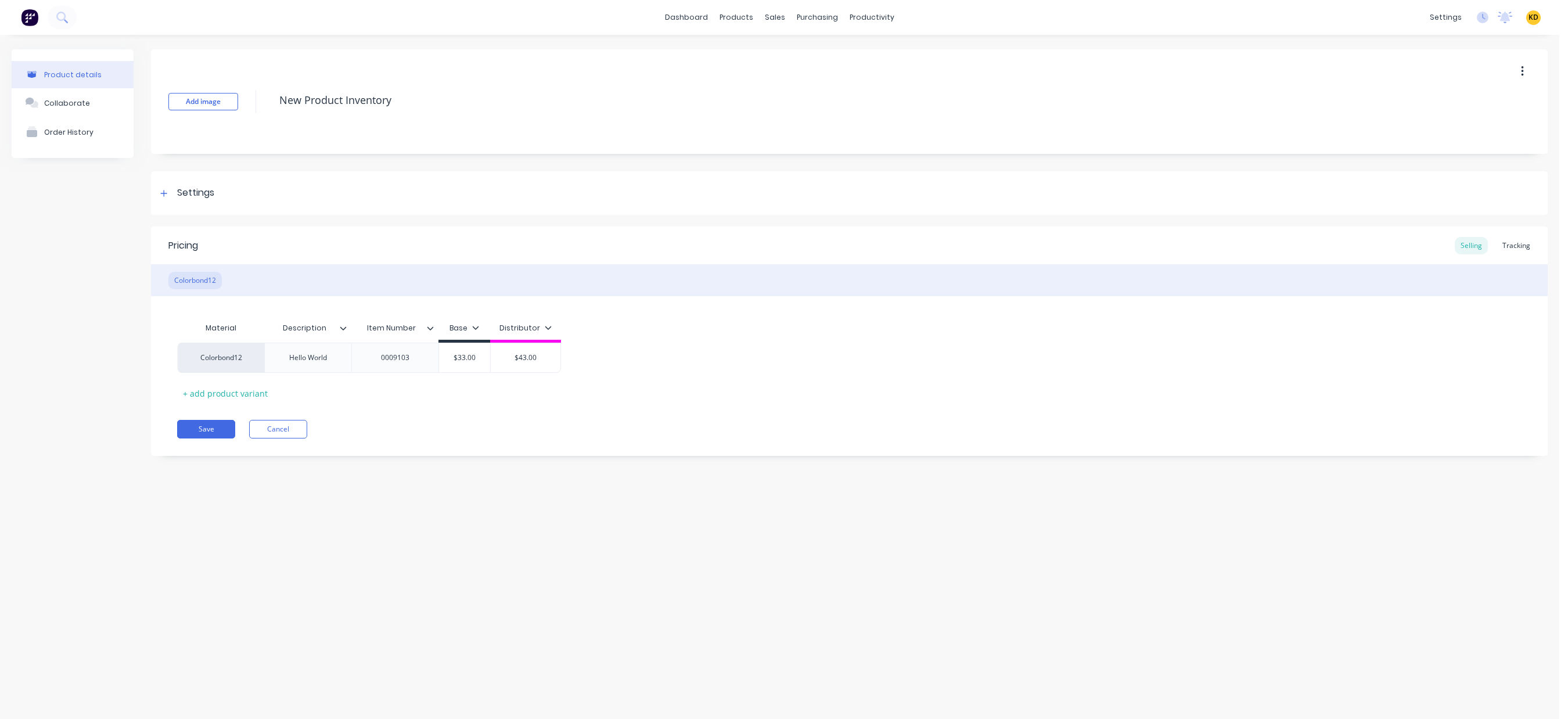
type textarea "x"
click at [1496, 245] on div "Selling Tracking" at bounding box center [1495, 245] width 82 height 17
click at [1508, 243] on div "Tracking" at bounding box center [1517, 245] width 40 height 17
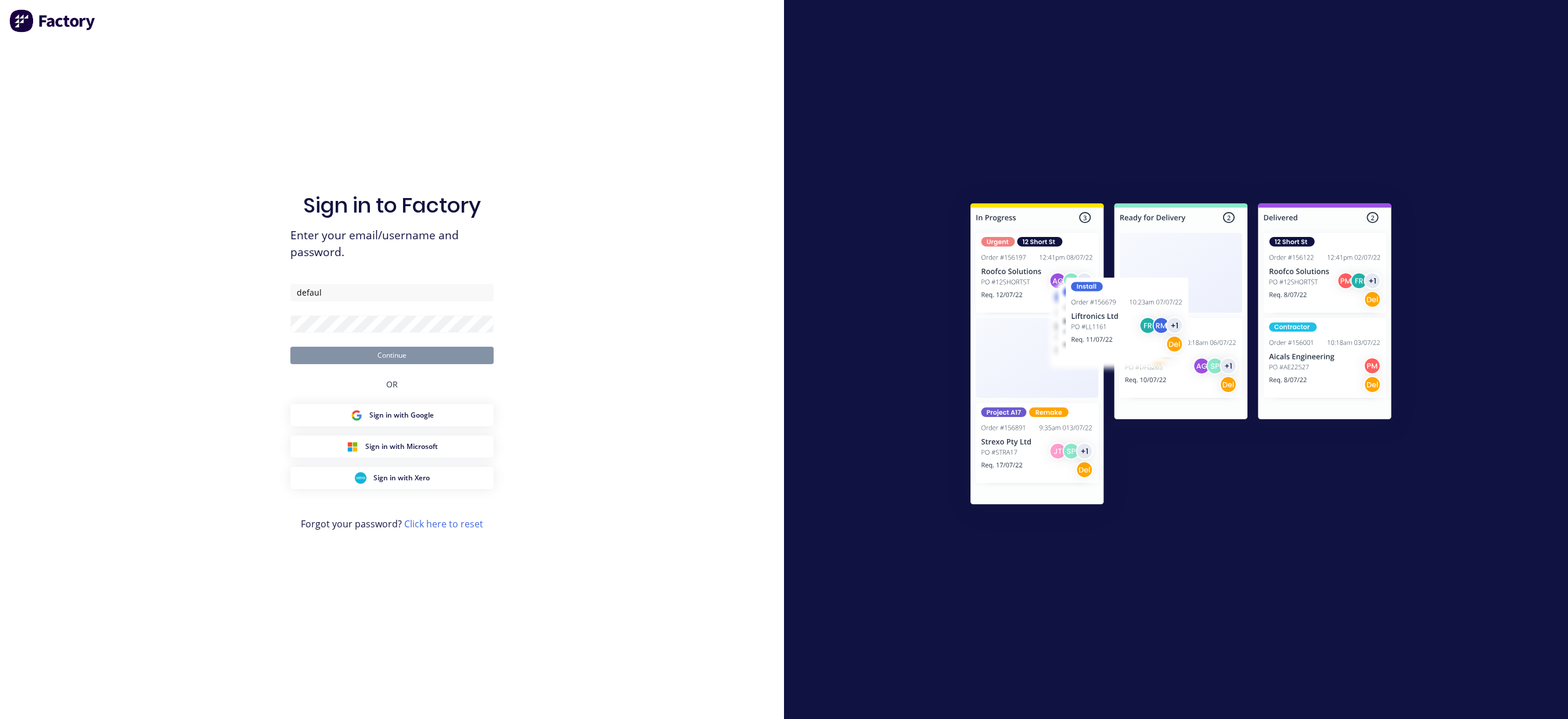
type input "default"
type input "[EMAIL_ADDRESS][DOMAIN_NAME]"
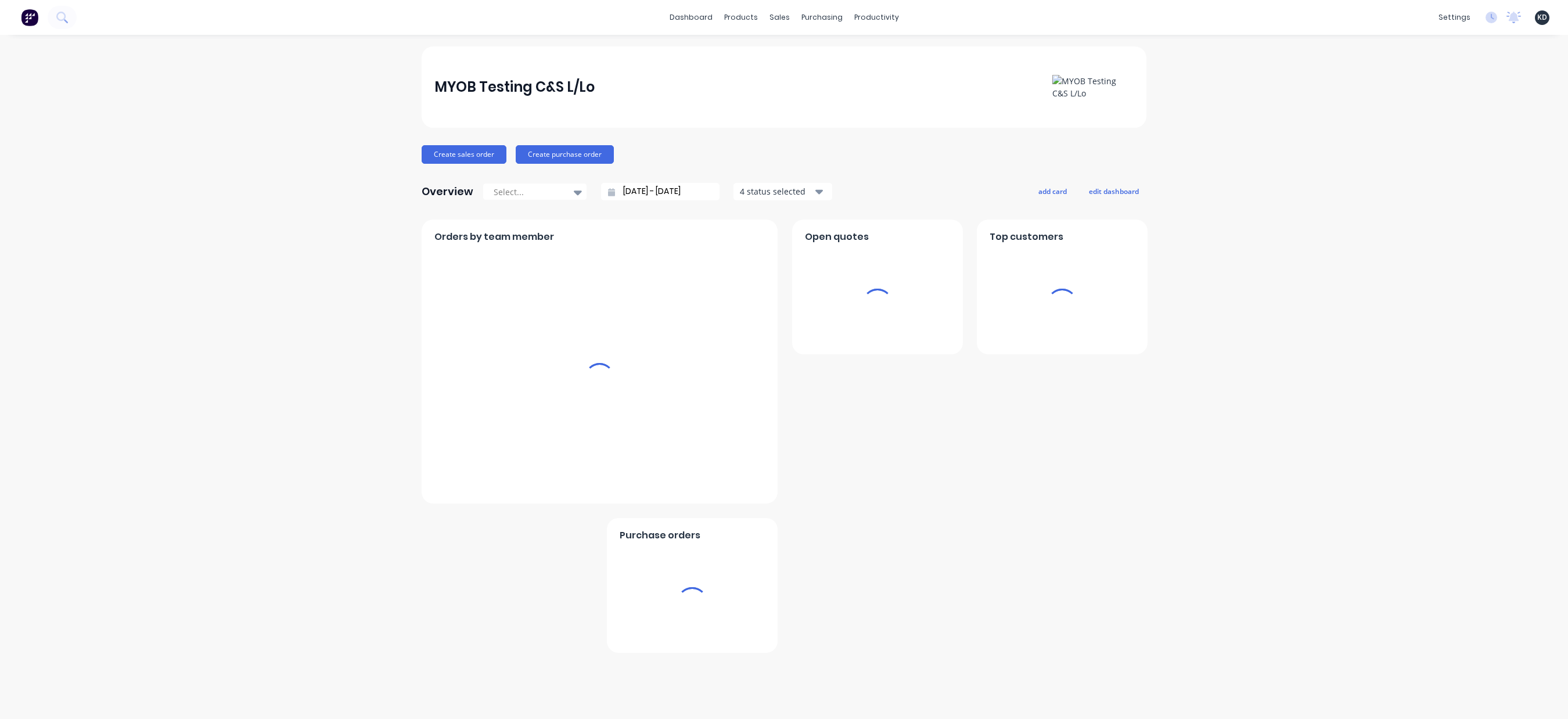
click at [1544, 16] on span "KD" at bounding box center [1542, 17] width 10 height 10
click at [1486, 141] on button "Sign out" at bounding box center [1470, 146] width 154 height 23
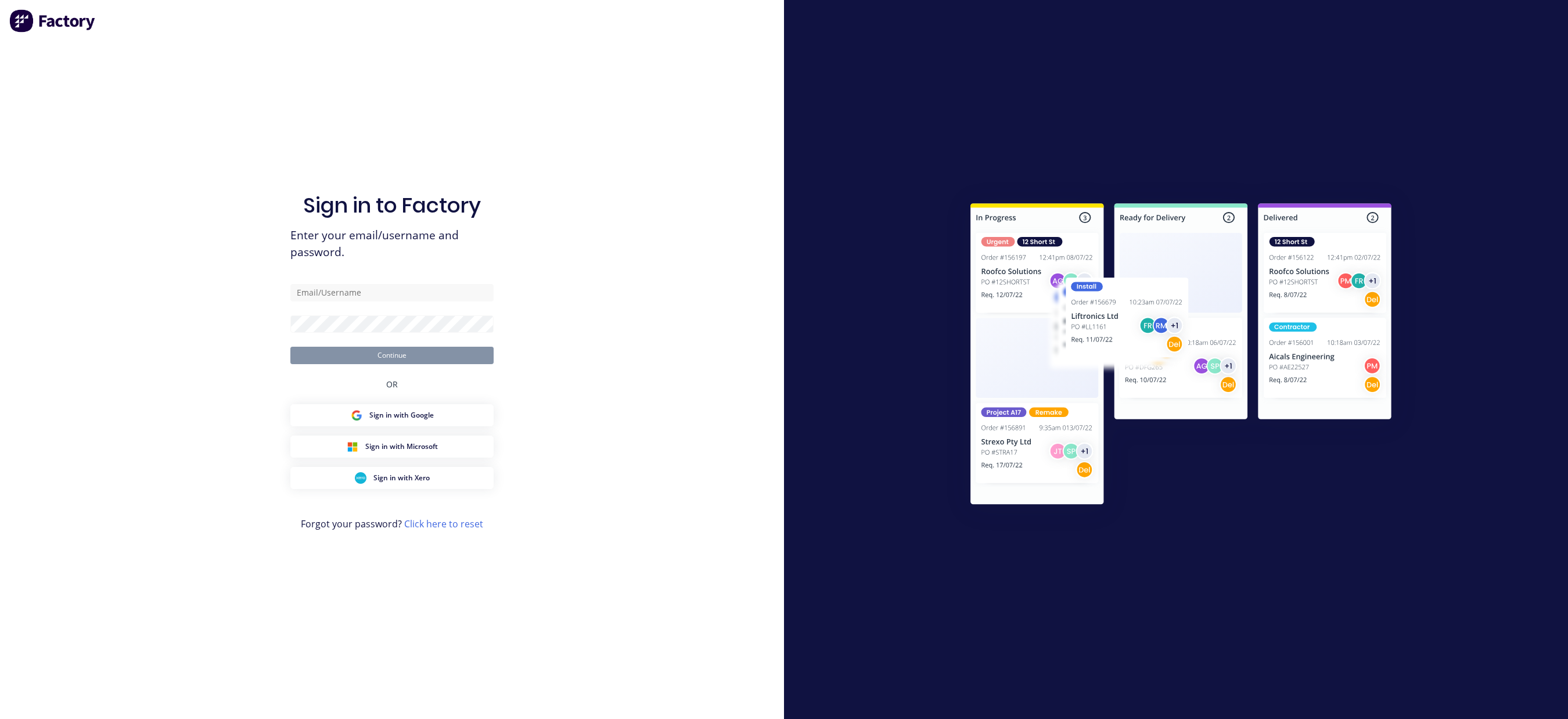
click at [536, 234] on div "Sign in to Factory Enter your email/username and password. Continue OR Sign in …" at bounding box center [392, 360] width 784 height 719
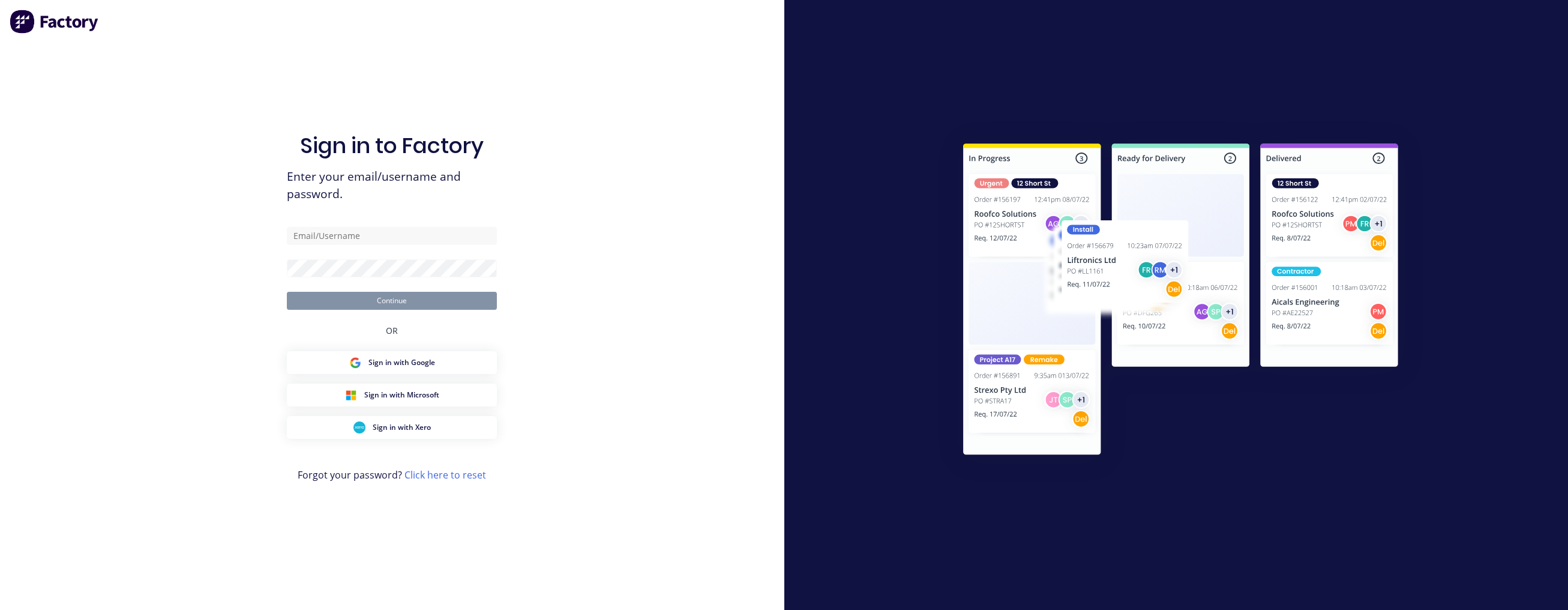
click at [1567, 213] on div at bounding box center [1177, 305] width 785 height 610
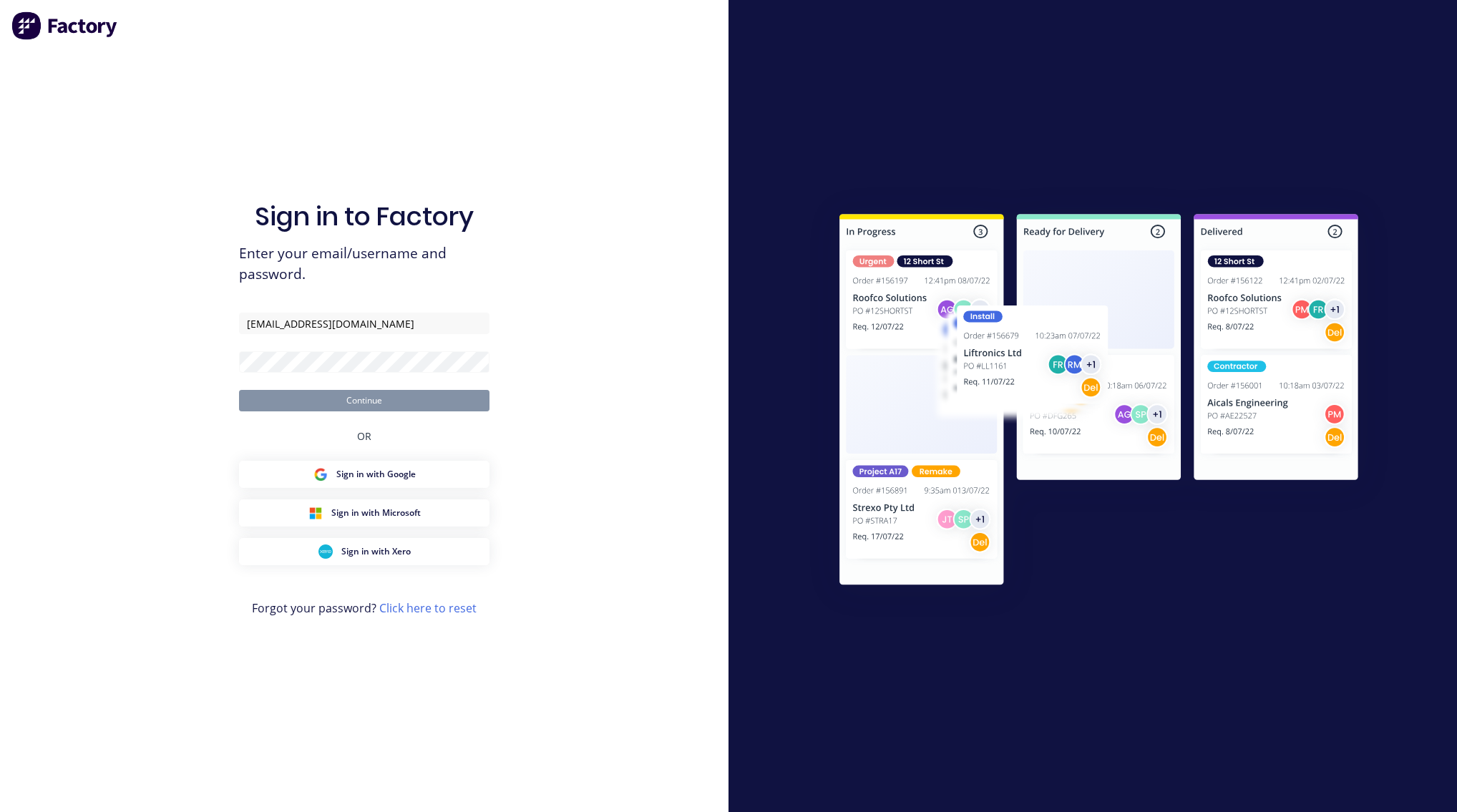
type input "[EMAIL_ADDRESS][DOMAIN_NAME]"
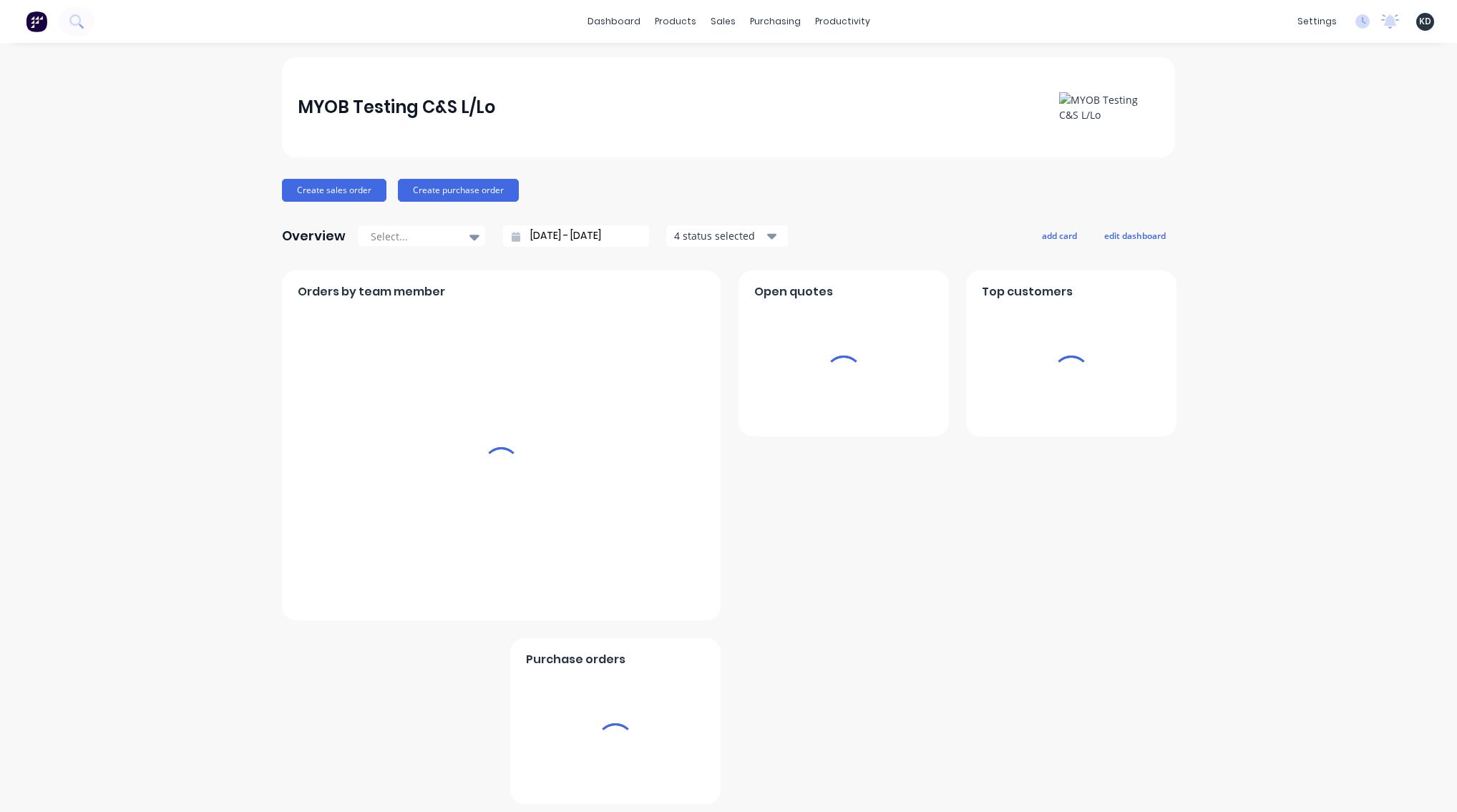
click at [1191, 236] on div "MYOB Testing C&S L/Lo Create sales order Create purchase order Overview Select.…" at bounding box center [728, 430] width 1457 height 747
click at [747, 57] on link "Sales Orders" at bounding box center [793, 68] width 190 height 28
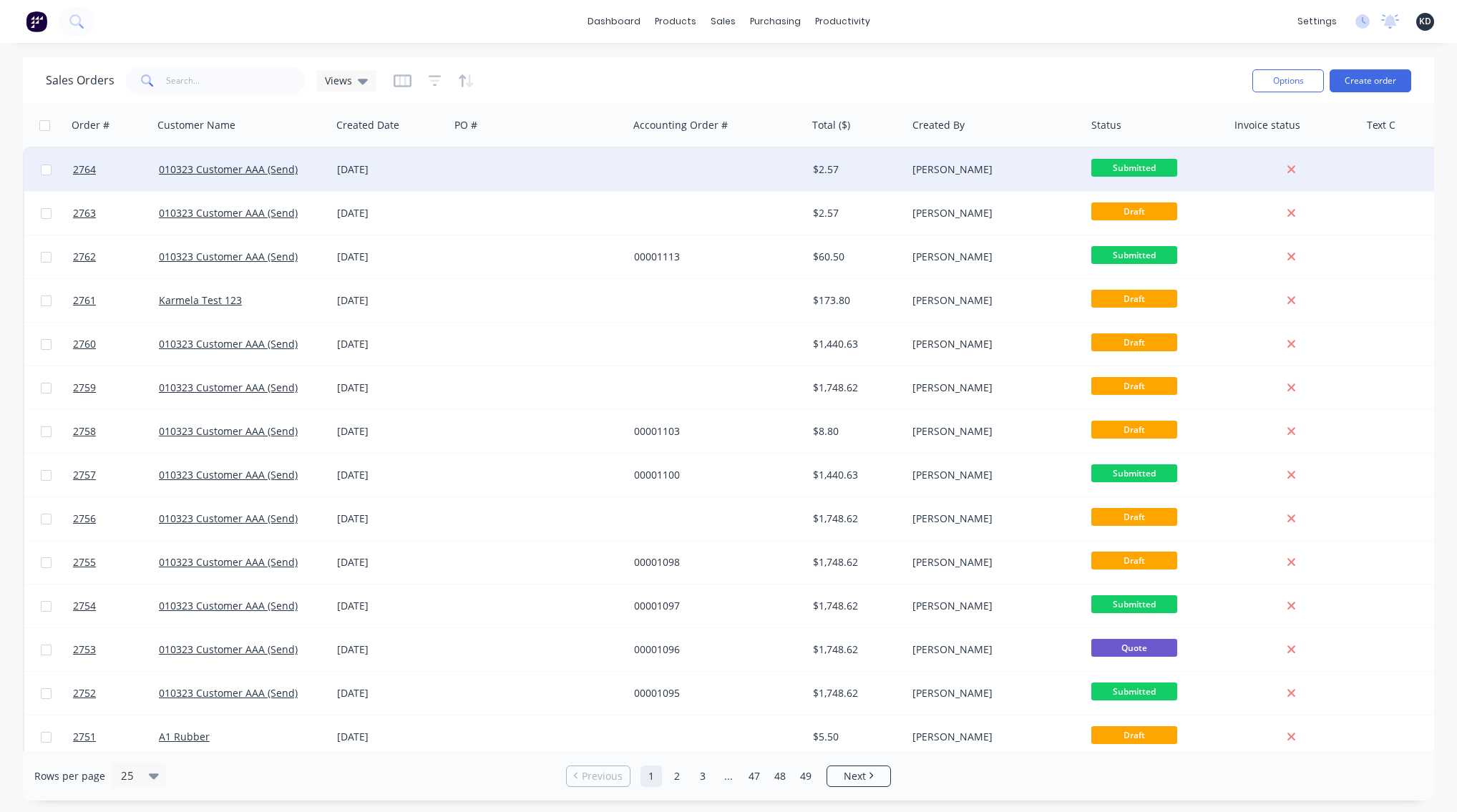
click at [503, 172] on div at bounding box center [539, 169] width 179 height 43
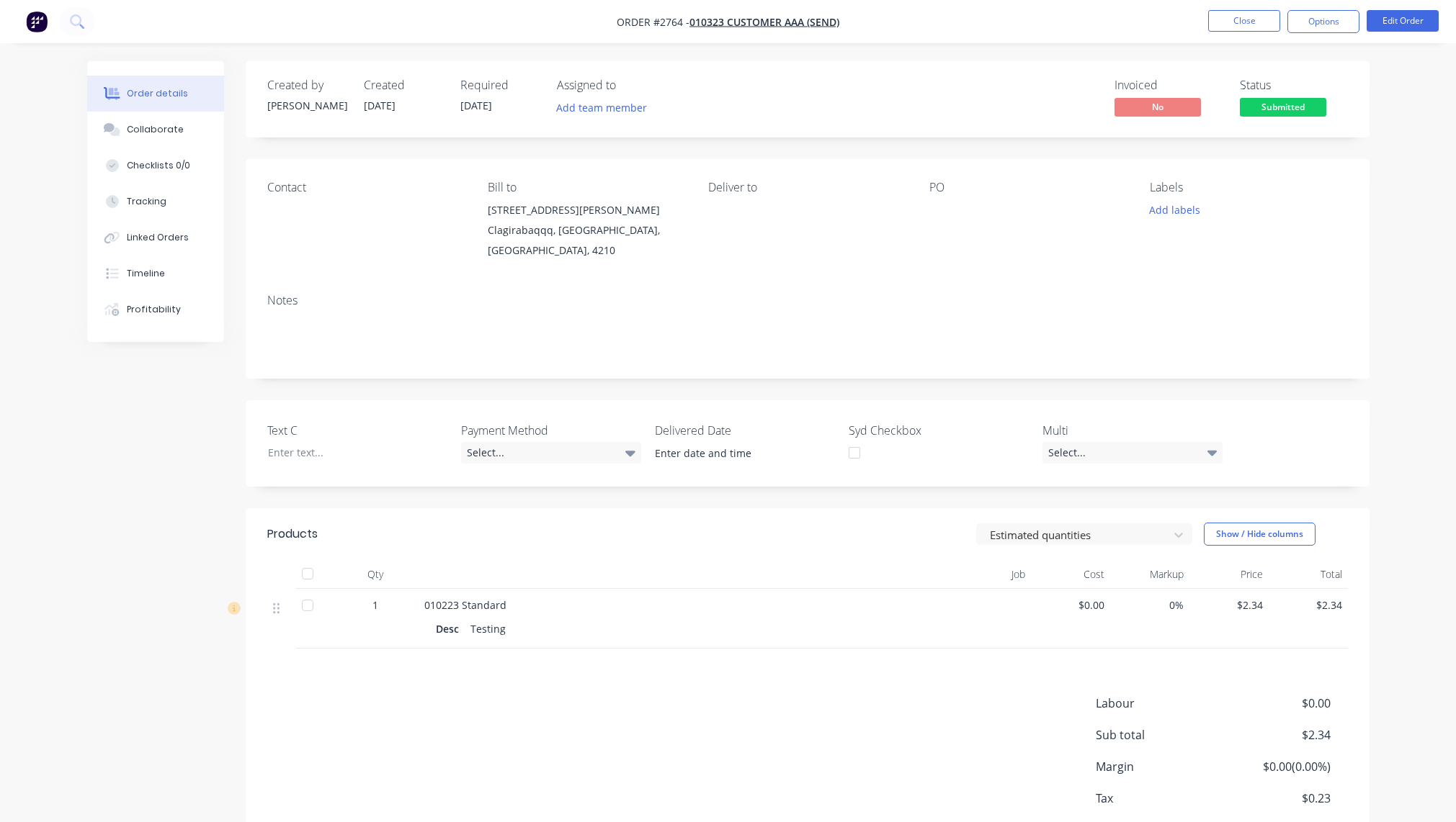
click at [1431, 178] on div "Order details Collaborate Checklists 0/0 Tracking Linked Orders Timeline Profit…" at bounding box center [728, 452] width 1456 height 905
click at [1321, 28] on button "Options" at bounding box center [1323, 21] width 72 height 23
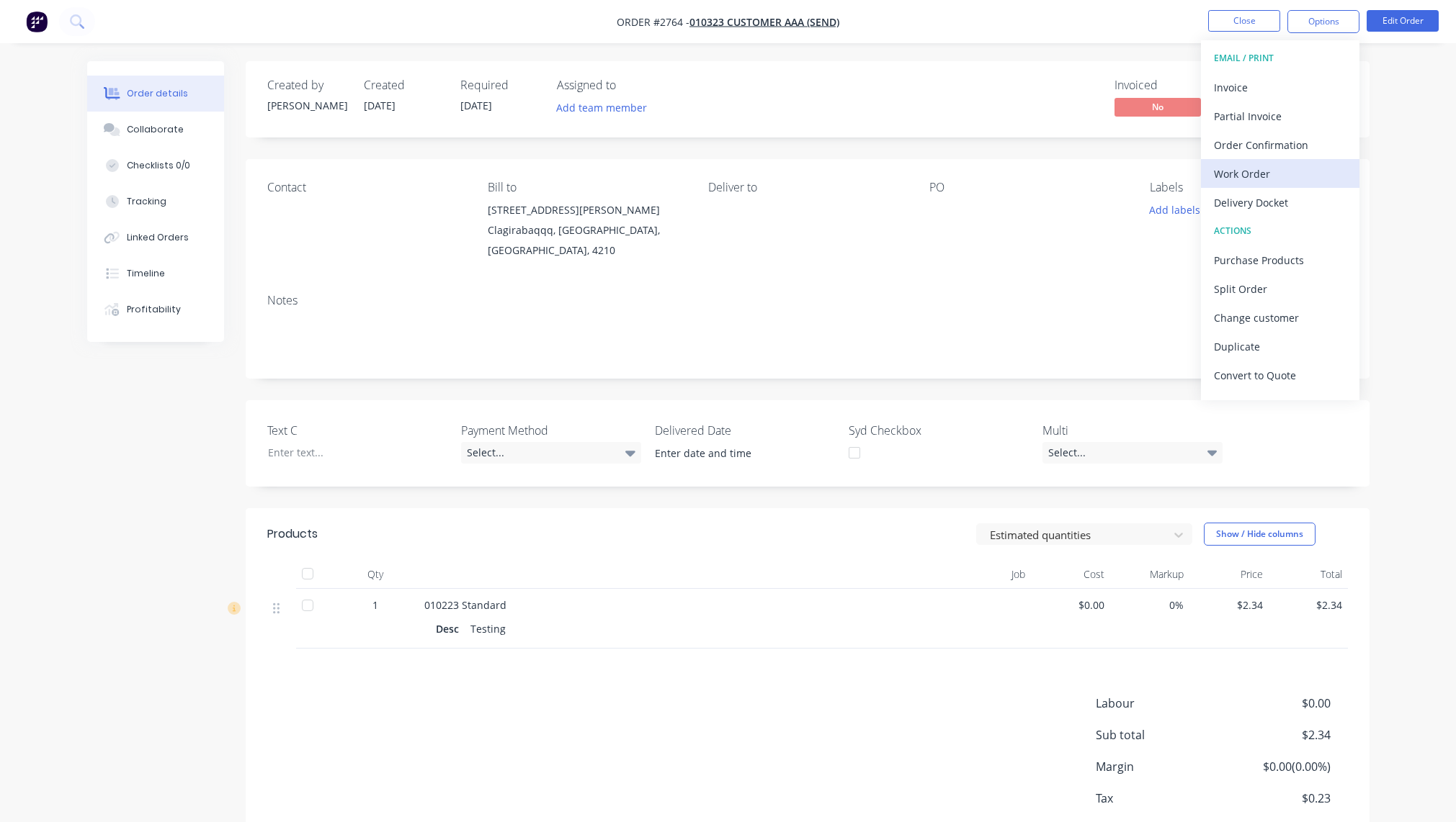
click at [1284, 169] on div "Work Order" at bounding box center [1280, 173] width 132 height 21
click at [1281, 181] on div "Custom" at bounding box center [1280, 173] width 132 height 21
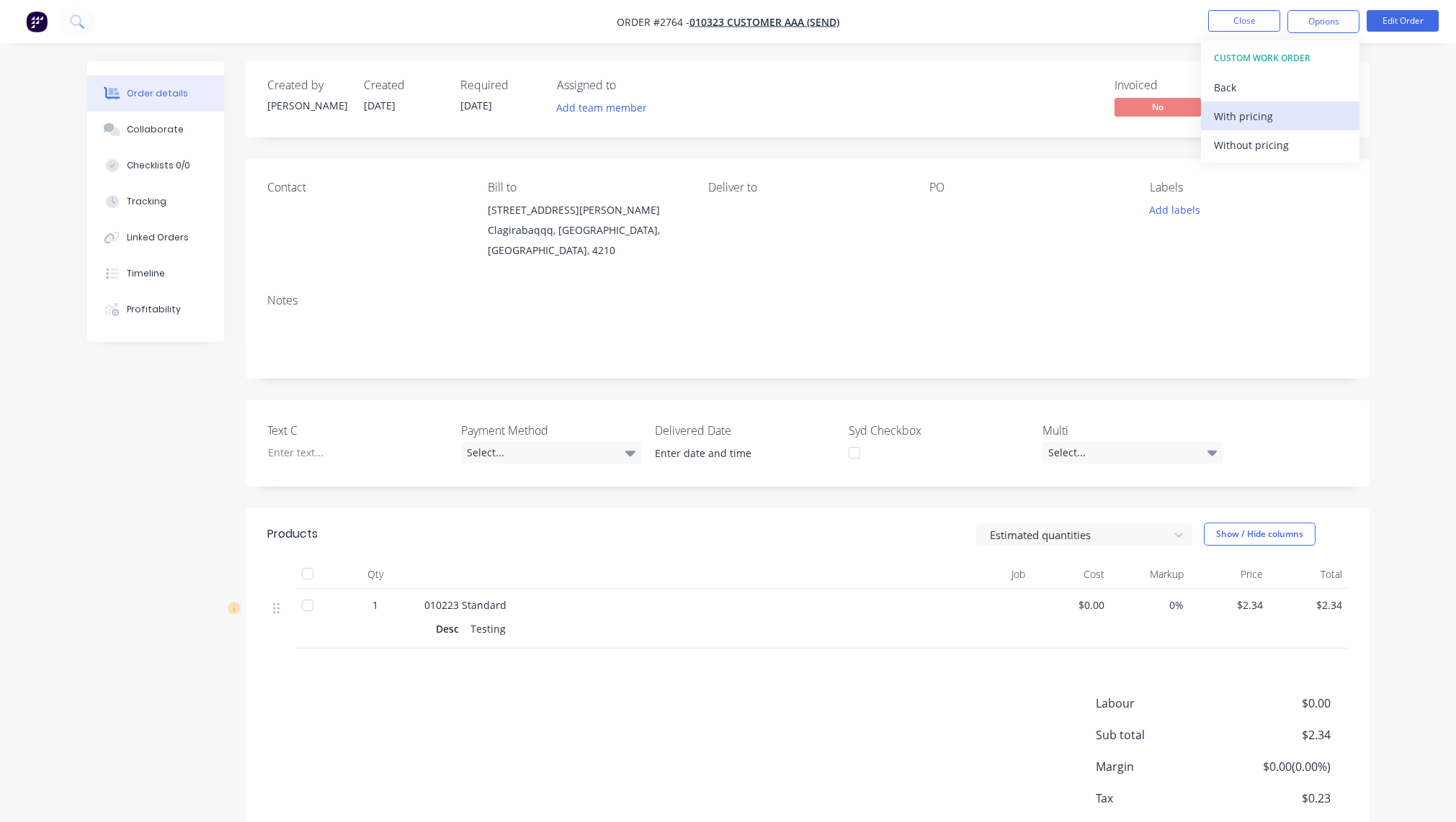
click at [1270, 110] on div "With pricing" at bounding box center [1280, 116] width 132 height 21
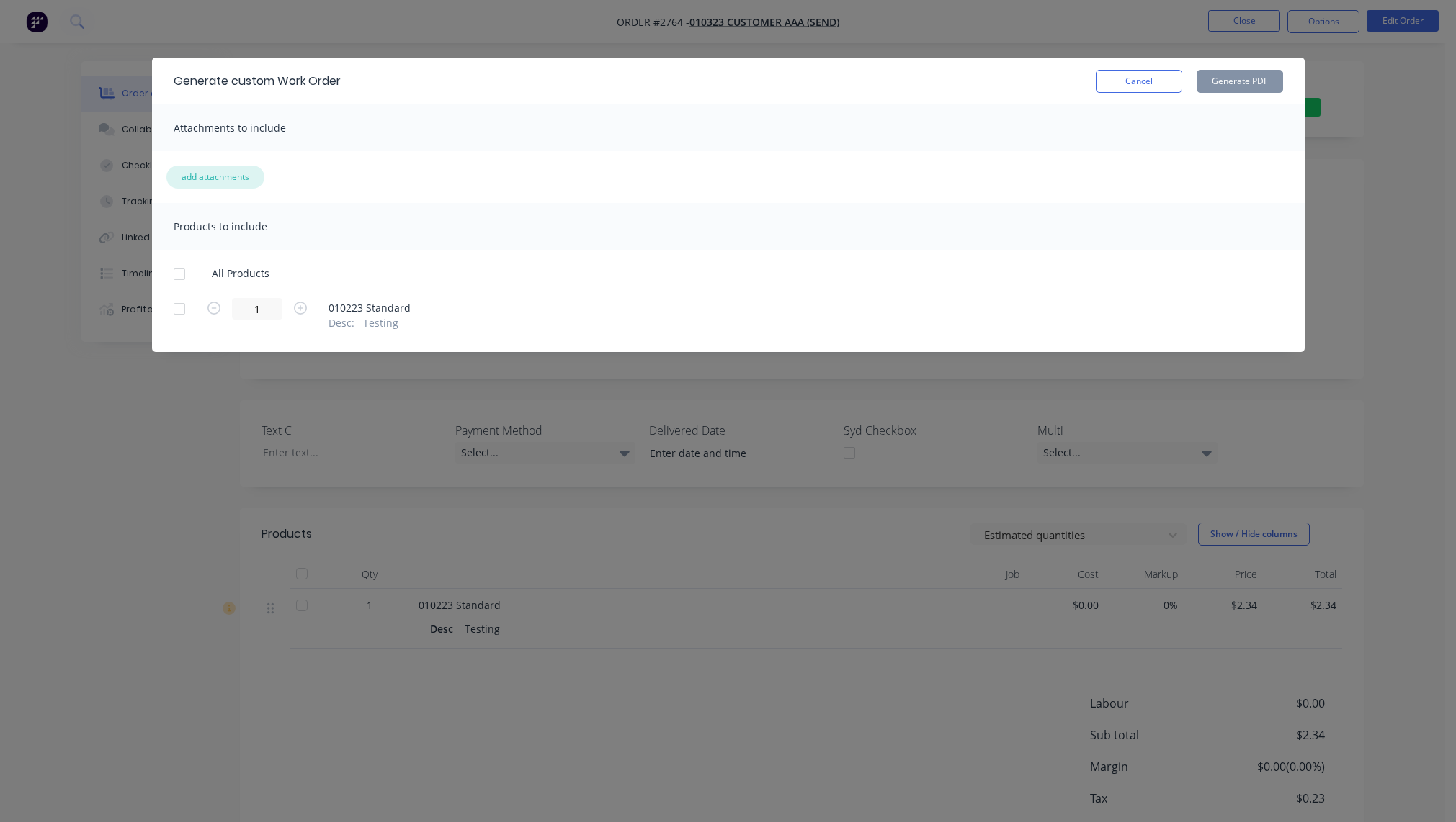
click at [220, 179] on button "add attachments" at bounding box center [215, 177] width 98 height 23
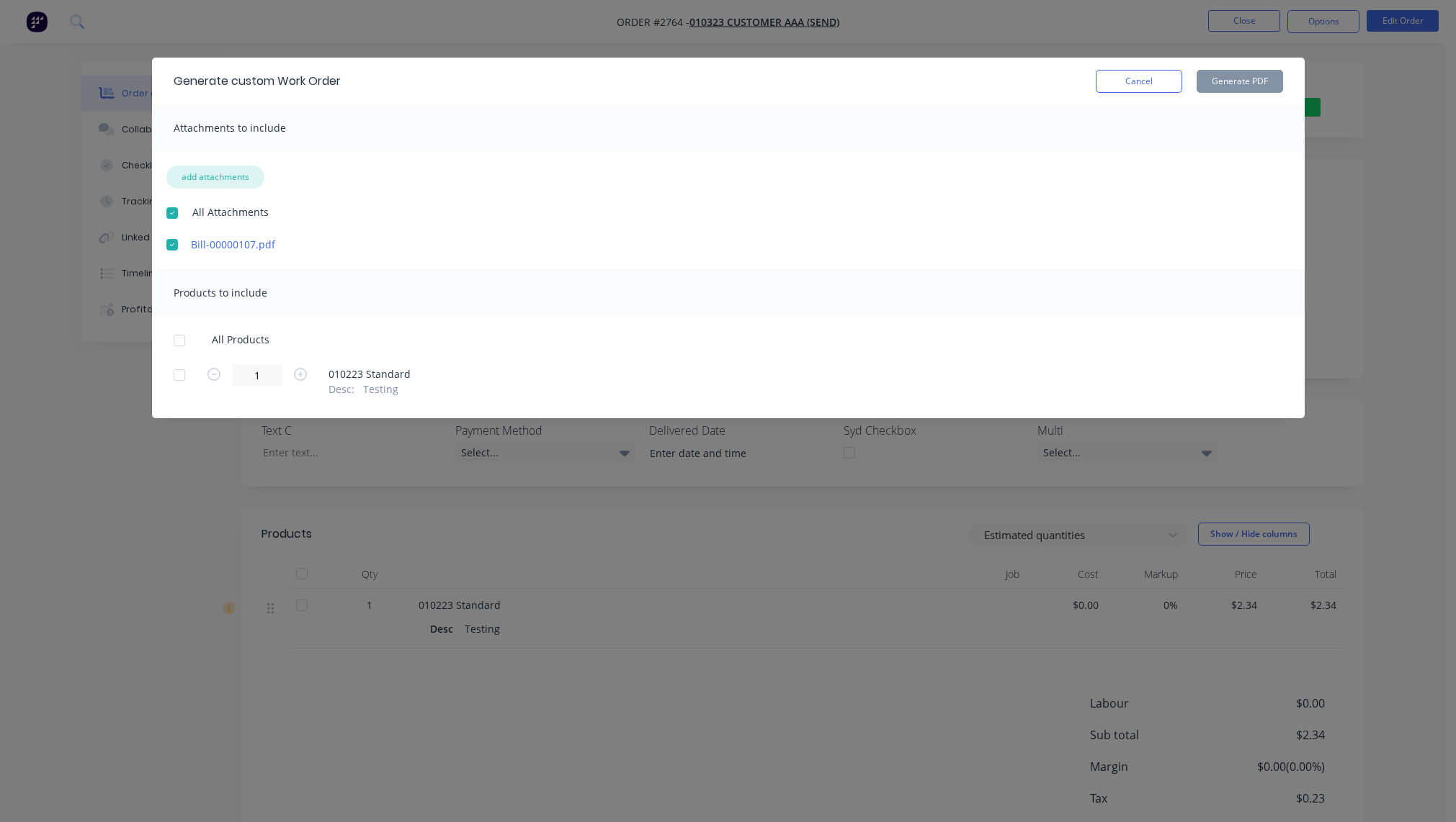
click at [230, 182] on button "add attachments" at bounding box center [215, 177] width 98 height 23
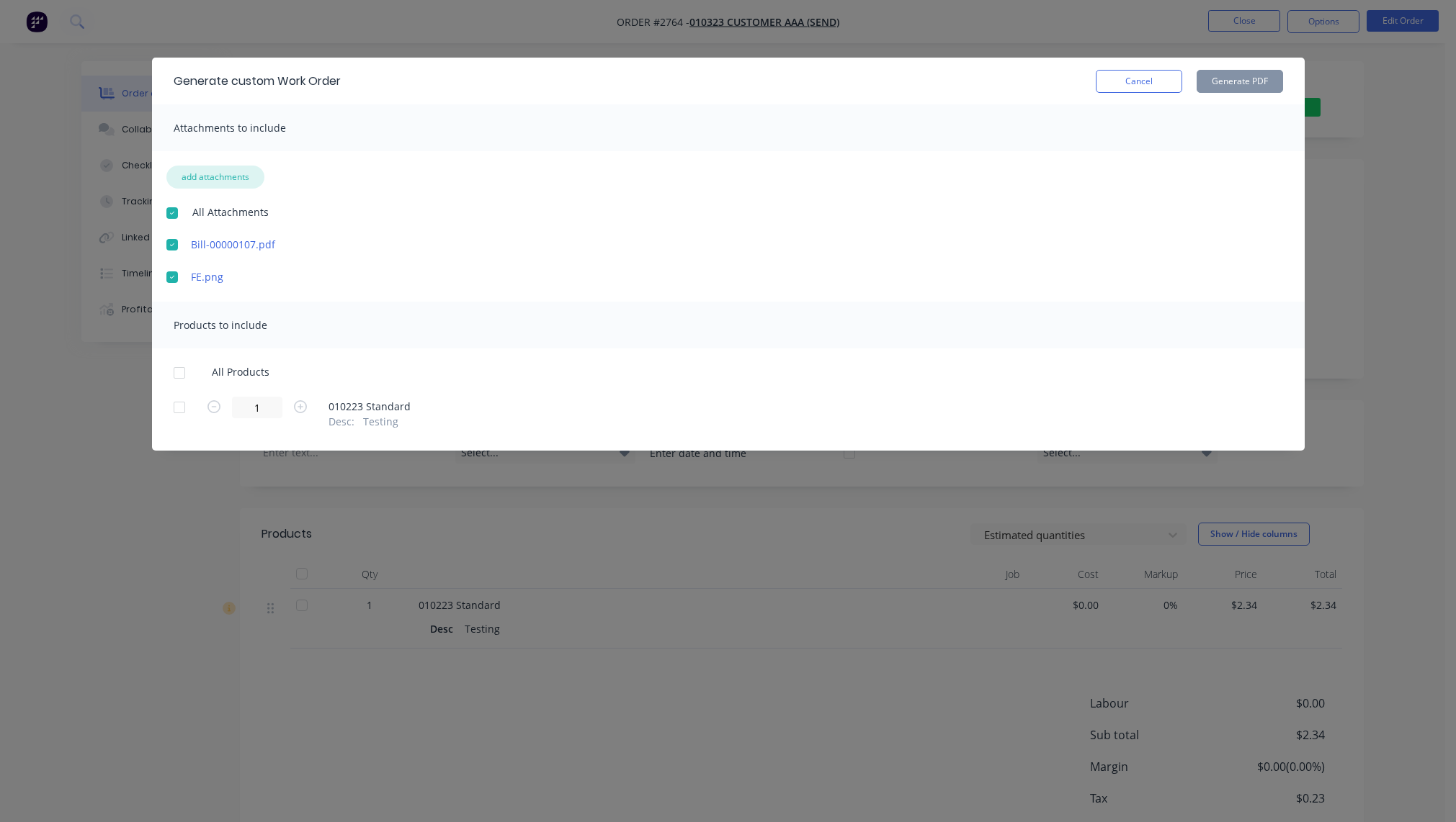
click at [217, 181] on button "add attachments" at bounding box center [215, 177] width 98 height 23
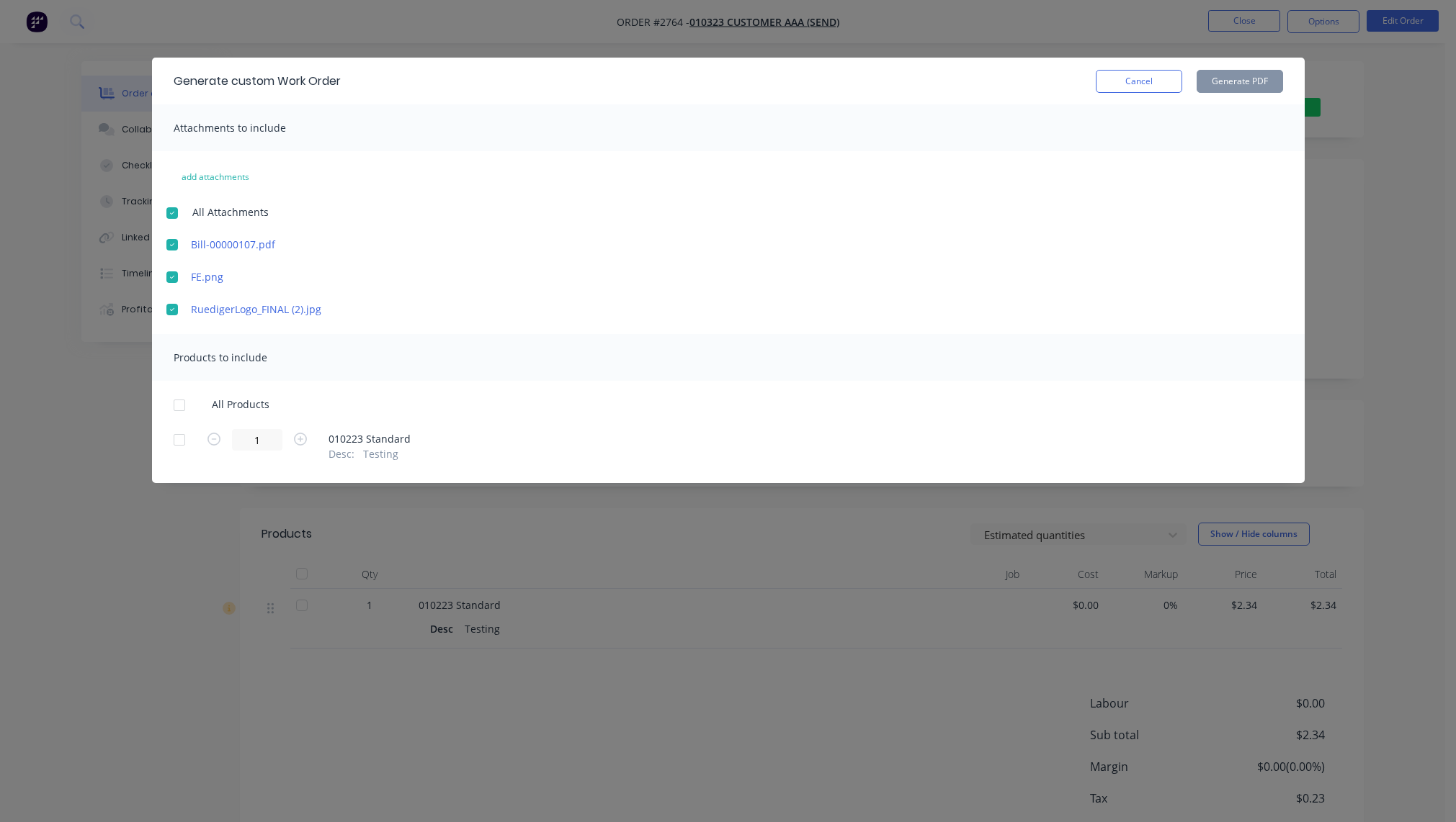
click at [174, 406] on div at bounding box center [179, 405] width 29 height 29
click at [1243, 72] on button "Generate PDF" at bounding box center [1239, 81] width 87 height 23
click at [1153, 74] on button "Cancel" at bounding box center [1138, 81] width 87 height 23
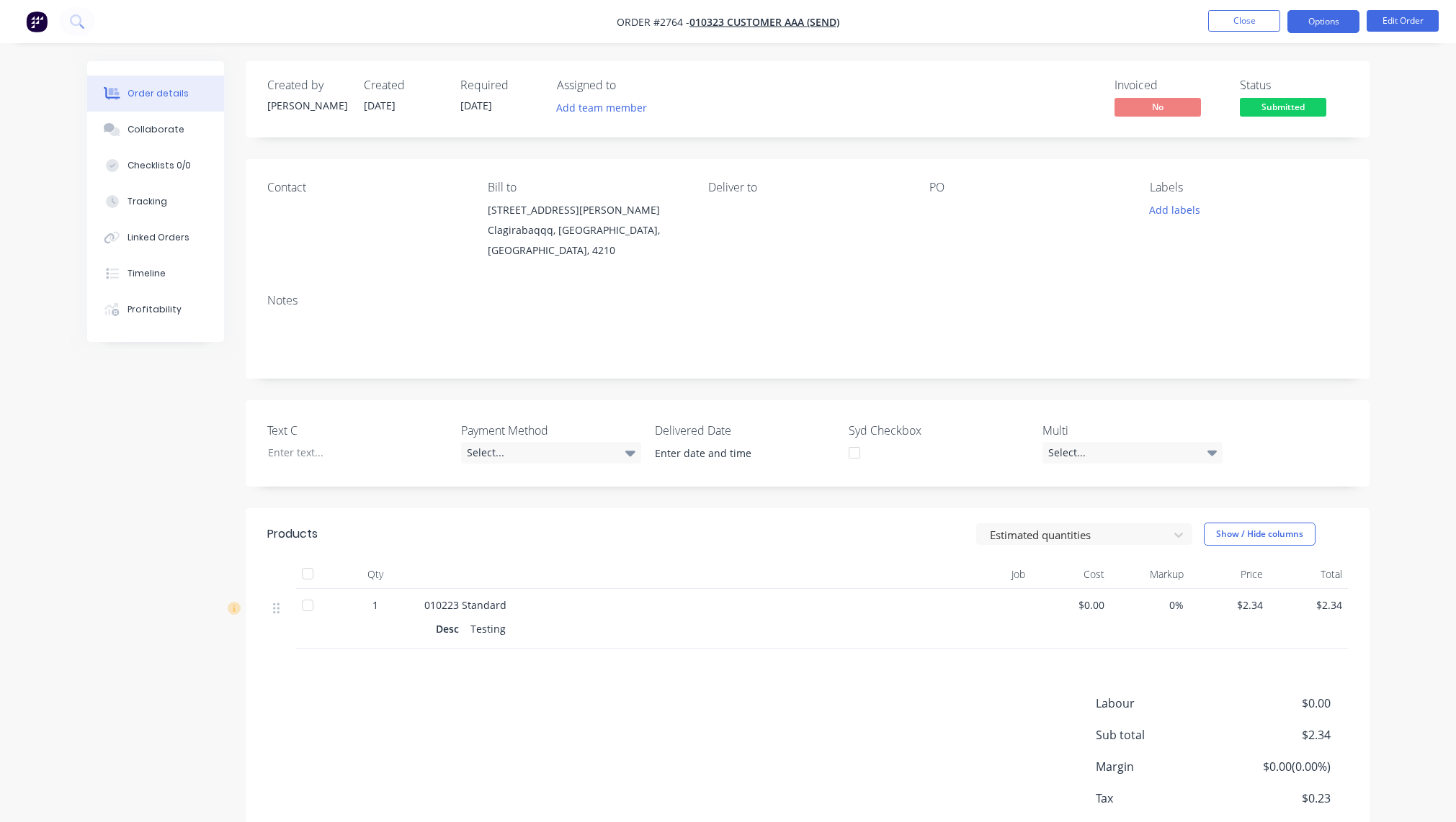
click at [1353, 13] on button "Options" at bounding box center [1323, 21] width 72 height 23
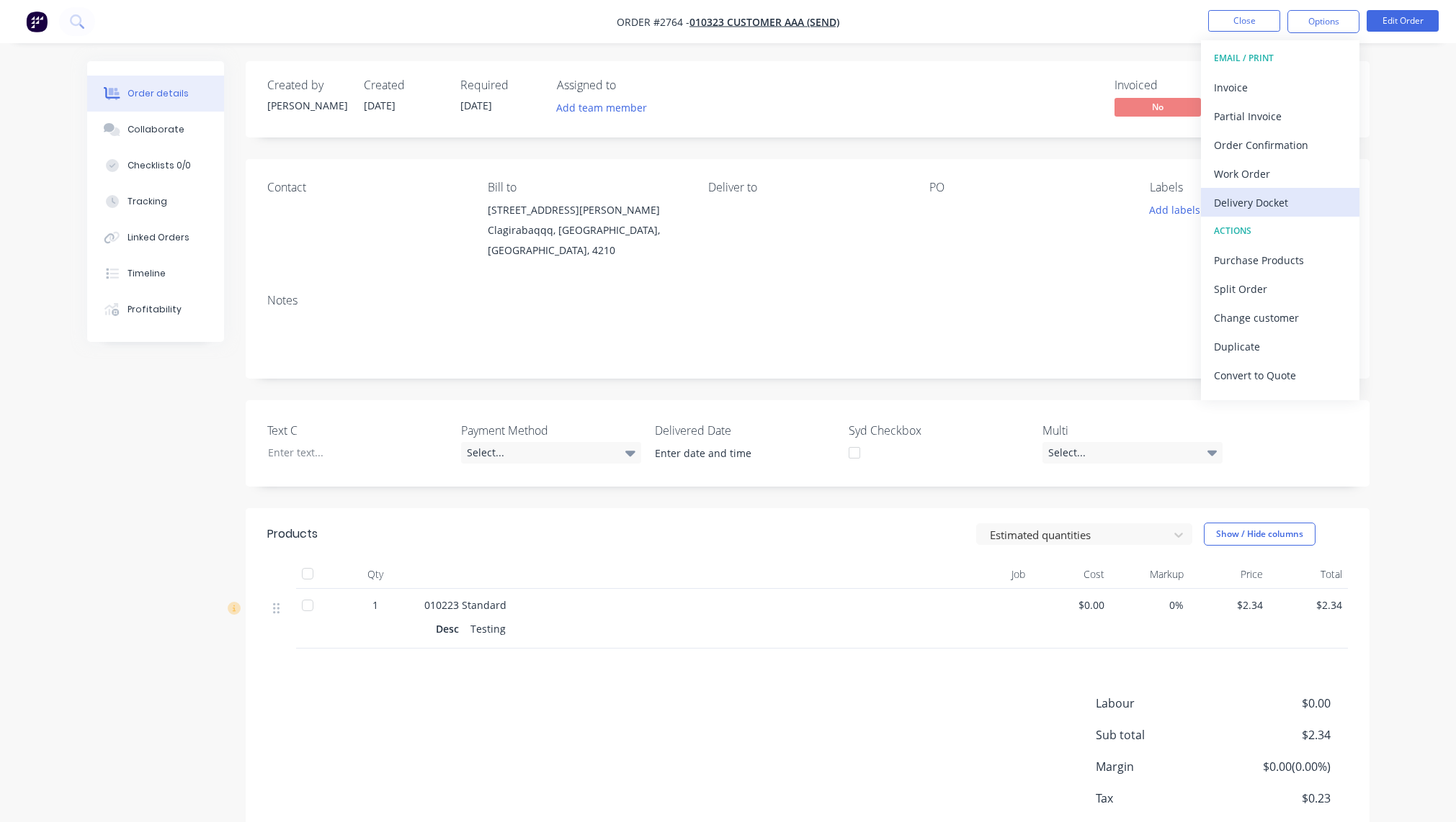
click at [1287, 201] on div "Delivery Docket" at bounding box center [1280, 203] width 132 height 21
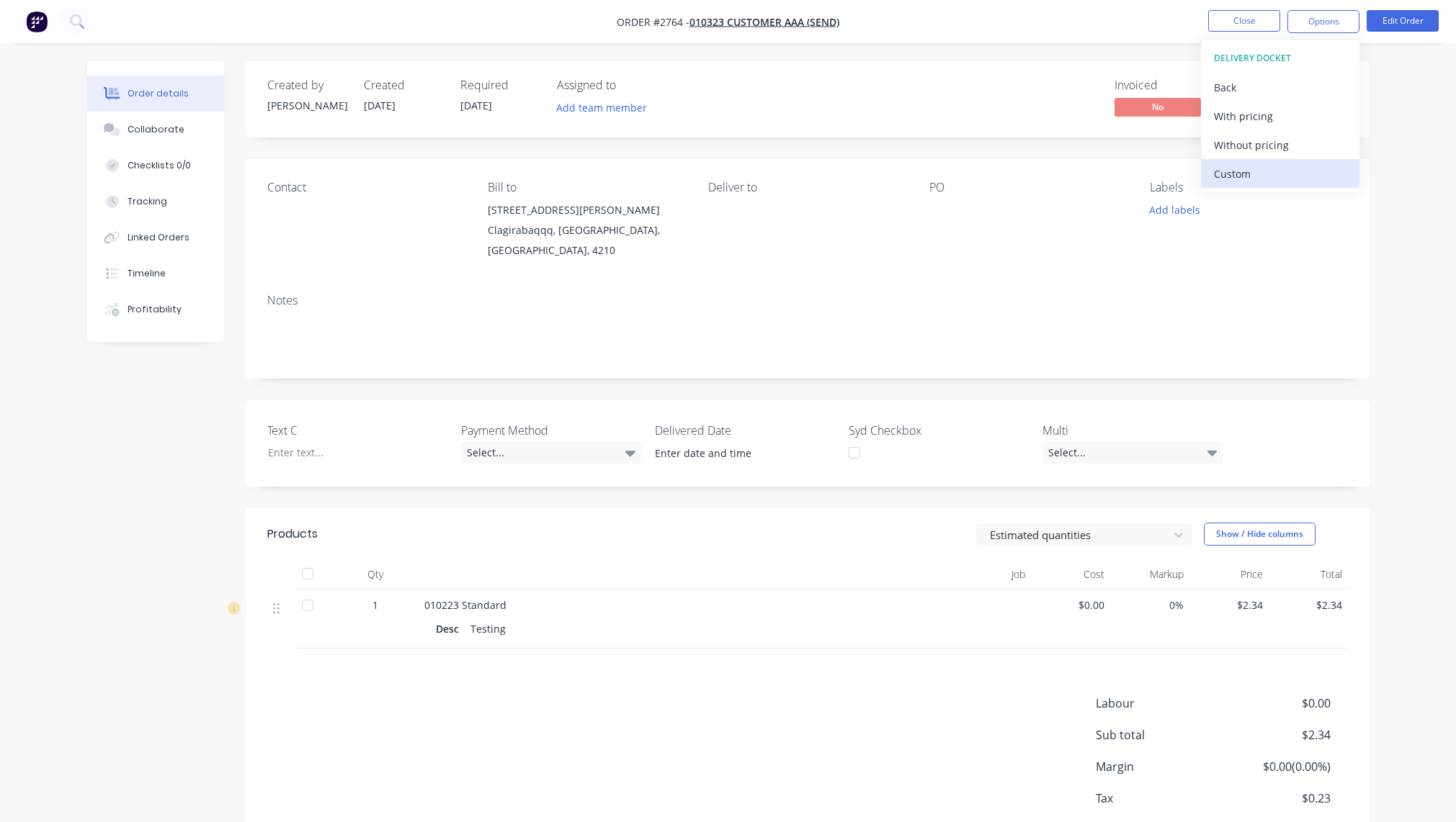
click at [1282, 182] on div "Custom" at bounding box center [1280, 173] width 132 height 21
click at [1282, 127] on button "With pricing" at bounding box center [1279, 116] width 158 height 29
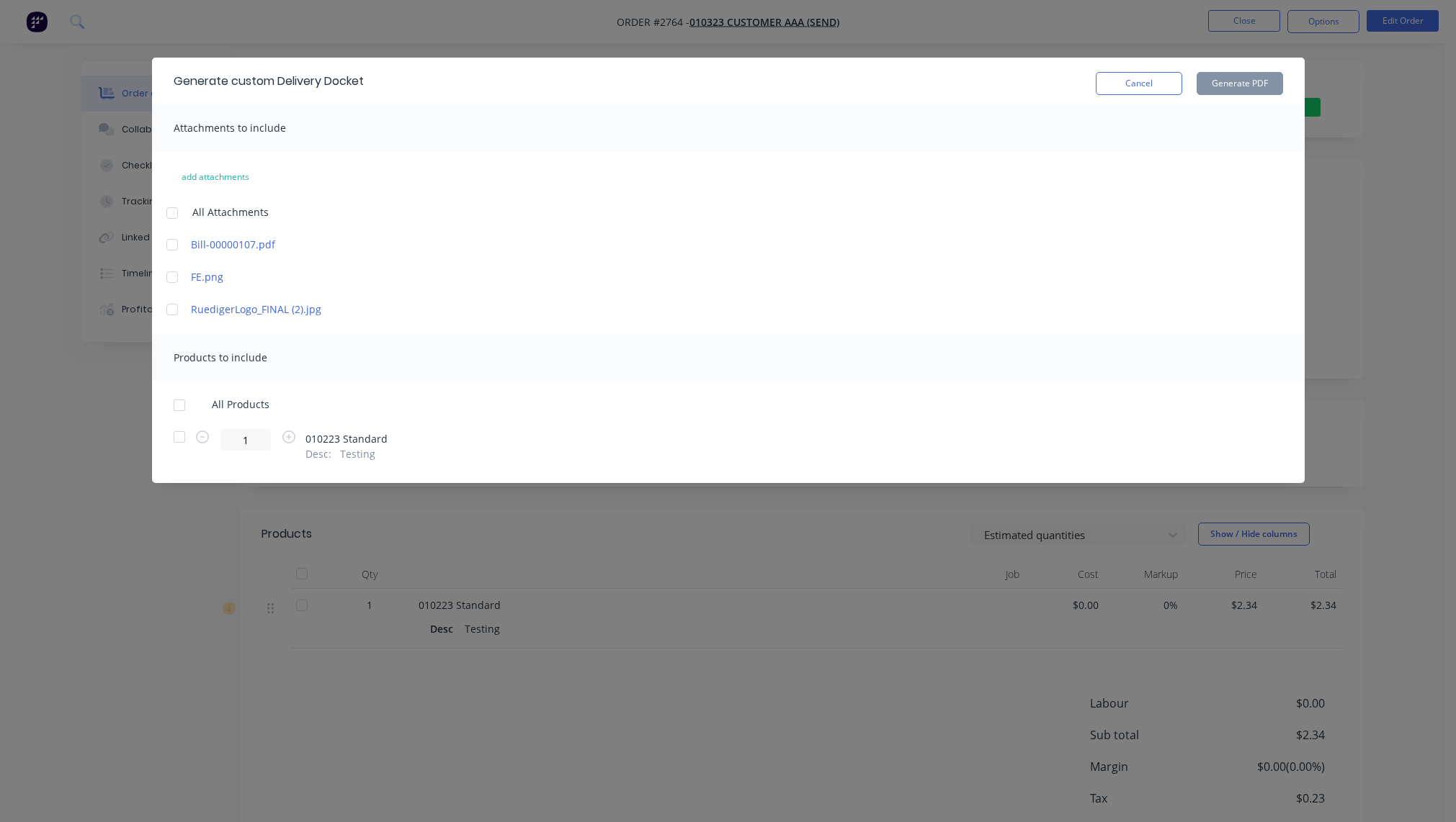
click at [170, 215] on div at bounding box center [172, 213] width 29 height 29
click at [184, 405] on div at bounding box center [179, 405] width 29 height 29
click at [1228, 87] on button "Generate PDF" at bounding box center [1239, 83] width 87 height 23
click at [1125, 86] on button "Cancel" at bounding box center [1138, 83] width 87 height 23
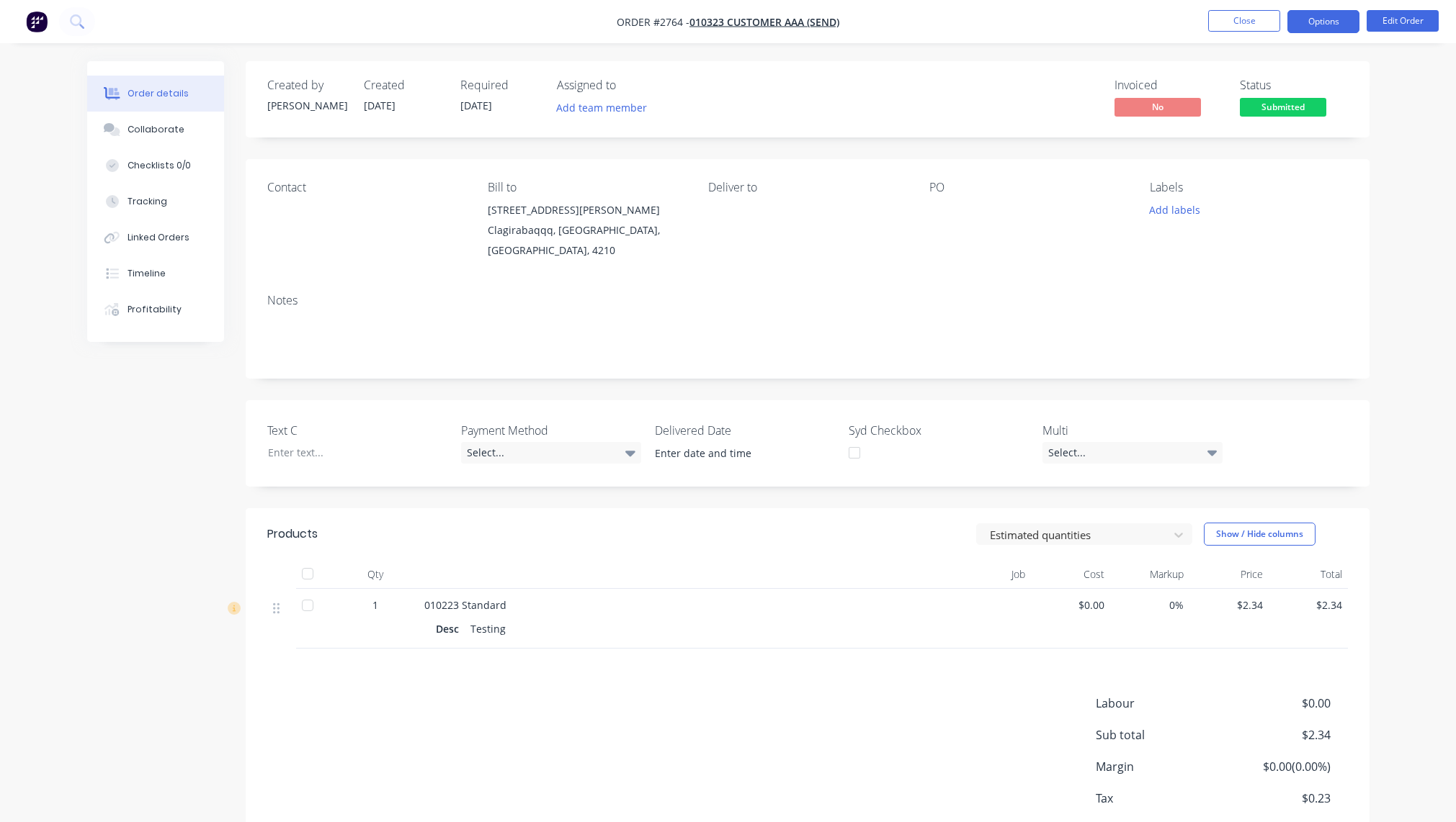
click at [1298, 21] on button "Options" at bounding box center [1323, 21] width 72 height 23
click at [1440, 268] on div "Order details Collaborate Checklists 0/0 Tracking Linked Orders Timeline Profit…" at bounding box center [728, 452] width 1456 height 905
click at [1330, 29] on button "Options" at bounding box center [1323, 21] width 72 height 23
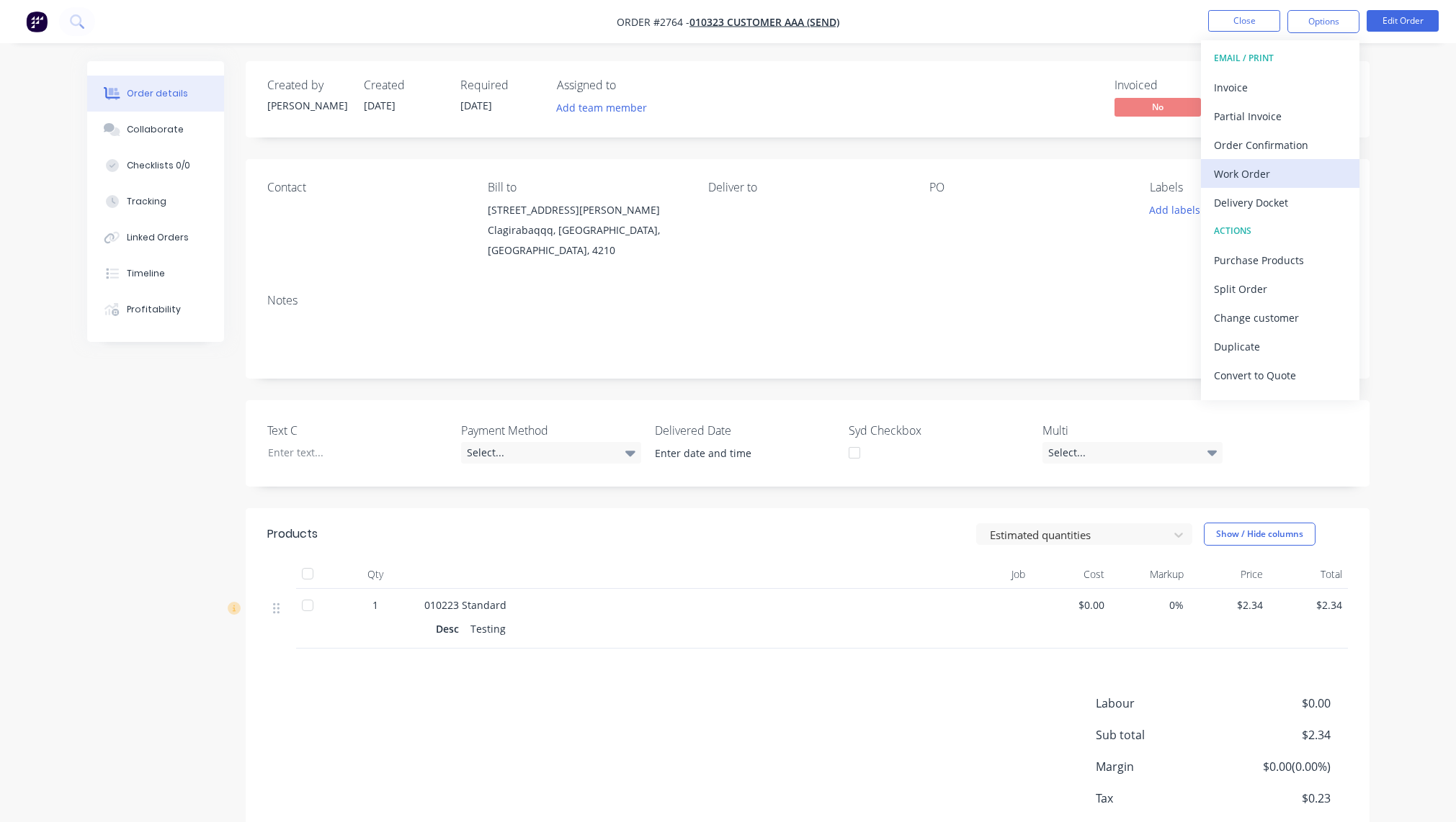
click at [1317, 177] on div "Work Order" at bounding box center [1280, 173] width 132 height 21
click at [1306, 169] on div "Custom" at bounding box center [1280, 173] width 132 height 21
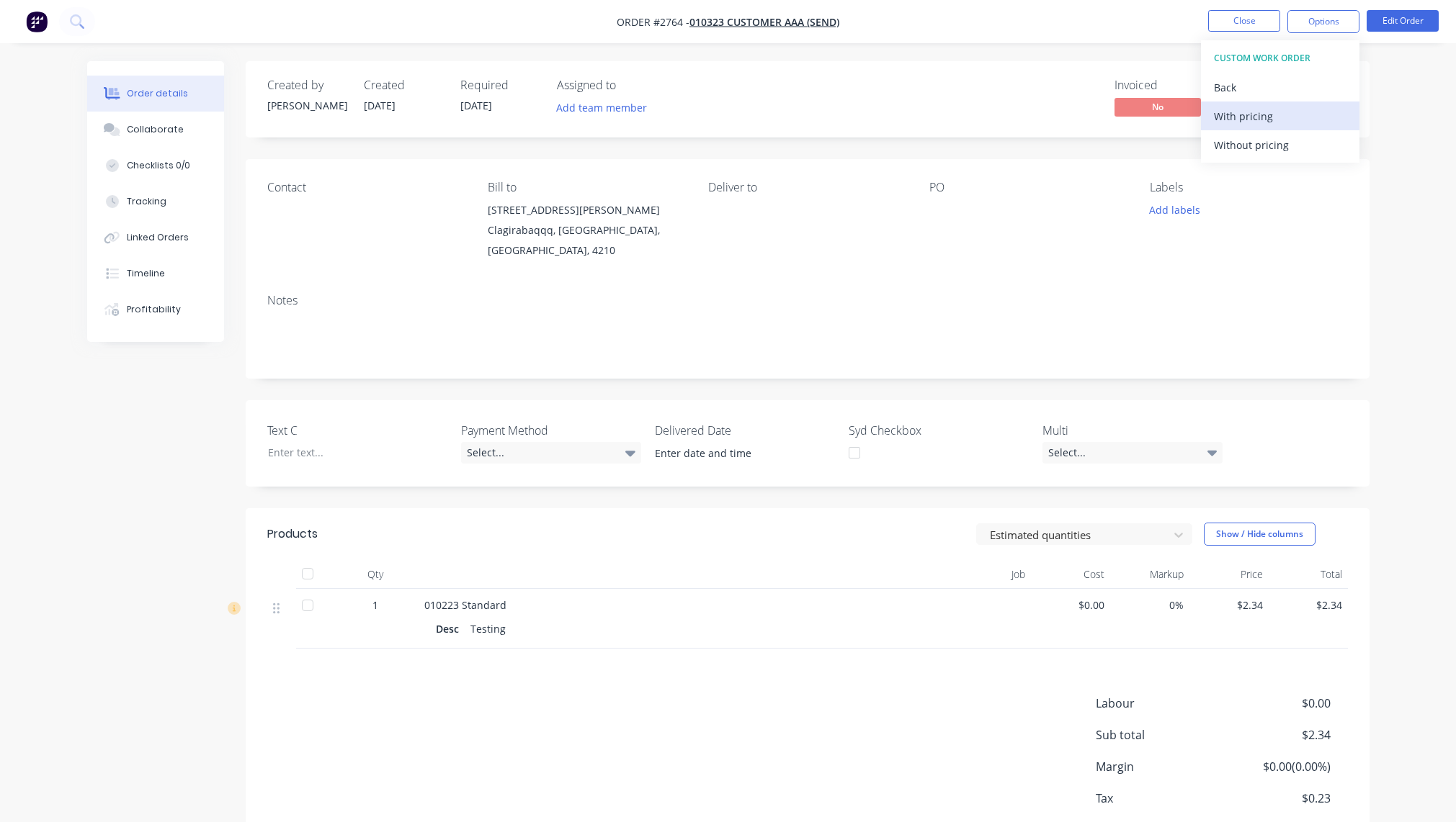
click at [1297, 125] on div "With pricing" at bounding box center [1280, 116] width 132 height 21
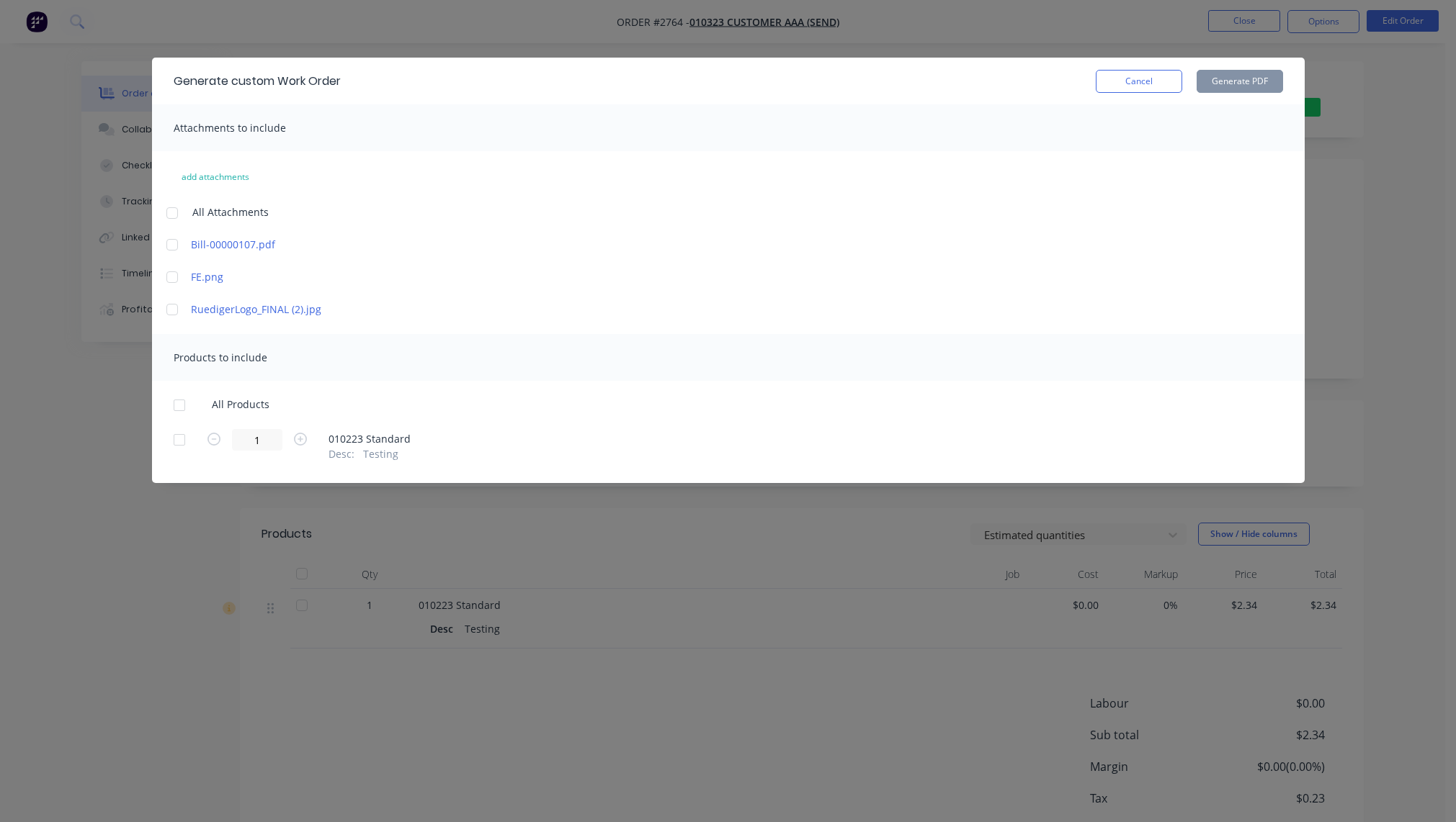
click at [178, 212] on div at bounding box center [172, 213] width 29 height 29
drag, startPoint x: 183, startPoint y: 405, endPoint x: 589, endPoint y: 306, distance: 417.9
click at [182, 405] on div at bounding box center [179, 405] width 29 height 29
click at [1254, 70] on div "Cancel Generate PDF" at bounding box center [1189, 81] width 187 height 23
click at [1238, 95] on div "Generate custom Work Order Cancel Generate PDF" at bounding box center [728, 80] width 1153 height 47
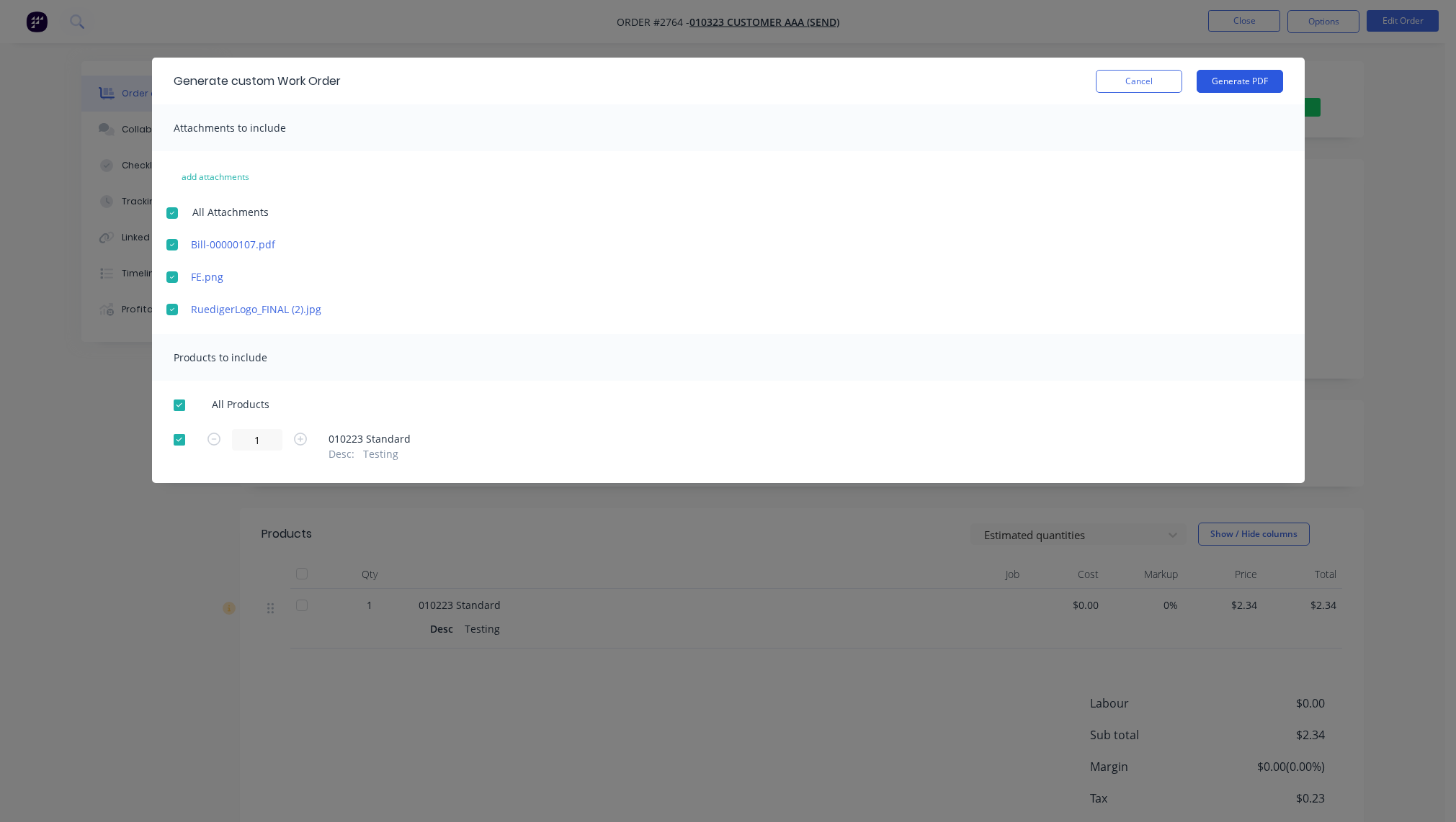
click at [1238, 87] on button "Generate PDF" at bounding box center [1239, 81] width 87 height 23
click at [1124, 77] on button "Cancel" at bounding box center [1138, 81] width 87 height 23
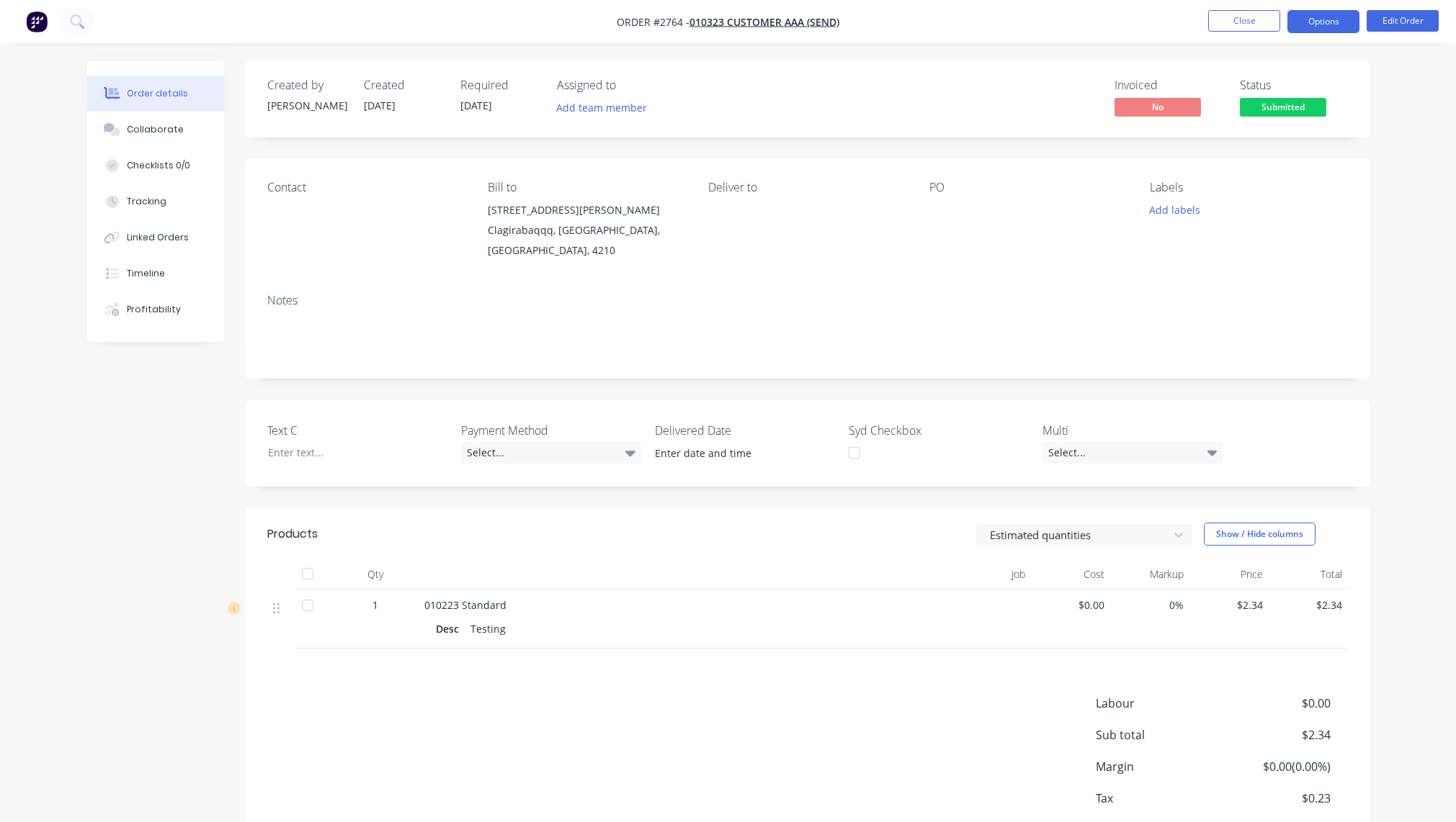
click at [1304, 18] on button "Options" at bounding box center [1323, 21] width 72 height 23
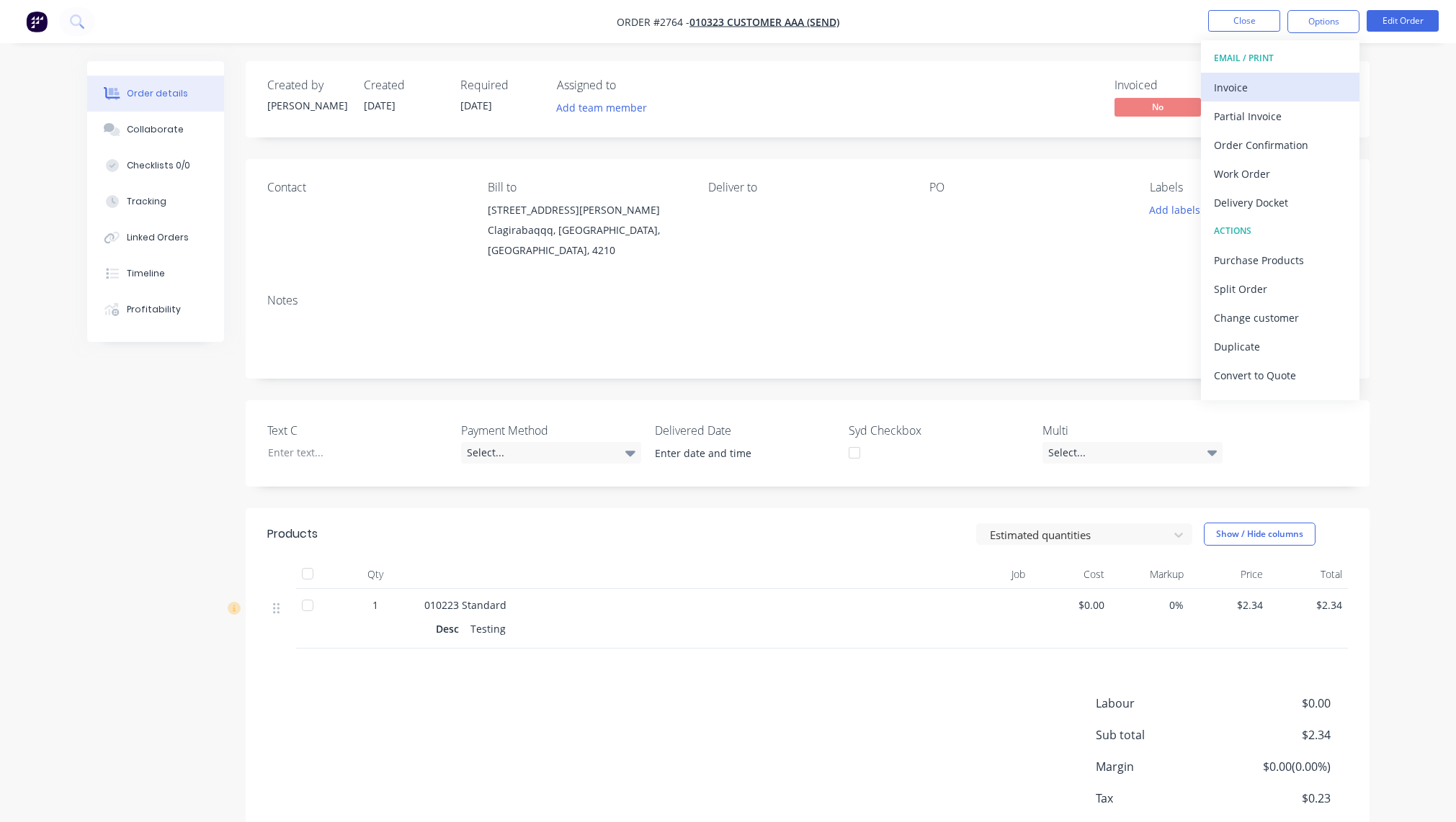
click at [1278, 84] on div "Invoice" at bounding box center [1280, 88] width 132 height 21
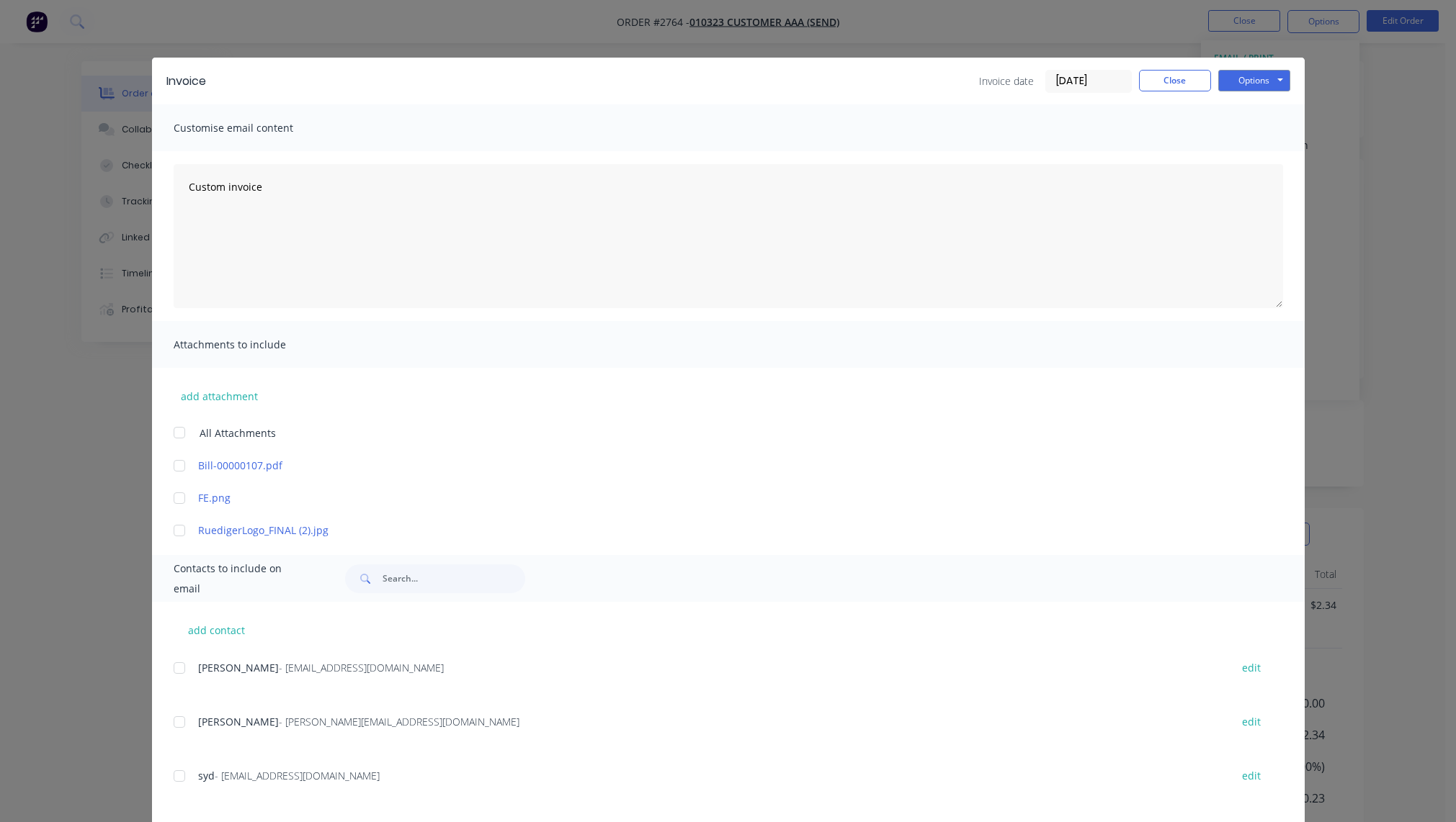
click at [168, 432] on div at bounding box center [179, 433] width 29 height 29
click at [1258, 84] on button "Options" at bounding box center [1254, 80] width 72 height 21
click at [1250, 138] on button "Print" at bounding box center [1264, 130] width 92 height 24
click at [1155, 79] on button "Close" at bounding box center [1175, 80] width 72 height 21
